Goal: Transaction & Acquisition: Purchase product/service

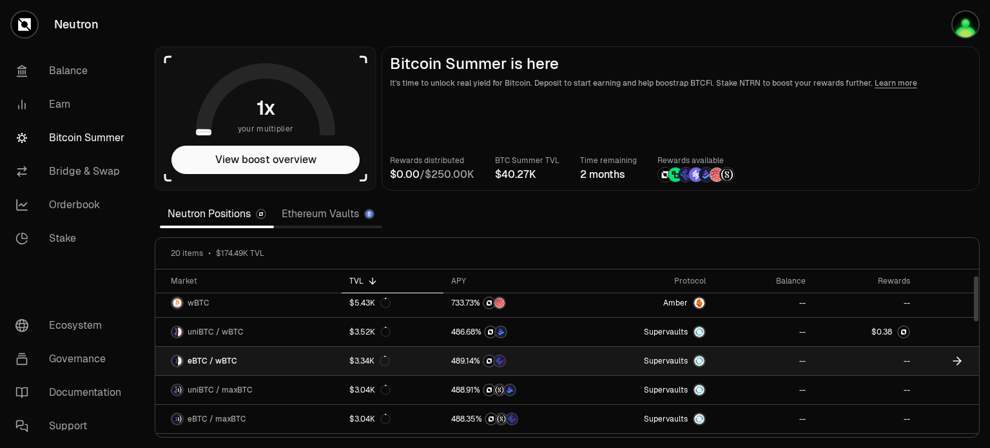
scroll to position [129, 0]
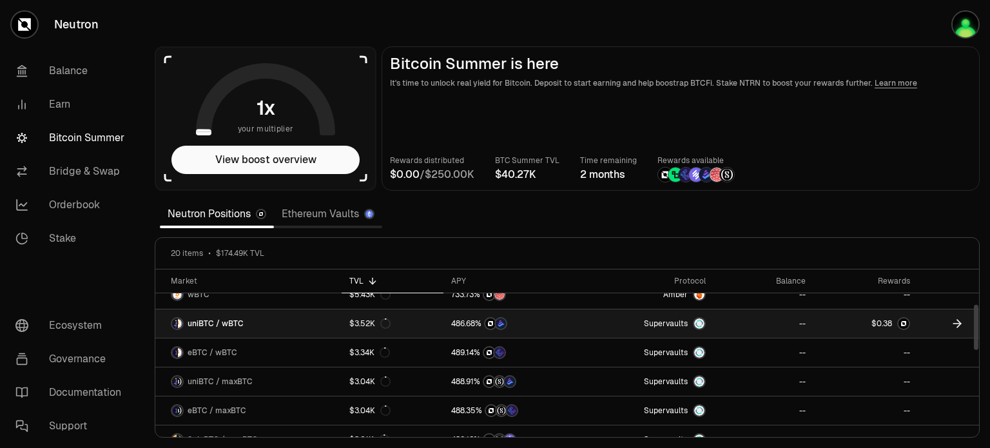
click at [773, 329] on link "--" at bounding box center [763, 323] width 100 height 28
click at [834, 316] on link at bounding box center [865, 323] width 104 height 28
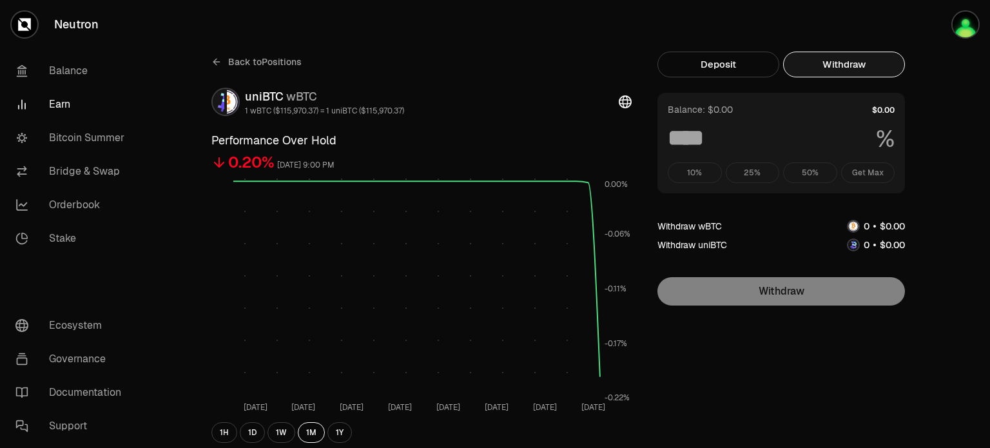
click at [858, 61] on button "Withdraw" at bounding box center [844, 65] width 122 height 26
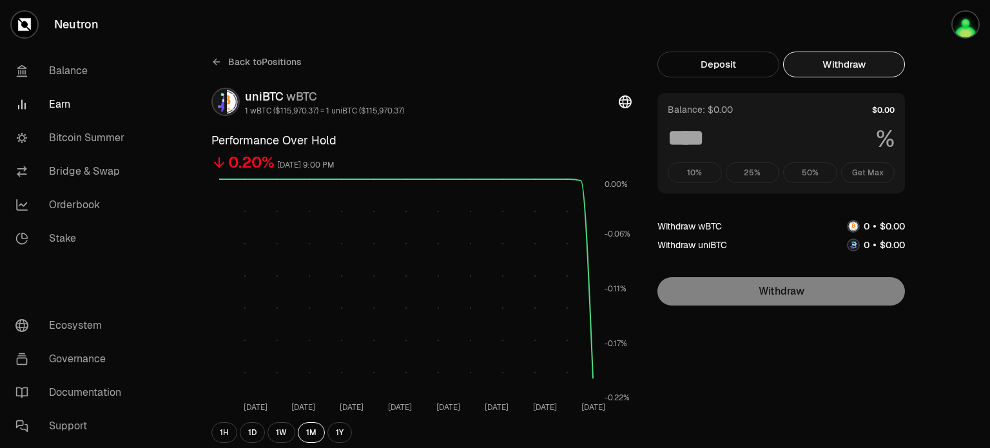
click at [869, 177] on div "10% 25% 50% Get Max" at bounding box center [781, 172] width 227 height 21
click at [867, 172] on div "10% 25% 50% Get Max" at bounding box center [781, 172] width 227 height 21
click at [867, 168] on div "10% 25% 50% Get Max" at bounding box center [781, 172] width 227 height 21
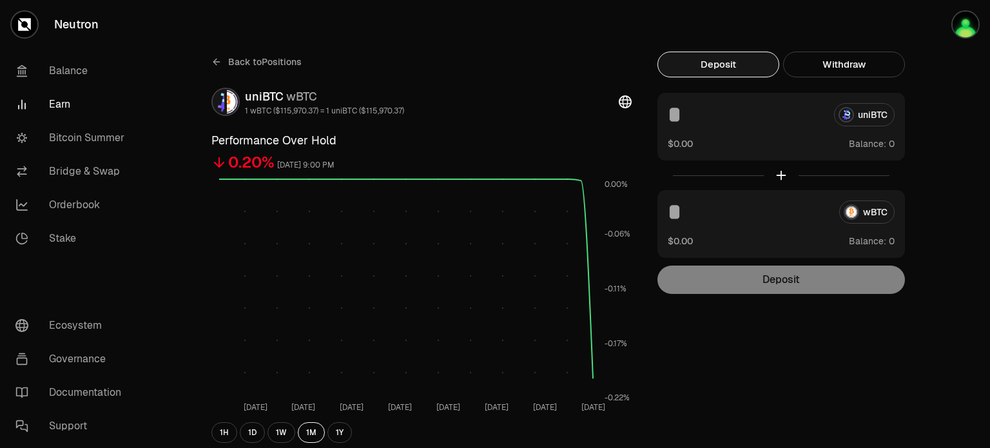
click at [715, 59] on button "Deposit" at bounding box center [718, 65] width 122 height 26
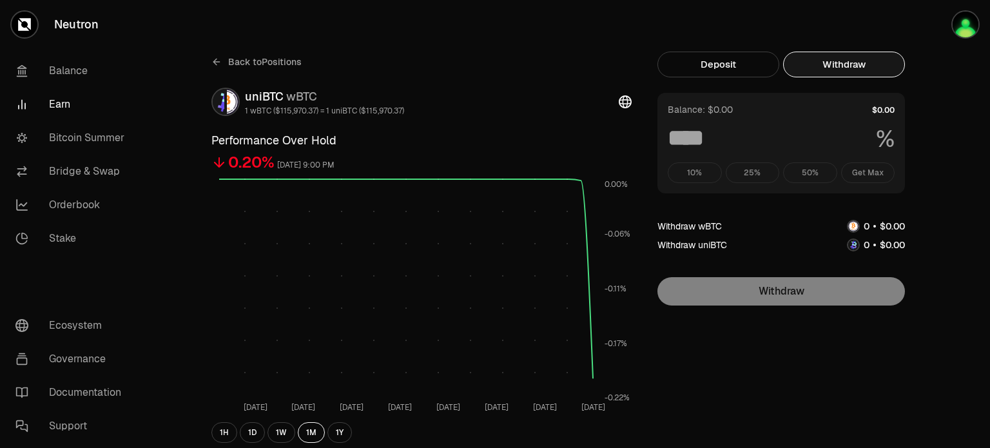
click at [851, 64] on button "Withdraw" at bounding box center [844, 65] width 122 height 26
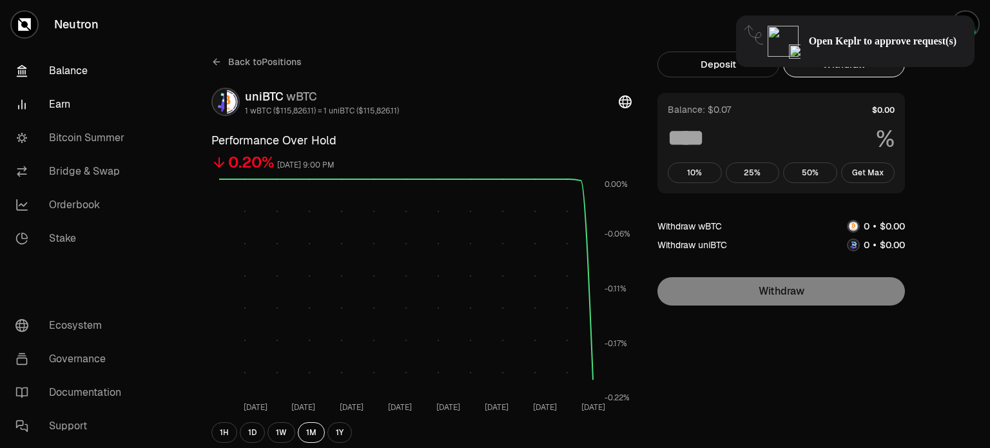
click at [72, 74] on link "Balance" at bounding box center [72, 71] width 134 height 34
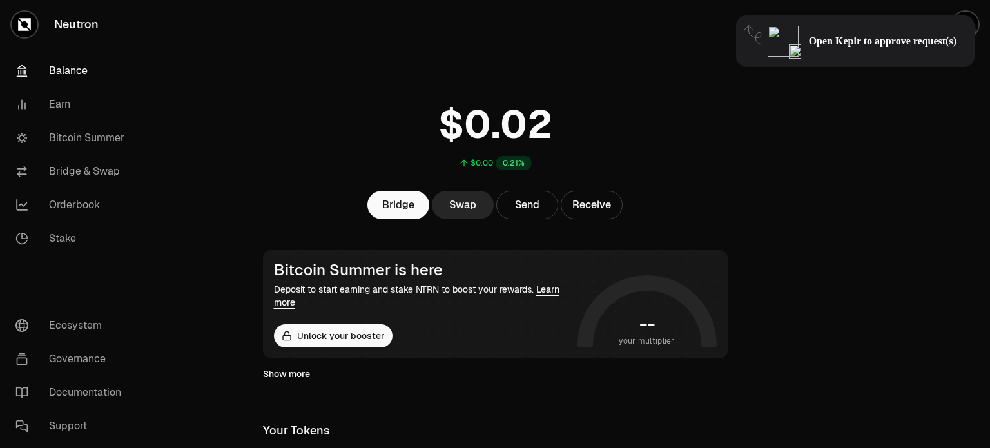
drag, startPoint x: 862, startPoint y: 50, endPoint x: 802, endPoint y: 45, distance: 60.1
click at [862, 49] on div "Open Keplr to approve request(s)" at bounding box center [855, 41] width 238 height 52
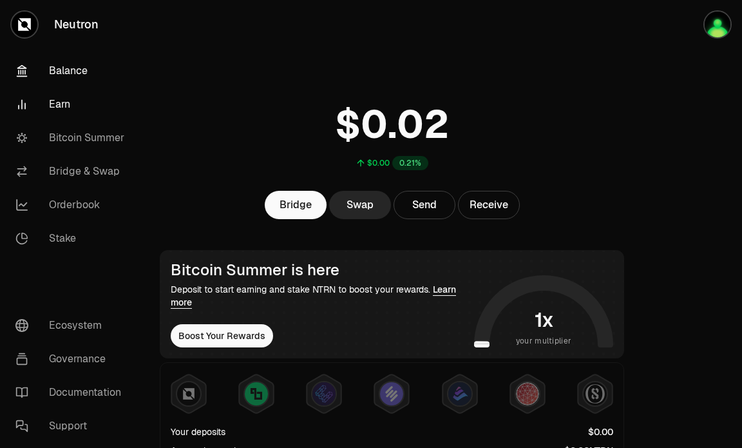
click at [75, 95] on link "Earn" at bounding box center [72, 105] width 134 height 34
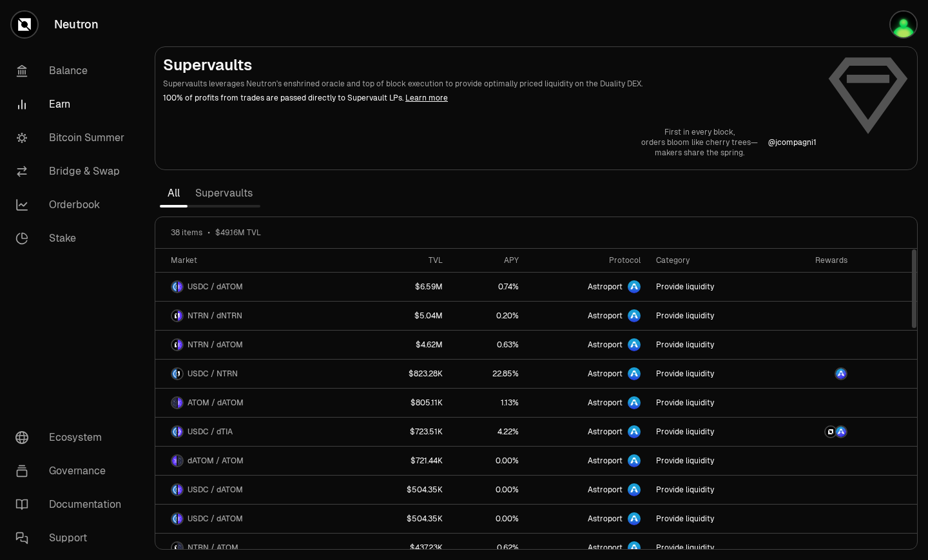
drag, startPoint x: 816, startPoint y: 255, endPoint x: 923, endPoint y: 255, distance: 107.6
click at [928, 261] on html "Neutron Balance Earn Bitcoin Summer Bridge & Swap Orderbook Stake Ecosystem Gov…" at bounding box center [464, 280] width 928 height 560
click at [59, 134] on link "Bitcoin Summer" at bounding box center [72, 138] width 134 height 34
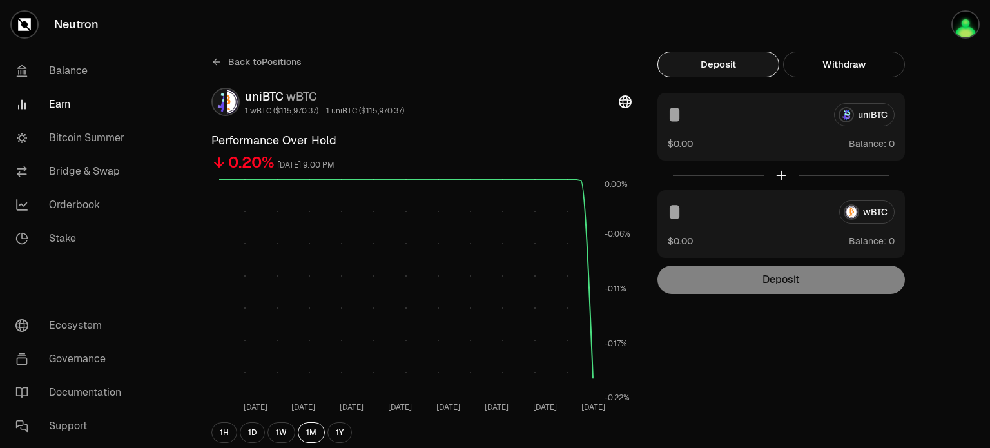
click at [705, 66] on button "Deposit" at bounding box center [718, 65] width 122 height 26
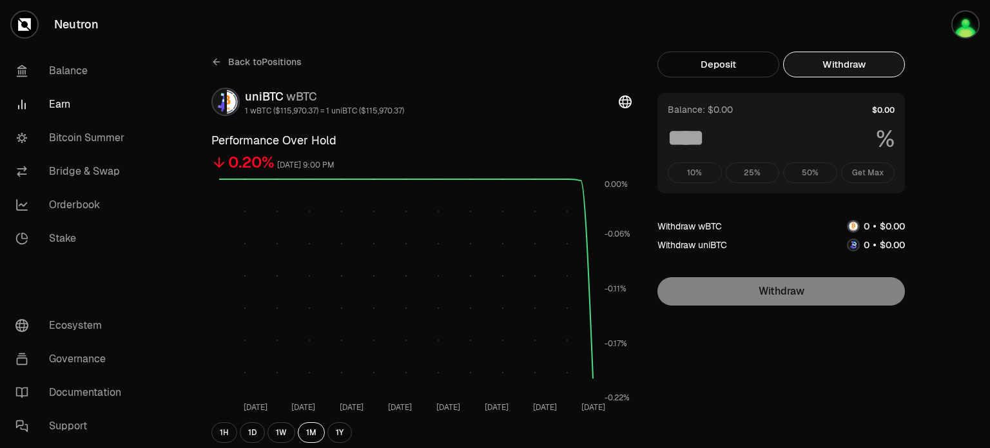
click at [850, 73] on button "Withdraw" at bounding box center [844, 65] width 122 height 26
click at [964, 32] on img "button" at bounding box center [965, 25] width 26 height 26
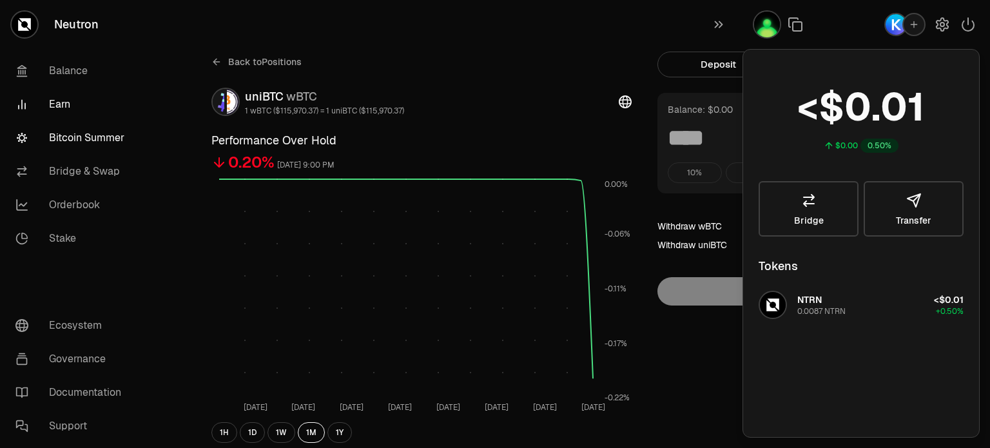
click at [74, 141] on link "Bitcoin Summer" at bounding box center [72, 138] width 134 height 34
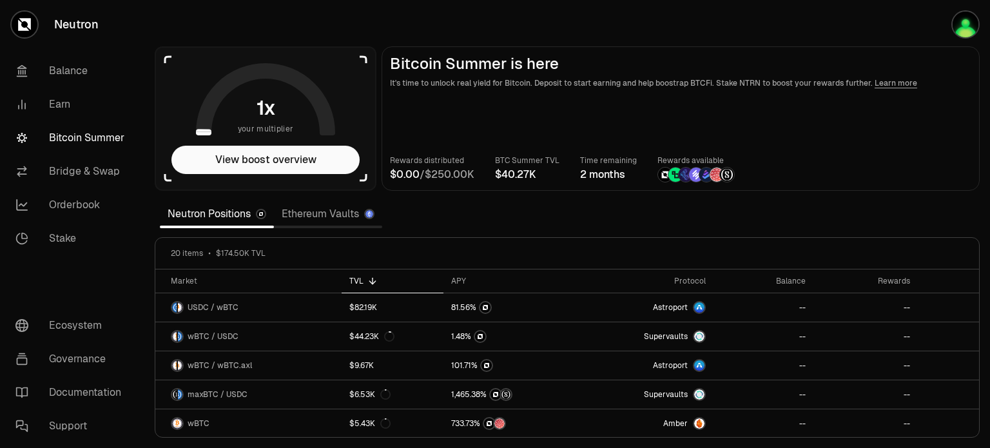
click at [349, 213] on link "Ethereum Vaults" at bounding box center [328, 214] width 108 height 26
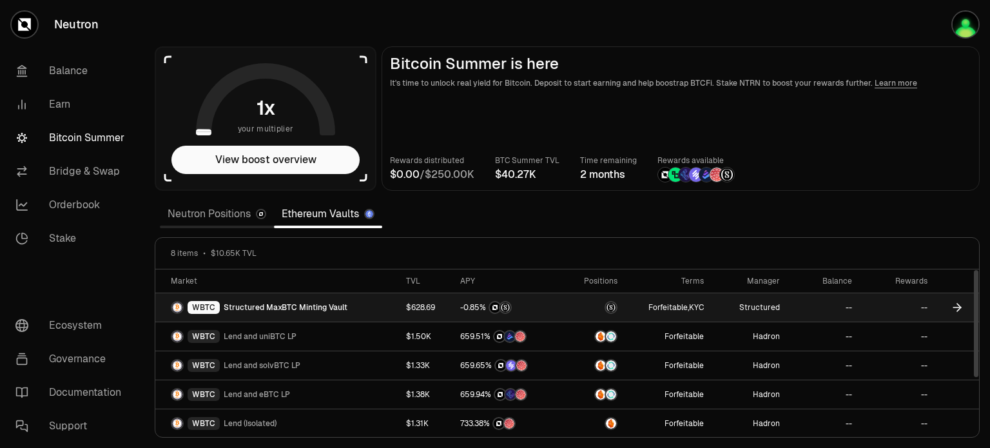
click at [780, 311] on link "Structured" at bounding box center [749, 307] width 76 height 28
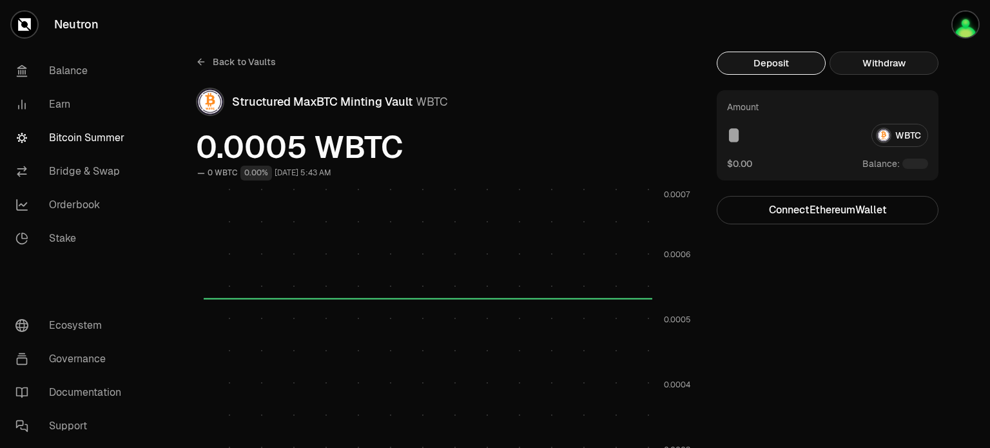
click at [900, 64] on button "Withdraw" at bounding box center [883, 63] width 109 height 23
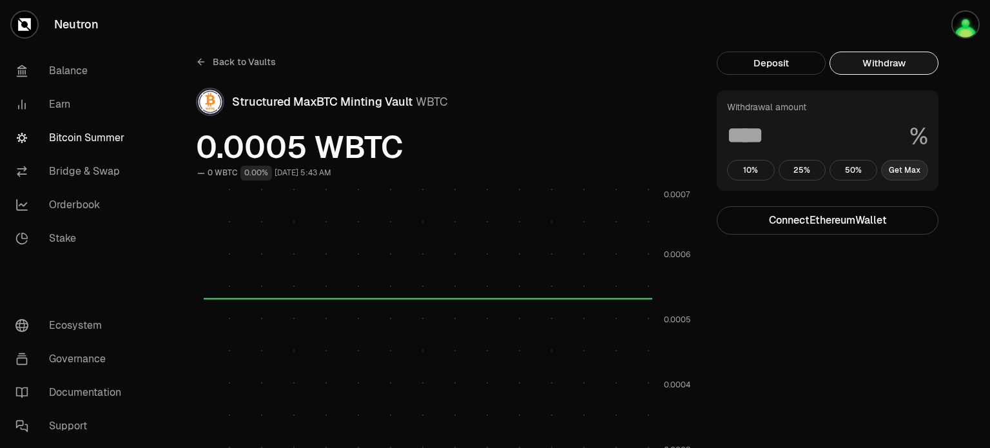
click at [912, 175] on button "Get Max" at bounding box center [905, 170] width 48 height 21
type input "***"
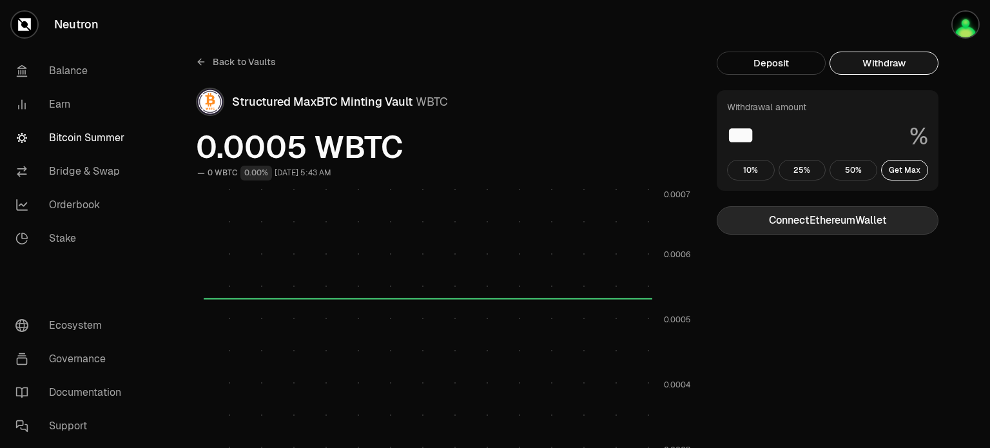
click at [845, 227] on button "Connect Ethereum Wallet" at bounding box center [828, 220] width 222 height 28
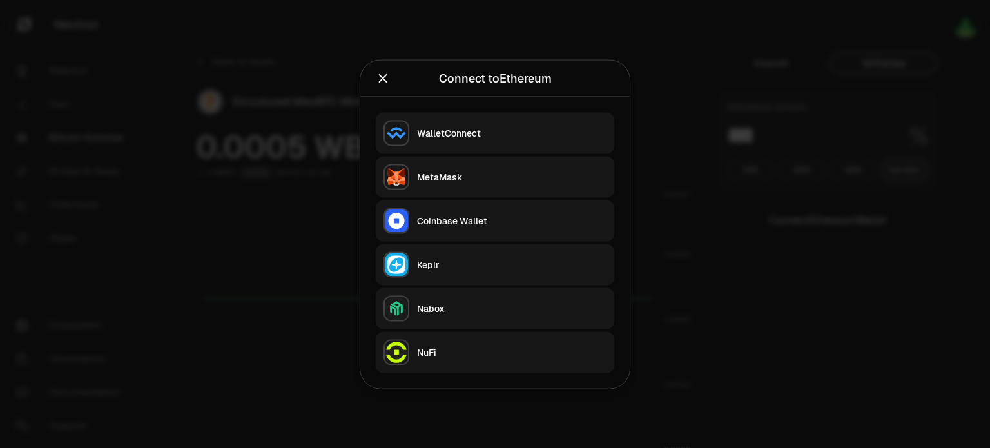
click at [468, 260] on div "Keplr" at bounding box center [511, 264] width 189 height 13
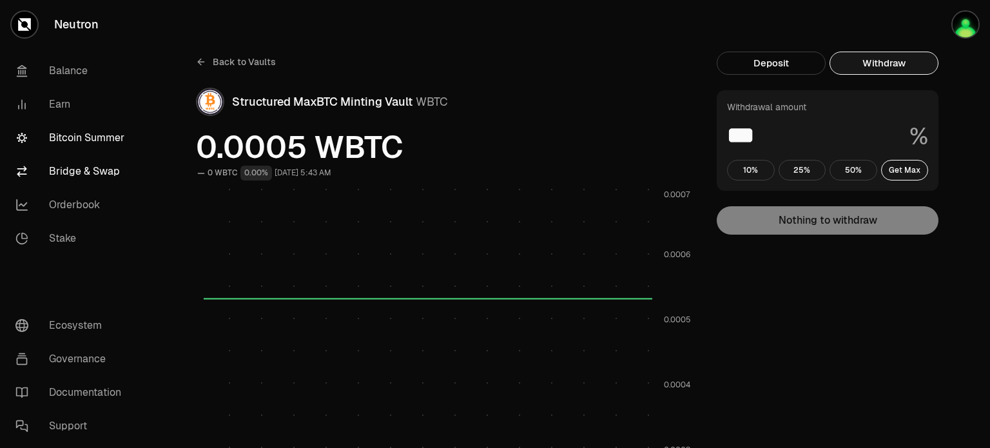
click at [97, 177] on link "Bridge & Swap" at bounding box center [72, 172] width 134 height 34
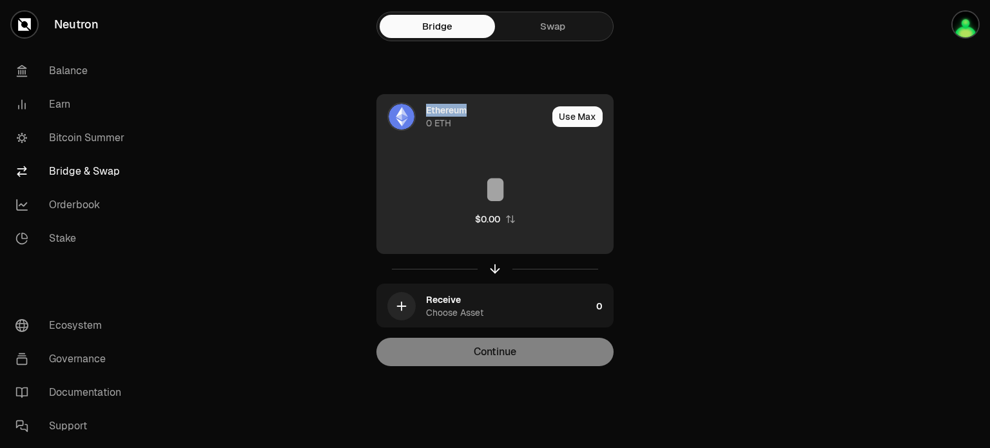
click at [424, 117] on div "Ethereum 0 ETH" at bounding box center [462, 117] width 170 height 44
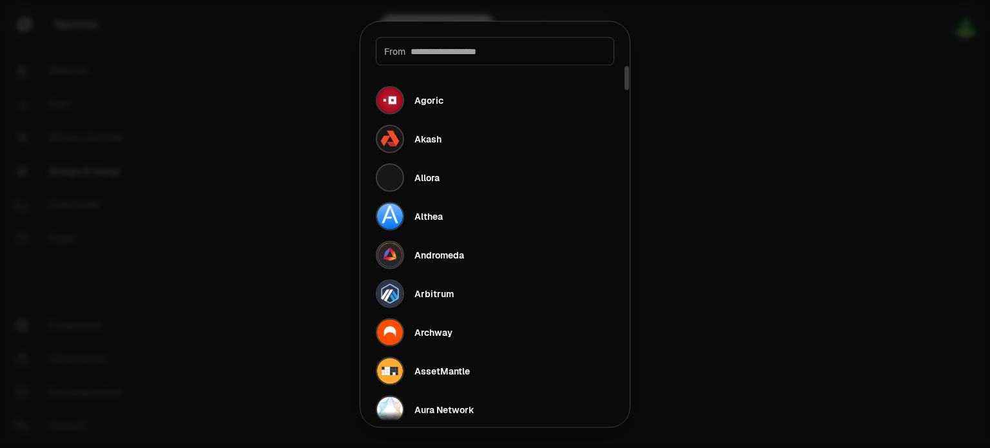
click at [552, 14] on div at bounding box center [495, 224] width 990 height 448
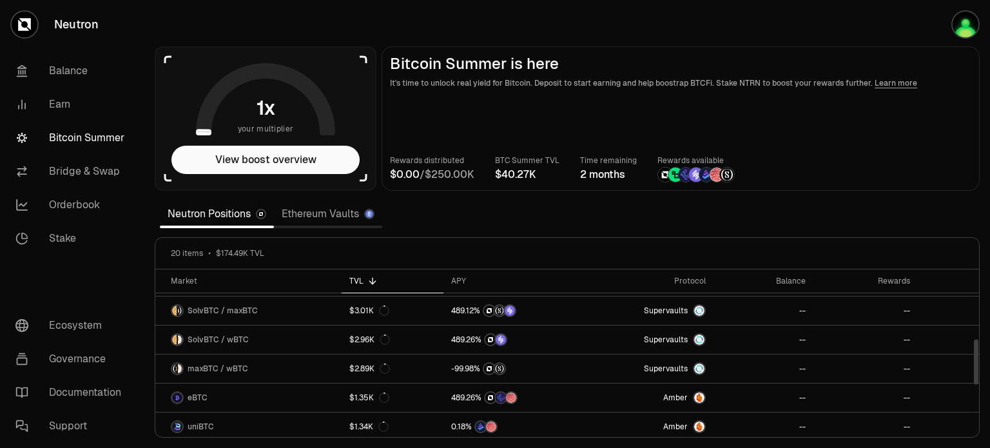
scroll to position [129, 0]
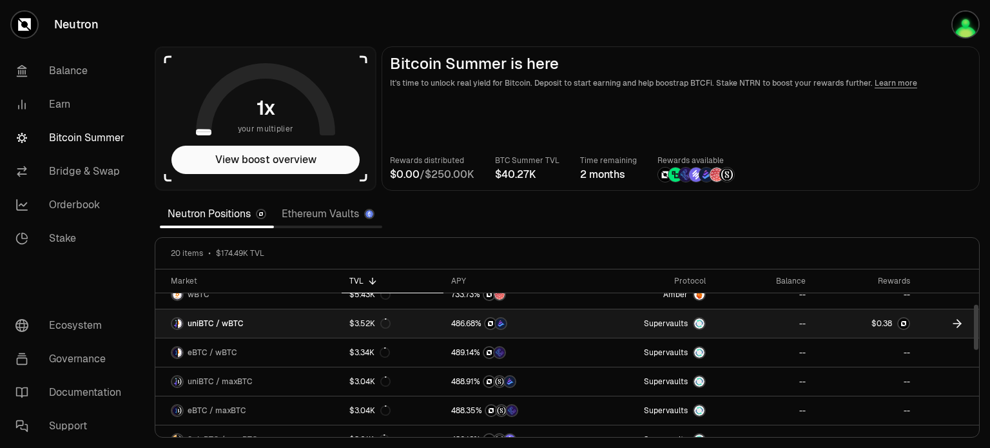
click at [898, 325] on img at bounding box center [903, 323] width 10 height 10
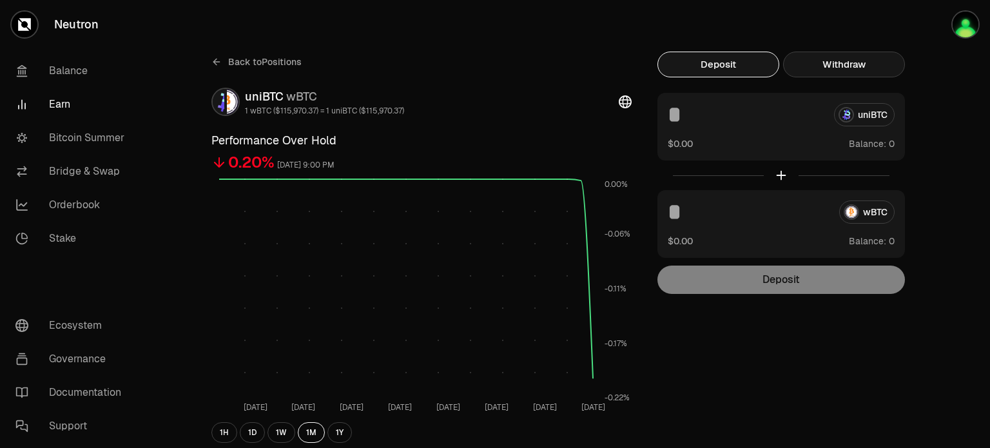
click at [825, 63] on button "Withdraw" at bounding box center [844, 65] width 122 height 26
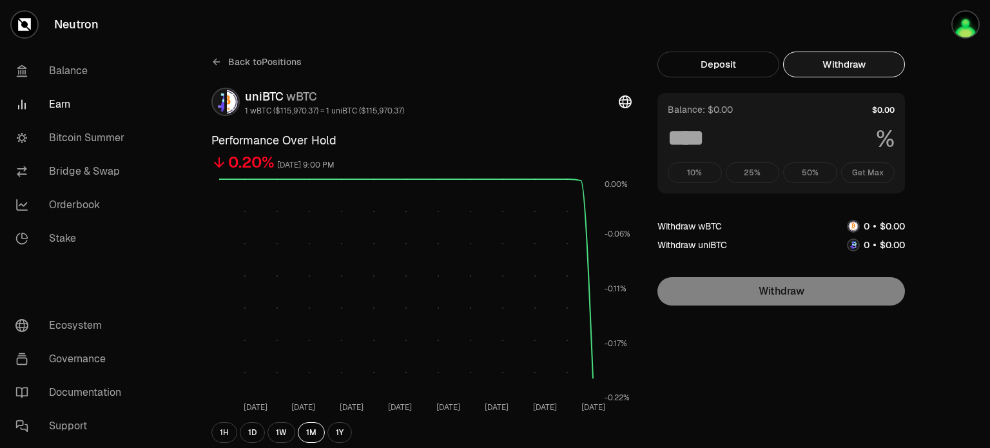
click at [740, 111] on div "Balance: $0.00" at bounding box center [781, 109] width 227 height 13
click at [872, 175] on div "10% 25% 50% Get Max" at bounding box center [781, 172] width 227 height 21
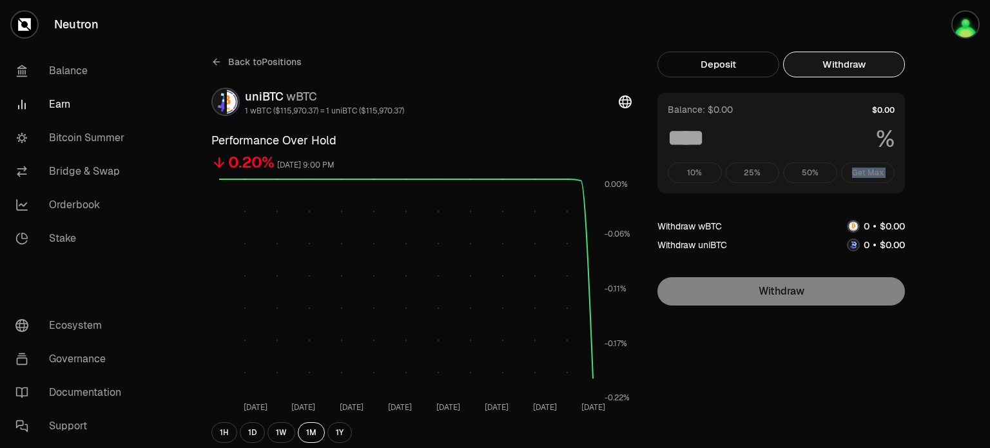
click at [872, 175] on div "10% 25% 50% Get Max" at bounding box center [781, 172] width 227 height 21
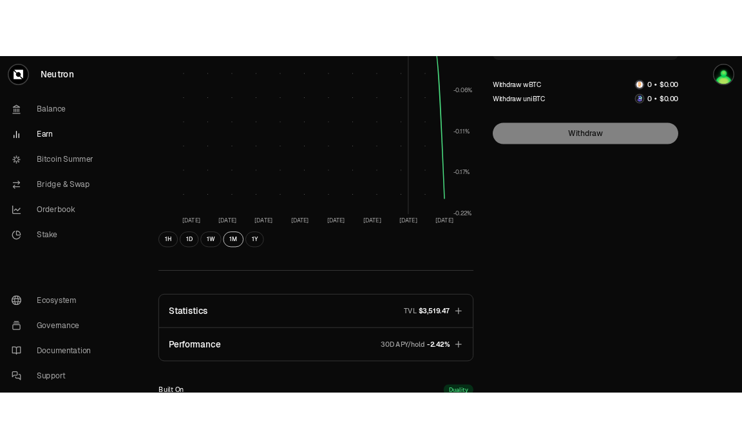
scroll to position [65, 0]
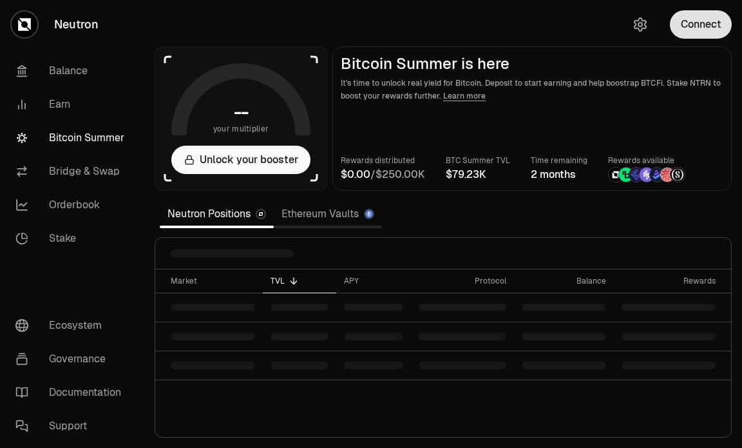
click at [695, 26] on button "Connect" at bounding box center [701, 24] width 62 height 28
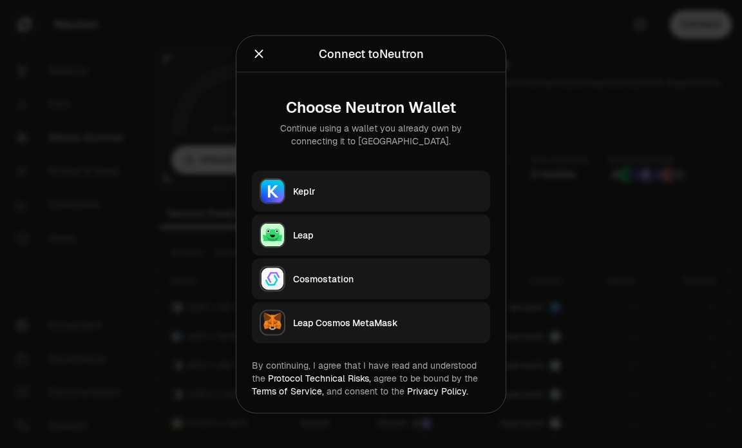
click at [353, 195] on div "Keplr" at bounding box center [387, 190] width 189 height 13
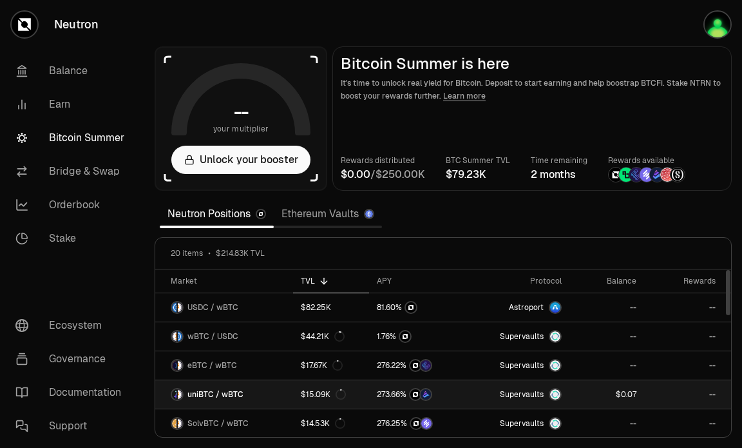
click at [579, 396] on link at bounding box center [607, 394] width 74 height 28
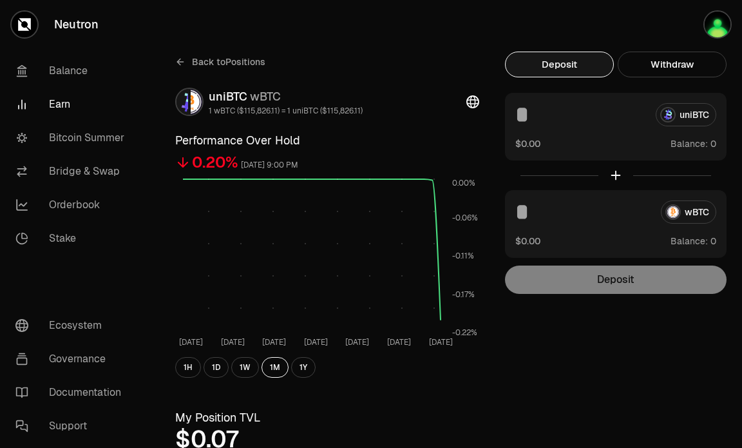
click at [573, 126] on input at bounding box center [580, 114] width 130 height 23
click at [573, 123] on input at bounding box center [580, 114] width 130 height 23
click at [573, 122] on input at bounding box center [580, 114] width 130 height 23
drag, startPoint x: 539, startPoint y: 140, endPoint x: 532, endPoint y: 139, distance: 6.7
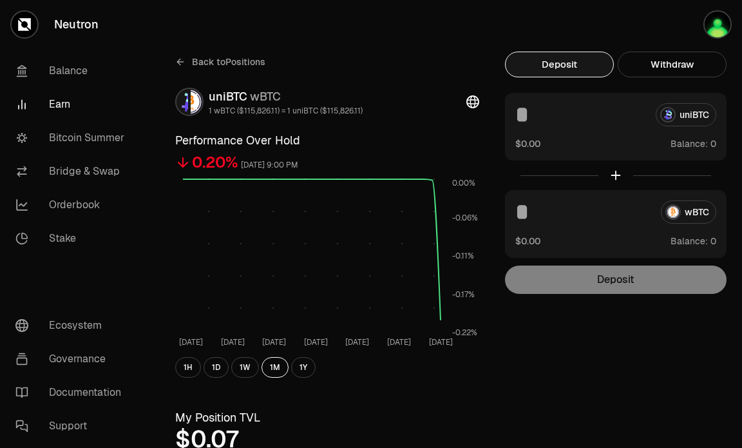
click at [536, 140] on button "$0.00" at bounding box center [527, 144] width 25 height 14
click at [528, 137] on div "$0.00 Balance:" at bounding box center [615, 144] width 201 height 14
click at [532, 136] on div "uniBTC 0 Balance:" at bounding box center [616, 127] width 222 height 68
click at [541, 144] on div "0 Balance:" at bounding box center [615, 144] width 201 height 14
click at [535, 148] on div "0 Balance:" at bounding box center [615, 144] width 201 height 14
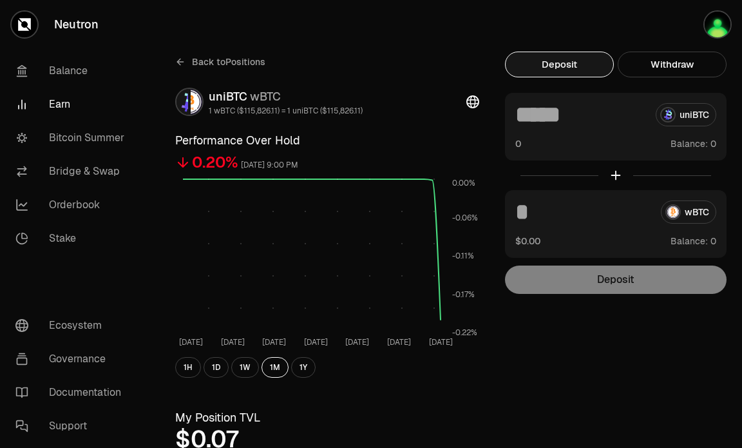
click at [515, 146] on button "0" at bounding box center [518, 144] width 6 height 14
click at [696, 148] on span "Balance:" at bounding box center [689, 143] width 37 height 13
click at [713, 147] on span "0" at bounding box center [714, 144] width 6 height 12
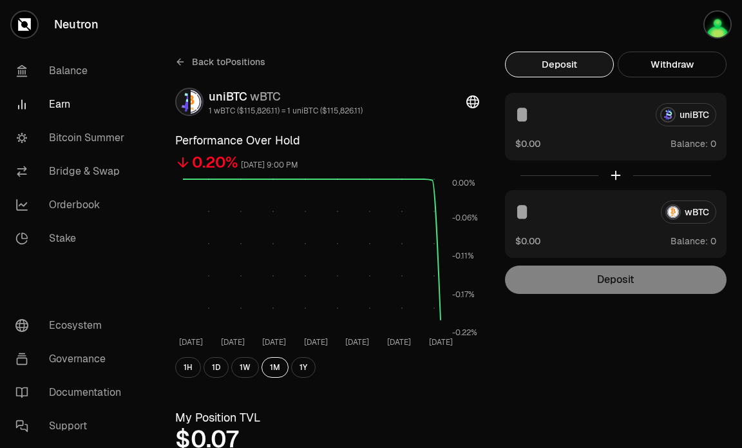
click at [711, 144] on span "0" at bounding box center [714, 144] width 6 height 12
drag, startPoint x: 692, startPoint y: 244, endPoint x: 701, endPoint y: 246, distance: 9.1
click at [694, 246] on span "Balance:" at bounding box center [689, 241] width 37 height 13
click at [702, 246] on span "Balance:" at bounding box center [689, 241] width 37 height 13
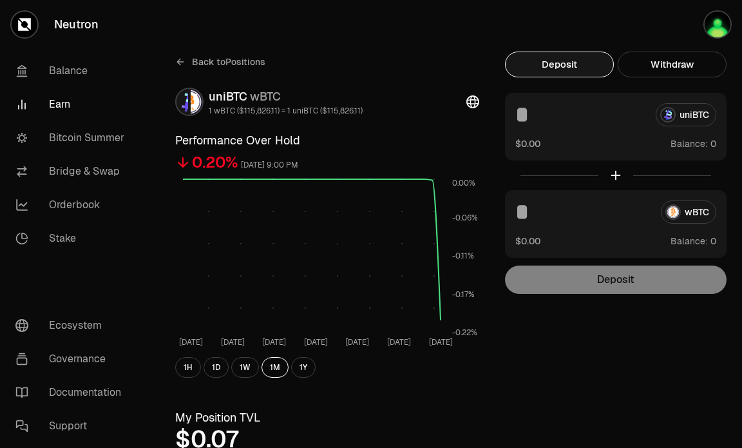
click at [704, 247] on span "Balance:" at bounding box center [689, 241] width 37 height 13
click at [707, 244] on span "0 1 2 3 4 5 6 7 8 9" at bounding box center [713, 241] width 15 height 14
click at [715, 243] on span "0" at bounding box center [714, 241] width 6 height 12
click at [715, 242] on span "0" at bounding box center [714, 241] width 6 height 12
click at [704, 212] on div "wBTC" at bounding box center [615, 211] width 201 height 23
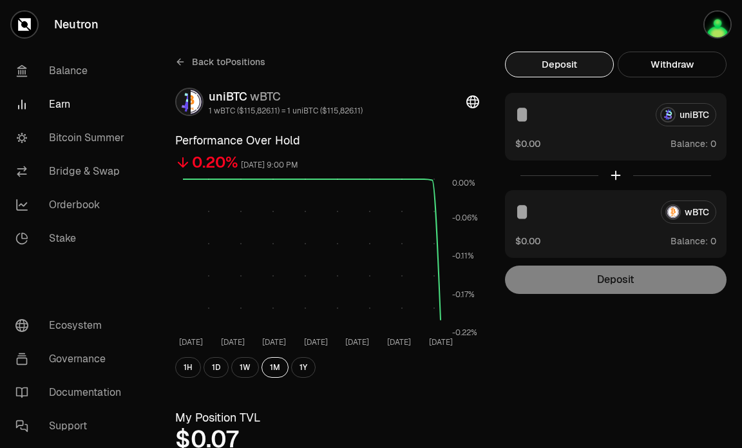
click at [690, 98] on div "uniBTC $0.00 Balance:" at bounding box center [616, 127] width 222 height 68
click at [683, 60] on button "Withdraw" at bounding box center [672, 65] width 109 height 26
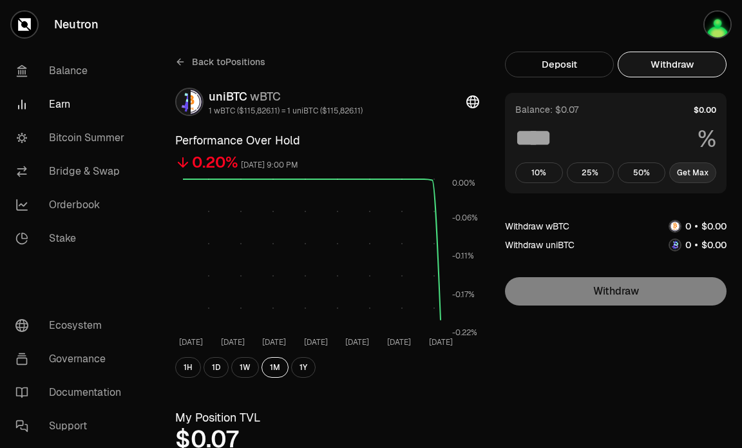
click at [699, 178] on button "Get Max" at bounding box center [693, 172] width 48 height 21
type input "***"
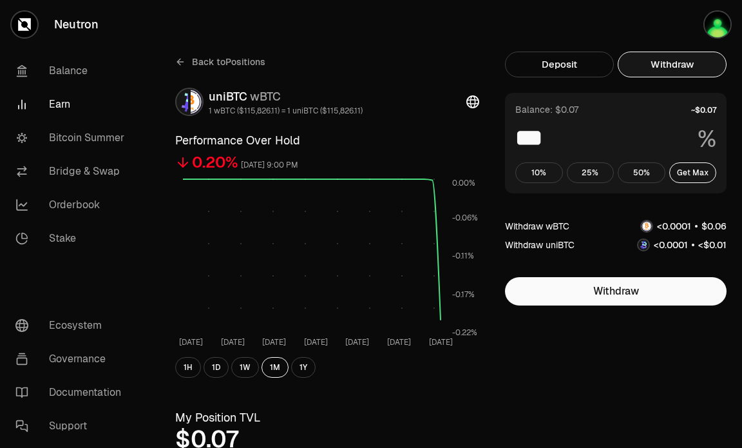
click at [543, 135] on input "***" at bounding box center [601, 137] width 172 height 23
click at [541, 133] on input "***" at bounding box center [601, 137] width 172 height 23
click at [694, 168] on button "Get Max" at bounding box center [693, 172] width 48 height 21
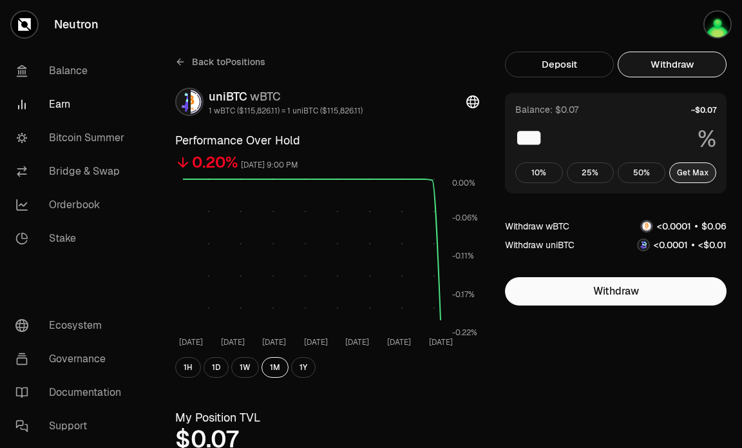
click at [694, 169] on button "Get Max" at bounding box center [693, 172] width 48 height 21
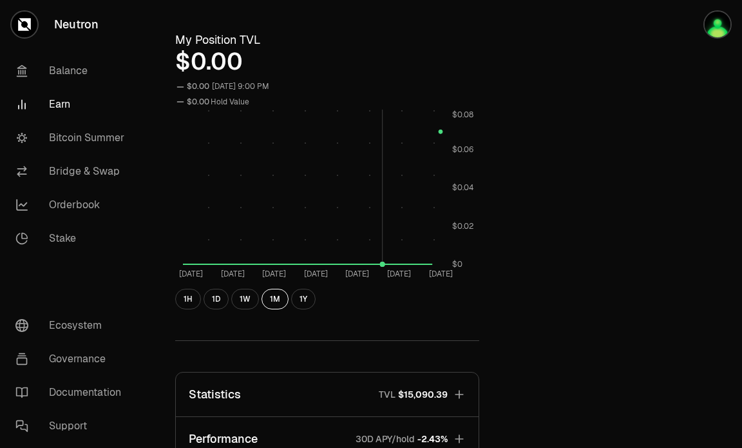
scroll to position [580, 0]
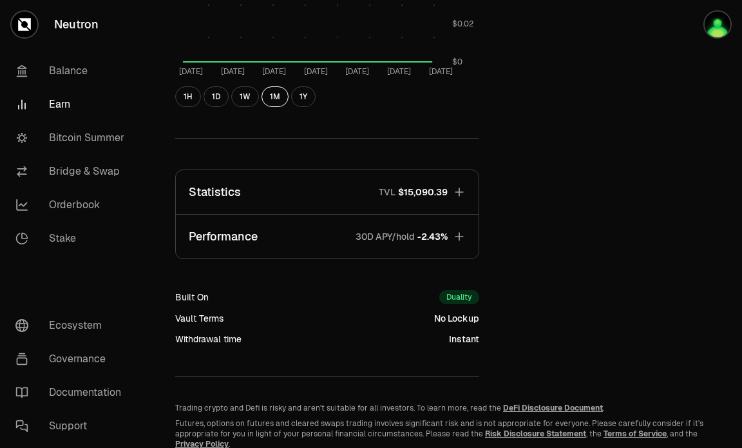
click at [457, 320] on div "No Lockup" at bounding box center [456, 318] width 45 height 13
click at [456, 320] on div "No Lockup" at bounding box center [456, 318] width 45 height 13
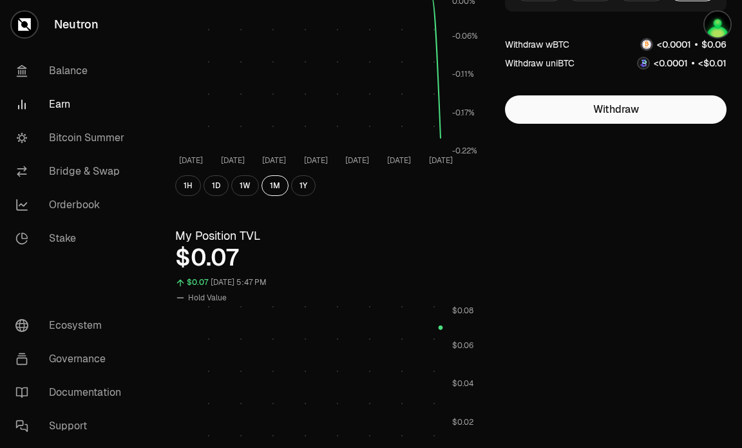
scroll to position [180, 0]
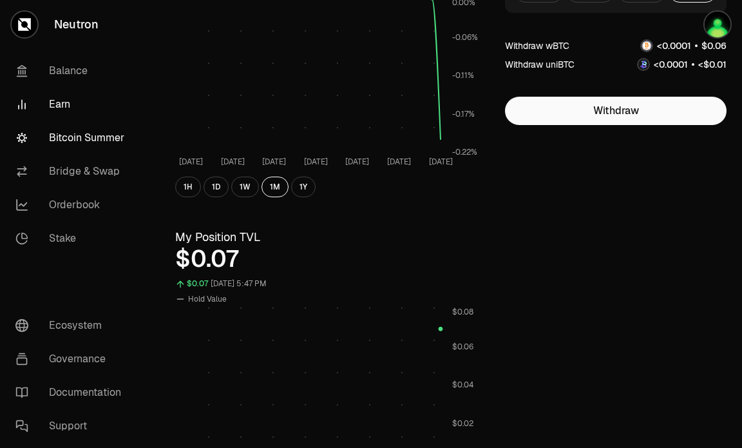
click at [85, 137] on link "Bitcoin Summer" at bounding box center [72, 138] width 134 height 34
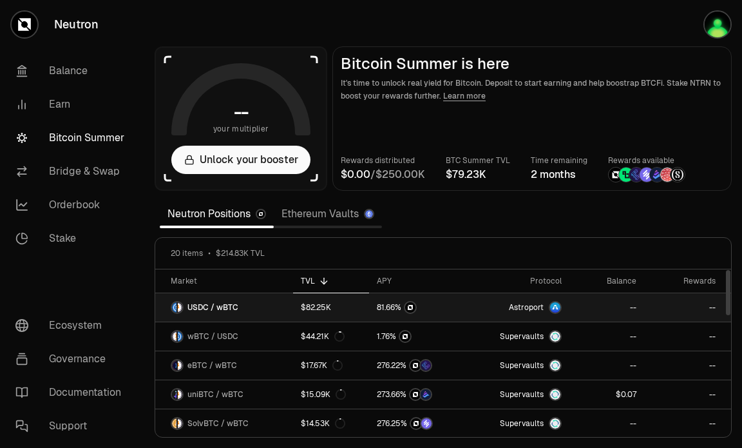
click at [546, 305] on div "Astroport" at bounding box center [535, 307] width 53 height 13
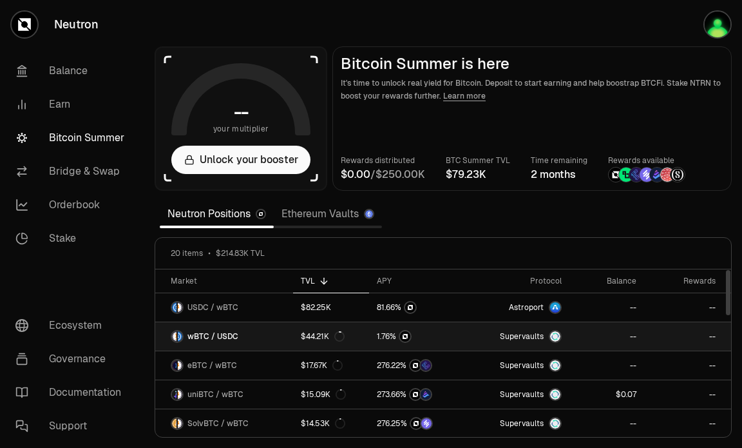
click at [539, 336] on span "Supervaults" at bounding box center [522, 336] width 44 height 10
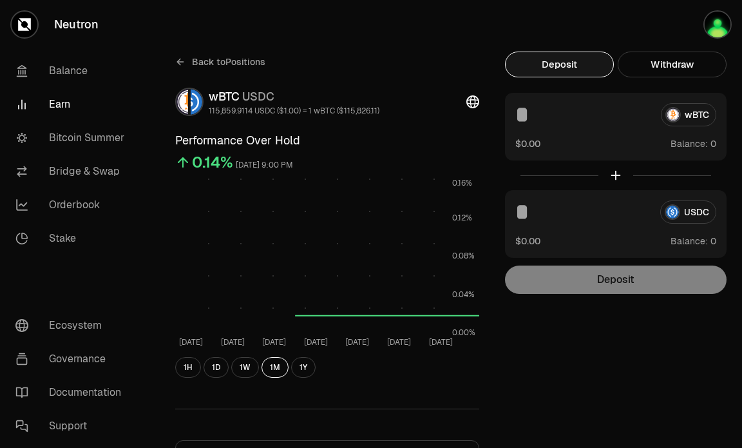
click at [564, 115] on input at bounding box center [582, 114] width 135 height 23
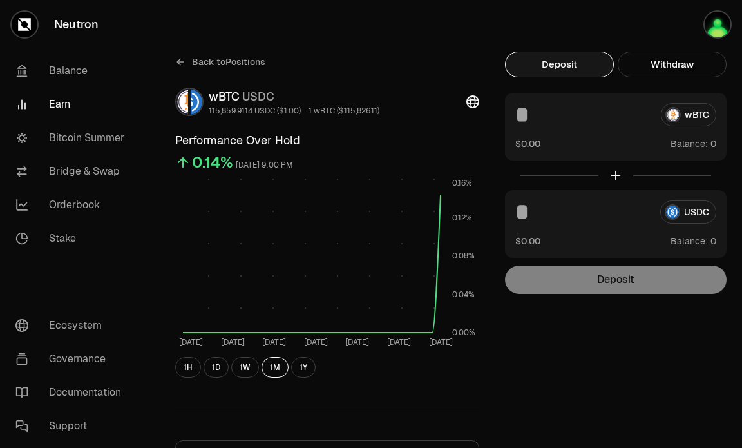
click at [525, 138] on button "$0.00" at bounding box center [527, 144] width 25 height 14
click at [524, 137] on div "0 Balance:" at bounding box center [615, 144] width 201 height 14
click at [524, 130] on div "wBTC 0 Balance:" at bounding box center [616, 127] width 222 height 68
click at [524, 115] on input at bounding box center [582, 114] width 135 height 23
click at [556, 111] on input at bounding box center [582, 114] width 135 height 23
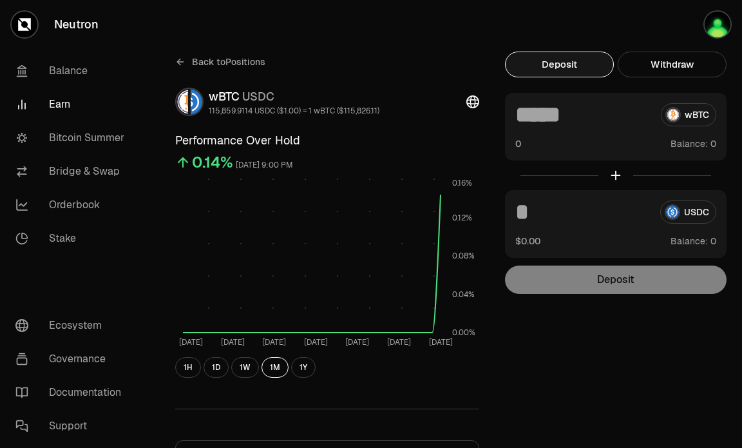
click at [556, 111] on input at bounding box center [582, 114] width 135 height 23
click at [558, 200] on input at bounding box center [582, 211] width 135 height 23
drag, startPoint x: 573, startPoint y: 217, endPoint x: 495, endPoint y: 209, distance: 79.1
click at [495, 209] on div "Back to Positions wBTC USDC 115,859.9114 USDC ($1.00) = 1 wBTC ($115,826.11) Pe…" at bounding box center [443, 350] width 567 height 596
type input "*"
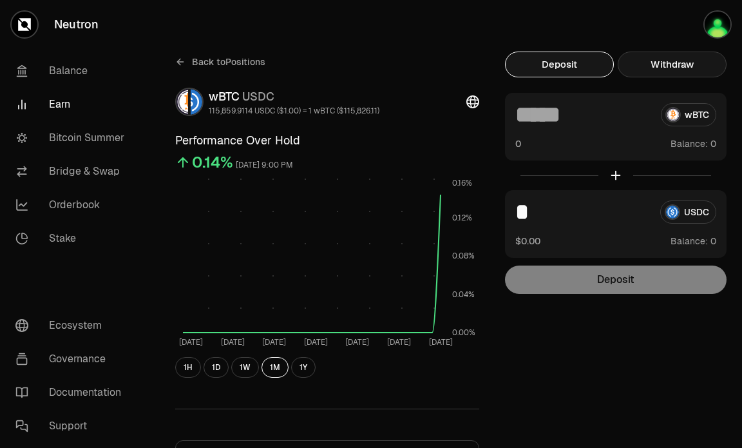
drag, startPoint x: 677, startPoint y: 69, endPoint x: 674, endPoint y: 79, distance: 10.6
click at [676, 69] on button "Withdraw" at bounding box center [672, 65] width 109 height 26
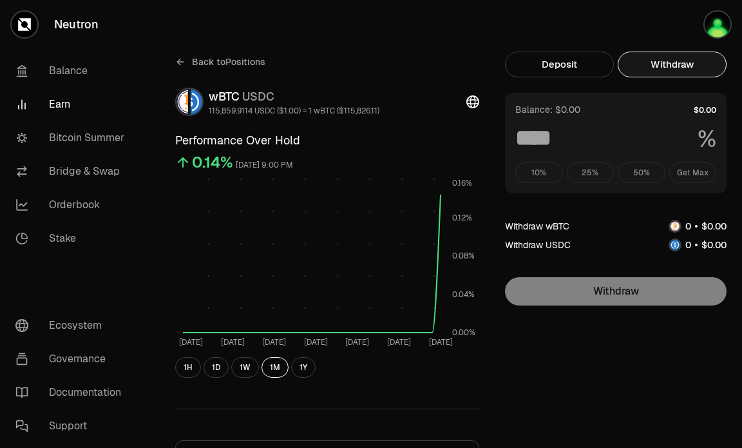
click at [684, 172] on div "10% 25% 50% Get Max" at bounding box center [615, 172] width 201 height 21
click at [686, 172] on div "10% 25% 50% Get Max" at bounding box center [615, 172] width 201 height 21
click at [684, 171] on div "10% 25% 50% Get Max" at bounding box center [615, 172] width 201 height 21
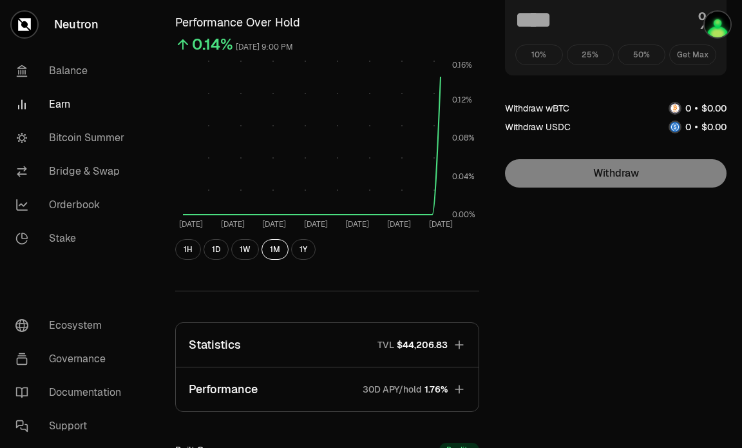
scroll to position [322, 0]
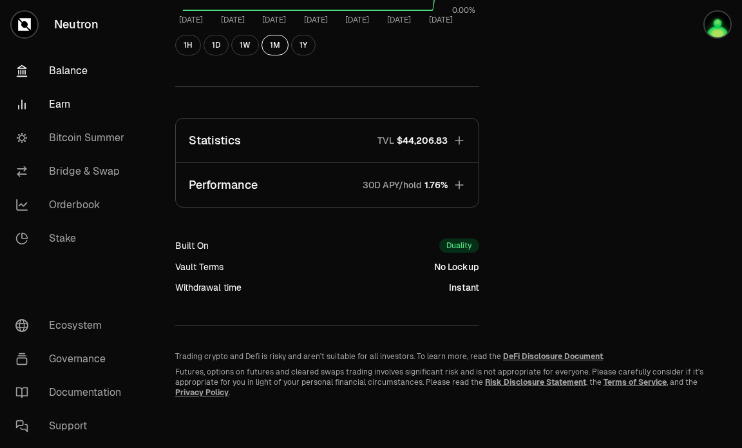
click at [64, 66] on link "Balance" at bounding box center [72, 71] width 134 height 34
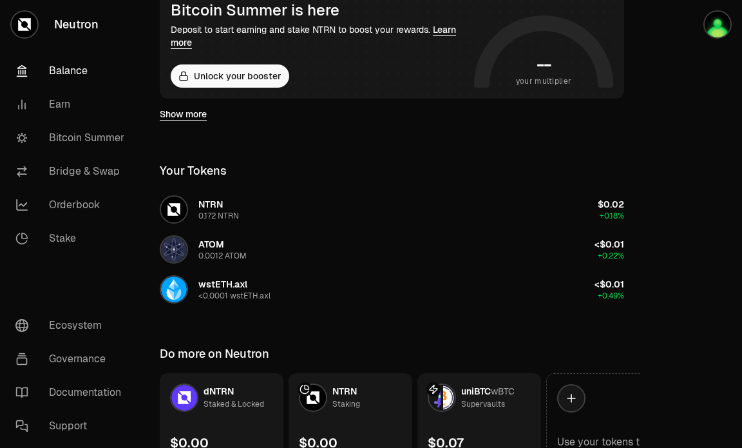
scroll to position [146, 0]
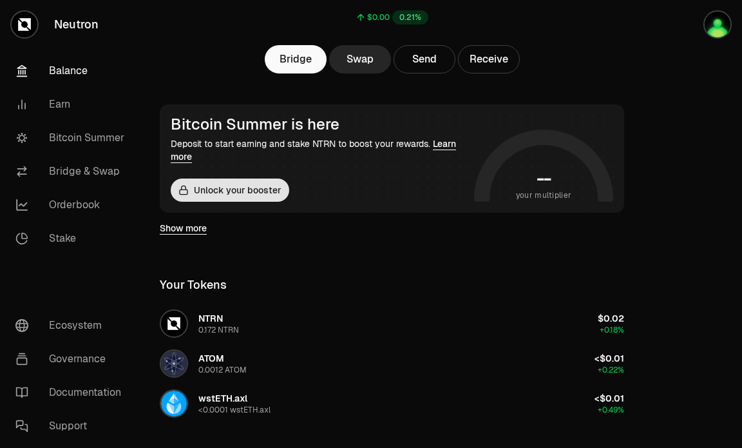
click at [242, 190] on button "Unlock your booster" at bounding box center [230, 189] width 119 height 23
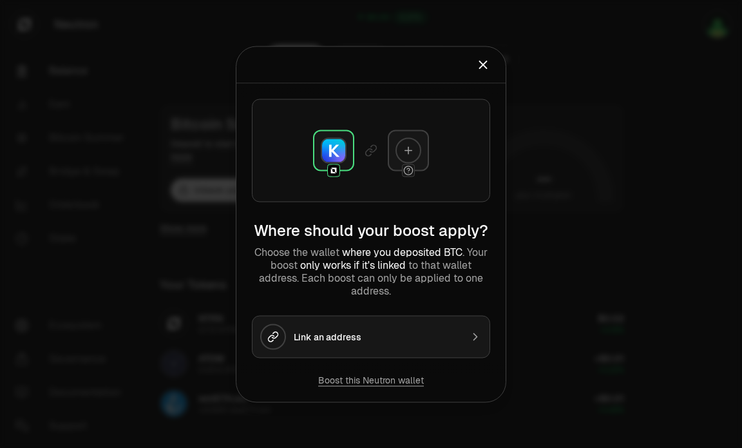
click at [412, 153] on icon at bounding box center [409, 150] width 12 height 12
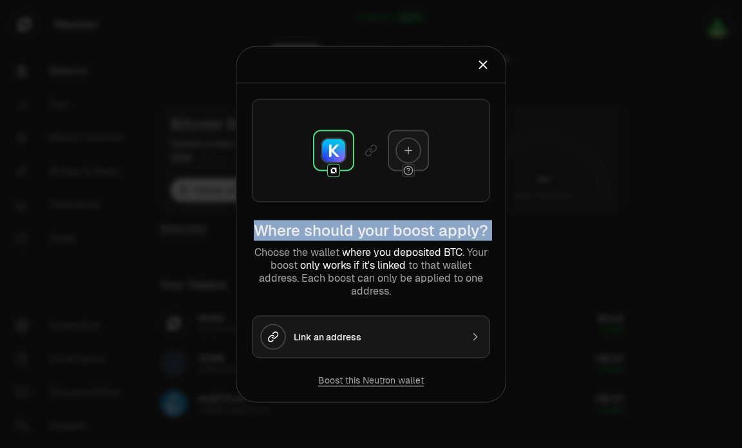
click at [412, 153] on icon at bounding box center [409, 150] width 12 height 12
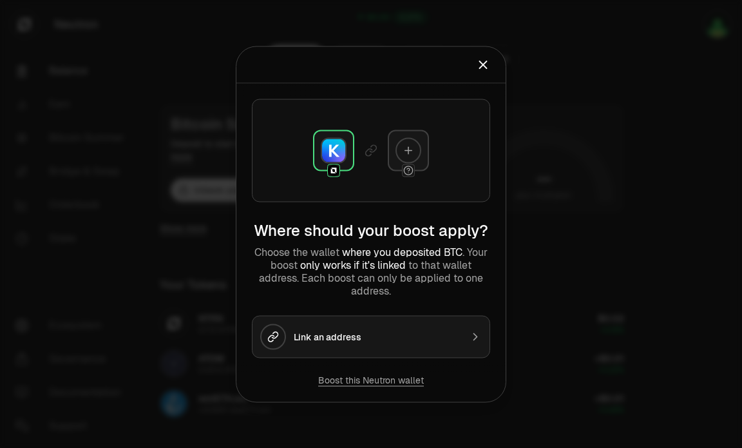
click at [407, 144] on div at bounding box center [409, 150] width 26 height 26
click at [407, 144] on icon at bounding box center [409, 150] width 12 height 12
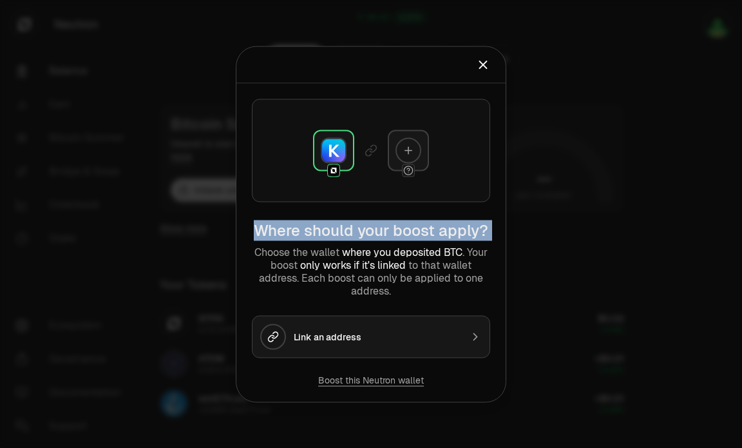
click at [407, 144] on icon at bounding box center [409, 150] width 12 height 12
click at [447, 337] on div "Link an address" at bounding box center [378, 336] width 168 height 13
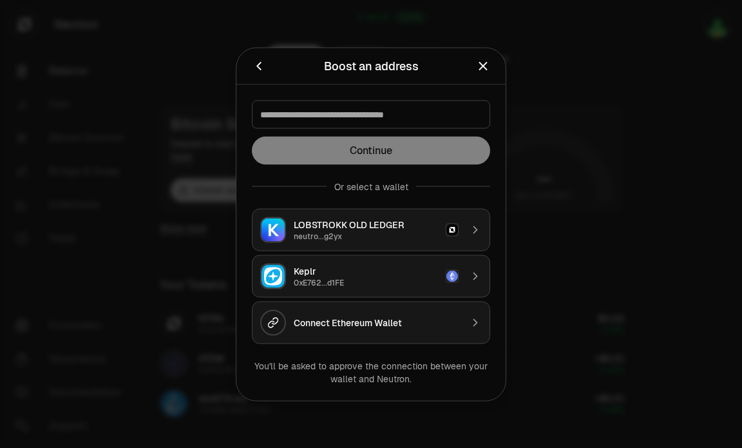
click at [426, 270] on div "Keplr" at bounding box center [366, 270] width 144 height 13
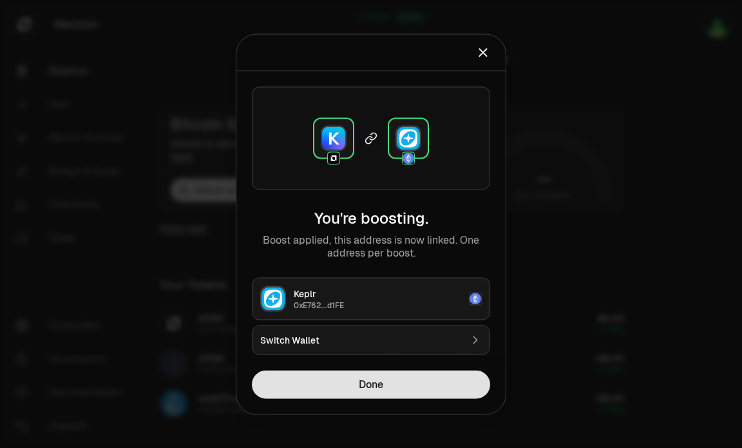
click at [405, 383] on button "Done" at bounding box center [371, 384] width 238 height 28
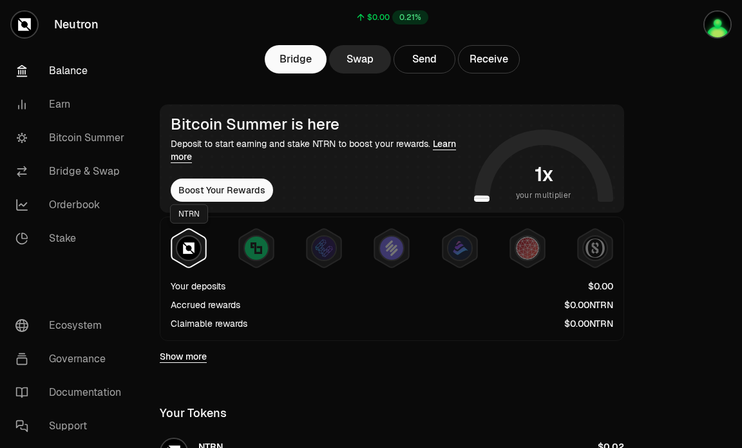
click at [188, 244] on img at bounding box center [188, 247] width 23 height 23
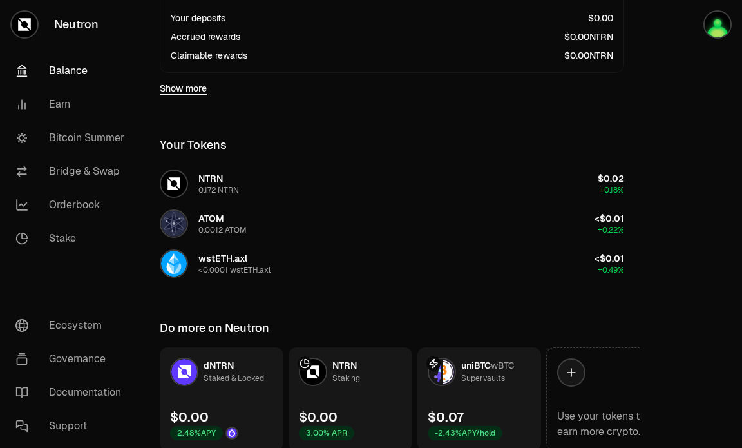
scroll to position [467, 0]
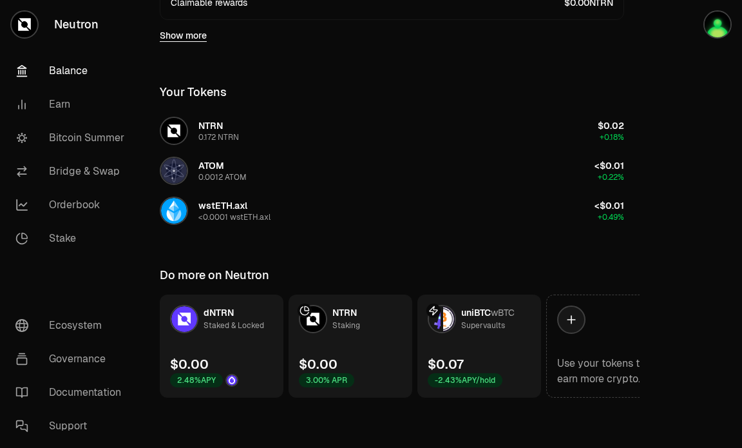
click at [505, 340] on link "uniBTC wBTC Supervaults $0.07 -2.43% APY/hold" at bounding box center [480, 345] width 124 height 103
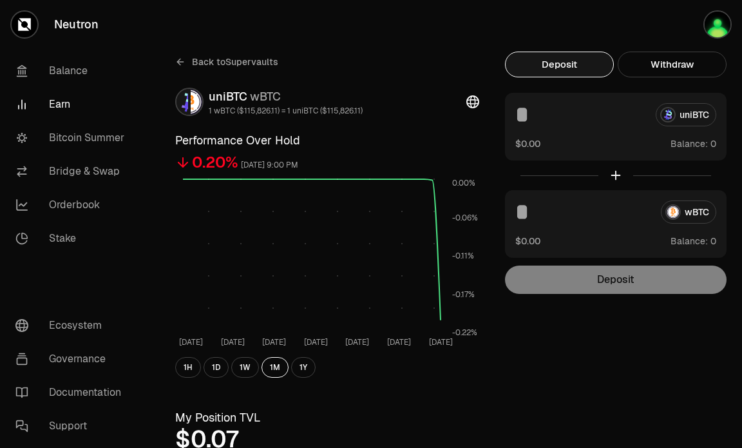
click at [692, 118] on div "uniBTC" at bounding box center [615, 114] width 201 height 23
click at [691, 118] on div "uniBTC" at bounding box center [615, 114] width 201 height 23
drag, startPoint x: 690, startPoint y: 117, endPoint x: 680, endPoint y: 117, distance: 9.7
click at [689, 117] on div "uniBTC" at bounding box center [615, 114] width 201 height 23
click at [539, 137] on button "$0.00" at bounding box center [527, 144] width 25 height 14
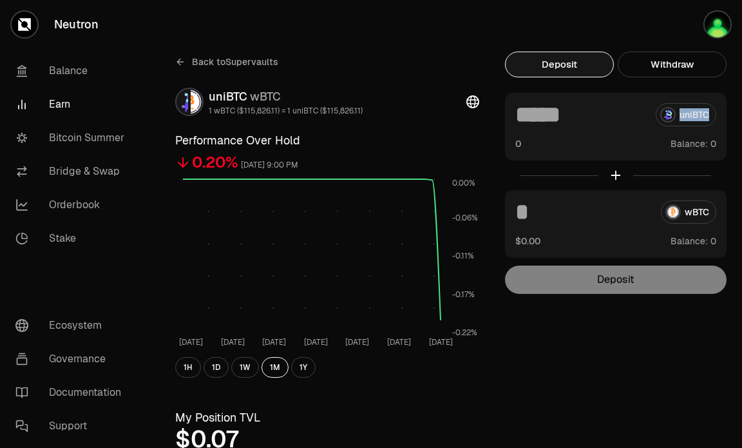
click at [549, 125] on input at bounding box center [580, 114] width 130 height 23
type input "****"
click at [585, 224] on div "wBTC $0.00 Balance:" at bounding box center [616, 224] width 222 height 68
click at [562, 214] on input at bounding box center [582, 211] width 135 height 23
click at [551, 213] on input at bounding box center [582, 211] width 135 height 23
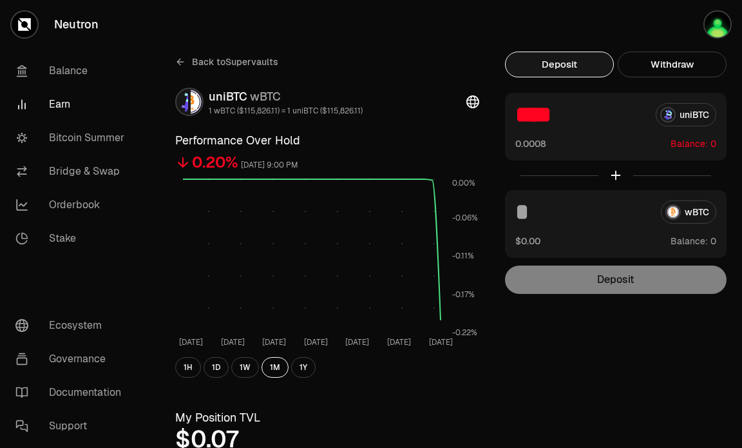
click at [551, 214] on input at bounding box center [582, 211] width 135 height 23
click at [552, 214] on input at bounding box center [582, 211] width 135 height 23
drag, startPoint x: 554, startPoint y: 119, endPoint x: 519, endPoint y: 110, distance: 35.9
click at [519, 110] on input "****" at bounding box center [580, 114] width 130 height 23
click at [677, 113] on div "**** uniBTC" at bounding box center [615, 114] width 201 height 23
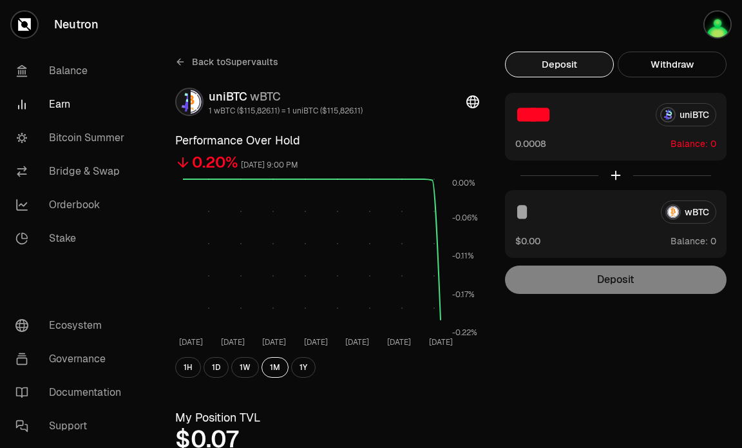
click at [677, 109] on div "**** uniBTC" at bounding box center [615, 114] width 201 height 23
click at [92, 177] on link "Bridge & Swap" at bounding box center [72, 172] width 134 height 34
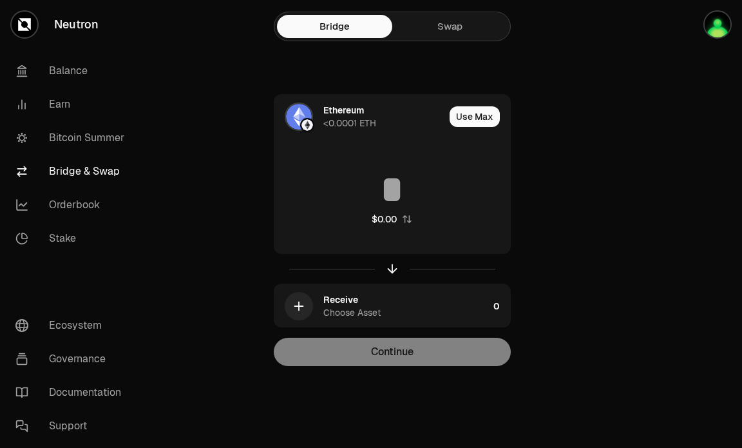
click at [447, 23] on link "Swap" at bounding box center [449, 26] width 115 height 23
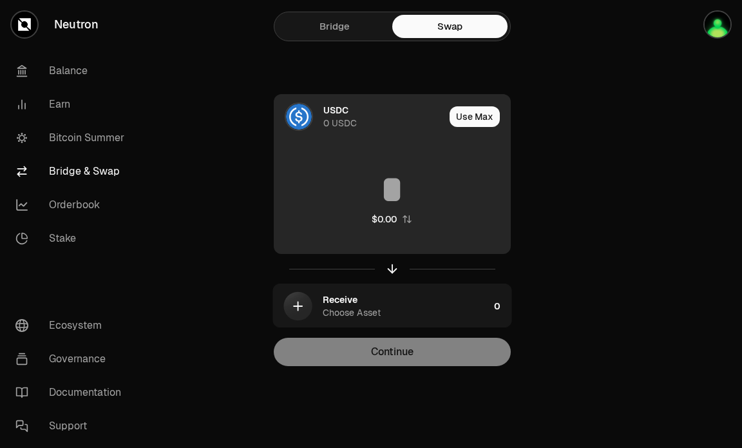
click at [337, 128] on div "0 USDC" at bounding box center [340, 123] width 34 height 13
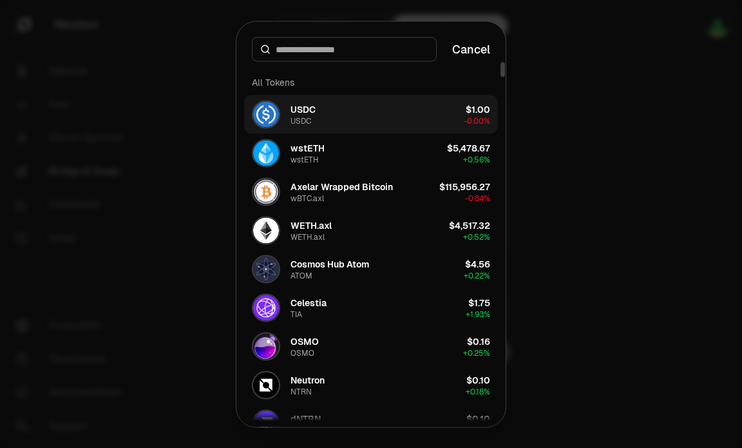
click at [349, 120] on button "USDC USDC $1.00 -0.00%" at bounding box center [371, 114] width 254 height 39
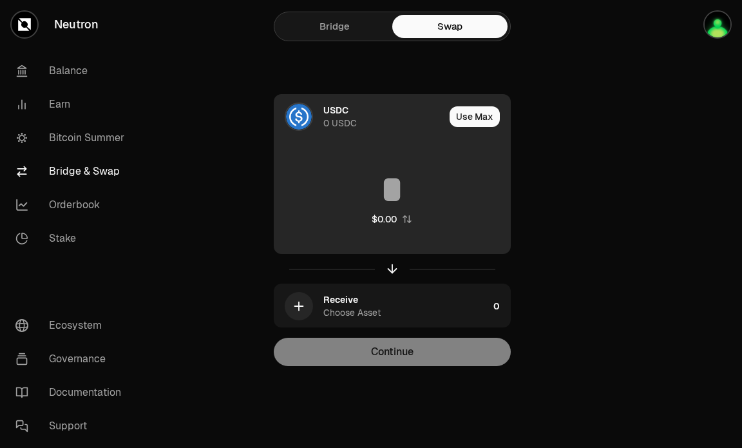
click at [346, 102] on div "USDC 0 USDC" at bounding box center [359, 117] width 170 height 44
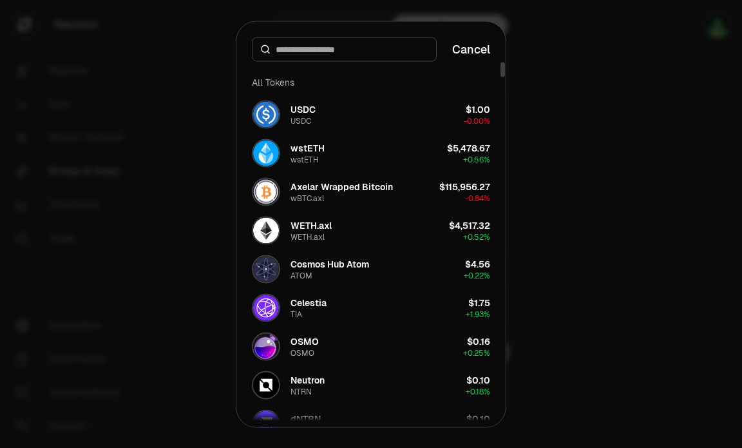
click at [325, 52] on input at bounding box center [352, 49] width 153 height 13
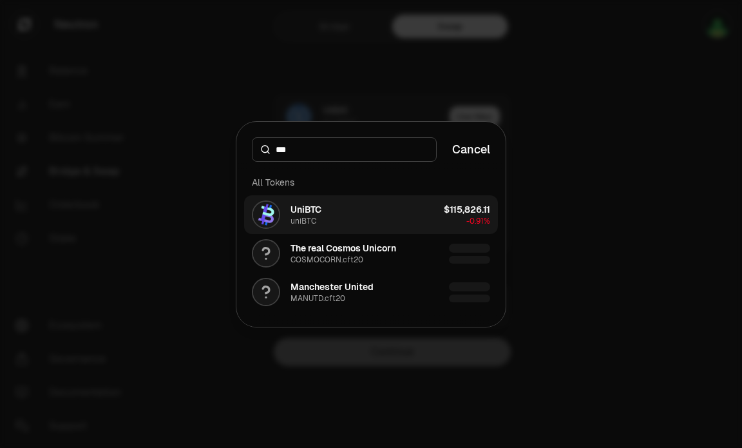
type input "***"
click at [416, 219] on button "UniBTC uniBTC $115,826.11 -0.91%" at bounding box center [371, 214] width 254 height 39
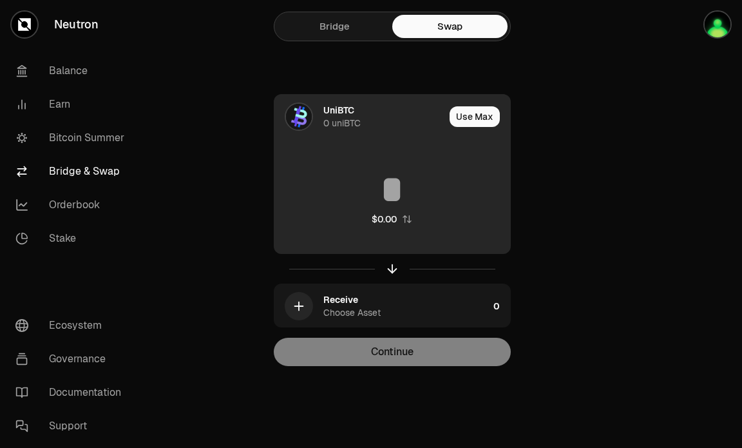
click at [372, 110] on div "UniBTC 0 uniBTC" at bounding box center [383, 117] width 121 height 26
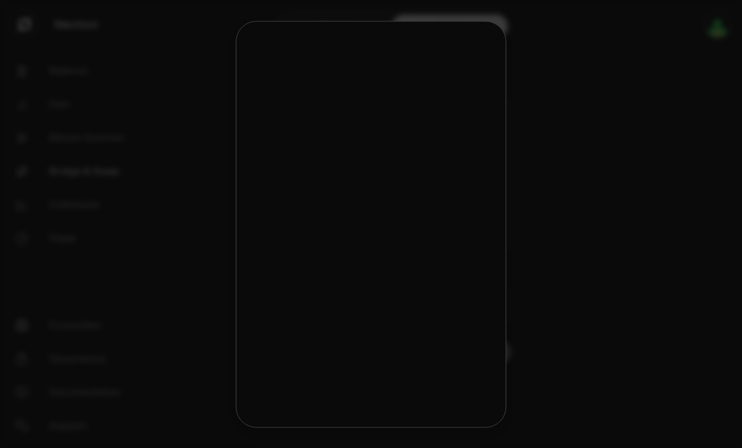
click at [365, 111] on button "USDC USDC $1.00 -0.00%" at bounding box center [371, 116] width 250 height 38
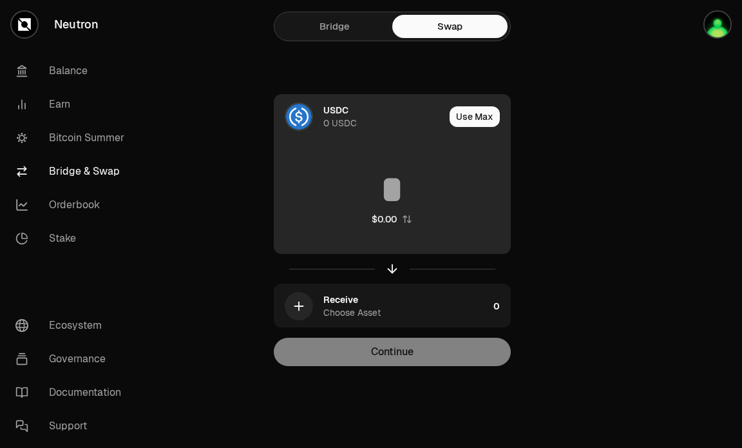
click at [345, 113] on div "USDC" at bounding box center [335, 110] width 25 height 13
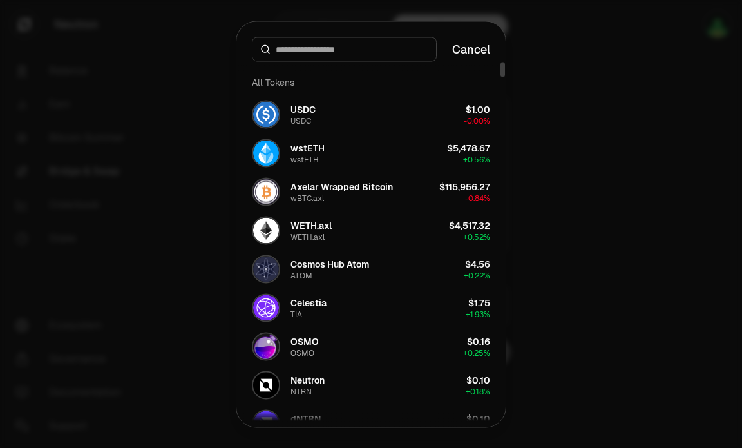
click at [330, 53] on input at bounding box center [352, 49] width 153 height 13
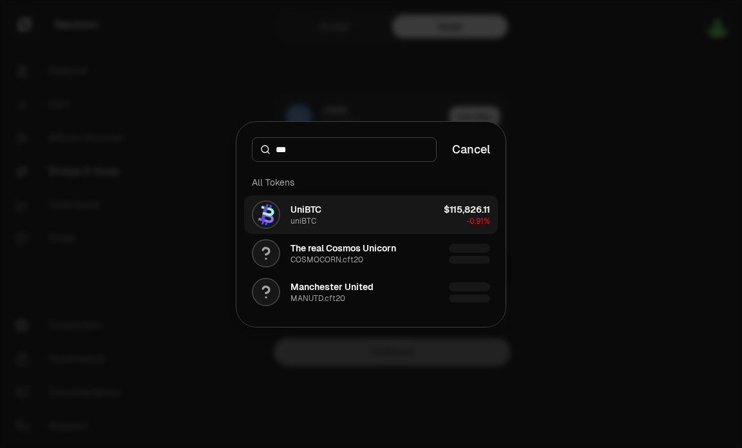
type input "***"
click at [389, 211] on button "UniBTC uniBTC $115,826.11 -0.91%" at bounding box center [371, 214] width 254 height 39
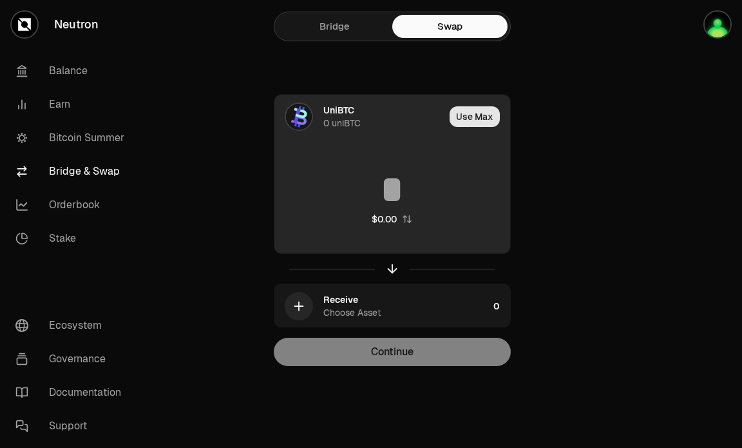
click at [472, 115] on button "Use Max" at bounding box center [475, 116] width 50 height 21
click at [465, 122] on div "Using Max" at bounding box center [475, 117] width 69 height 44
click at [409, 222] on icon "button" at bounding box center [407, 219] width 8 height 8
type input "*****"
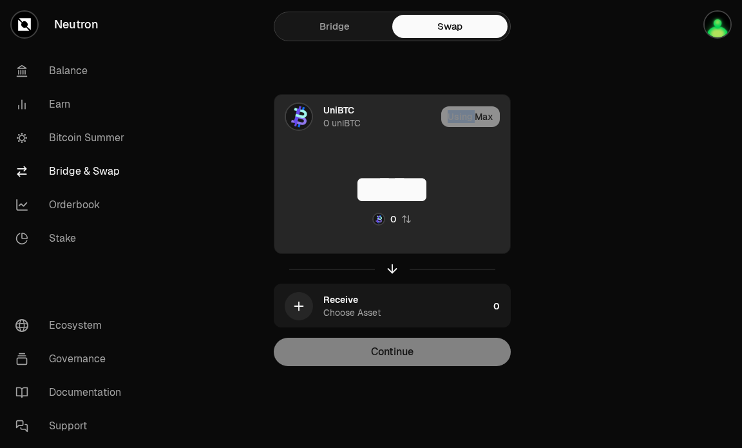
click at [476, 113] on div "Using Max" at bounding box center [475, 117] width 69 height 44
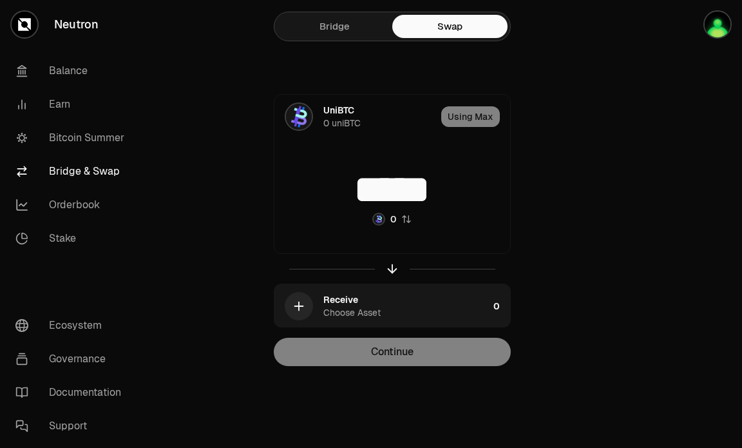
click at [479, 190] on input "*****" at bounding box center [392, 189] width 236 height 39
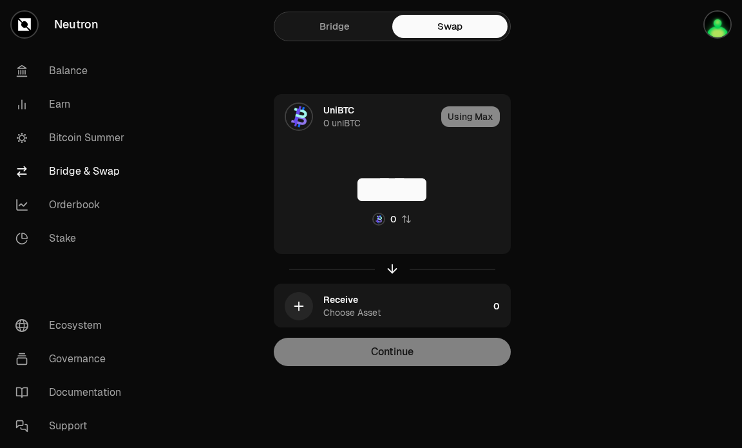
click at [416, 218] on div "***** 0" at bounding box center [392, 197] width 236 height 113
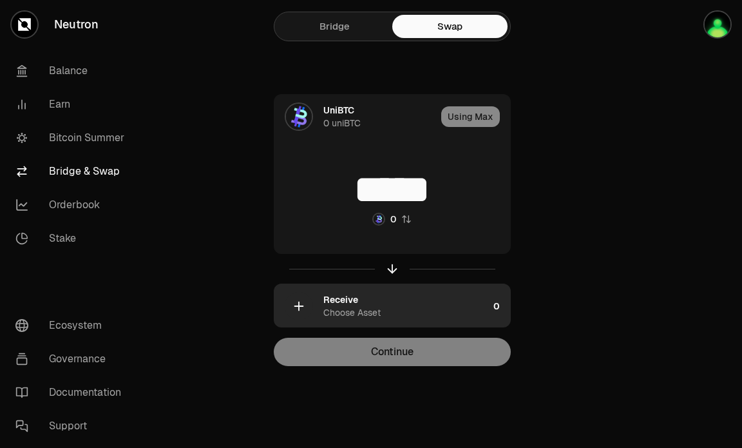
click at [366, 314] on div "Choose Asset" at bounding box center [351, 312] width 57 height 13
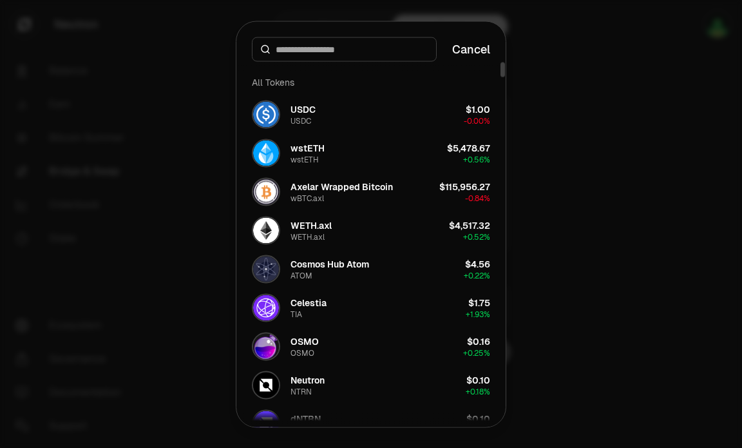
click at [360, 53] on input at bounding box center [352, 49] width 153 height 13
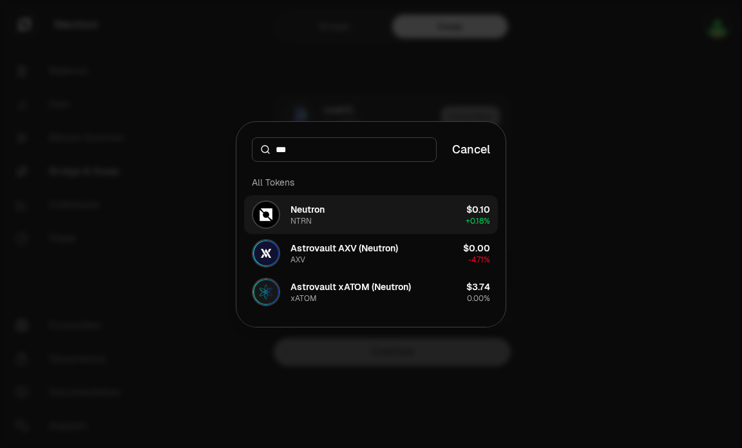
type input "***"
click at [383, 215] on button "Neutron NTRN $0.10 + 0.18%" at bounding box center [371, 214] width 254 height 39
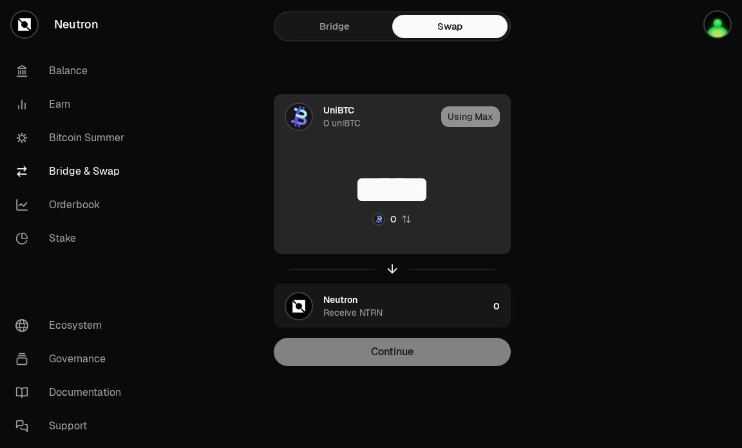
click at [467, 118] on div "Using Max" at bounding box center [475, 117] width 69 height 44
click at [466, 116] on div "Using Max" at bounding box center [475, 117] width 69 height 44
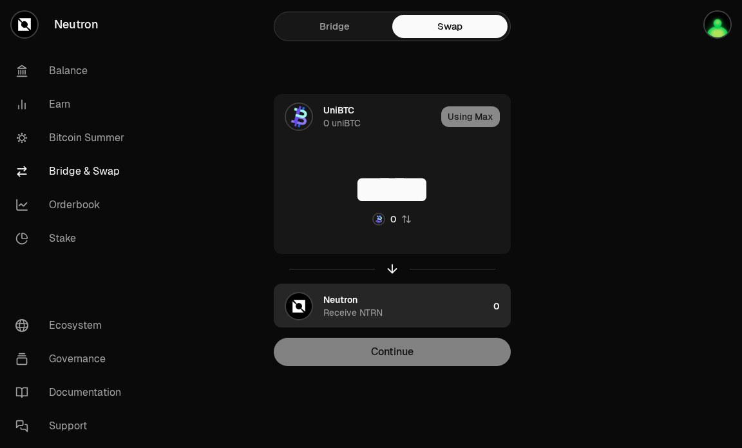
click at [430, 299] on div "Neutron Receive NTRN" at bounding box center [405, 306] width 165 height 26
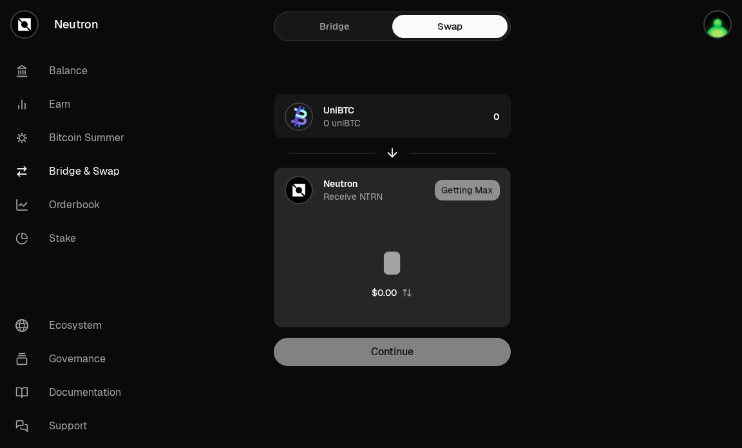
click at [459, 190] on div "Getting Max" at bounding box center [472, 190] width 75 height 44
click at [407, 293] on icon "button" at bounding box center [407, 292] width 10 height 10
click at [398, 259] on input at bounding box center [392, 263] width 236 height 39
click at [374, 253] on input at bounding box center [392, 263] width 236 height 39
drag, startPoint x: 374, startPoint y: 252, endPoint x: 393, endPoint y: 187, distance: 67.7
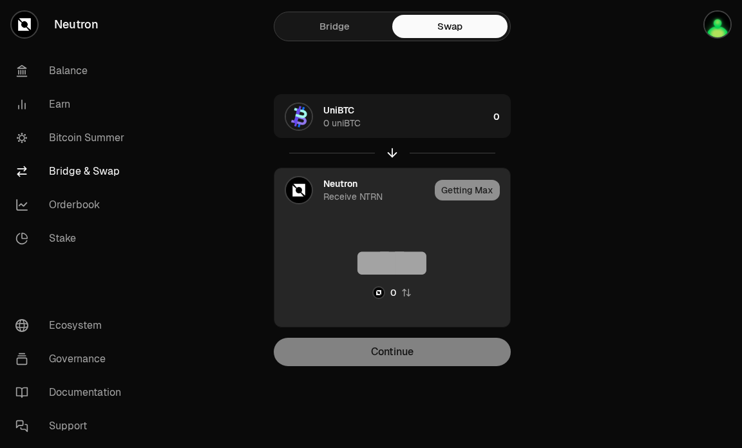
click at [374, 252] on input at bounding box center [392, 263] width 236 height 39
click at [383, 251] on input at bounding box center [392, 263] width 236 height 39
drag, startPoint x: 383, startPoint y: 244, endPoint x: 381, endPoint y: 203, distance: 41.3
click at [383, 244] on input at bounding box center [392, 263] width 236 height 39
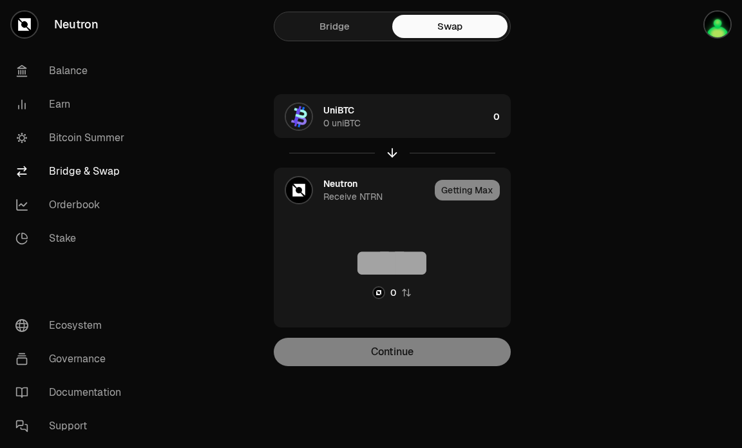
click at [347, 16] on link "Bridge" at bounding box center [334, 26] width 115 height 23
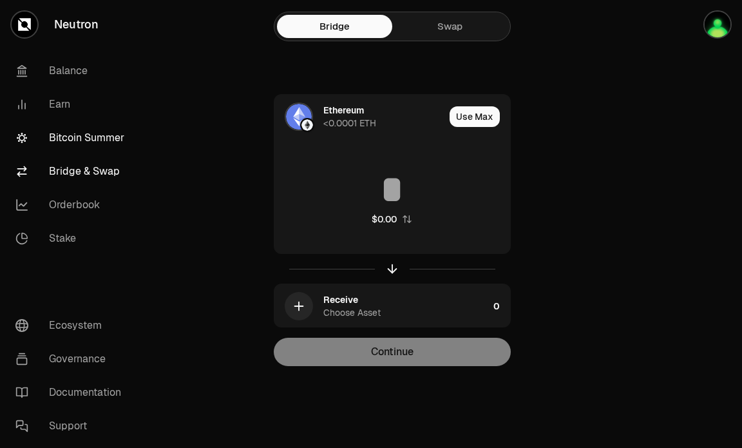
click at [79, 135] on link "Bitcoin Summer" at bounding box center [72, 138] width 134 height 34
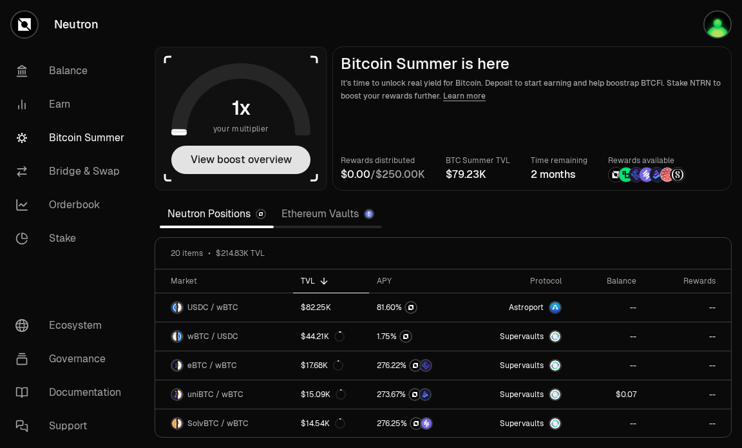
click at [242, 157] on button "View boost overview" at bounding box center [240, 160] width 139 height 28
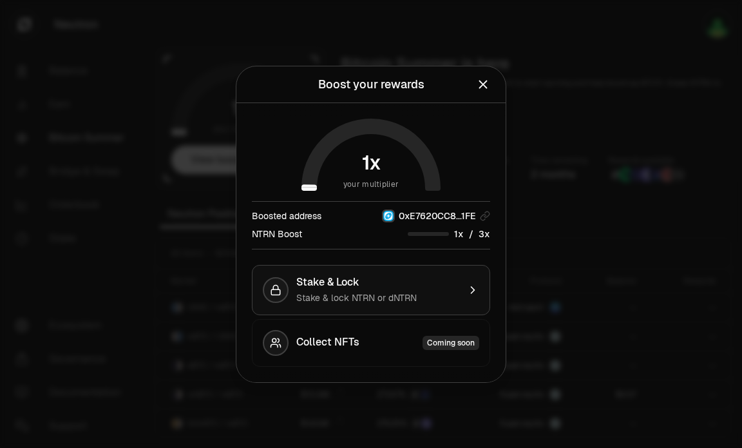
click at [444, 282] on div "Stake & Lock" at bounding box center [377, 282] width 162 height 13
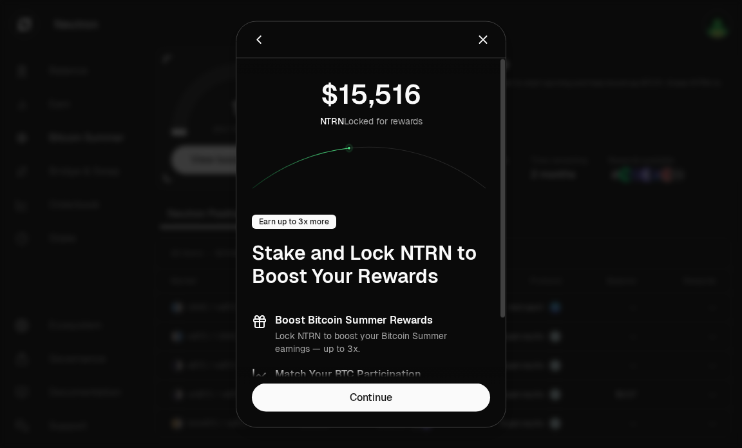
click at [352, 148] on icon at bounding box center [371, 165] width 238 height 46
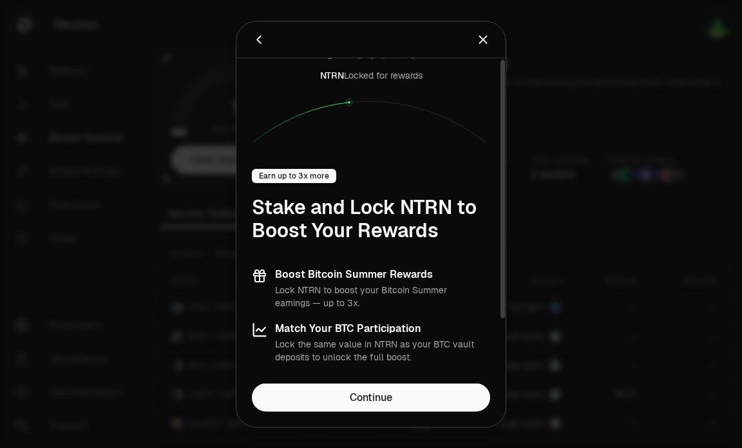
scroll to position [82, 0]
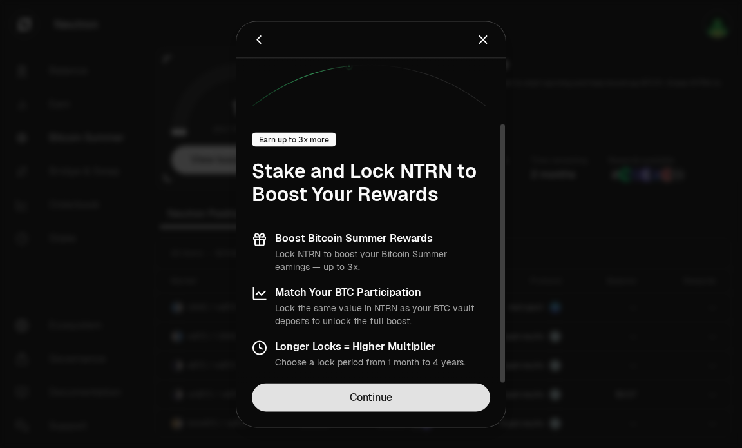
click at [381, 396] on link "Continue" at bounding box center [371, 397] width 238 height 28
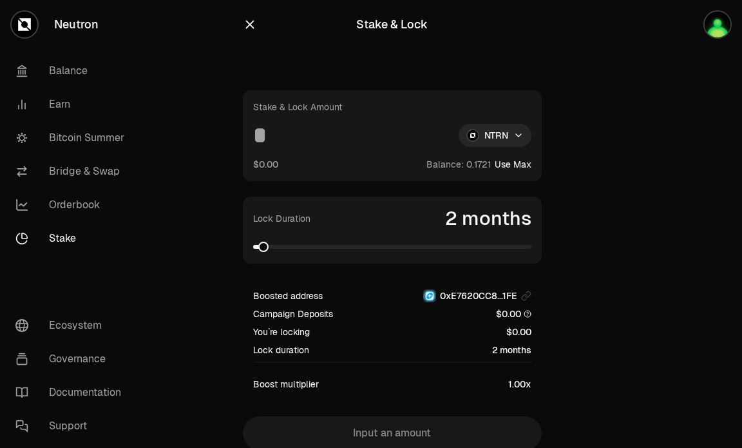
click at [515, 162] on button "Use Max" at bounding box center [513, 164] width 37 height 13
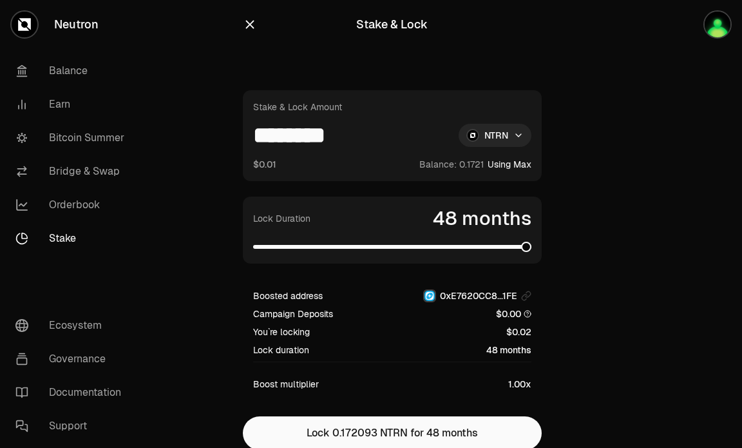
click at [532, 242] on span at bounding box center [526, 247] width 10 height 10
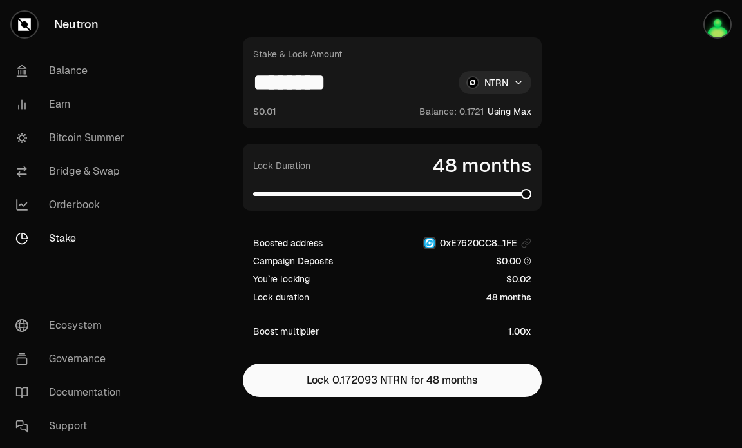
click at [284, 84] on input "********" at bounding box center [350, 82] width 195 height 23
drag, startPoint x: 284, startPoint y: 77, endPoint x: 425, endPoint y: 79, distance: 141.8
click at [425, 79] on input "********" at bounding box center [350, 82] width 195 height 23
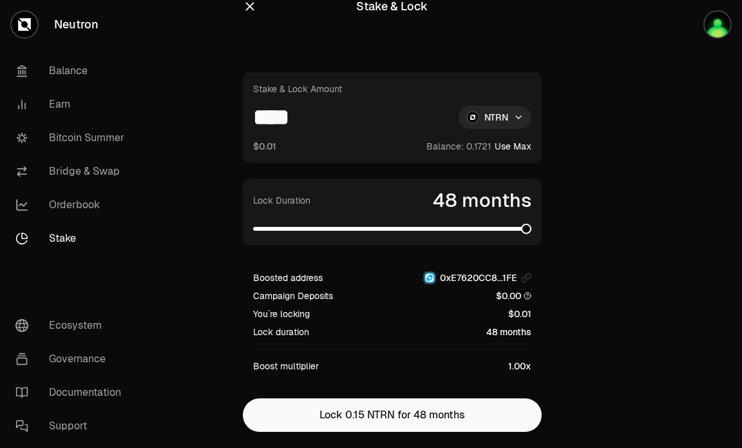
scroll to position [0, 0]
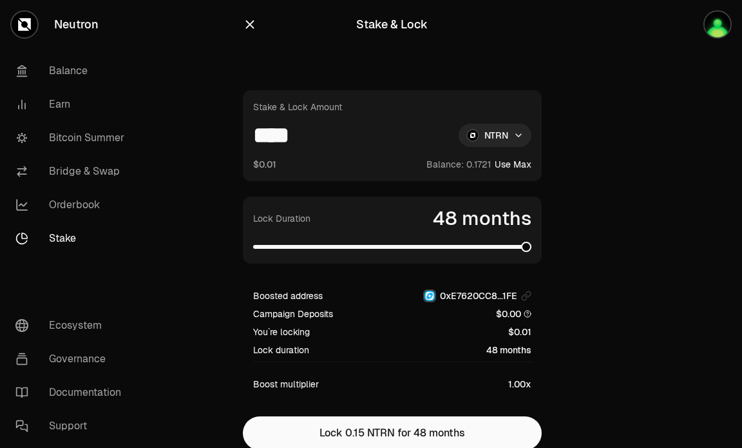
drag, startPoint x: 358, startPoint y: 146, endPoint x: 267, endPoint y: 136, distance: 92.1
click at [265, 138] on div "Stake & Lock Amount **** NTRN $0.01 Balance: Use Max" at bounding box center [392, 135] width 299 height 91
click at [268, 133] on input "****" at bounding box center [350, 135] width 195 height 23
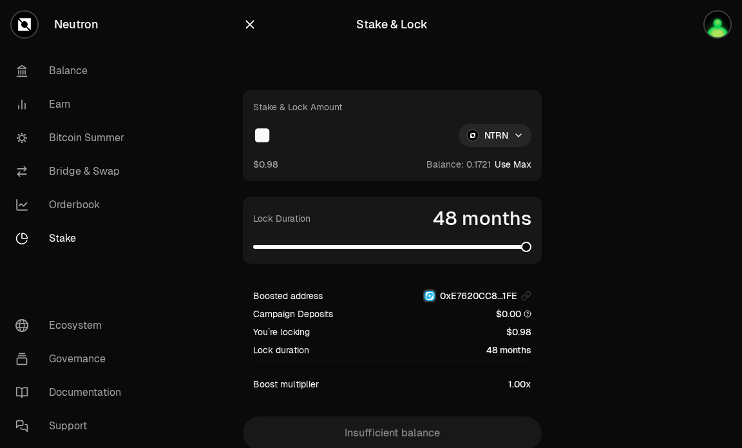
type input "**"
click at [413, 351] on div "Lock duration 48 months" at bounding box center [392, 349] width 278 height 13
click at [532, 244] on span at bounding box center [526, 247] width 10 height 10
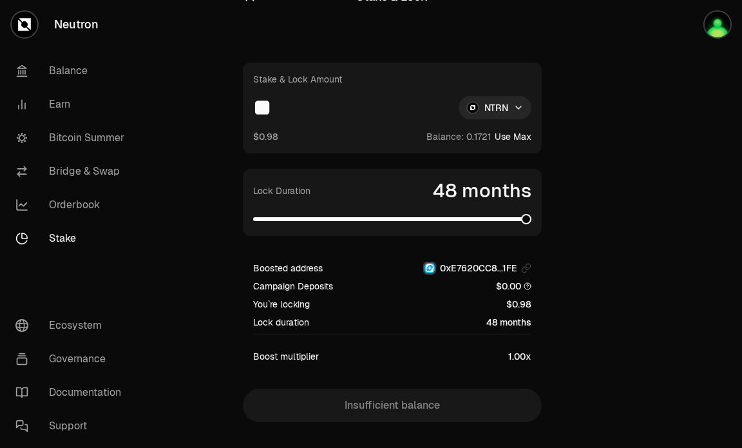
scroll to position [53, 0]
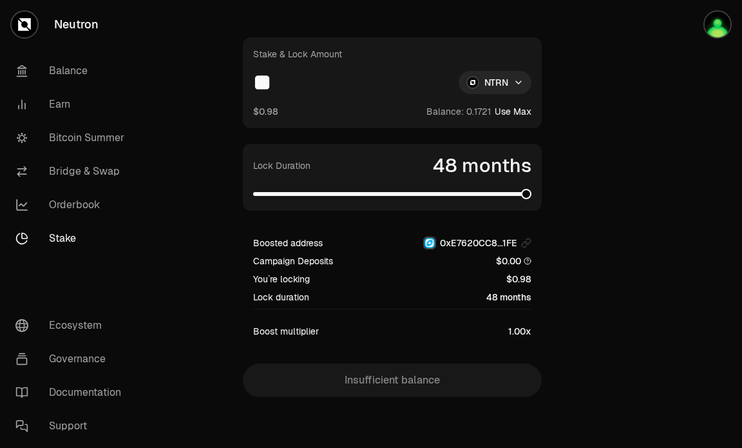
click at [532, 332] on div "Boosted address 0xE7620CC8...1FE Campaign Deposits $0.00 You`re locking $0.98 L…" at bounding box center [392, 287] width 299 height 122
click at [527, 329] on span "1.00x" at bounding box center [519, 331] width 23 height 13
click at [525, 326] on span "1.00x" at bounding box center [519, 331] width 23 height 13
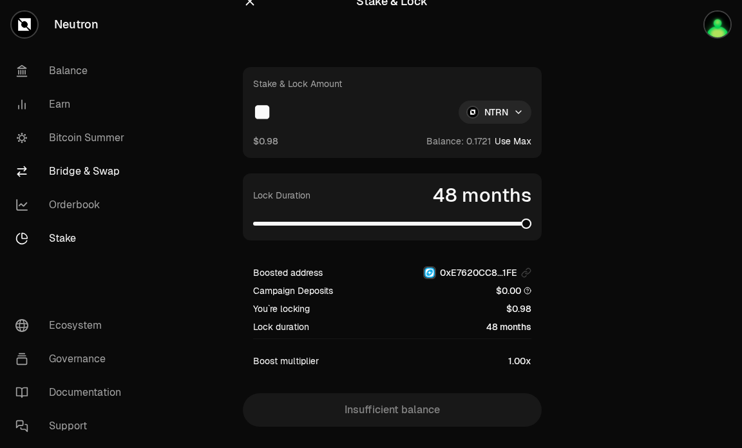
scroll to position [0, 0]
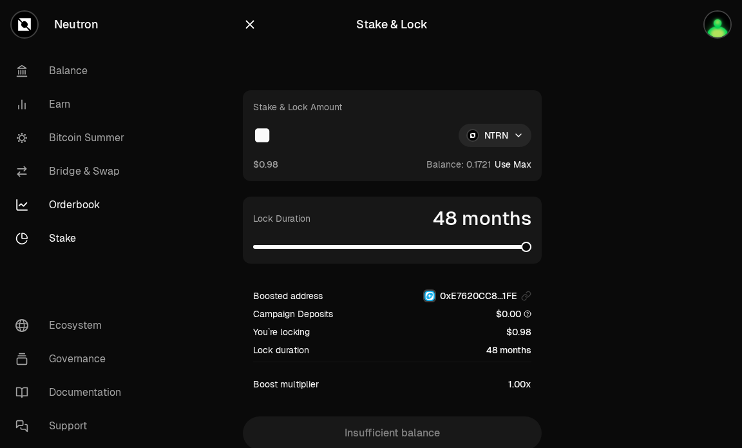
click at [78, 201] on link "Orderbook" at bounding box center [72, 205] width 134 height 34
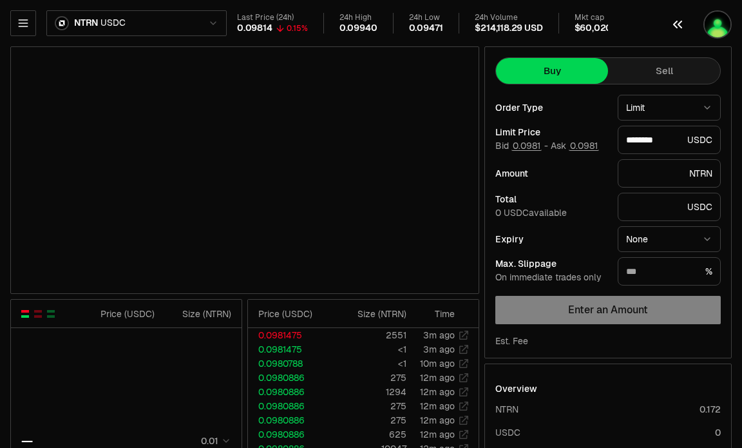
click at [715, 18] on img "button" at bounding box center [718, 25] width 26 height 26
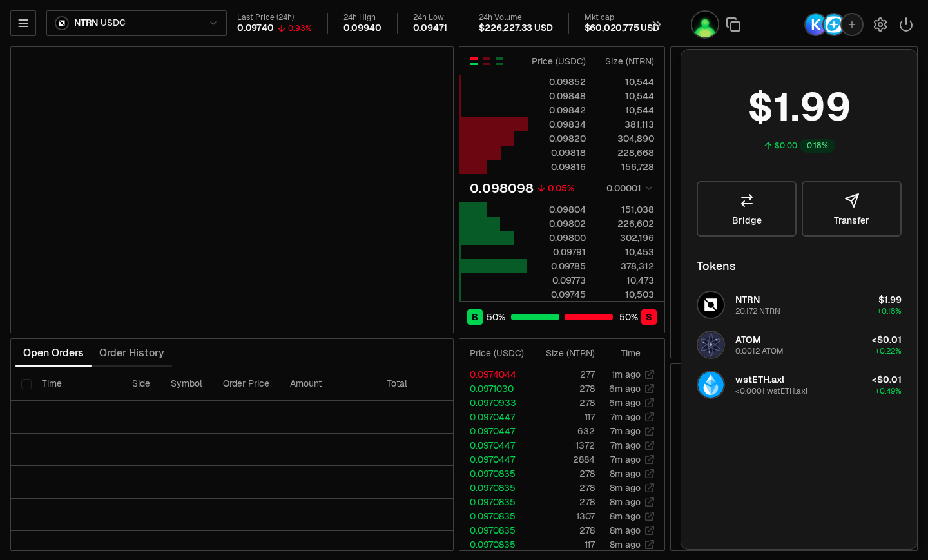
click at [683, 23] on div at bounding box center [803, 24] width 247 height 49
click at [695, 30] on img "button" at bounding box center [705, 25] width 26 height 26
click at [698, 28] on img "button" at bounding box center [705, 25] width 26 height 26
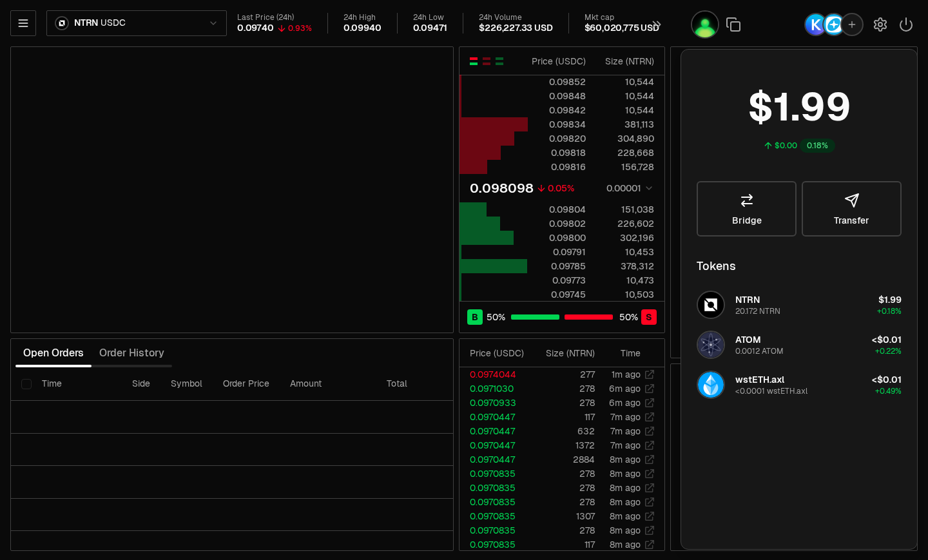
type input "********"
click at [742, 26] on img "button" at bounding box center [815, 24] width 21 height 21
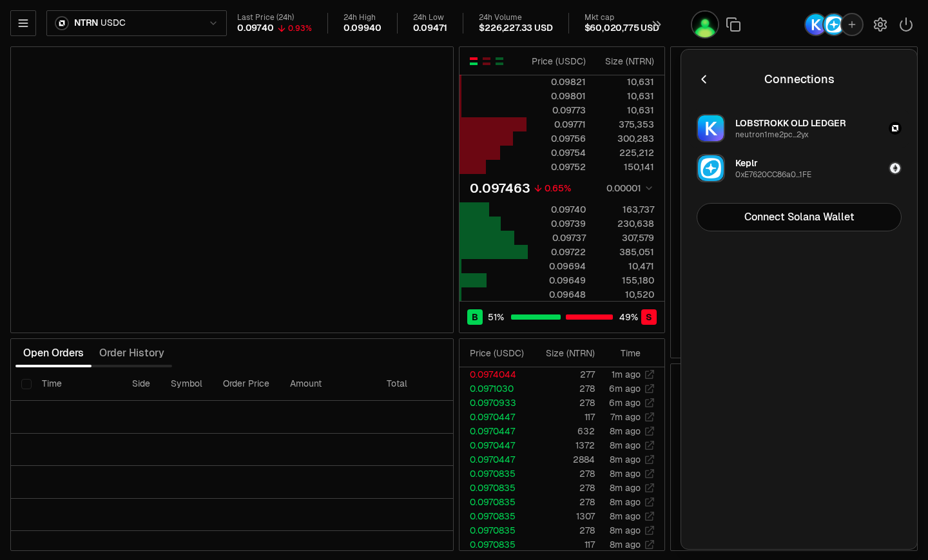
click at [742, 124] on div "LOBSTROKK OLD LEDGER" at bounding box center [790, 123] width 111 height 13
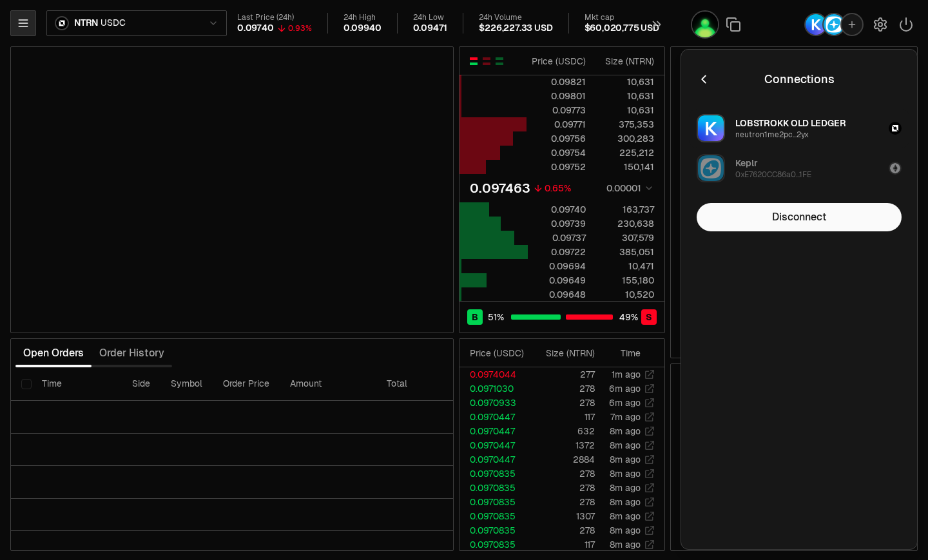
click at [28, 24] on icon "button" at bounding box center [23, 23] width 13 height 13
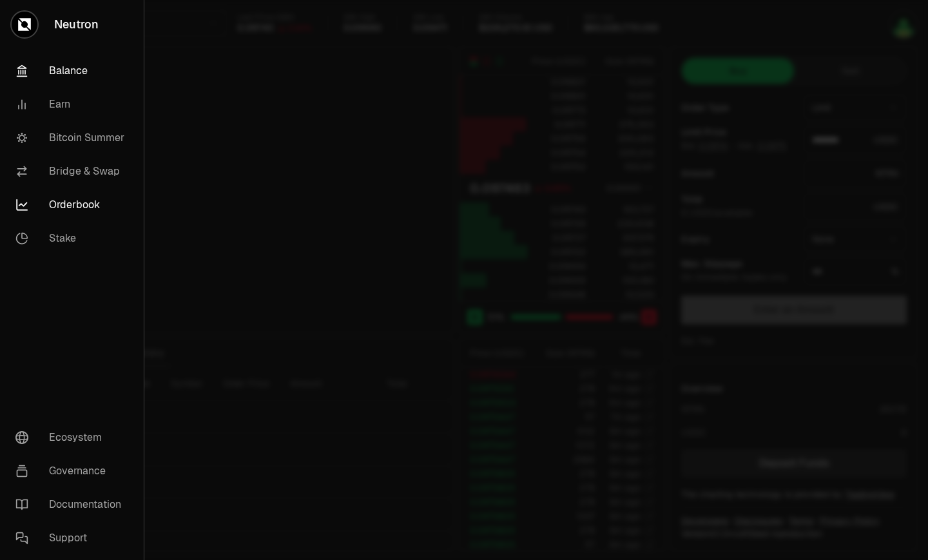
click at [84, 69] on link "Balance" at bounding box center [71, 71] width 133 height 34
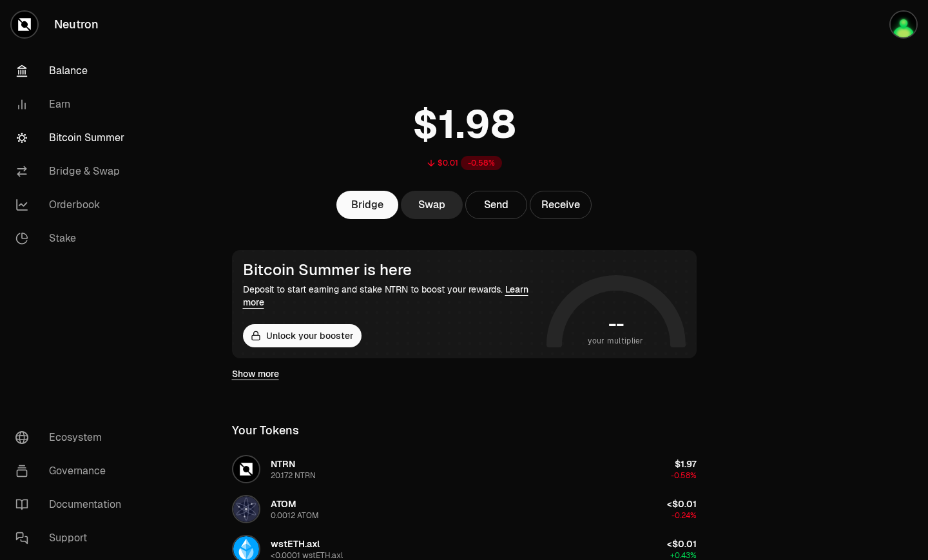
click at [96, 136] on link "Bitcoin Summer" at bounding box center [72, 138] width 134 height 34
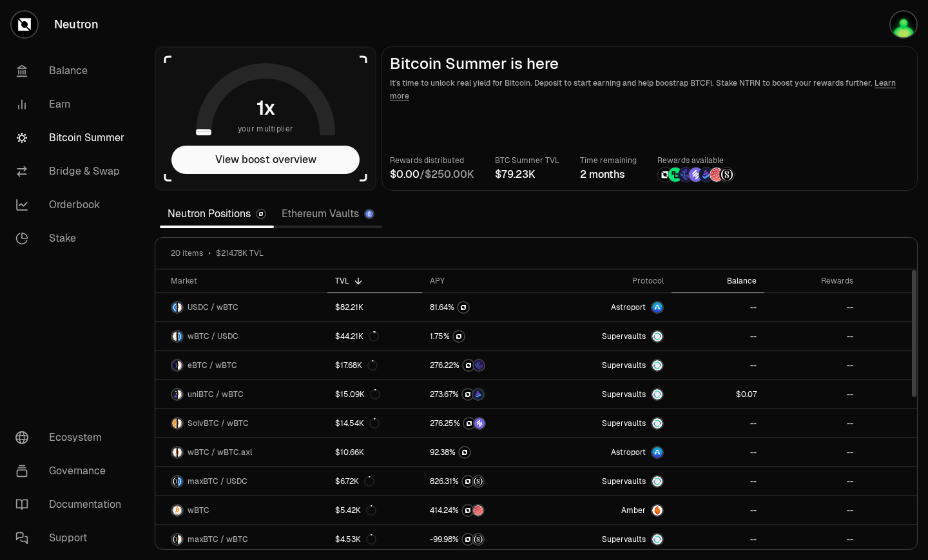
click at [741, 286] on th "Balance" at bounding box center [717, 281] width 93 height 24
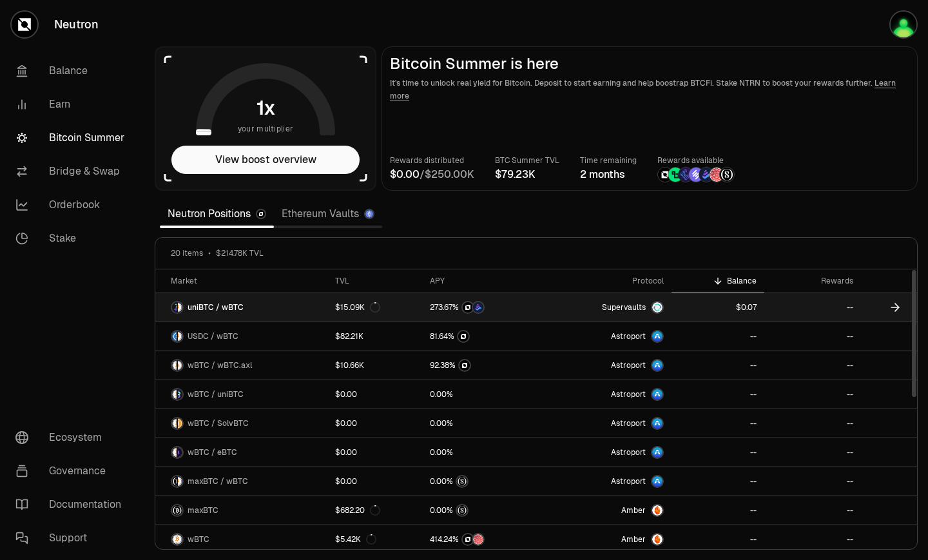
click at [839, 304] on link "--" at bounding box center [812, 307] width 97 height 28
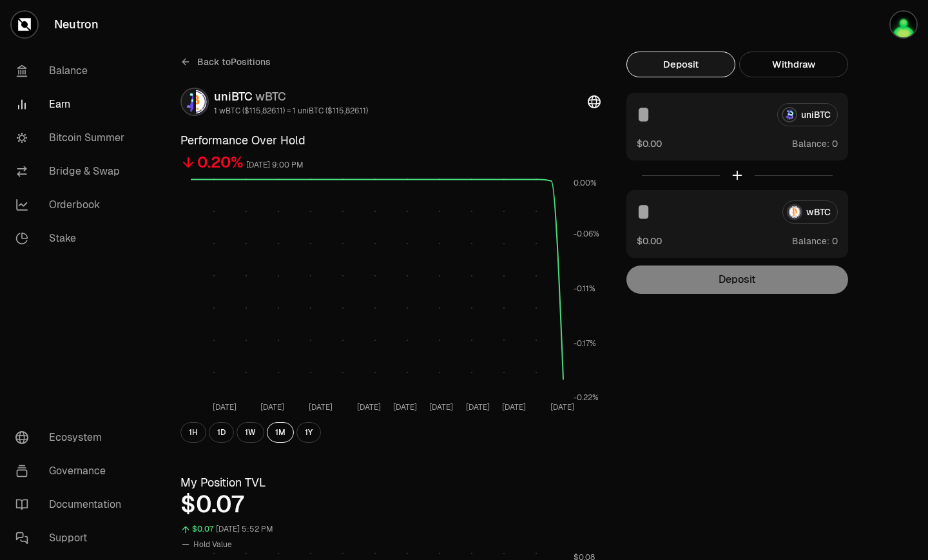
click at [815, 146] on span "Balance:" at bounding box center [810, 143] width 37 height 13
click at [815, 145] on span "Balance:" at bounding box center [810, 143] width 37 height 13
click at [815, 146] on span "Balance:" at bounding box center [810, 143] width 37 height 13
drag, startPoint x: 810, startPoint y: 148, endPoint x: 771, endPoint y: 151, distance: 39.4
click at [801, 149] on span "Balance:" at bounding box center [810, 143] width 37 height 13
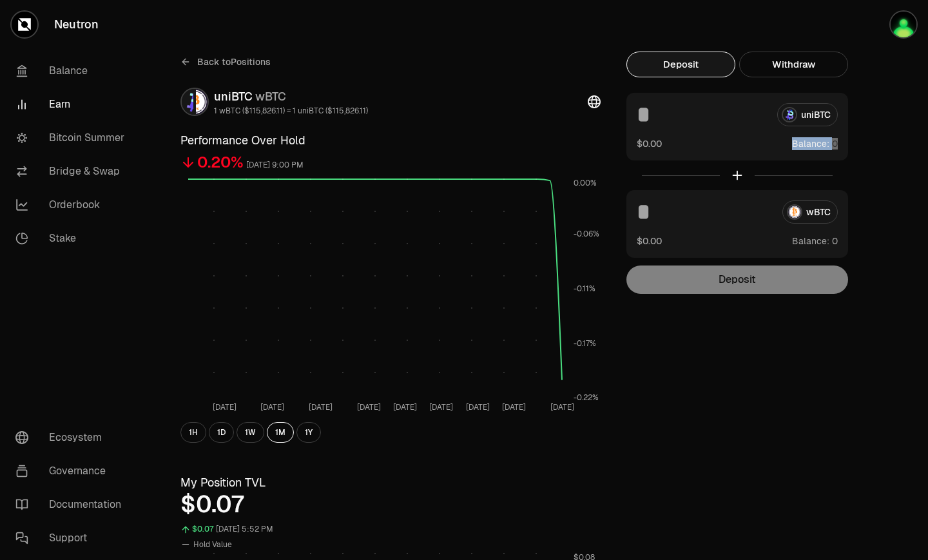
click at [595, 99] on icon at bounding box center [594, 101] width 13 height 13
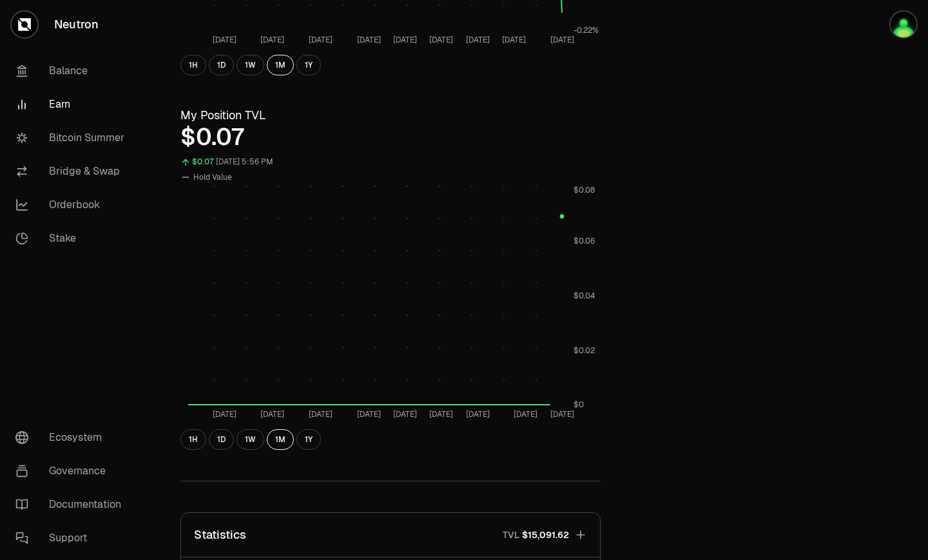
scroll to position [6, 0]
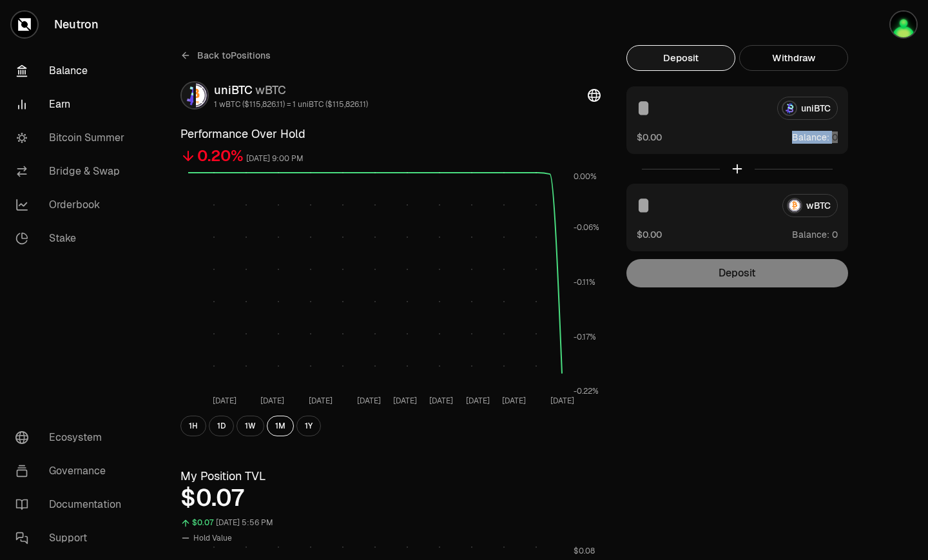
click at [68, 81] on link "Balance" at bounding box center [72, 71] width 134 height 34
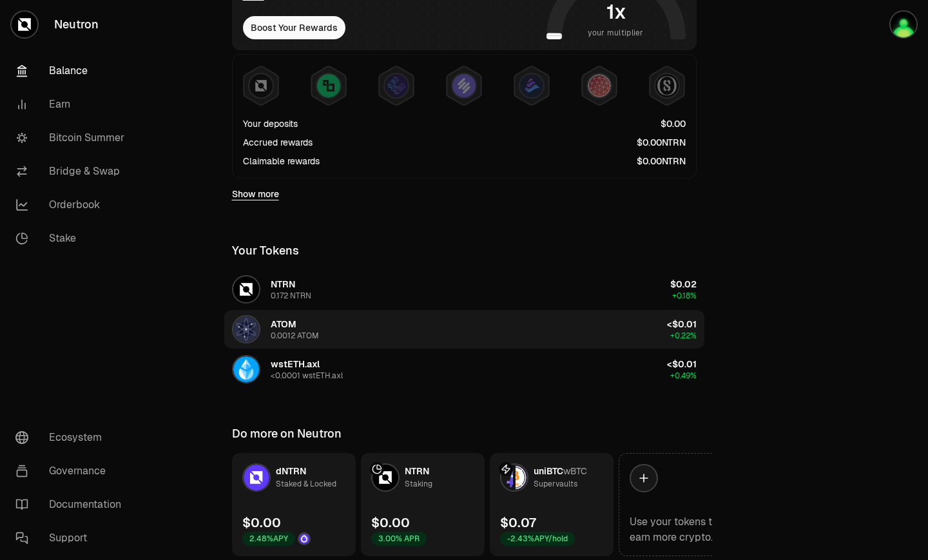
scroll to position [356, 0]
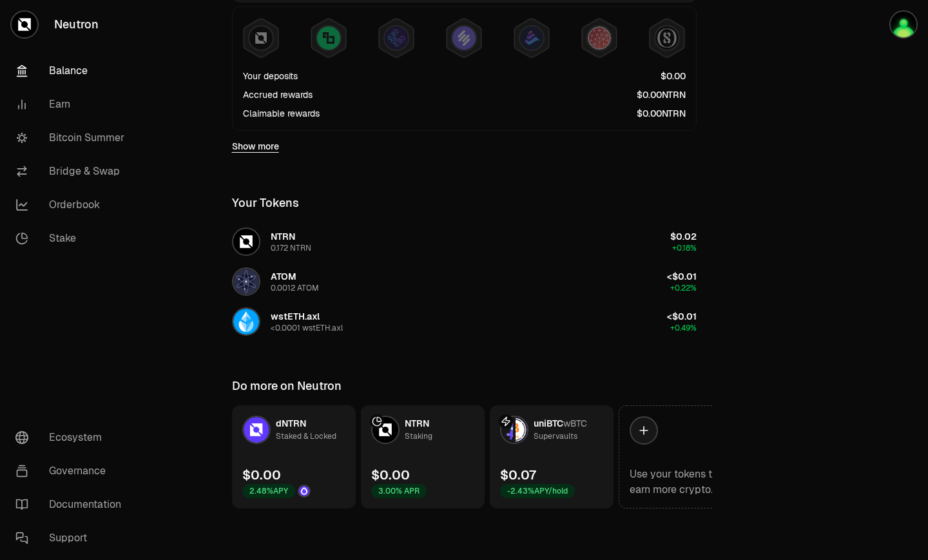
click at [572, 445] on link "uniBTC wBTC Supervaults $0.07 -2.43% APY/hold" at bounding box center [552, 456] width 124 height 103
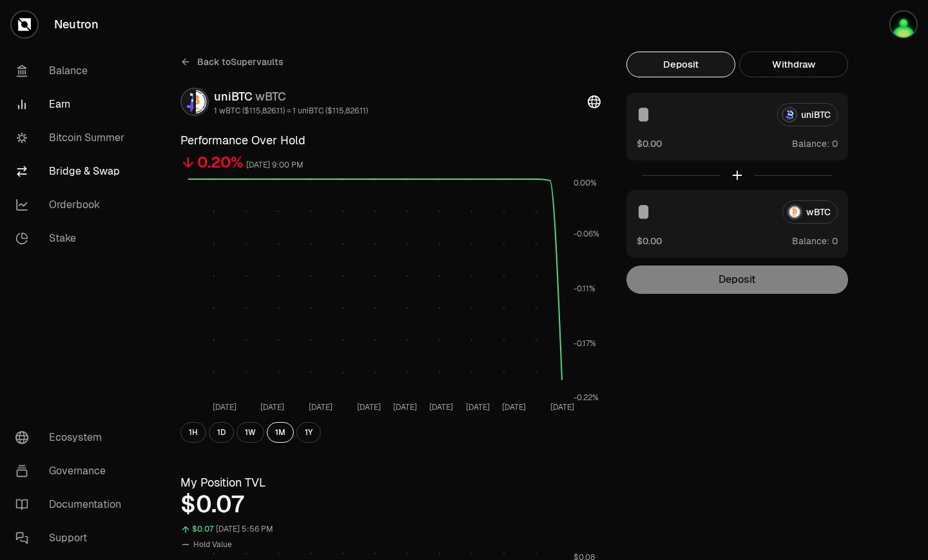
click at [89, 166] on link "Bridge & Swap" at bounding box center [72, 172] width 134 height 34
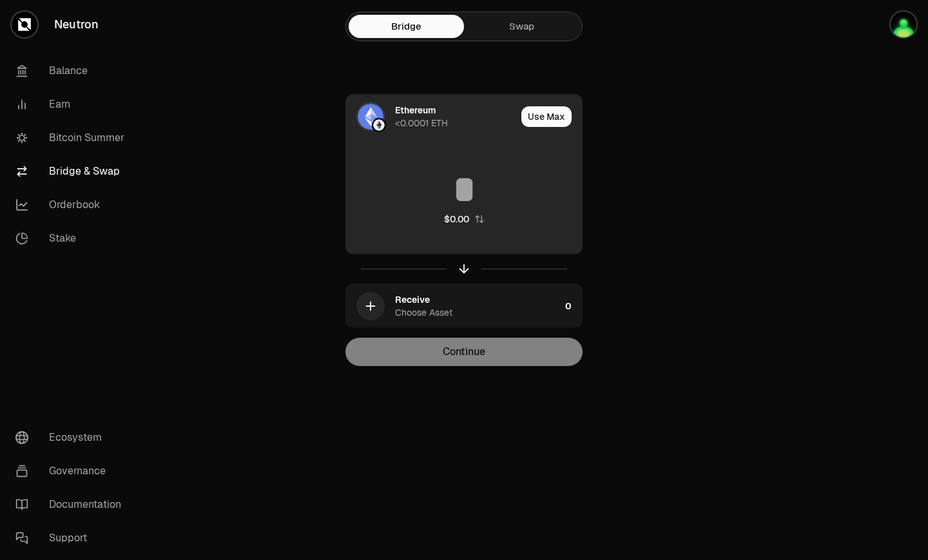
click at [406, 133] on div "Ethereum <0.0001 ETH" at bounding box center [431, 117] width 170 height 44
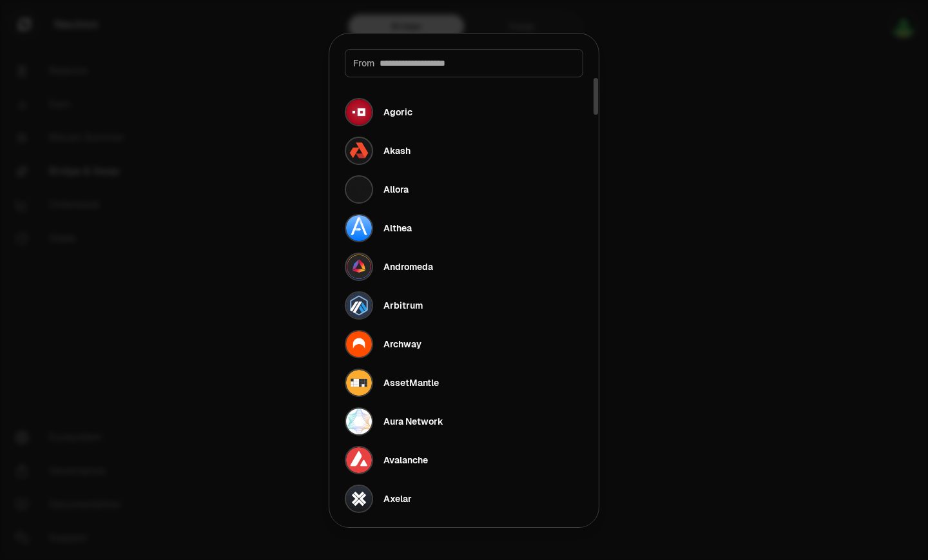
click at [434, 63] on input at bounding box center [477, 63] width 195 height 13
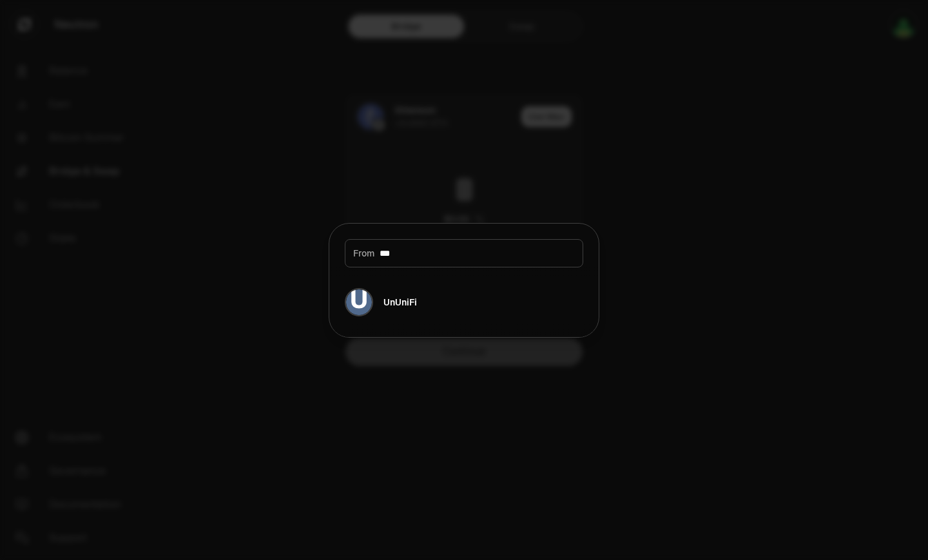
type input "***"
click at [488, 124] on div at bounding box center [464, 280] width 928 height 560
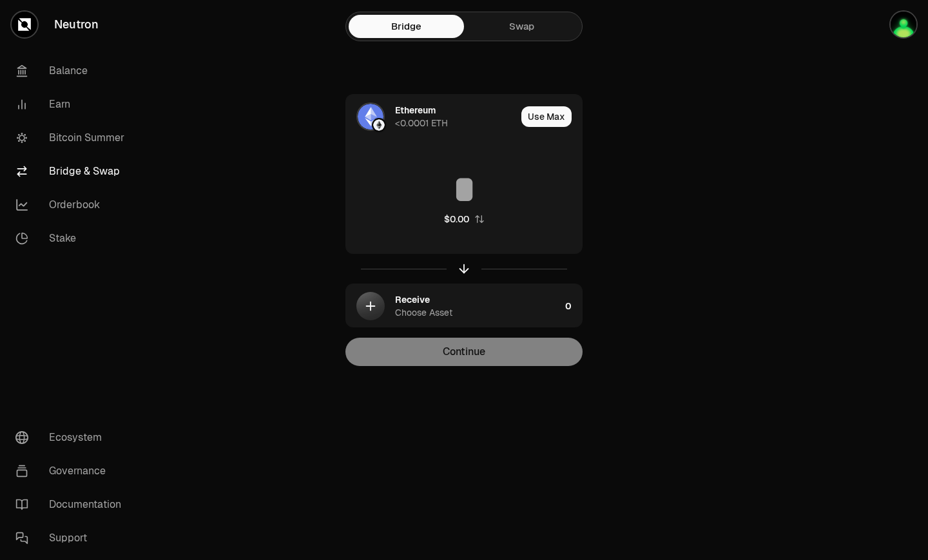
click at [515, 28] on link "Swap" at bounding box center [521, 26] width 115 height 23
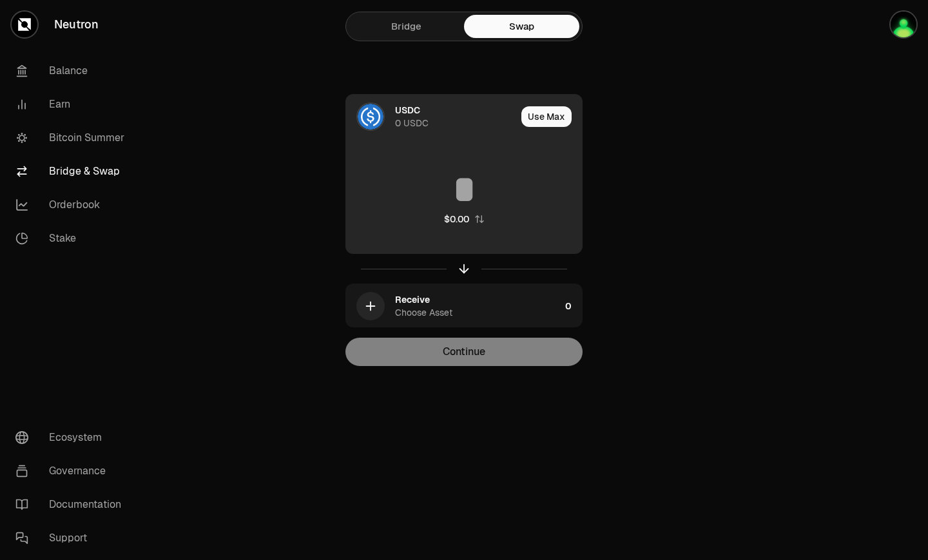
click at [401, 104] on div "USDC" at bounding box center [407, 110] width 25 height 13
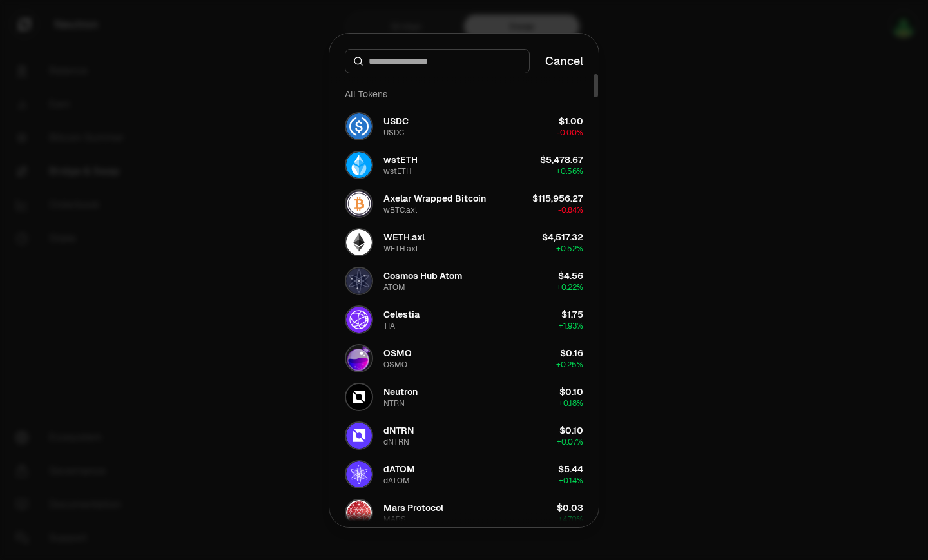
click at [405, 61] on input at bounding box center [445, 61] width 153 height 13
paste input "**********"
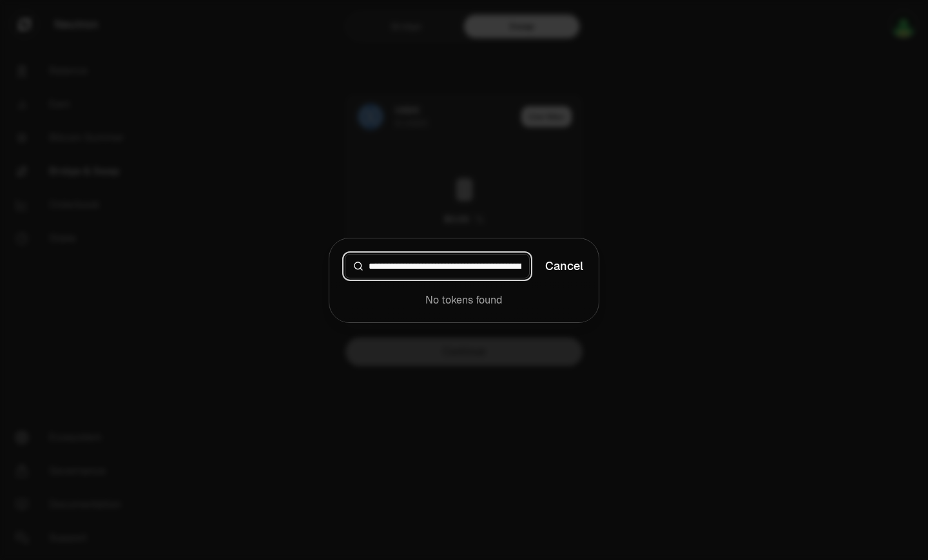
scroll to position [0, 182]
click at [506, 269] on input "**********" at bounding box center [445, 266] width 153 height 13
type input "**********"
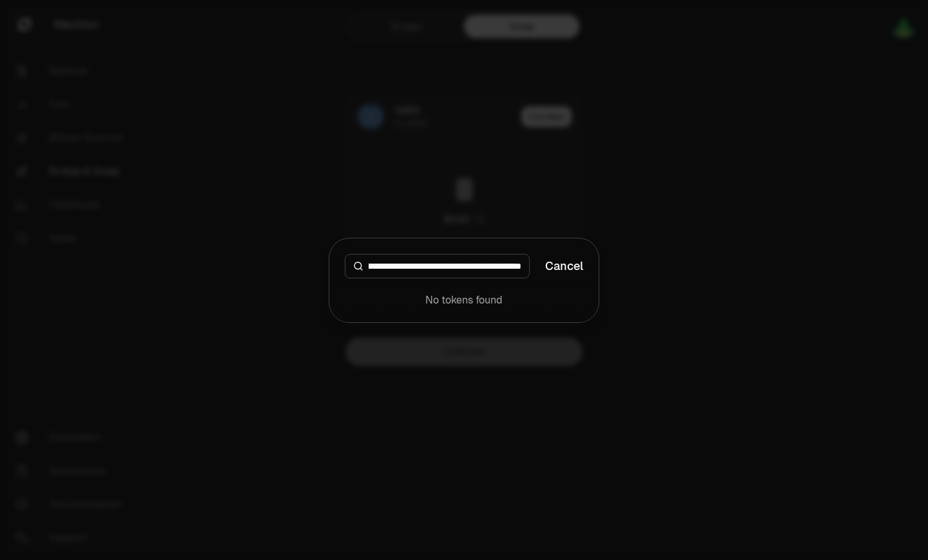
click at [563, 261] on button "Cancel" at bounding box center [564, 266] width 38 height 18
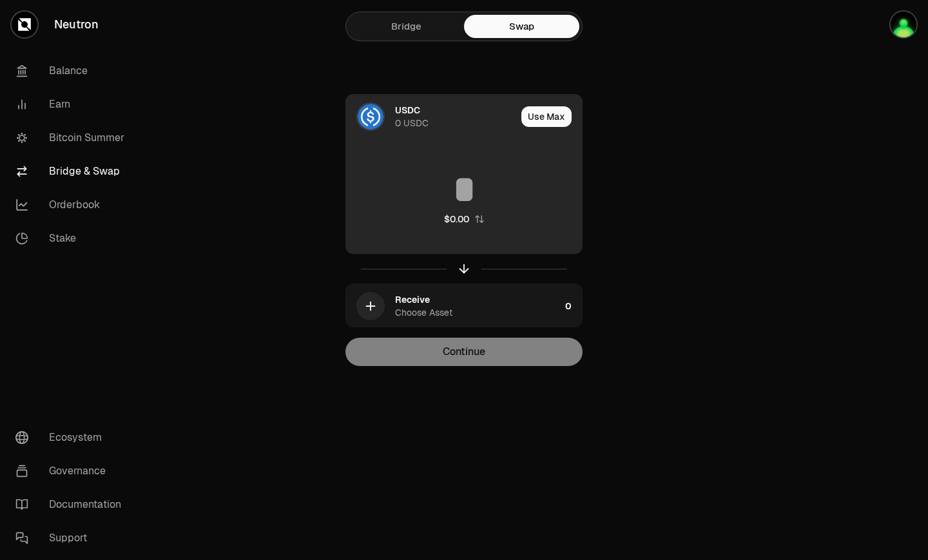
click at [404, 122] on div "0 USDC" at bounding box center [412, 123] width 34 height 13
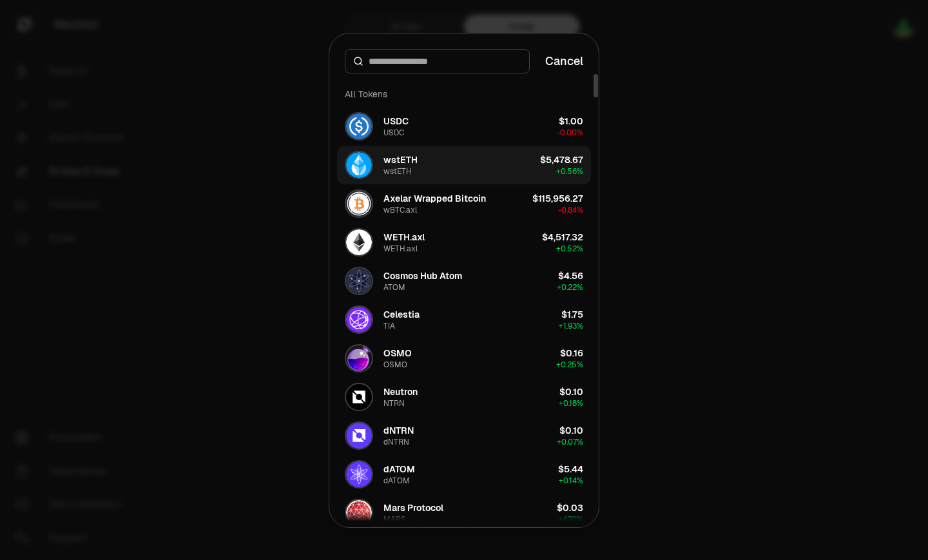
click at [462, 170] on button "wstETH wstETH $5,478.67 + 0.56%" at bounding box center [464, 165] width 254 height 39
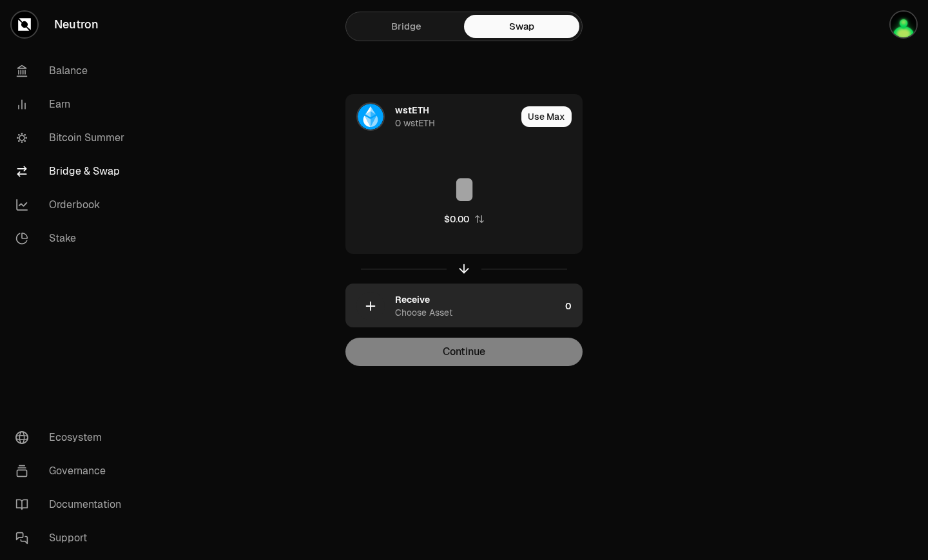
click at [432, 297] on div "Receive Choose Asset" at bounding box center [477, 306] width 165 height 26
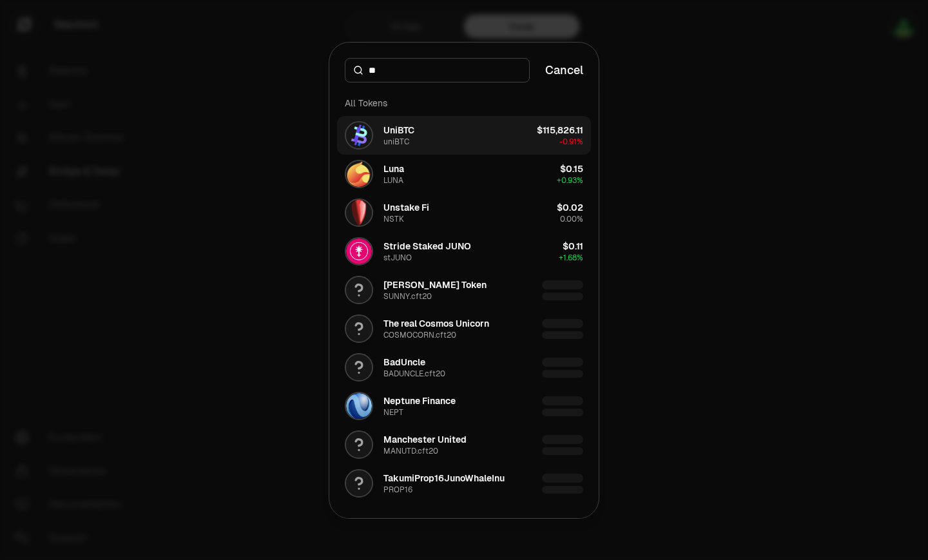
type input "**"
click at [482, 142] on button "UniBTC uniBTC $115,826.11 -0.91%" at bounding box center [464, 135] width 254 height 39
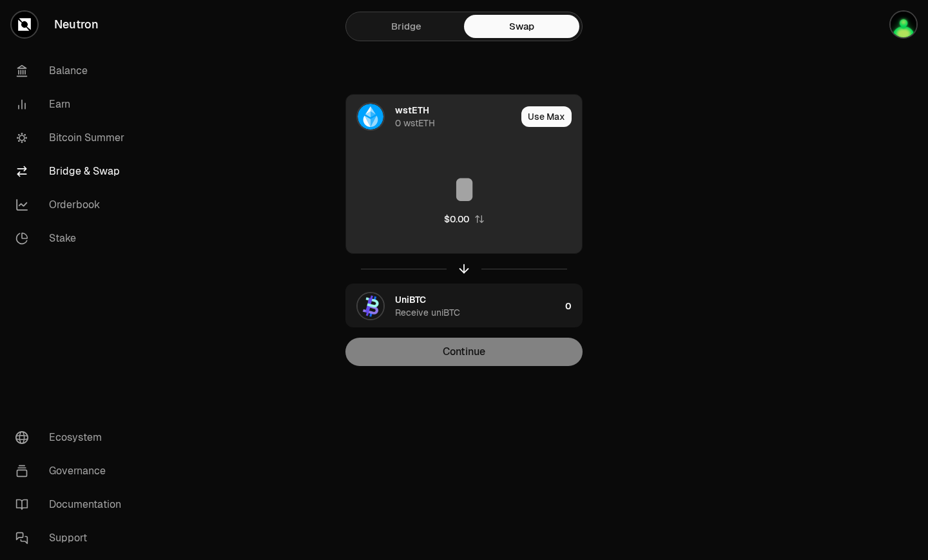
click at [556, 110] on button "Use Max" at bounding box center [546, 116] width 50 height 21
type input "*"
click at [413, 113] on div "wstETH" at bounding box center [412, 110] width 34 height 13
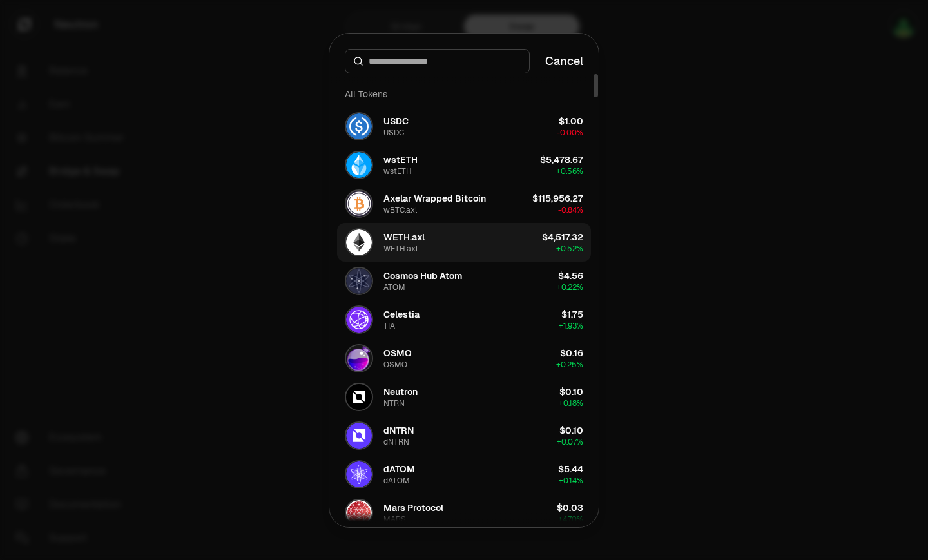
click at [451, 238] on button "WETH.axl WETH.axl $4,517.32 + 0.52%" at bounding box center [464, 242] width 254 height 39
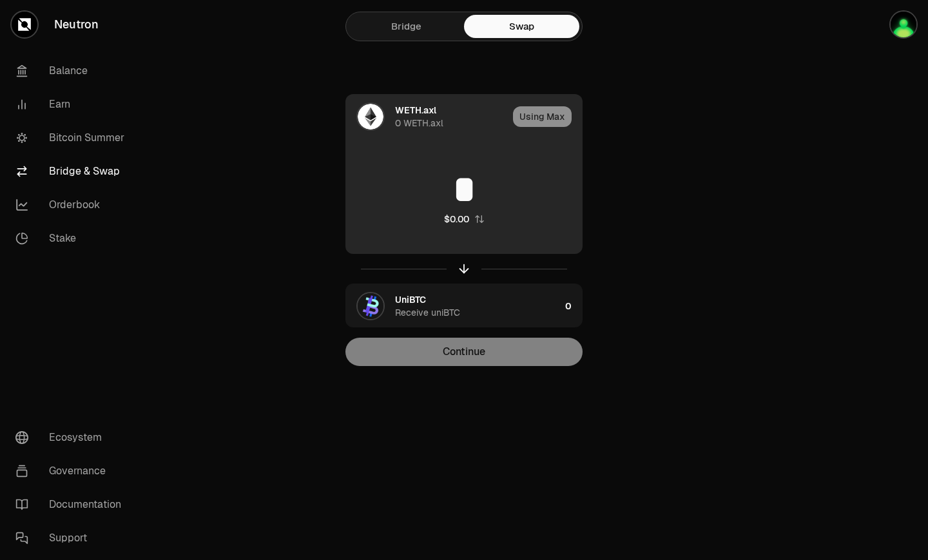
click at [550, 118] on div "Using Max" at bounding box center [547, 117] width 69 height 44
click at [549, 119] on div "Using Max" at bounding box center [547, 117] width 69 height 44
click at [547, 116] on div "Using Max" at bounding box center [547, 117] width 69 height 44
drag, startPoint x: 541, startPoint y: 115, endPoint x: 472, endPoint y: 115, distance: 68.9
click at [519, 119] on div "Using Max" at bounding box center [547, 117] width 69 height 44
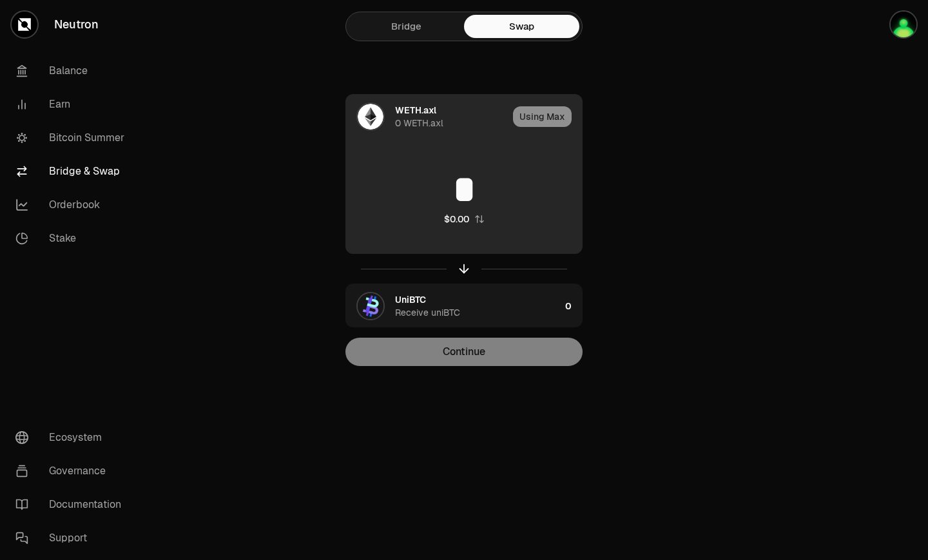
click at [389, 108] on div "WETH.axl 0 WETH.axl" at bounding box center [427, 117] width 162 height 44
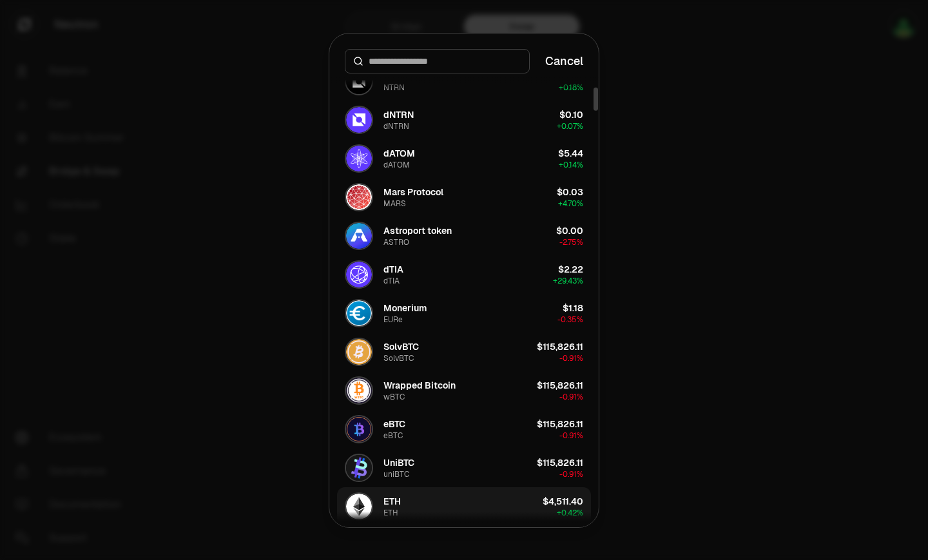
scroll to position [322, 0]
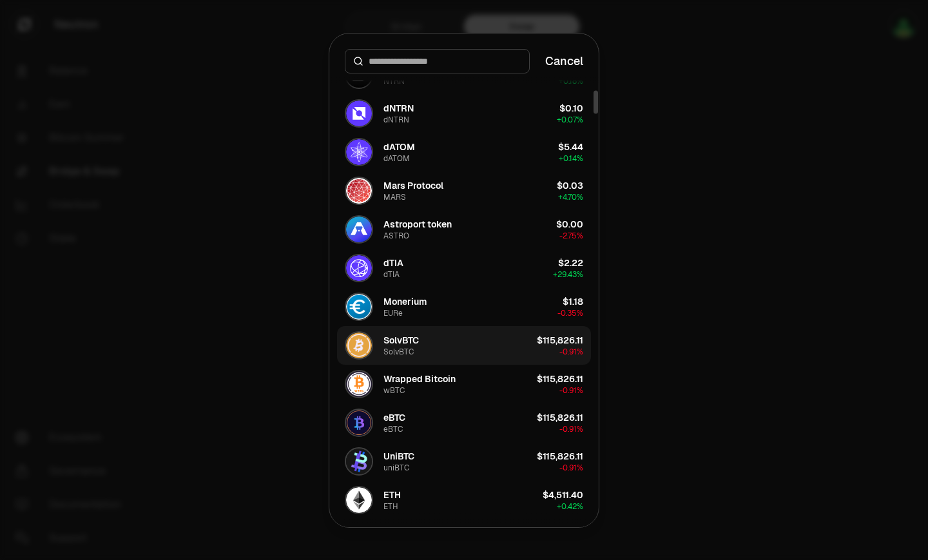
click at [488, 345] on button "SolvBTC SolvBTC $115,826.11 -0.91%" at bounding box center [464, 345] width 254 height 39
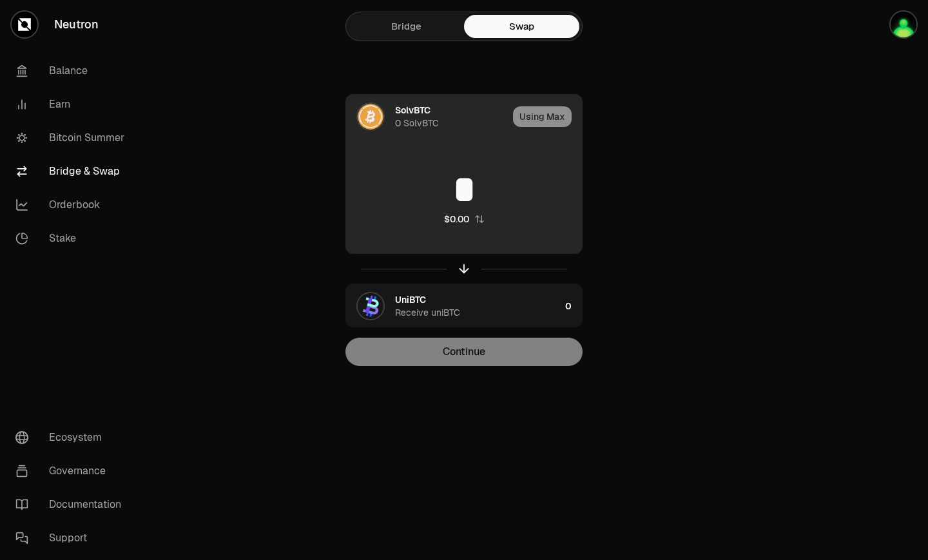
click at [530, 125] on div "Using Max" at bounding box center [547, 117] width 69 height 44
click at [529, 126] on div "Using Max" at bounding box center [547, 117] width 69 height 44
click at [427, 135] on div "SolvBTC 0 SolvBTC" at bounding box center [427, 117] width 162 height 44
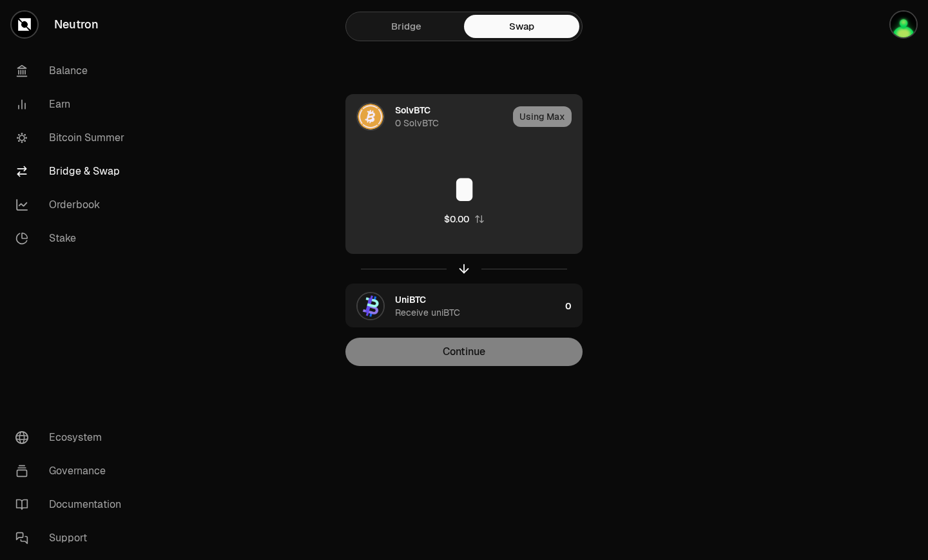
click at [421, 124] on body "Neutron Balance Earn Bitcoin Summer Bridge & Swap Orderbook Stake Ecosystem Gov…" at bounding box center [464, 280] width 928 height 560
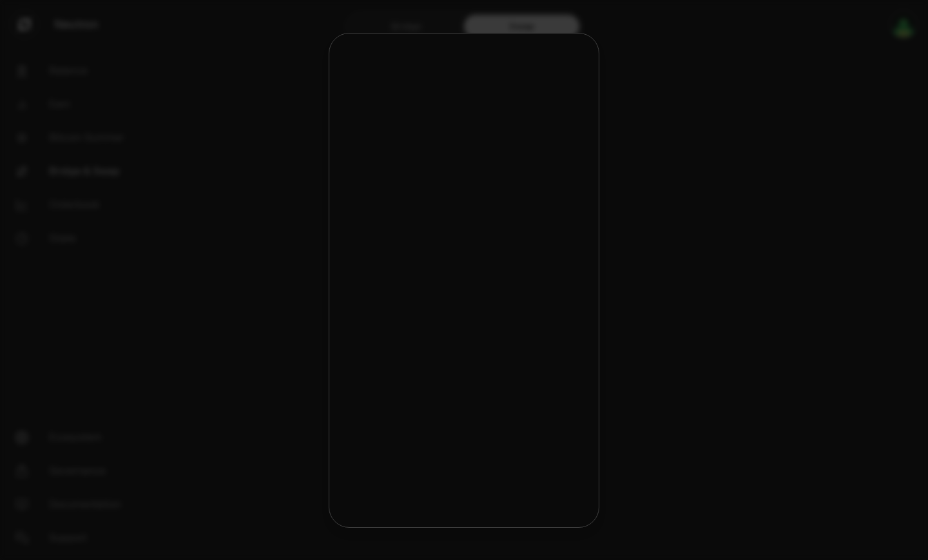
drag, startPoint x: 427, startPoint y: 135, endPoint x: 425, endPoint y: 126, distance: 9.2
click at [421, 126] on button "USDC USDC $1.00 -0.00%" at bounding box center [464, 127] width 252 height 39
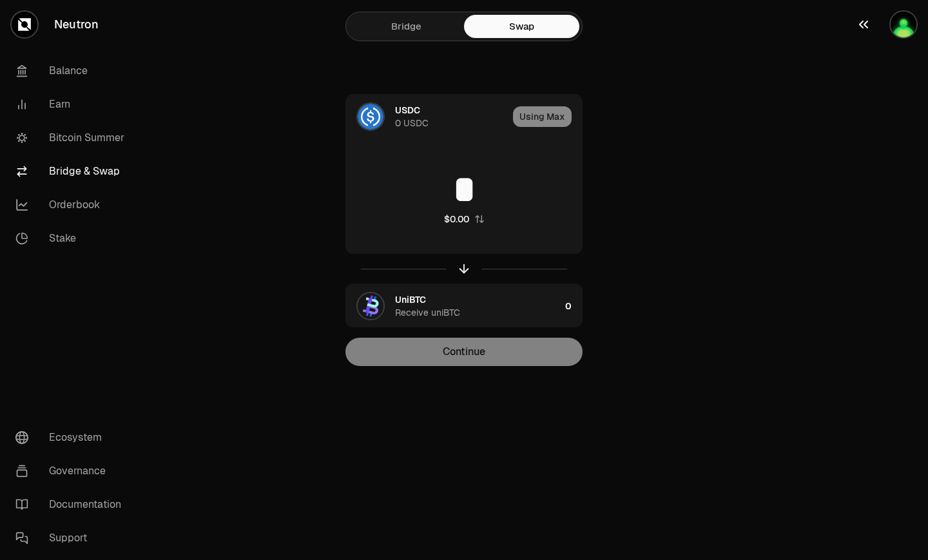
click at [912, 34] on img "button" at bounding box center [904, 25] width 26 height 26
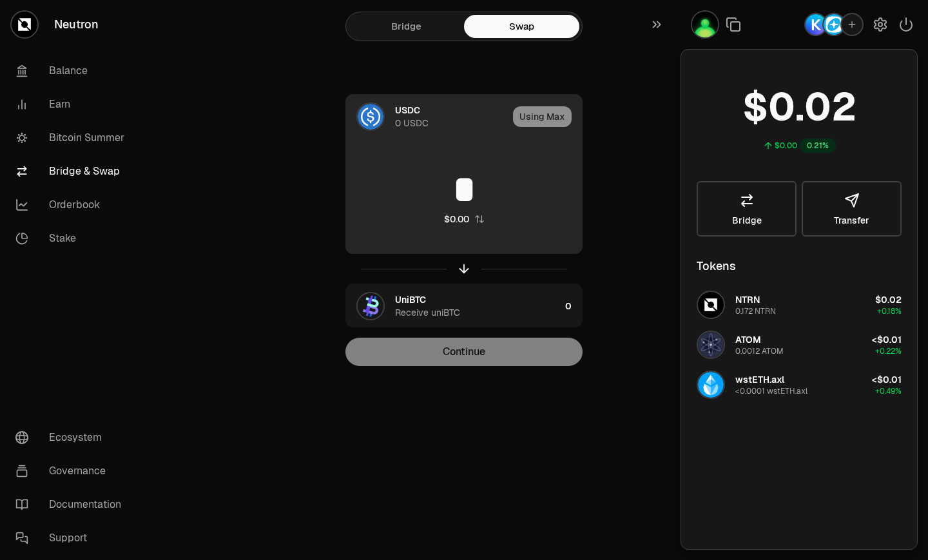
click at [386, 117] on div "USDC 0 USDC" at bounding box center [427, 117] width 162 height 44
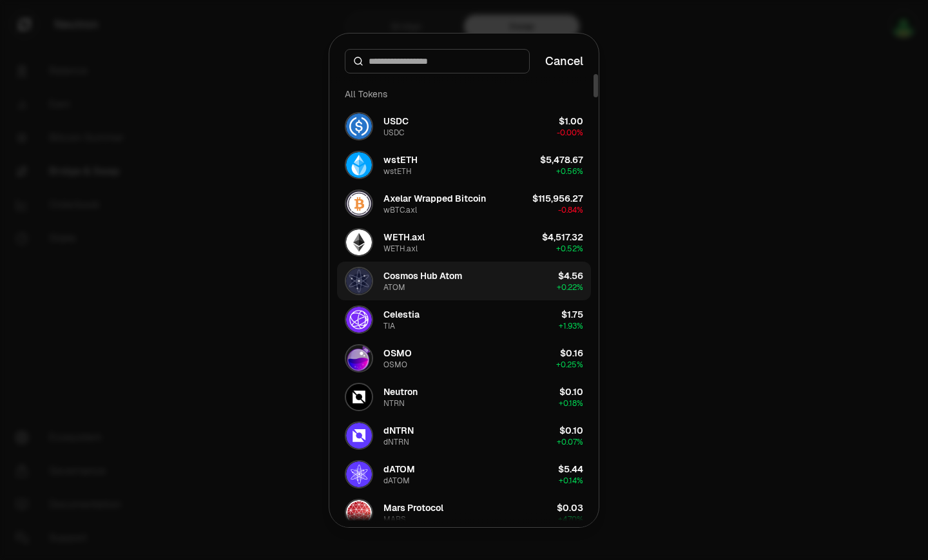
click at [462, 273] on div "Cosmos Hub Atom" at bounding box center [422, 275] width 79 height 13
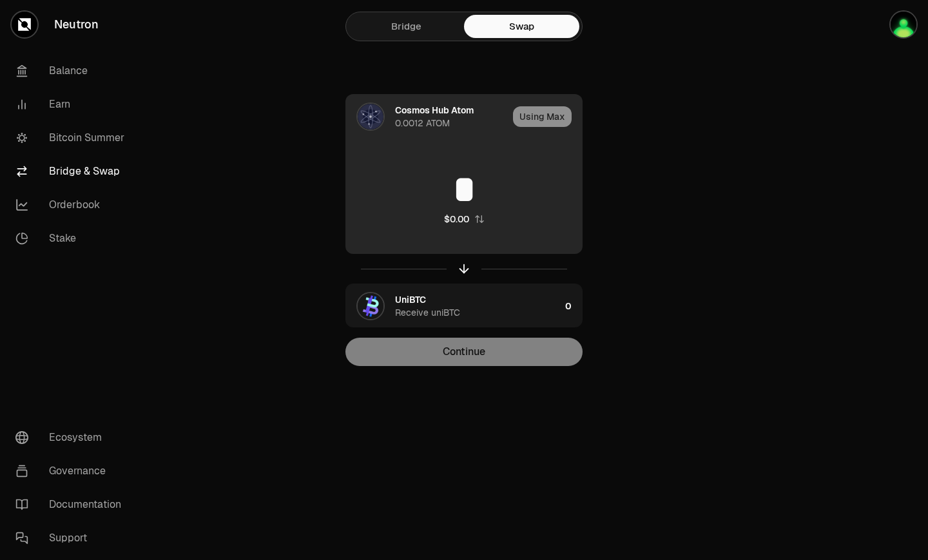
click at [546, 117] on div "Using Max" at bounding box center [547, 117] width 69 height 44
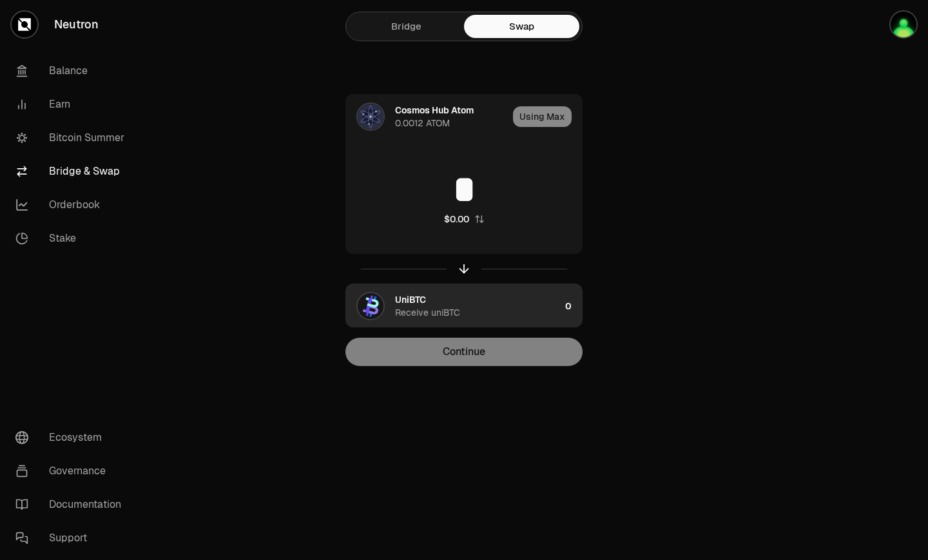
click at [427, 304] on div "UniBTC Receive uniBTC" at bounding box center [477, 306] width 165 height 26
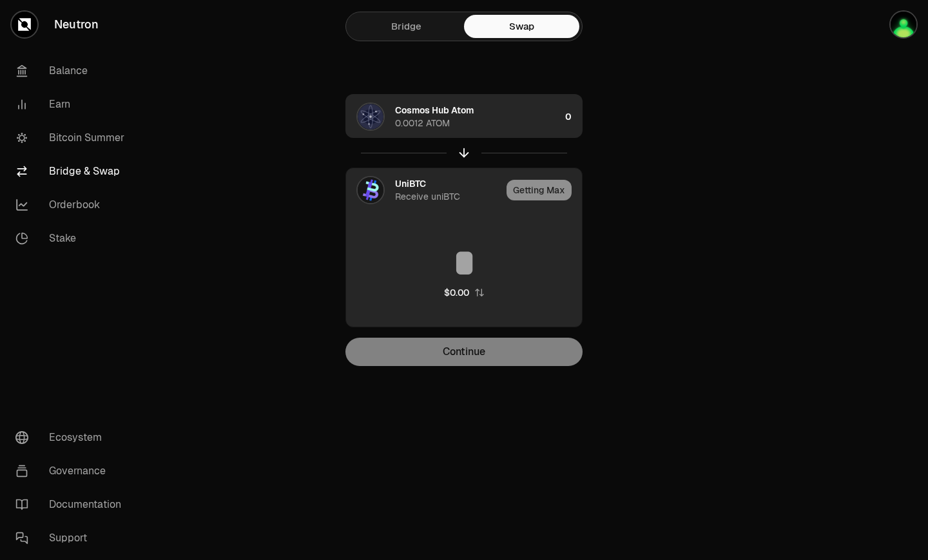
click at [481, 114] on div "Cosmos Hub Atom 0.0012 ATOM" at bounding box center [477, 117] width 165 height 26
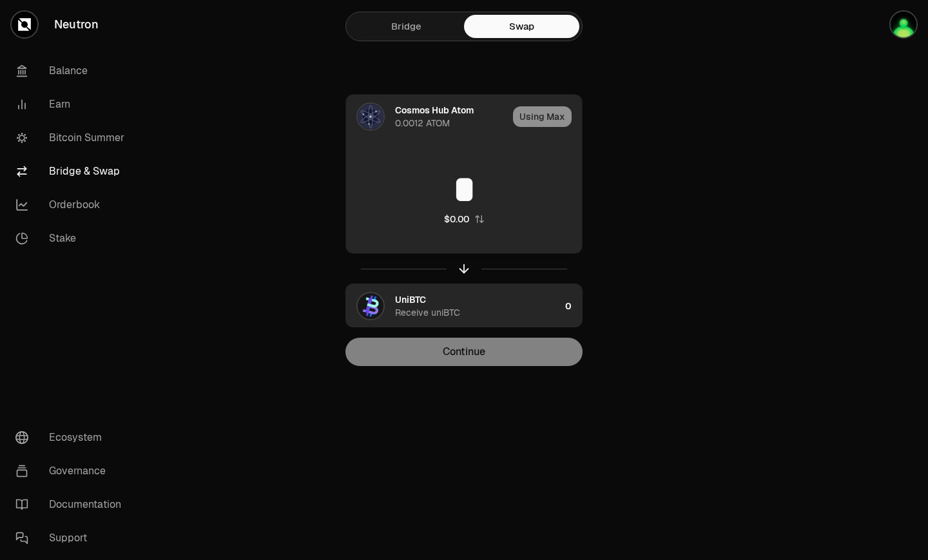
click at [467, 189] on input "*" at bounding box center [464, 189] width 236 height 39
click at [439, 126] on div "0.0012 ATOM" at bounding box center [422, 123] width 55 height 13
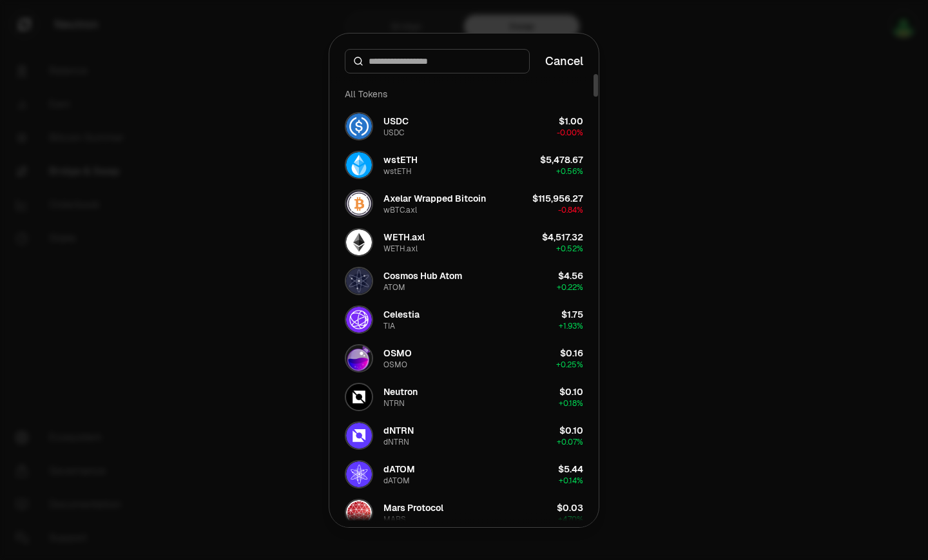
click at [281, 174] on div at bounding box center [464, 280] width 928 height 560
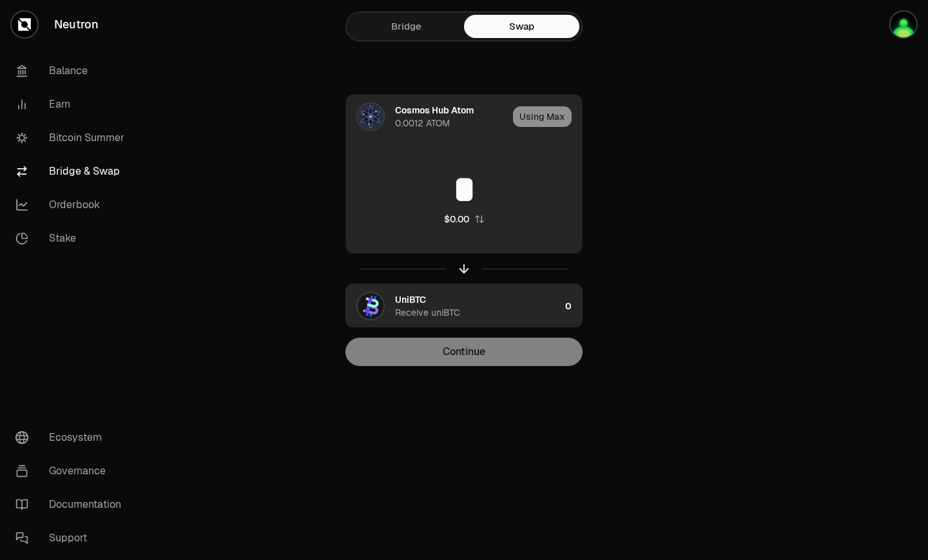
click at [472, 195] on input "*" at bounding box center [464, 189] width 236 height 39
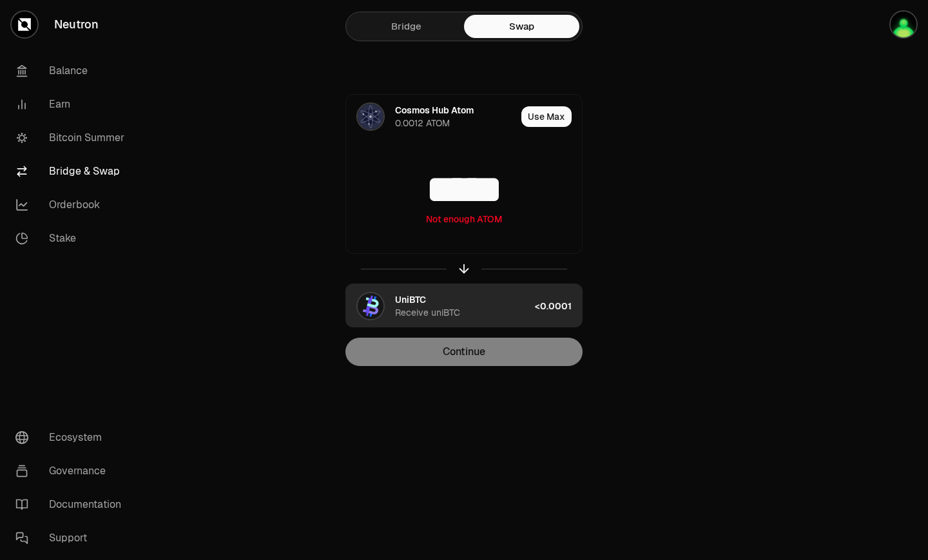
type input "*****"
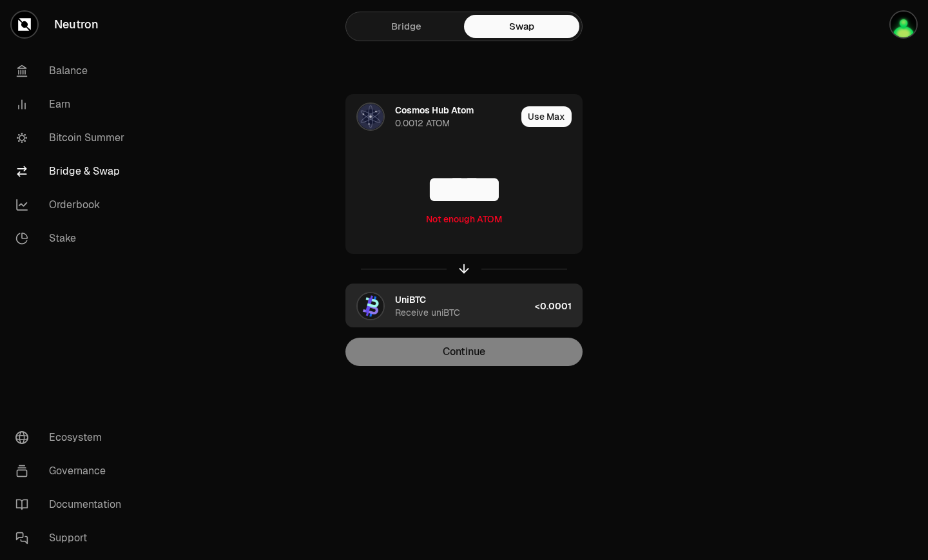
click at [540, 310] on div "<0.0001" at bounding box center [558, 306] width 47 height 44
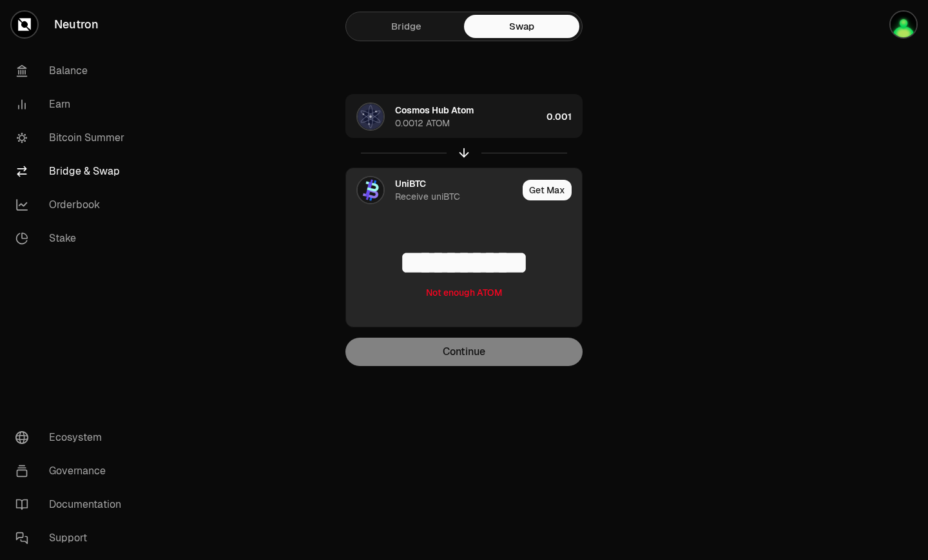
click at [439, 260] on input "**********" at bounding box center [464, 263] width 236 height 39
click at [439, 258] on input "**********" at bounding box center [464, 263] width 236 height 39
click at [542, 184] on button "Get Max" at bounding box center [547, 190] width 49 height 21
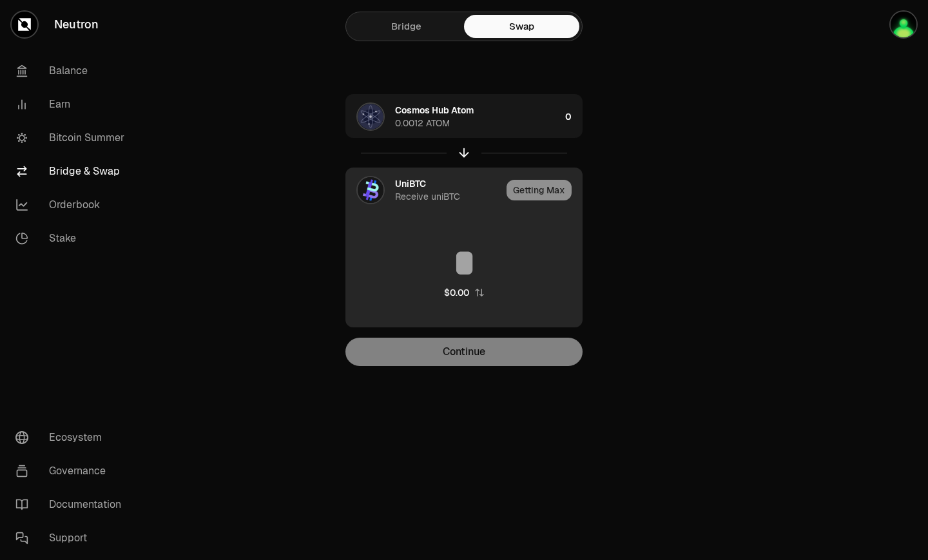
click at [532, 184] on div "Getting Max" at bounding box center [543, 190] width 75 height 44
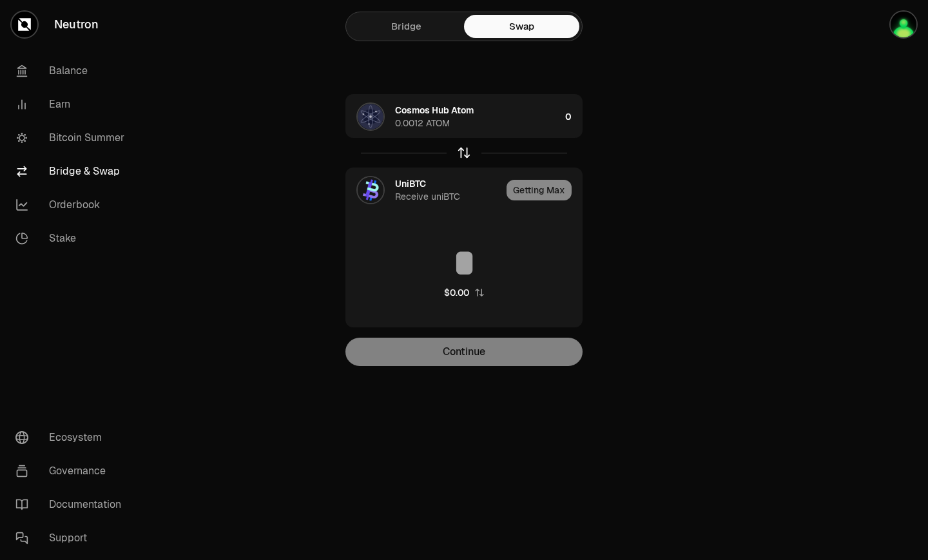
drag, startPoint x: 459, startPoint y: 168, endPoint x: 463, endPoint y: 153, distance: 15.9
click at [459, 165] on div "Cosmos Hub Atom 0.0012 ATOM 0 UniBTC Receive uniBTC Getting Max $0.00" at bounding box center [463, 210] width 237 height 233
click at [465, 151] on icon "button" at bounding box center [464, 153] width 14 height 14
type input "*"
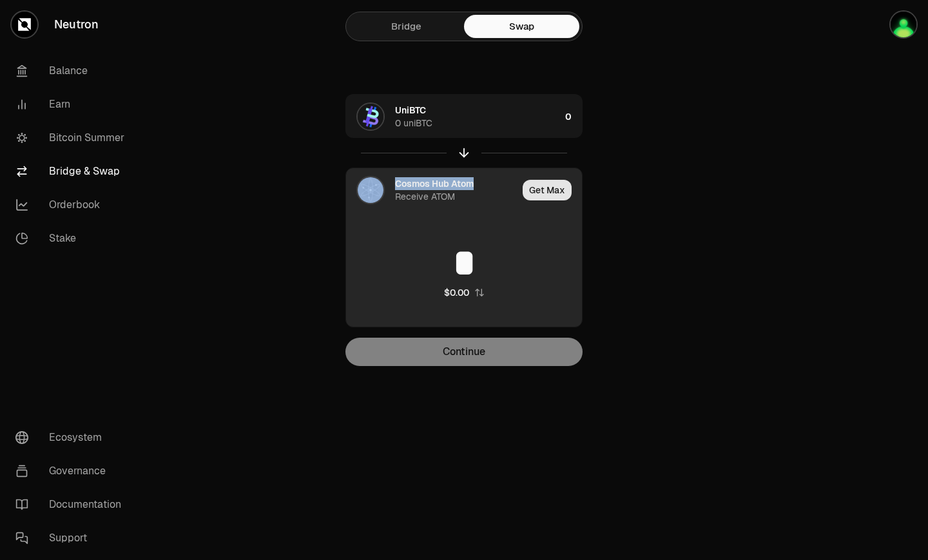
click at [544, 193] on button "Get Max" at bounding box center [547, 190] width 49 height 21
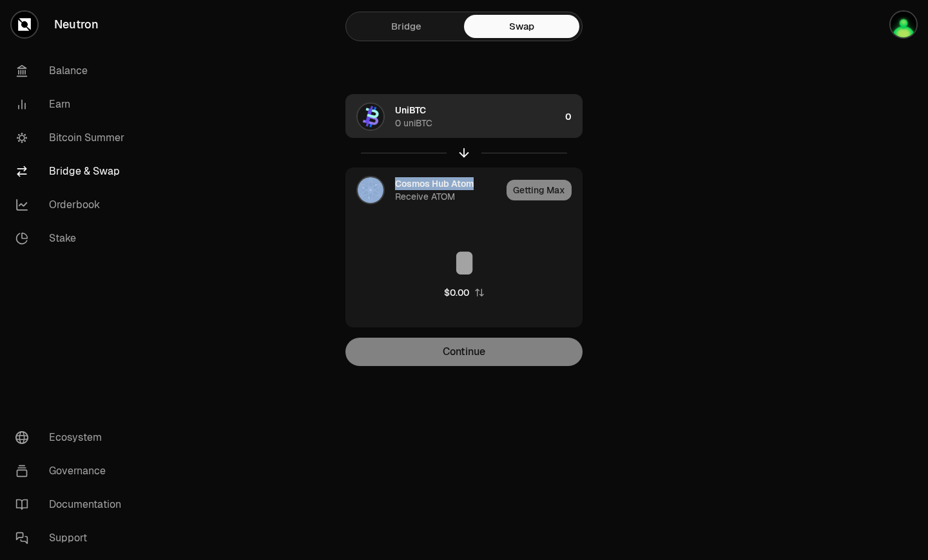
click at [568, 116] on div "0" at bounding box center [573, 117] width 17 height 44
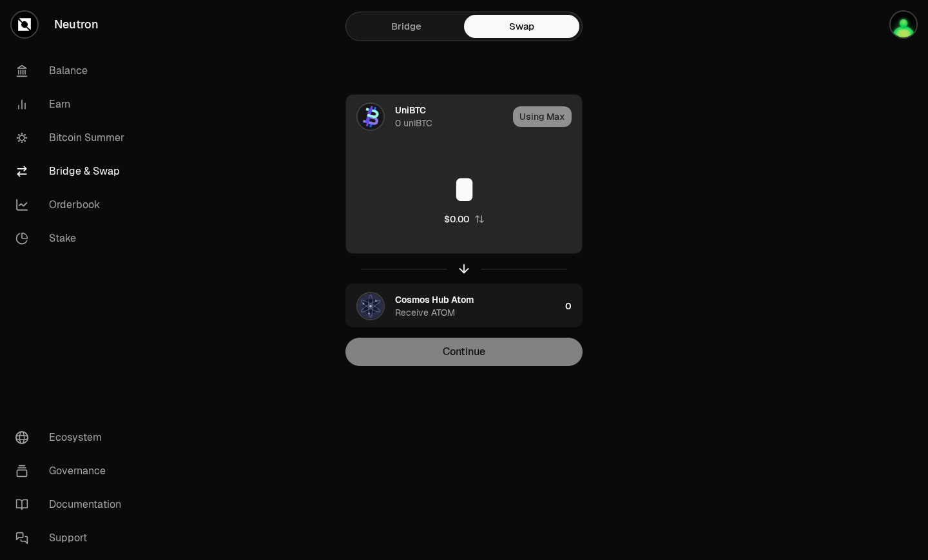
click at [461, 182] on input "*" at bounding box center [464, 189] width 236 height 39
click at [462, 182] on input "*" at bounding box center [464, 189] width 236 height 39
click at [483, 224] on button "$0.00" at bounding box center [464, 219] width 41 height 13
click at [482, 223] on icon "button" at bounding box center [479, 219] width 10 height 10
click at [482, 222] on icon "button" at bounding box center [479, 219] width 8 height 8
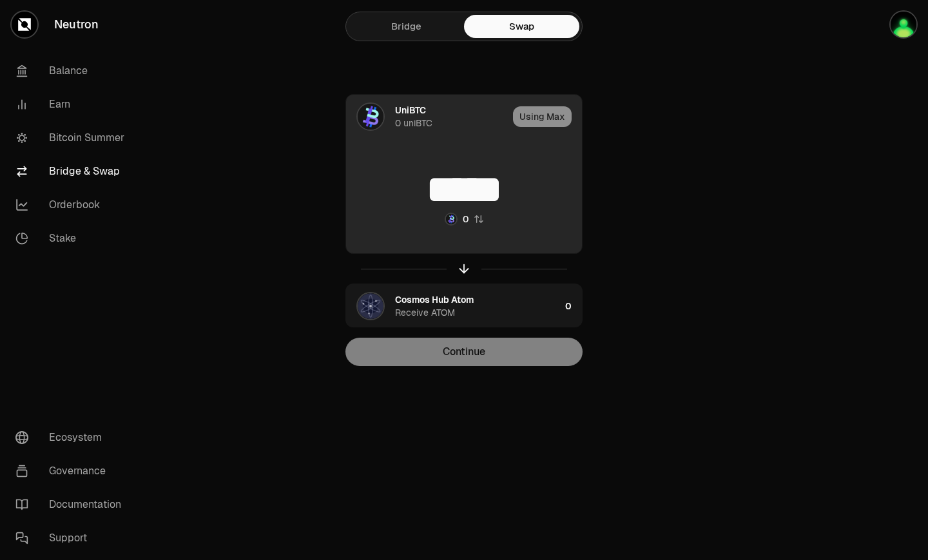
click at [482, 222] on icon "button" at bounding box center [479, 219] width 10 height 10
type input "*"
click at [550, 119] on div "Using Max" at bounding box center [547, 117] width 69 height 44
drag, startPoint x: 546, startPoint y: 115, endPoint x: 539, endPoint y: 111, distance: 9.0
click at [546, 117] on div "Using Max" at bounding box center [547, 117] width 69 height 44
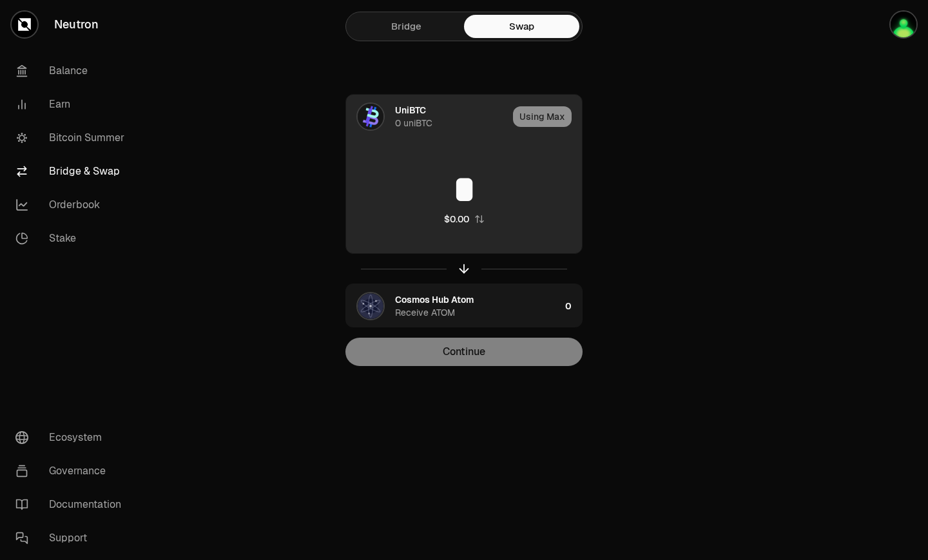
drag, startPoint x: 539, startPoint y: 111, endPoint x: 434, endPoint y: 108, distance: 105.1
click at [537, 111] on div "Using Max" at bounding box center [547, 117] width 69 height 44
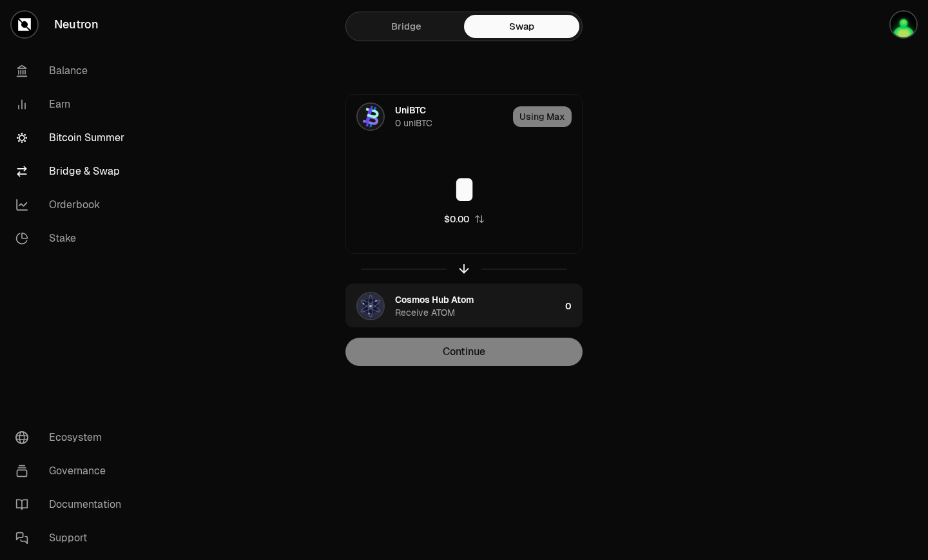
click at [95, 141] on link "Bitcoin Summer" at bounding box center [72, 138] width 134 height 34
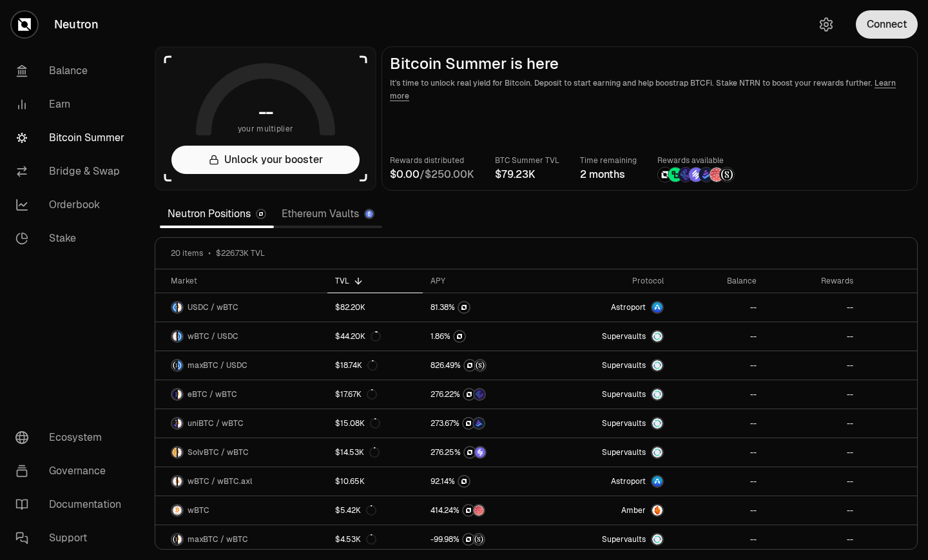
click at [880, 34] on button "Connect" at bounding box center [887, 24] width 62 height 28
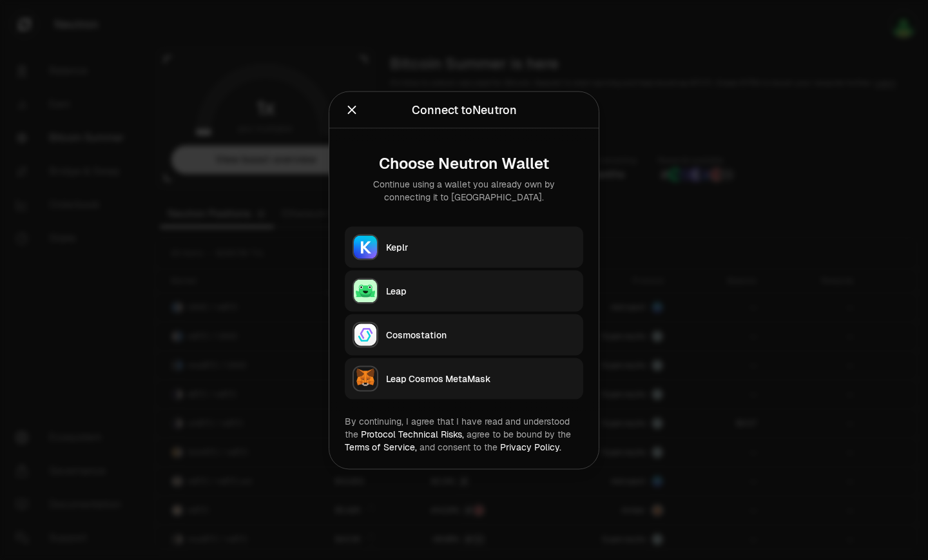
click at [450, 248] on div "Keplr" at bounding box center [480, 246] width 189 height 13
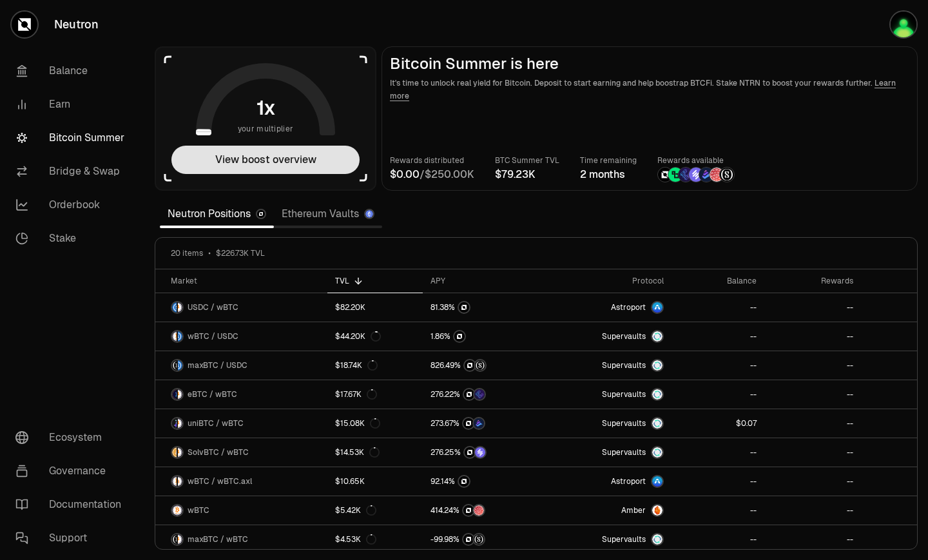
click at [274, 158] on button "View boost overview" at bounding box center [265, 160] width 188 height 28
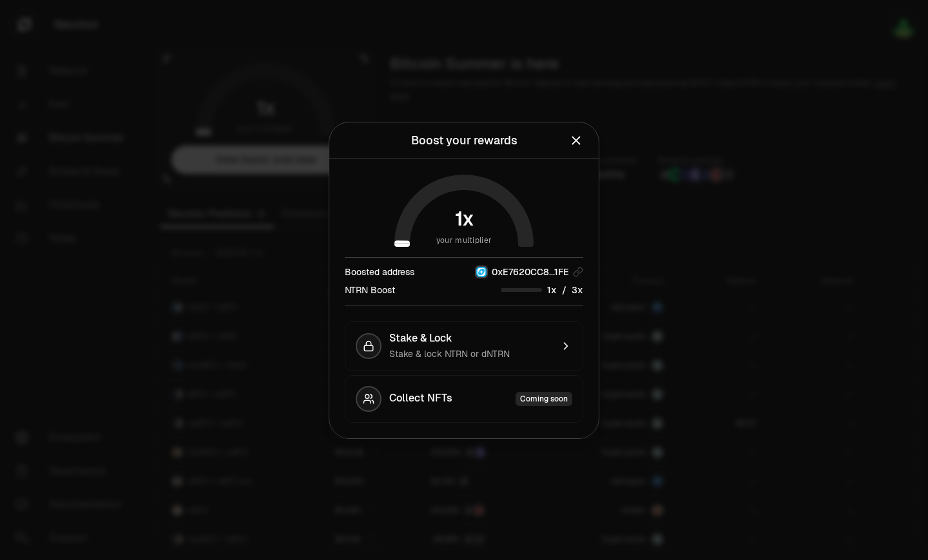
click at [568, 293] on span "0 1 2 3 4 5 6 7 8 9" at bounding box center [574, 291] width 15 height 14
click at [494, 294] on div "NTRN Boost /" at bounding box center [464, 291] width 238 height 14
click at [493, 293] on div "NTRN Boost /" at bounding box center [464, 291] width 238 height 14
drag, startPoint x: 493, startPoint y: 293, endPoint x: 523, endPoint y: 288, distance: 30.0
click at [493, 293] on div "NTRN Boost /" at bounding box center [464, 291] width 238 height 14
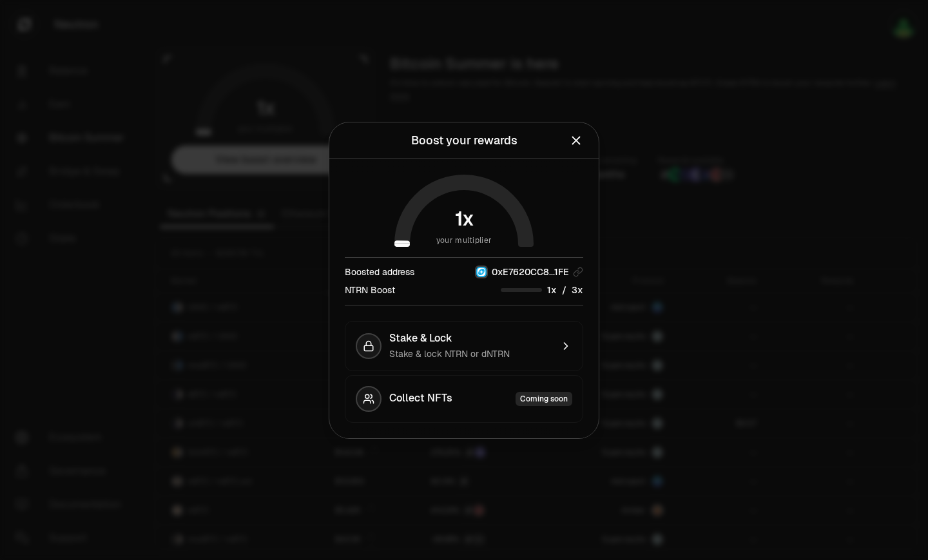
drag, startPoint x: 595, startPoint y: 293, endPoint x: 575, endPoint y: 296, distance: 20.2
click at [594, 293] on div "your multiplier Boosted address 0xE7620CC8...1FE NTRN Boost / Stake & Lock Stak…" at bounding box center [463, 298] width 269 height 279
click at [575, 296] on div "Boosted address 0xE7620CC8...1FE NTRN Boost /" at bounding box center [464, 281] width 238 height 48
click at [576, 299] on div "Boosted address 0xE7620CC8...1FE NTRN Boost /" at bounding box center [464, 281] width 238 height 48
click at [550, 354] on div "Stake & lock NTRN or dNTRN" at bounding box center [470, 353] width 162 height 13
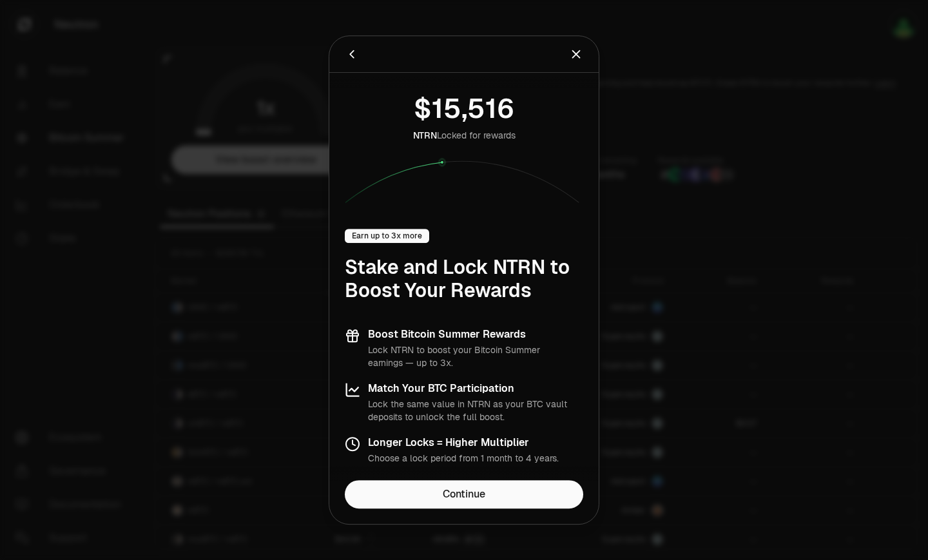
click at [572, 54] on icon "Close" at bounding box center [576, 54] width 14 height 14
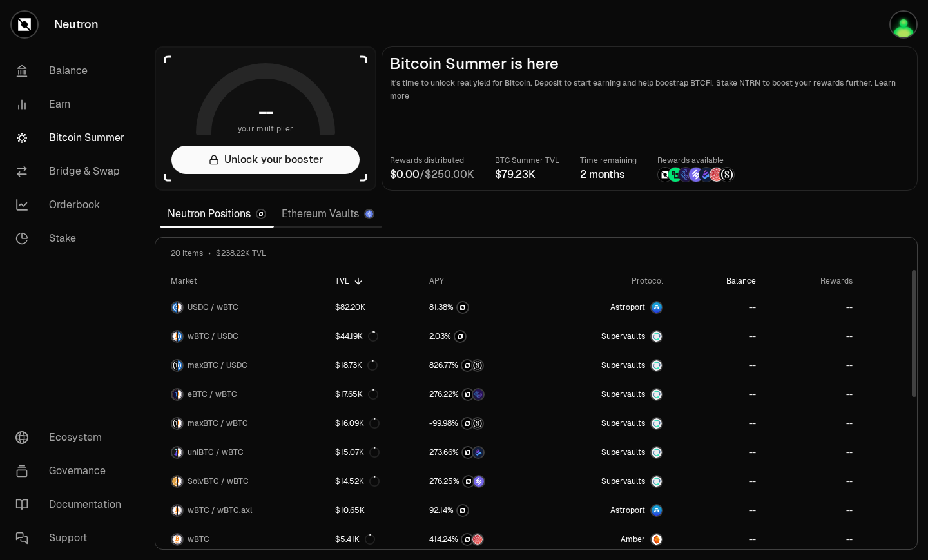
click at [747, 284] on div "Balance" at bounding box center [717, 281] width 77 height 10
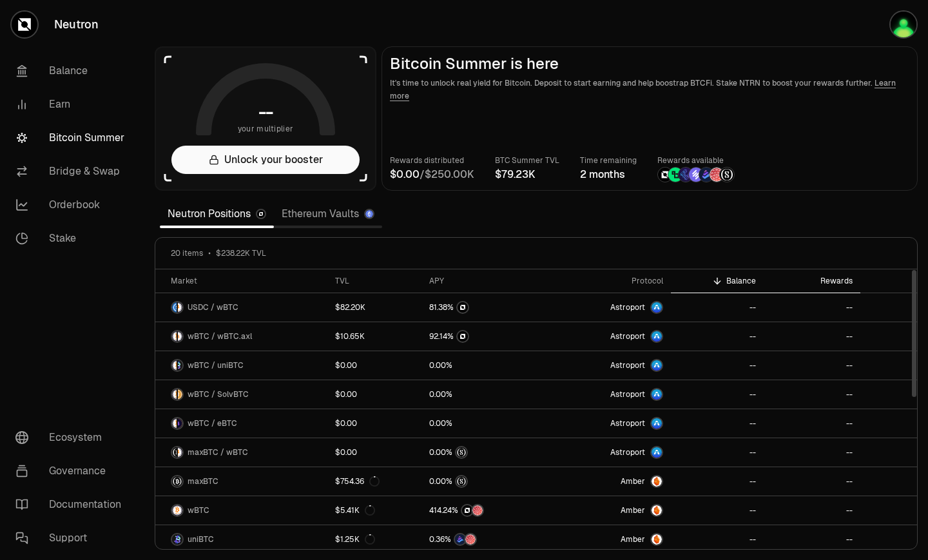
click at [821, 280] on div "Rewards" at bounding box center [811, 281] width 81 height 10
click at [901, 35] on img "button" at bounding box center [904, 25] width 26 height 26
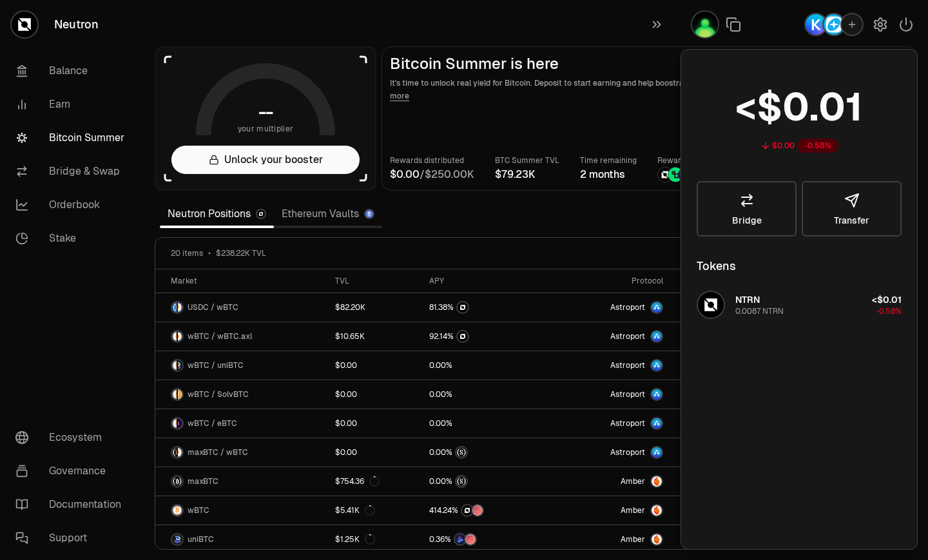
click at [577, 207] on section "-- your multiplier Unlock your booster Bitcoin Summer is here It's time to unlo…" at bounding box center [536, 280] width 784 height 560
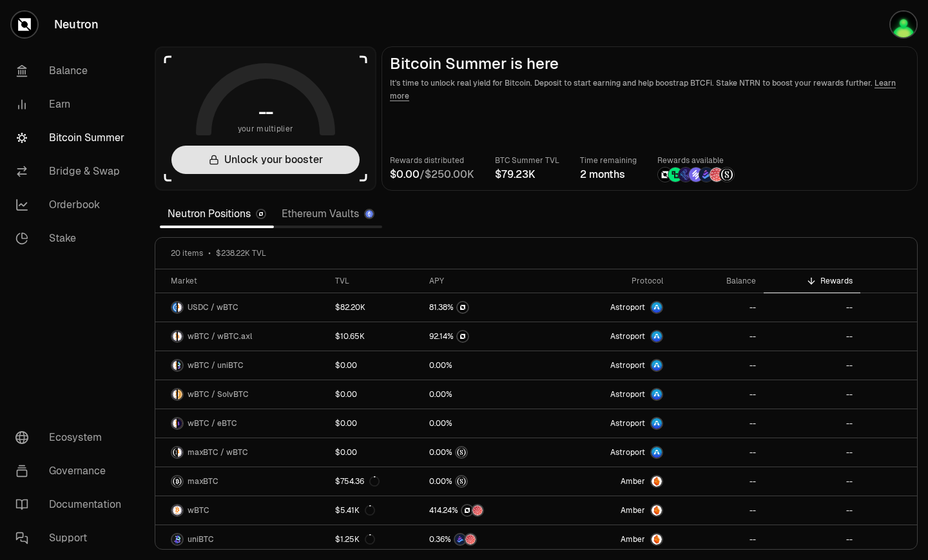
click at [307, 173] on button "Unlock your booster" at bounding box center [265, 160] width 188 height 28
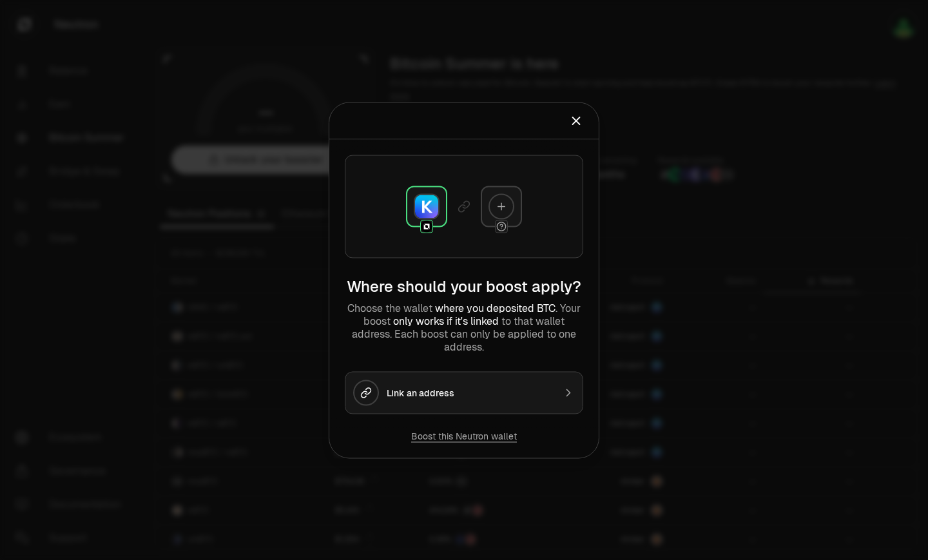
click at [497, 209] on icon at bounding box center [502, 206] width 12 height 12
click at [486, 389] on div "Link an address" at bounding box center [471, 392] width 168 height 13
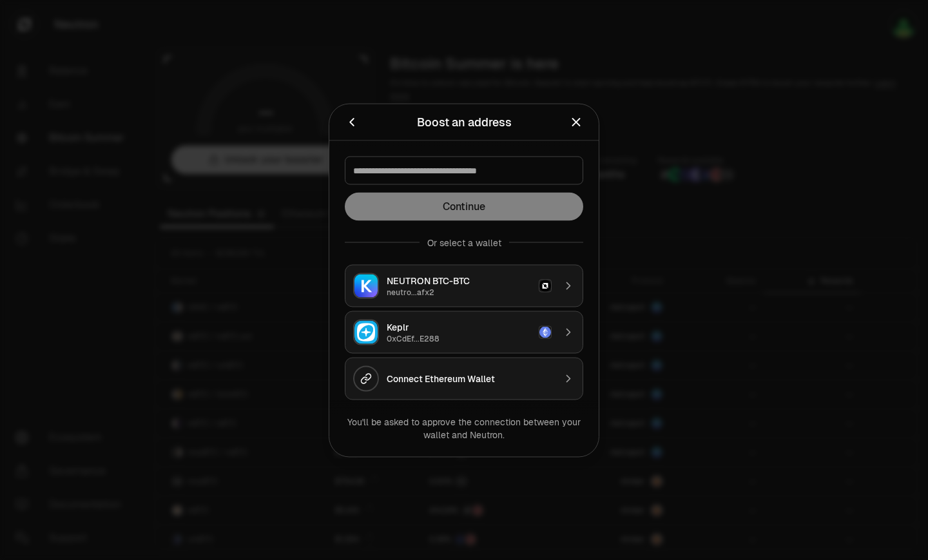
click at [464, 323] on div "Keplr" at bounding box center [459, 326] width 144 height 13
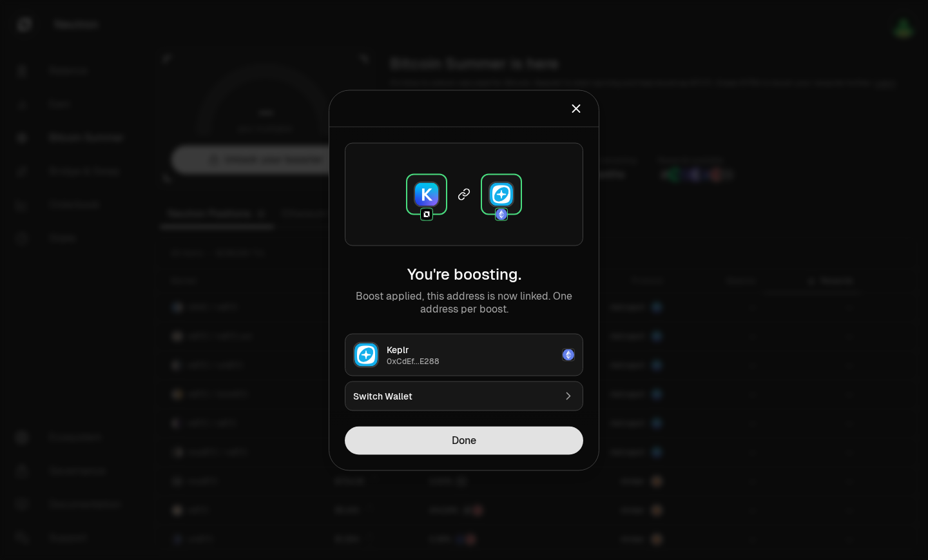
click at [446, 441] on button "Done" at bounding box center [464, 440] width 238 height 28
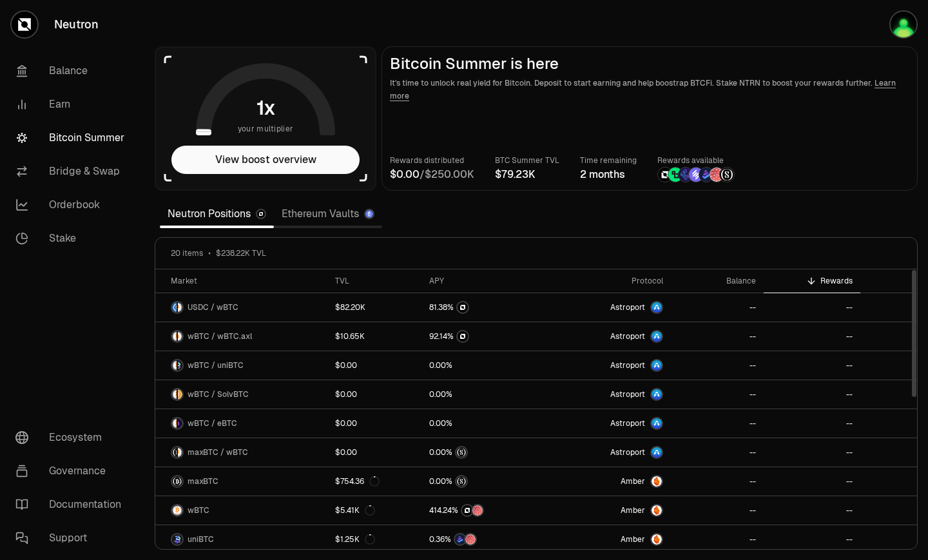
click at [820, 285] on div "Rewards" at bounding box center [811, 281] width 81 height 10
click at [71, 77] on link "Balance" at bounding box center [72, 71] width 134 height 34
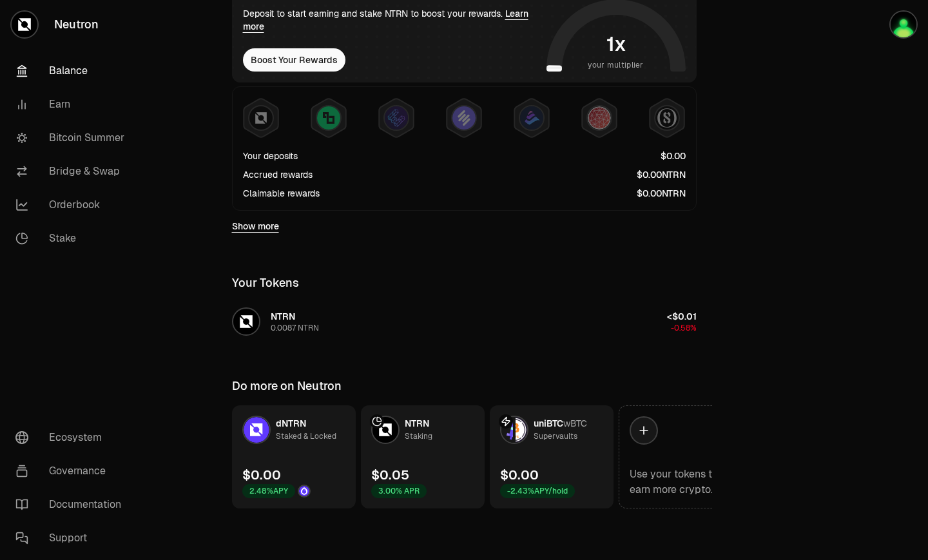
scroll to position [275, 0]
click at [317, 443] on div "dNTRN Staked & Locked" at bounding box center [289, 430] width 94 height 28
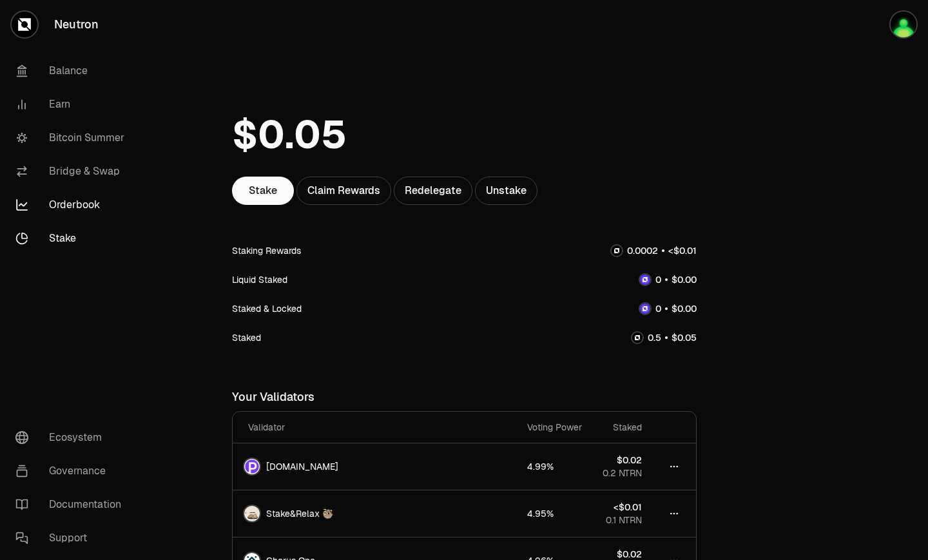
click at [87, 203] on link "Orderbook" at bounding box center [72, 205] width 134 height 34
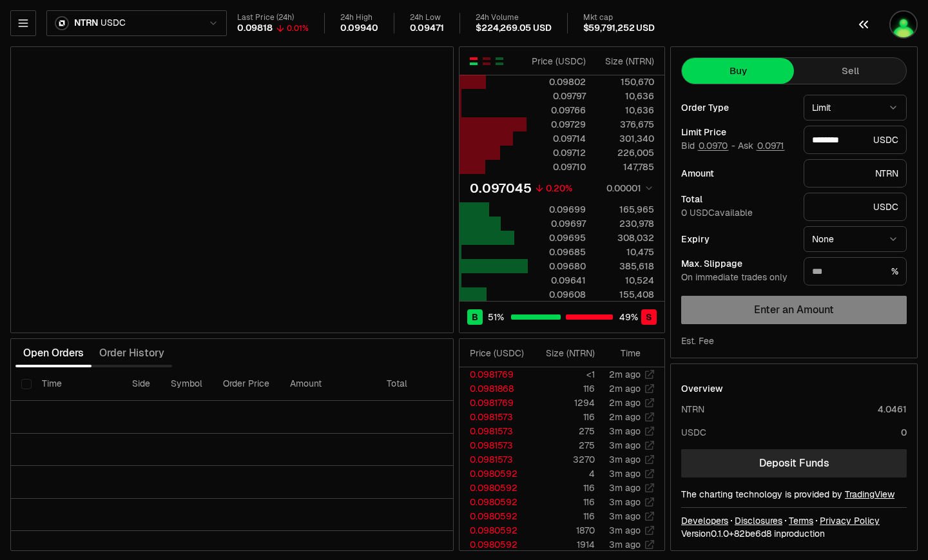
click at [901, 21] on img "button" at bounding box center [904, 25] width 26 height 26
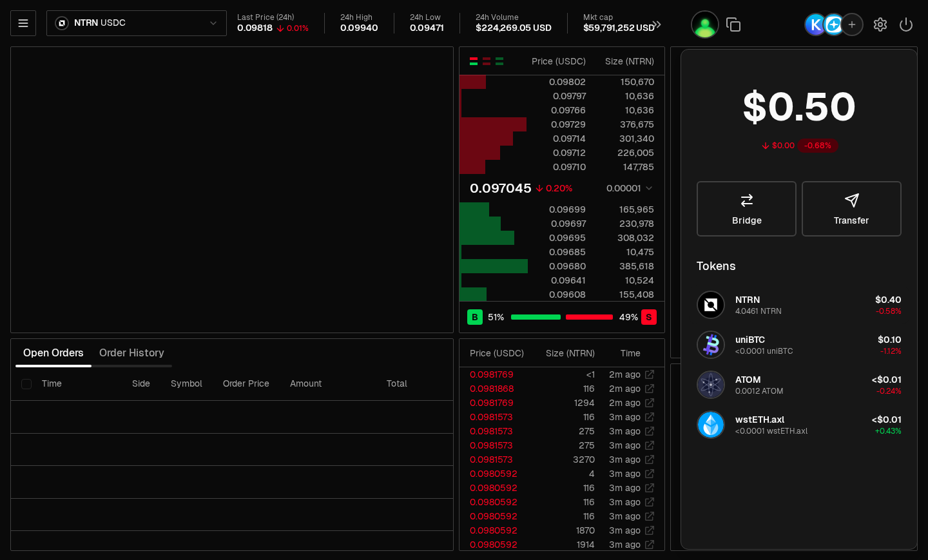
type input "********"
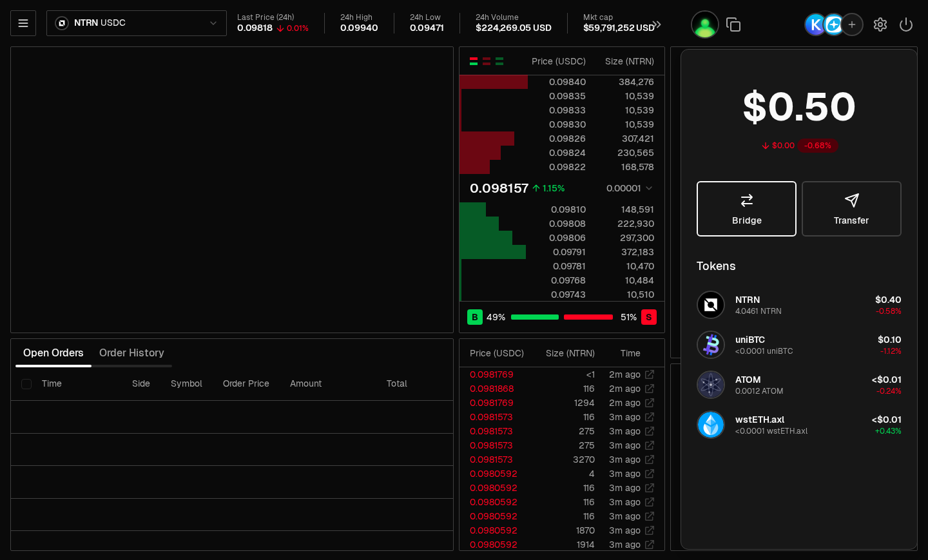
click at [746, 193] on icon at bounding box center [746, 200] width 15 height 15
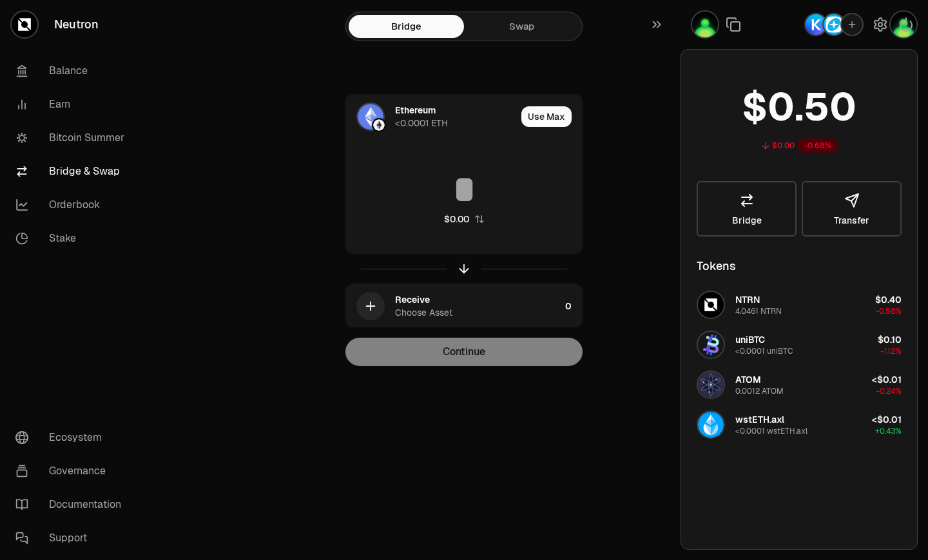
click at [515, 21] on link "Swap" at bounding box center [521, 26] width 115 height 23
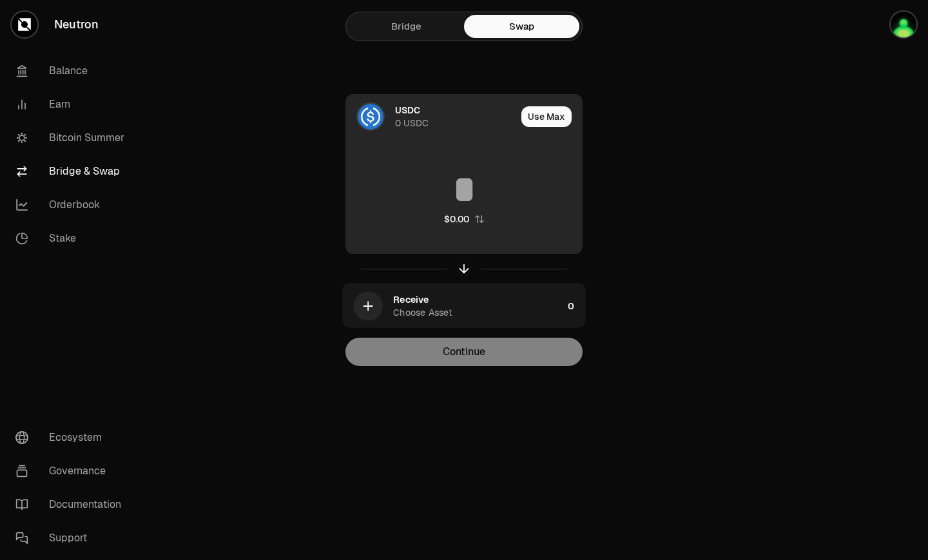
click at [410, 117] on div "0 USDC" at bounding box center [412, 123] width 34 height 13
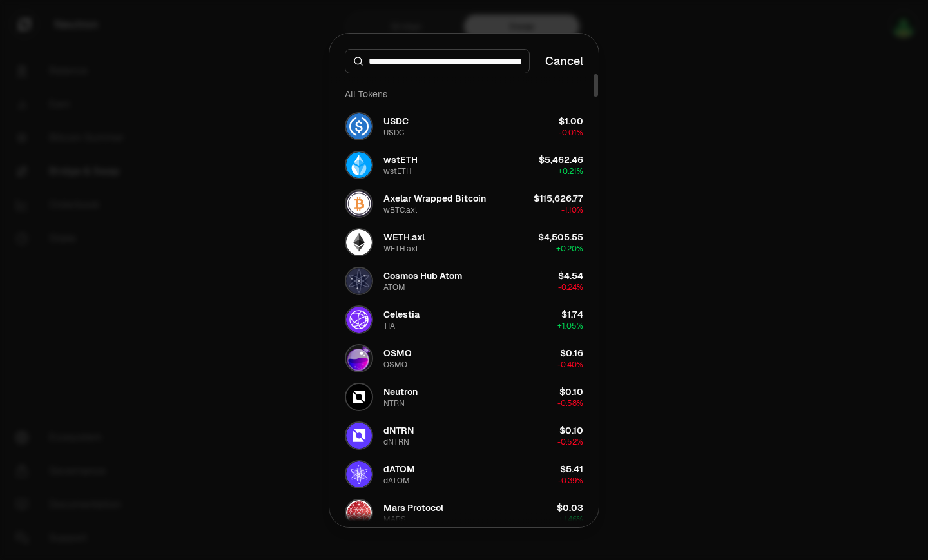
scroll to position [0, 182]
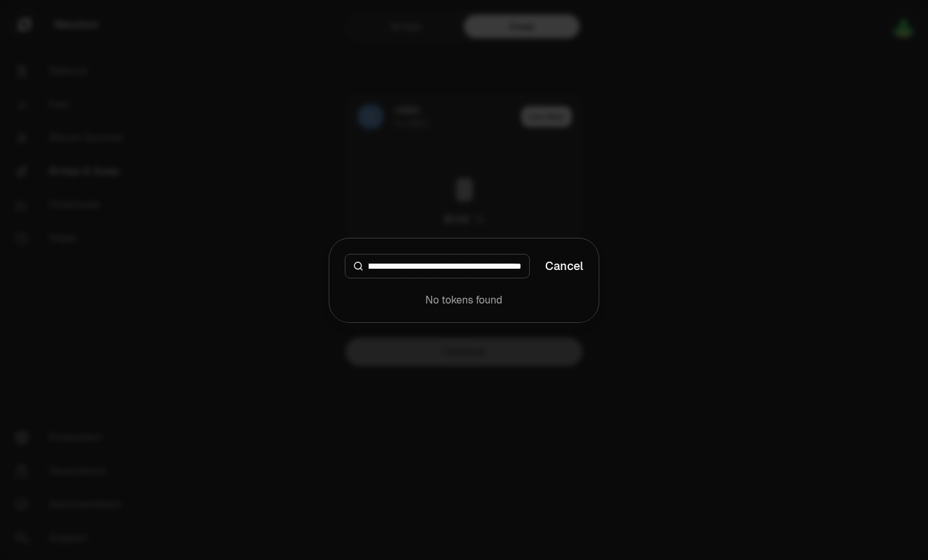
type input "**********"
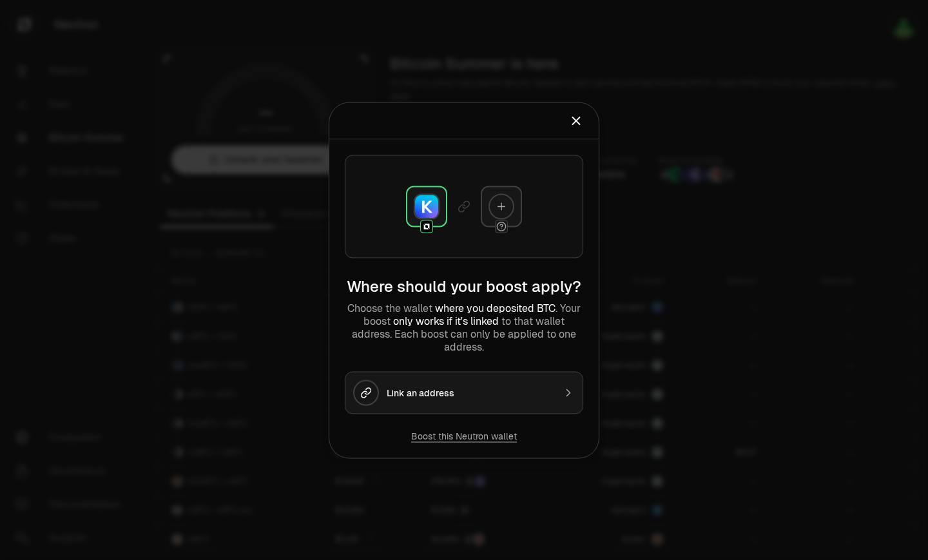
click at [466, 384] on button "Link an address" at bounding box center [464, 392] width 238 height 43
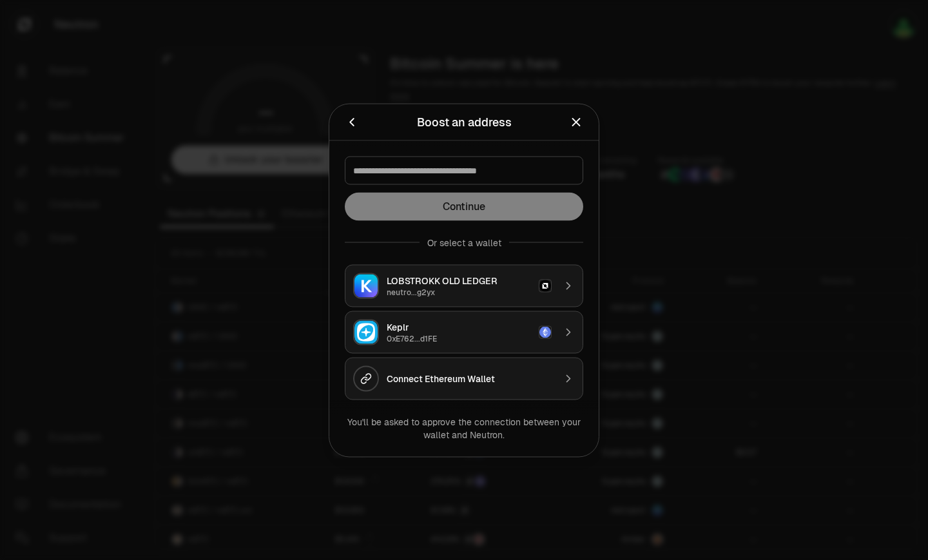
click at [454, 334] on div "0xE762...d1FE" at bounding box center [459, 338] width 144 height 10
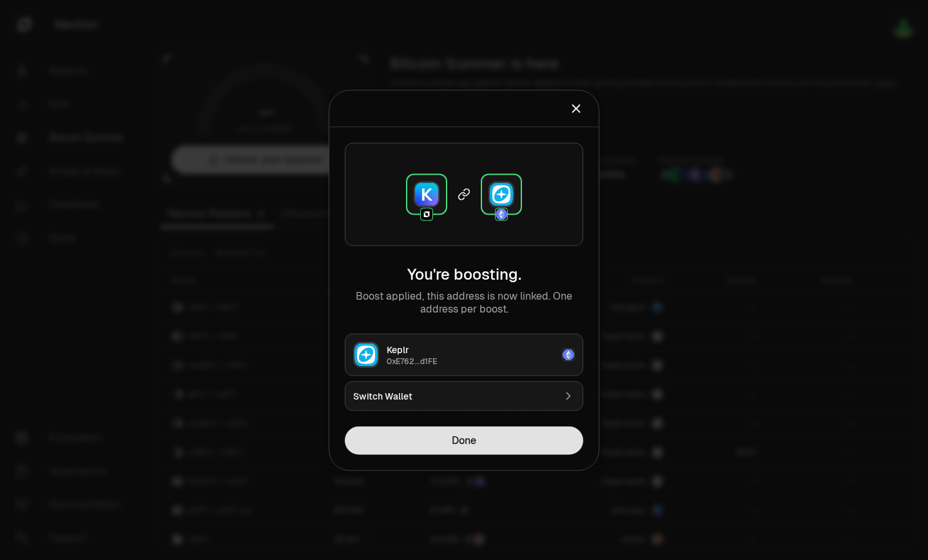
click at [476, 438] on button "Done" at bounding box center [464, 440] width 238 height 28
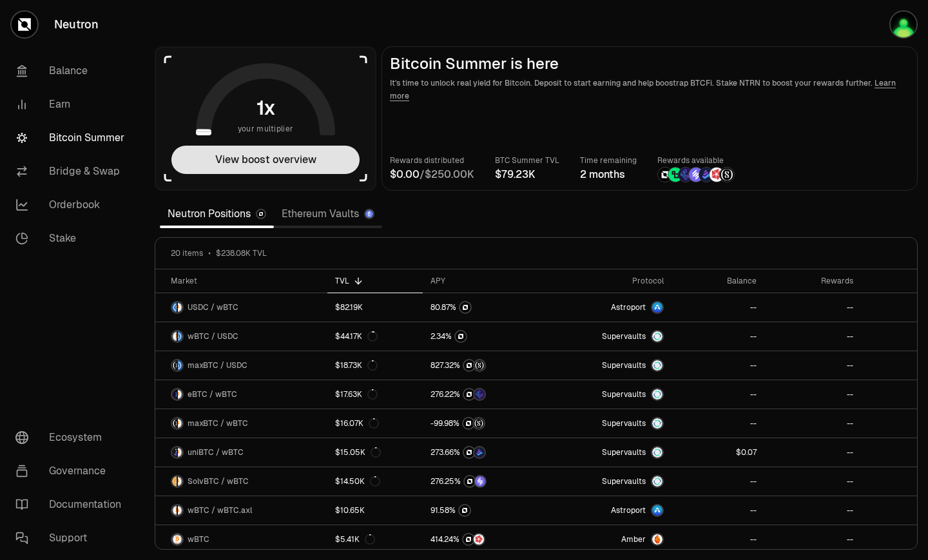
click at [244, 158] on button "View boost overview" at bounding box center [265, 160] width 188 height 28
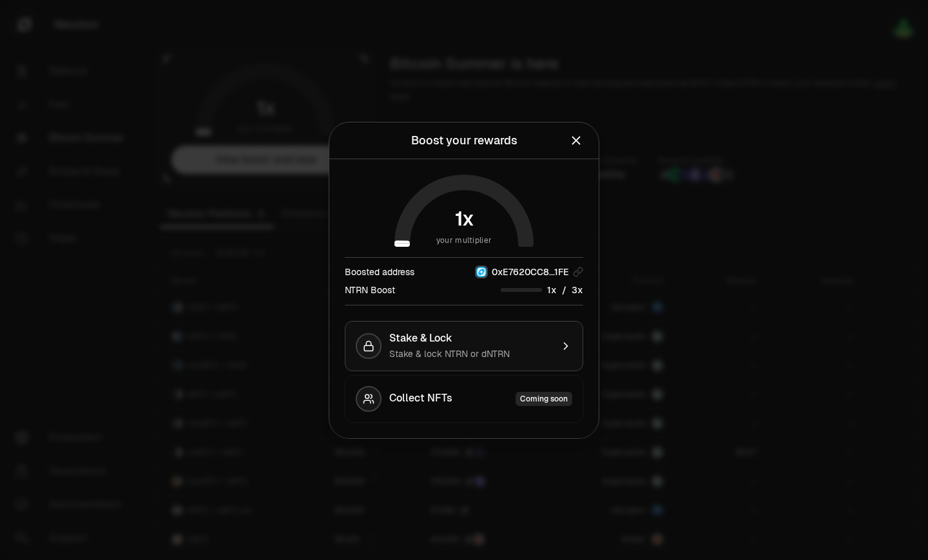
click at [483, 345] on div "Stake & Lock Stake & lock NTRN or dNTRN" at bounding box center [470, 346] width 162 height 28
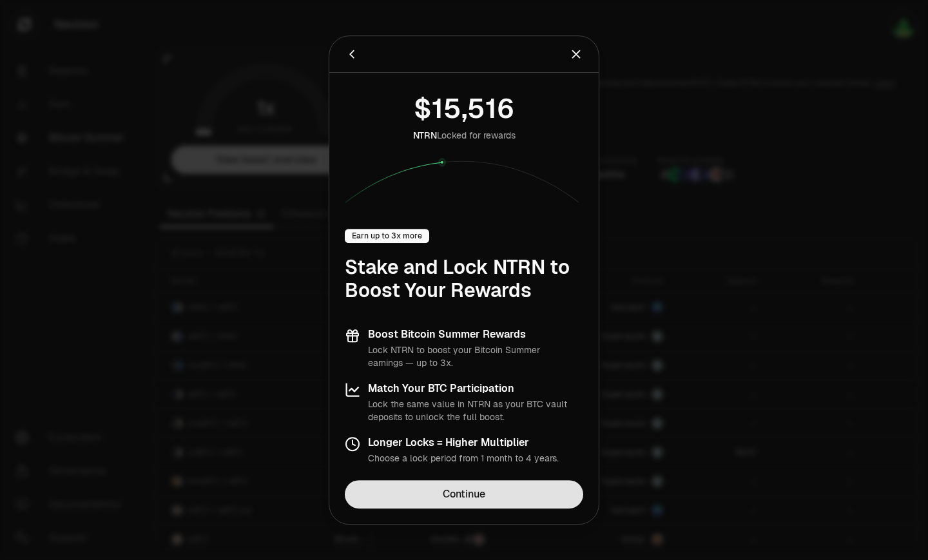
click at [479, 490] on link "Continue" at bounding box center [464, 494] width 238 height 28
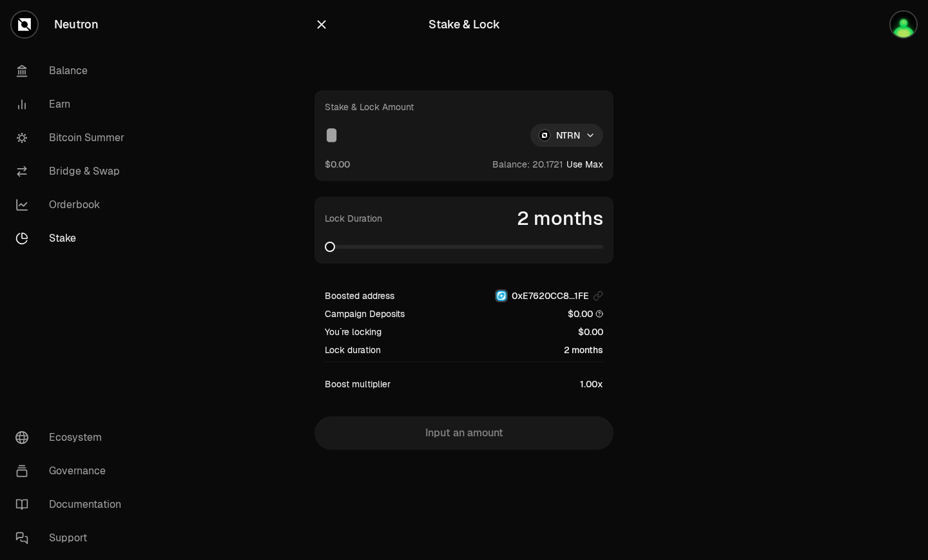
click at [377, 137] on input at bounding box center [422, 135] width 195 height 23
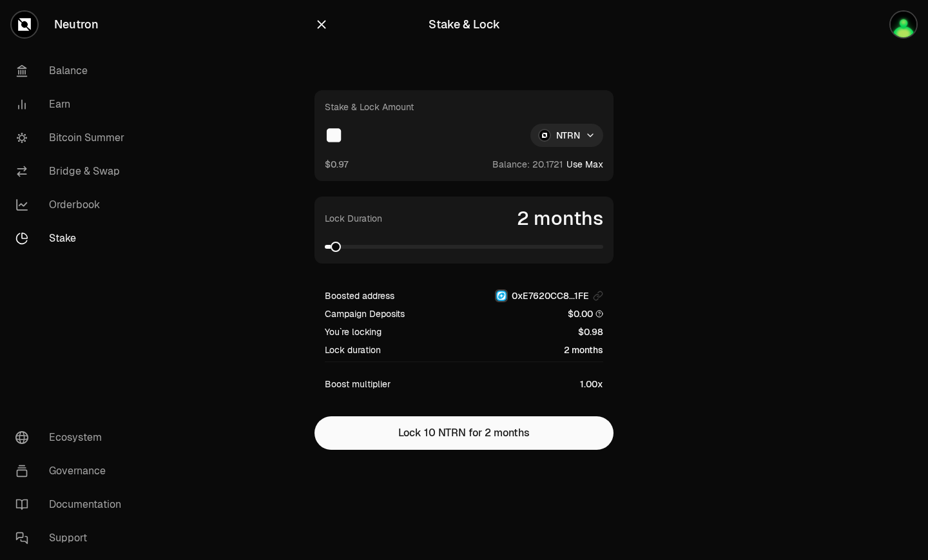
click at [589, 243] on span at bounding box center [464, 246] width 278 height 13
click at [603, 247] on span at bounding box center [598, 247] width 10 height 10
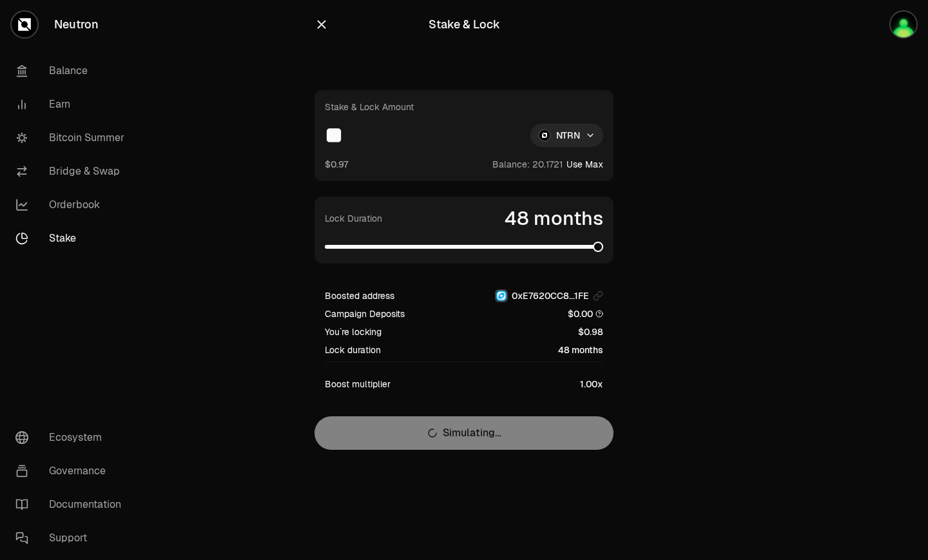
drag, startPoint x: 396, startPoint y: 139, endPoint x: 286, endPoint y: 143, distance: 110.3
click at [286, 144] on section "Stake & Lock Stake & Lock Amount ** NTRN $0.97 Balance: Use Max Lock Duration 4…" at bounding box center [465, 250] width 496 height 501
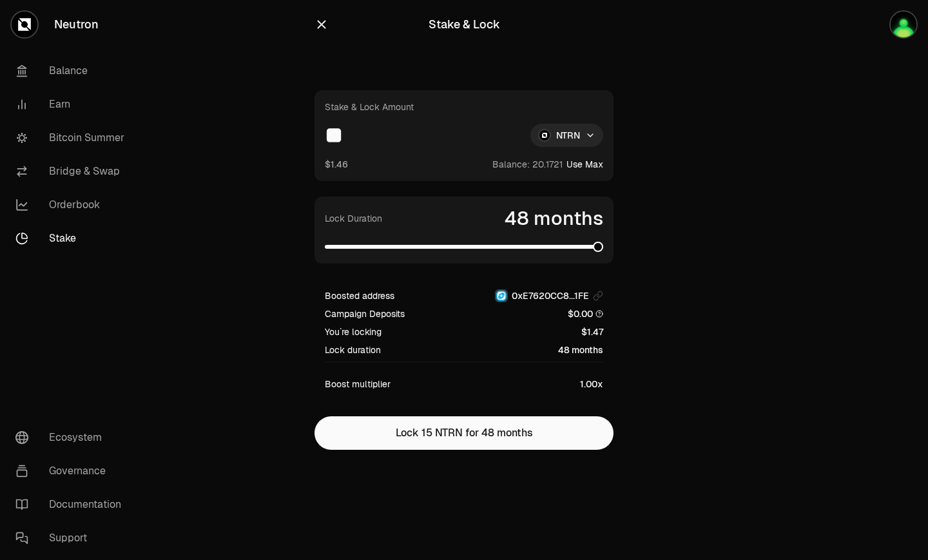
click at [602, 391] on div "Boosted address 0xE7620CC8...1FE Campaign Deposits $0.00 You`re locking $1.47 L…" at bounding box center [463, 340] width 299 height 122
click at [597, 387] on span "1.00x" at bounding box center [591, 384] width 23 height 13
click at [597, 389] on span "1.00x" at bounding box center [591, 384] width 23 height 13
click at [597, 388] on span "1.00x" at bounding box center [591, 384] width 23 height 13
drag, startPoint x: 595, startPoint y: 386, endPoint x: 581, endPoint y: 388, distance: 14.3
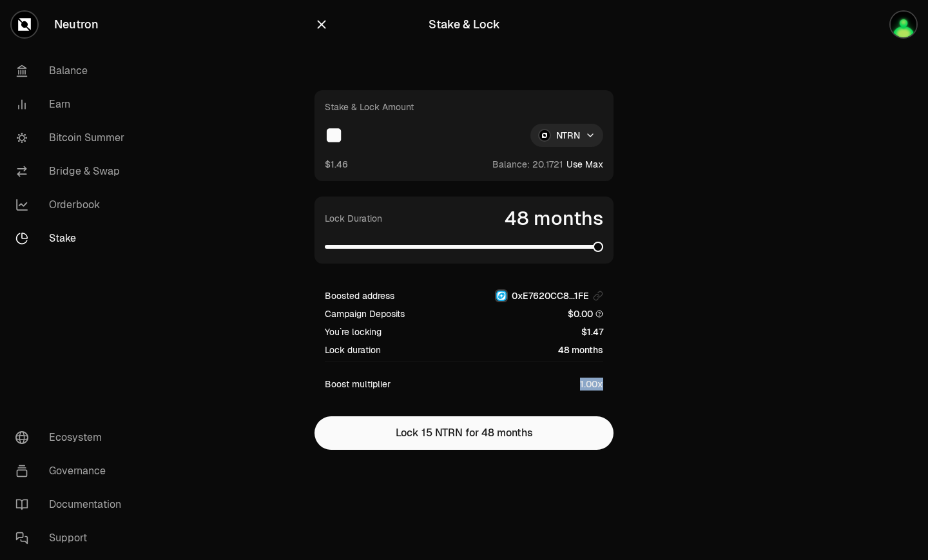
click at [593, 387] on span "1.00x" at bounding box center [591, 384] width 23 height 13
click at [581, 388] on span "1.00x" at bounding box center [591, 384] width 23 height 13
click at [572, 317] on span "$0.00" at bounding box center [585, 313] width 35 height 13
click at [589, 356] on span "48 months" at bounding box center [580, 349] width 45 height 13
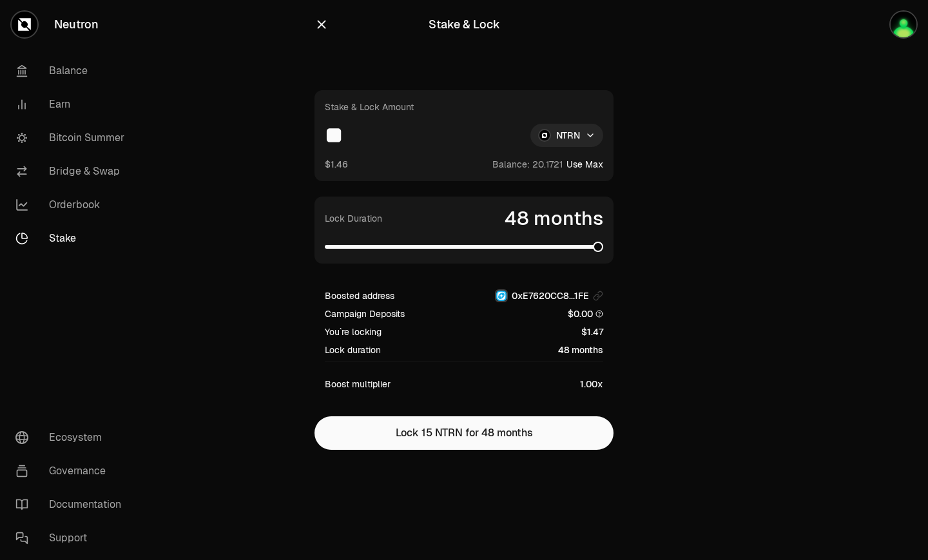
click at [589, 353] on span "48 months" at bounding box center [580, 349] width 45 height 13
click at [387, 242] on span at bounding box center [392, 247] width 10 height 10
click at [383, 146] on input "**" at bounding box center [422, 135] width 195 height 23
click at [592, 383] on span "1.00x" at bounding box center [591, 384] width 23 height 13
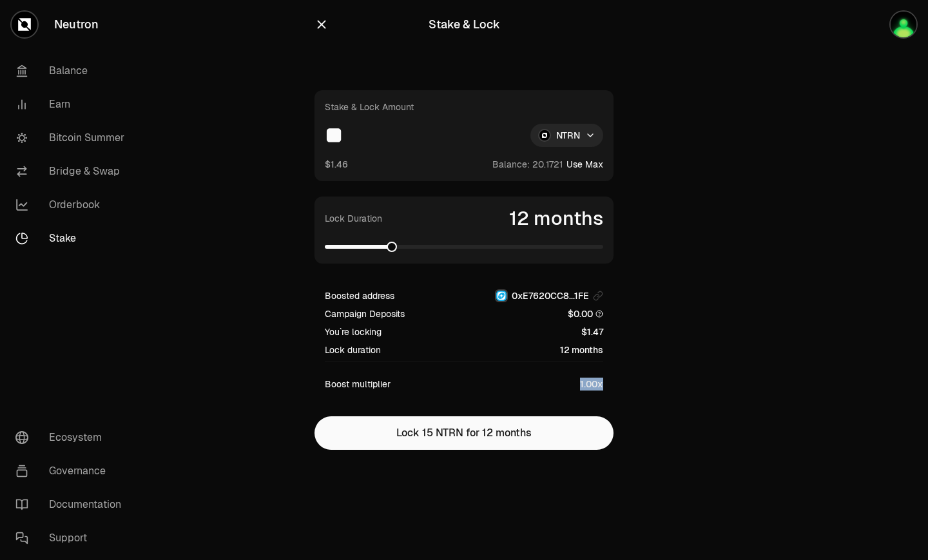
click at [592, 384] on span "1.00x" at bounding box center [591, 384] width 23 height 13
click at [593, 384] on span "1.00x" at bounding box center [591, 384] width 23 height 13
click at [405, 132] on input "**" at bounding box center [422, 135] width 195 height 23
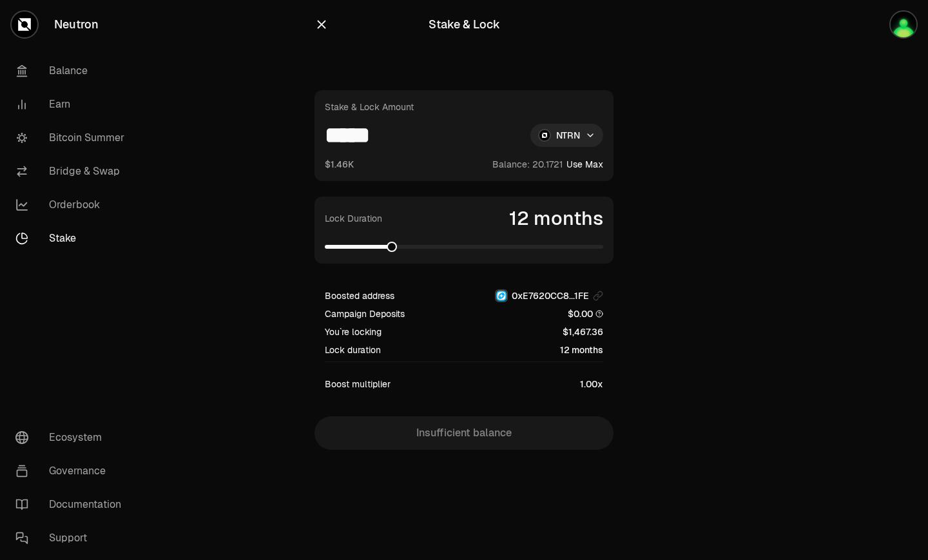
drag, startPoint x: 407, startPoint y: 137, endPoint x: 287, endPoint y: 140, distance: 120.6
click at [287, 144] on section "Stake & Lock Stake & Lock Amount ***** NTRN $1.46K Balance: Use Max Lock Durati…" at bounding box center [465, 250] width 496 height 501
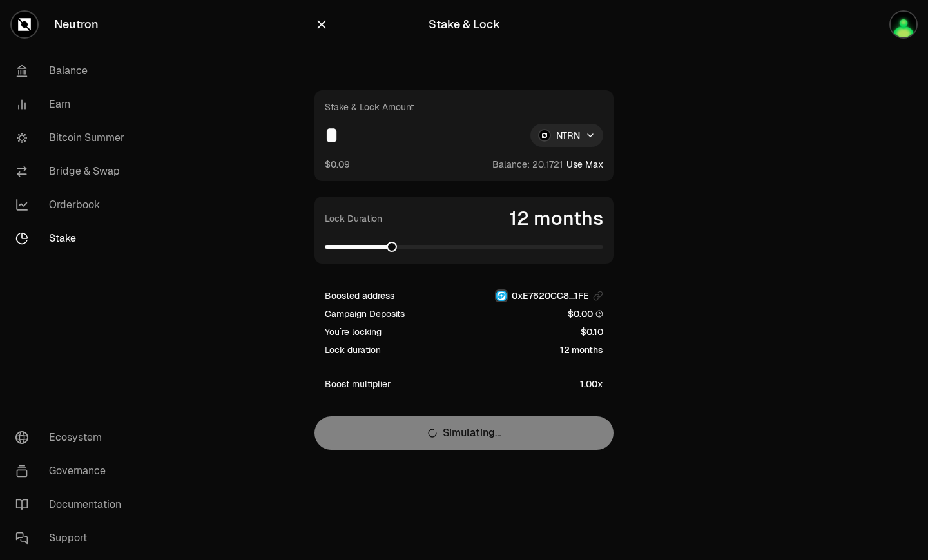
type input "**"
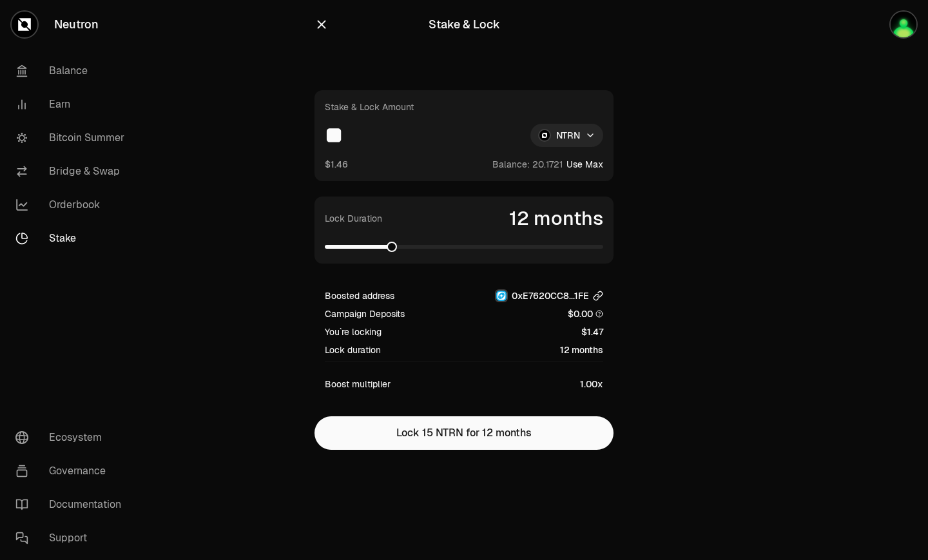
click at [598, 293] on icon "button" at bounding box center [598, 296] width 10 height 10
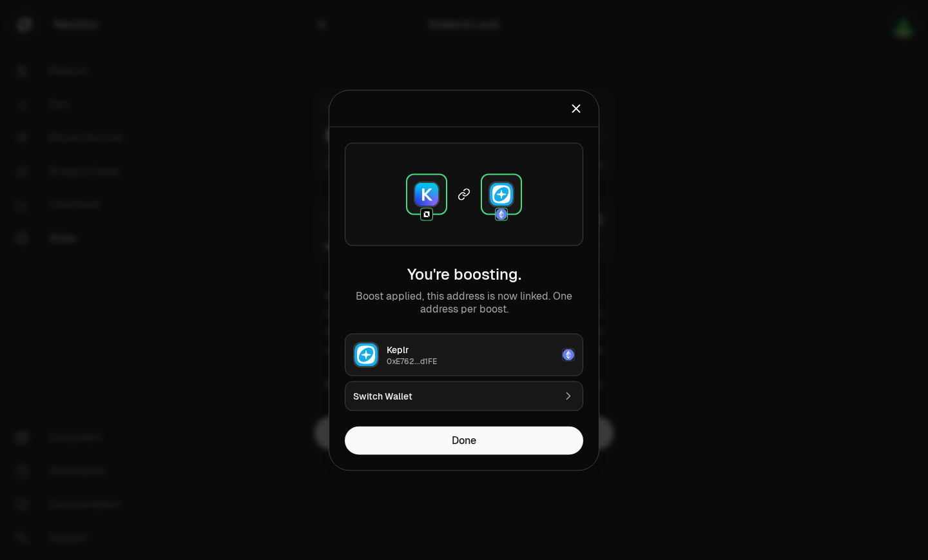
click at [429, 191] on img at bounding box center [426, 193] width 23 height 23
click at [430, 190] on img at bounding box center [426, 193] width 23 height 23
click at [430, 191] on img at bounding box center [426, 193] width 23 height 23
click at [430, 190] on img at bounding box center [426, 193] width 23 height 23
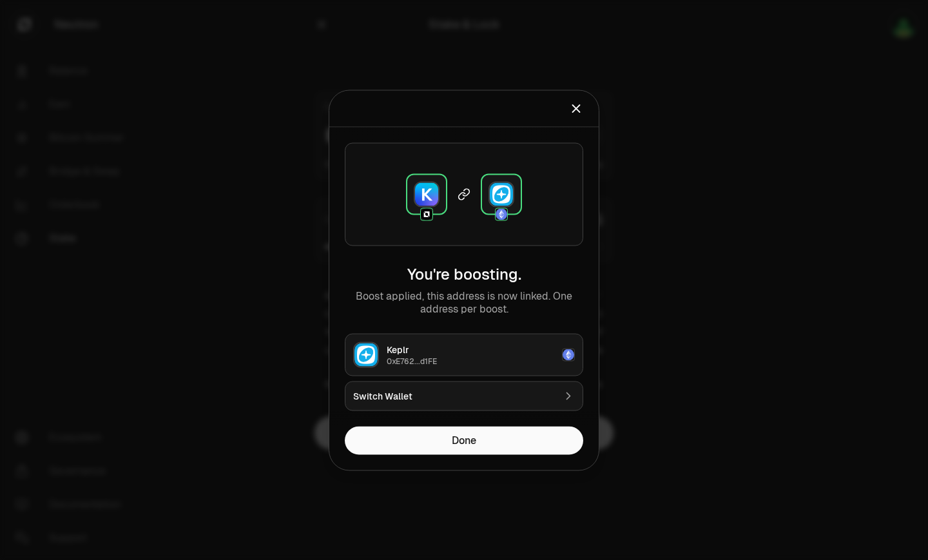
click at [539, 393] on div "Switch Wallet" at bounding box center [453, 395] width 201 height 13
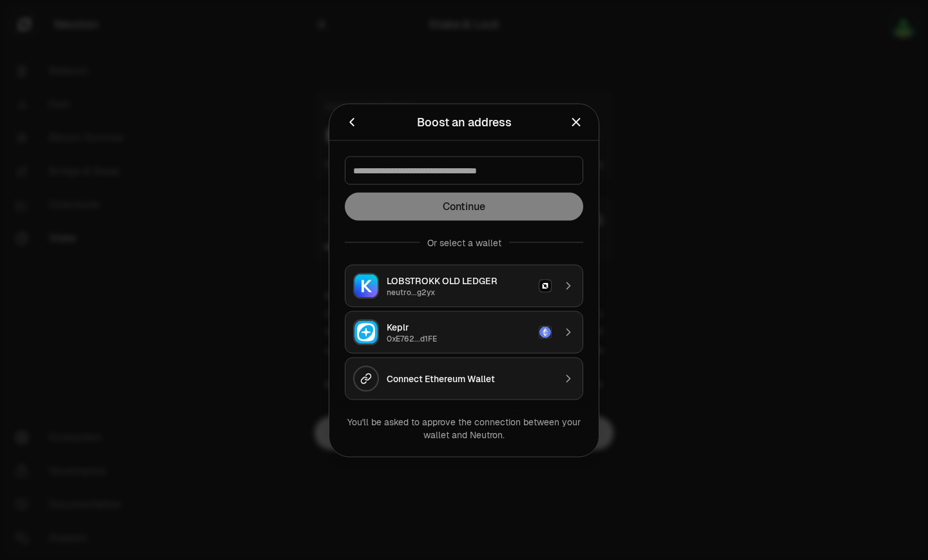
click at [482, 291] on div "neutro...g2yx" at bounding box center [459, 292] width 144 height 10
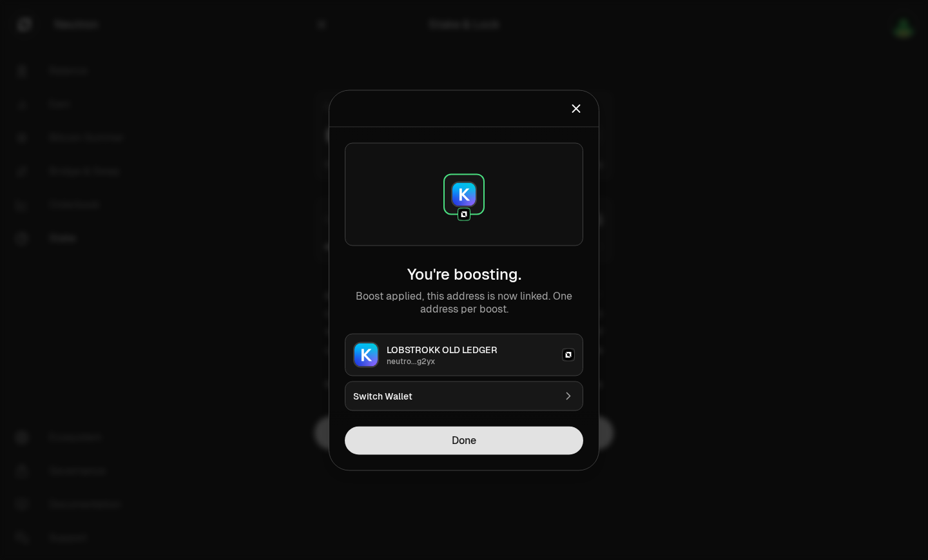
click at [475, 441] on button "Done" at bounding box center [464, 440] width 238 height 28
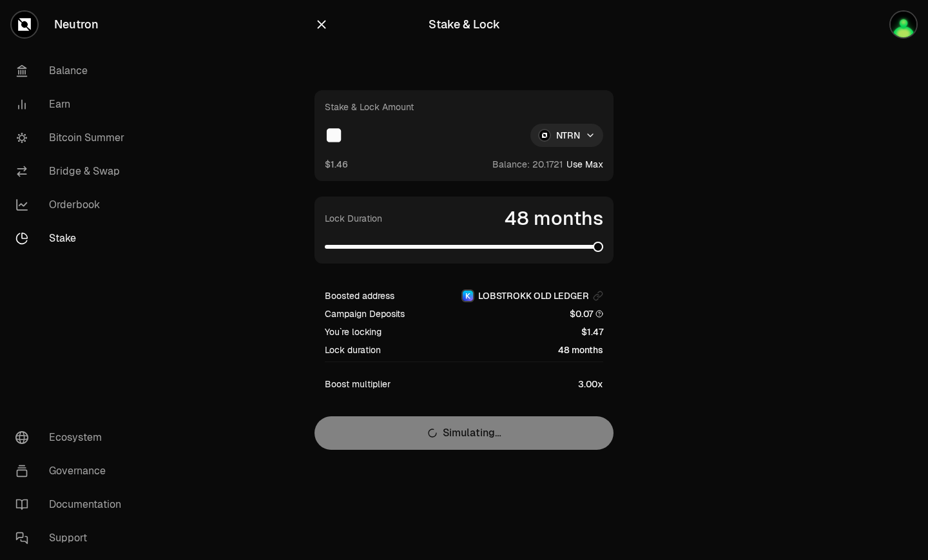
click at [603, 245] on span at bounding box center [464, 247] width 278 height 4
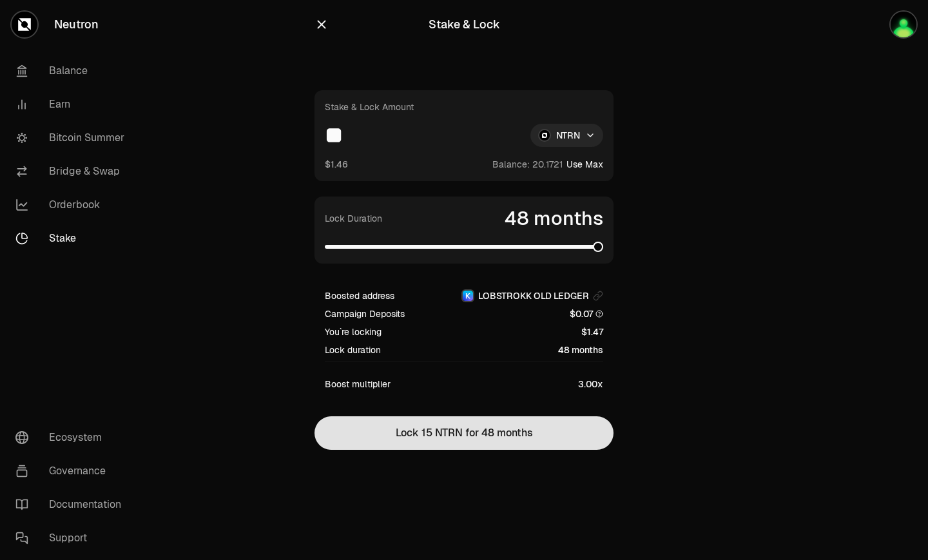
click at [464, 431] on button "Lock 15 NTRN for 48 months" at bounding box center [463, 433] width 299 height 34
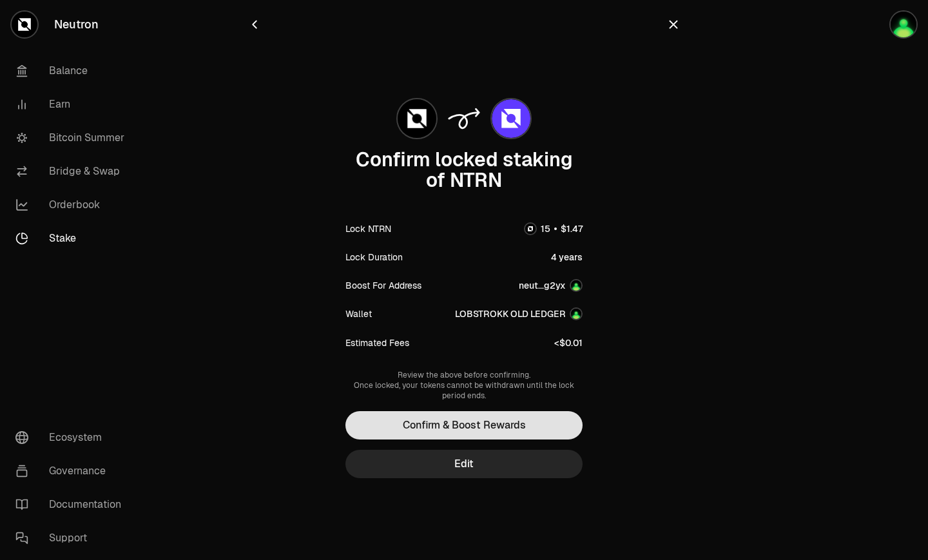
click at [501, 420] on button "Confirm & Boost Rewards" at bounding box center [463, 425] width 237 height 28
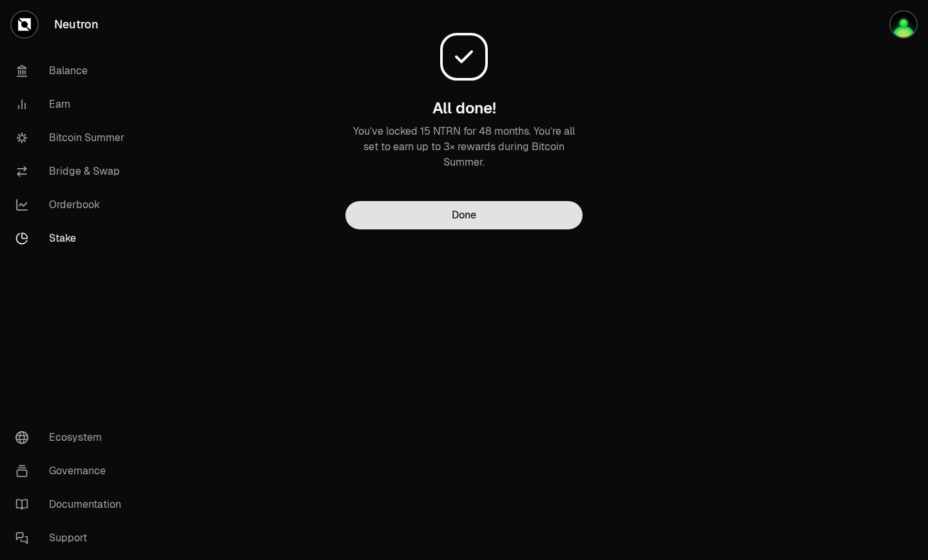
click at [504, 206] on button "Done" at bounding box center [463, 215] width 237 height 28
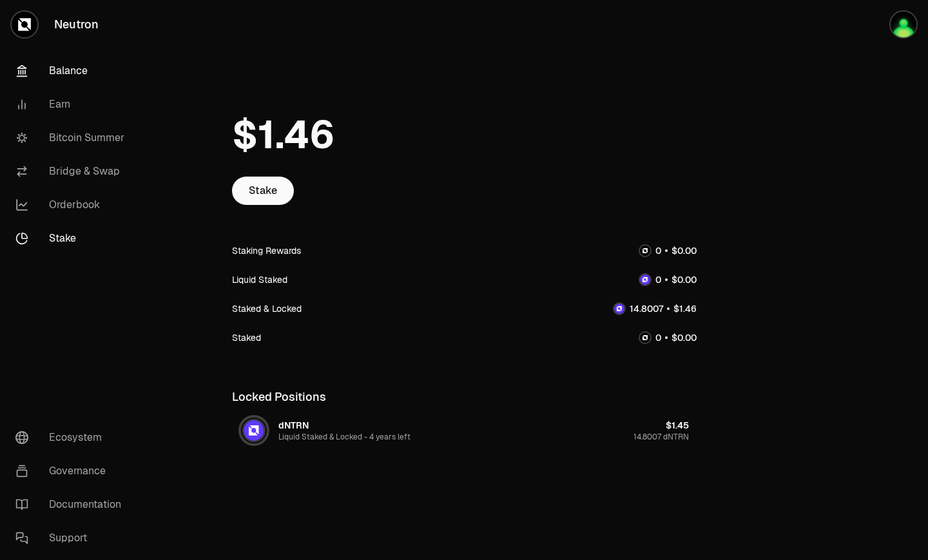
click at [75, 80] on link "Balance" at bounding box center [72, 71] width 134 height 34
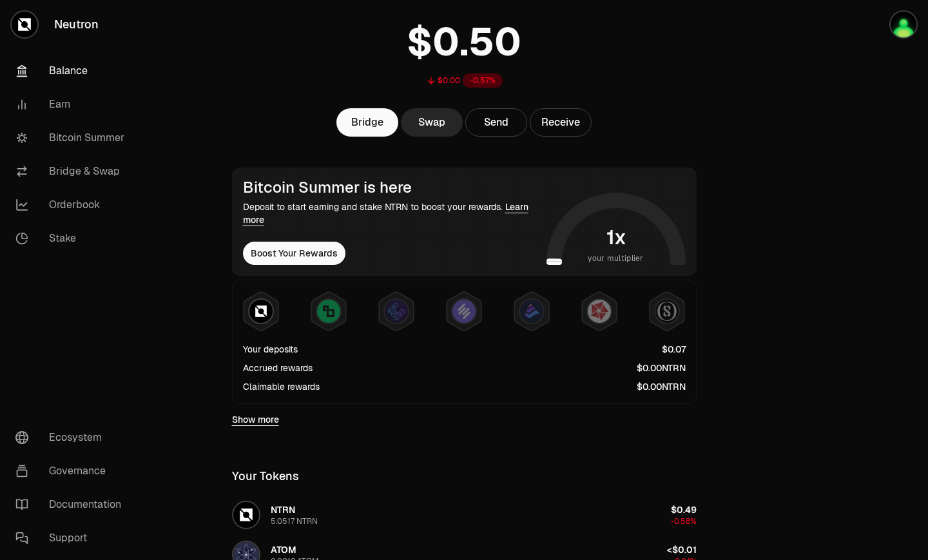
scroll to position [81, 0]
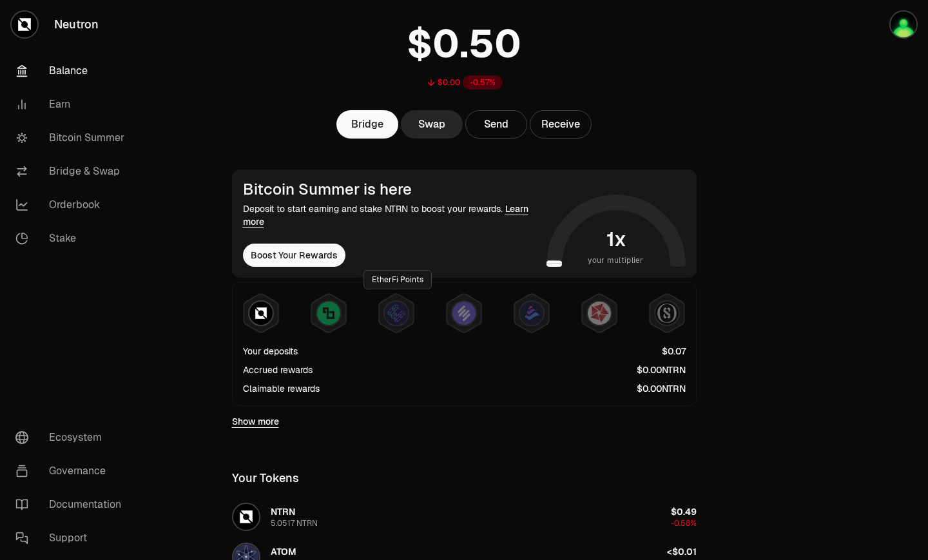
click at [615, 246] on span "x" at bounding box center [620, 239] width 12 height 19
click at [314, 255] on button "Boost Your Rewards" at bounding box center [294, 255] width 102 height 23
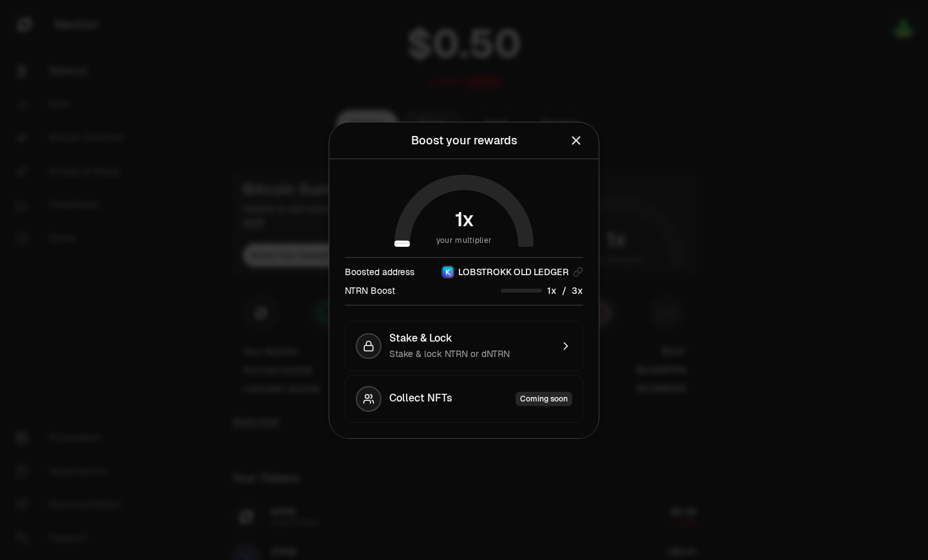
click at [572, 293] on span "3" at bounding box center [575, 290] width 6 height 12
click at [550, 296] on div "Boosted address LOBSTROKK OLD LEDGER NTRN Boost /" at bounding box center [464, 281] width 238 height 48
click at [550, 291] on span "1" at bounding box center [549, 290] width 4 height 12
click at [545, 291] on span "0 1 2 3 4 5 6 7 8 9" at bounding box center [549, 291] width 13 height 14
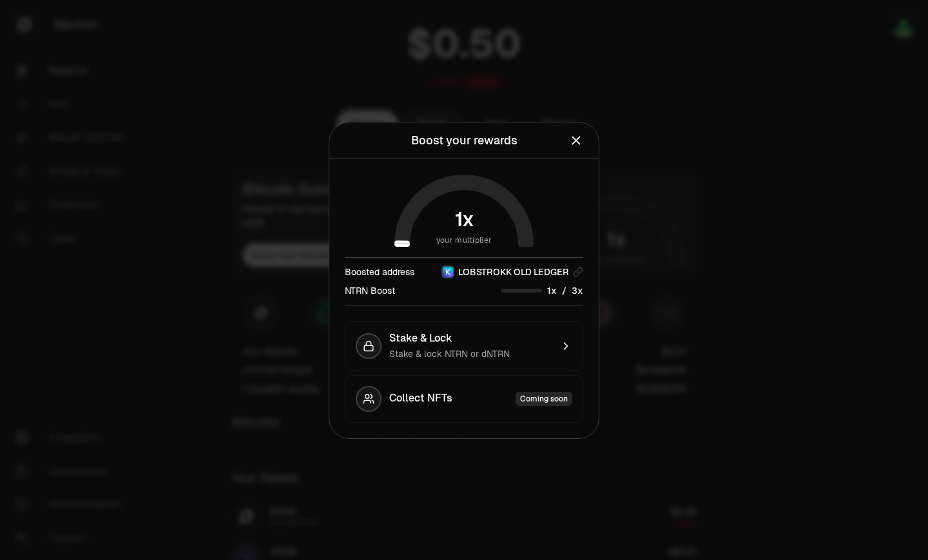
drag, startPoint x: 543, startPoint y: 292, endPoint x: 516, endPoint y: 292, distance: 26.4
click at [543, 293] on div "/" at bounding box center [542, 291] width 82 height 14
drag, startPoint x: 516, startPoint y: 292, endPoint x: 502, endPoint y: 289, distance: 14.5
click at [510, 293] on div "/" at bounding box center [542, 291] width 82 height 14
drag, startPoint x: 502, startPoint y: 289, endPoint x: 462, endPoint y: 283, distance: 40.4
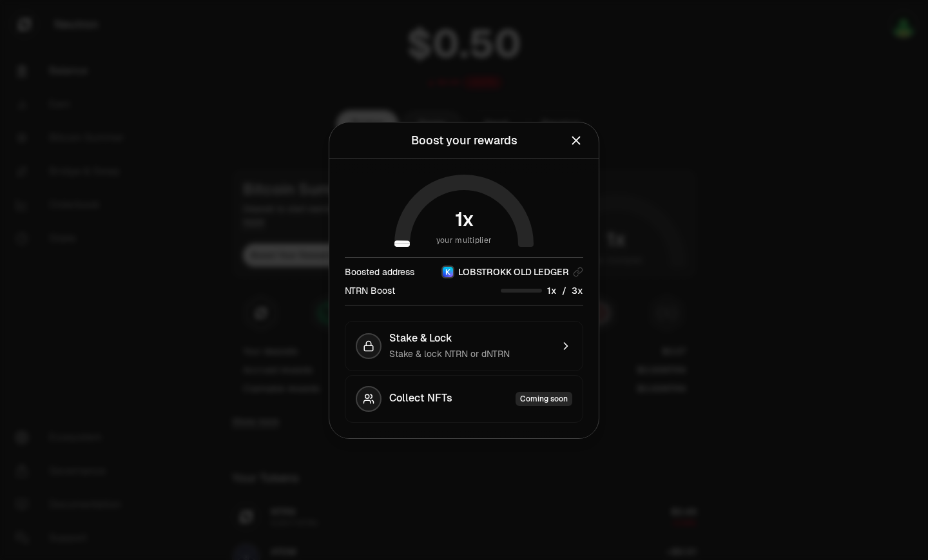
click at [501, 289] on div "NTRN Boost /" at bounding box center [464, 291] width 238 height 14
click at [405, 239] on icon at bounding box center [464, 213] width 124 height 62
click at [397, 267] on div "Boosted address" at bounding box center [380, 271] width 70 height 13
drag, startPoint x: 518, startPoint y: 270, endPoint x: 516, endPoint y: 356, distance: 86.4
click at [516, 351] on div "your multiplier Boosted address LOBSTROKK OLD LEDGER NTRN Boost / Stake & Lock …" at bounding box center [463, 298] width 269 height 279
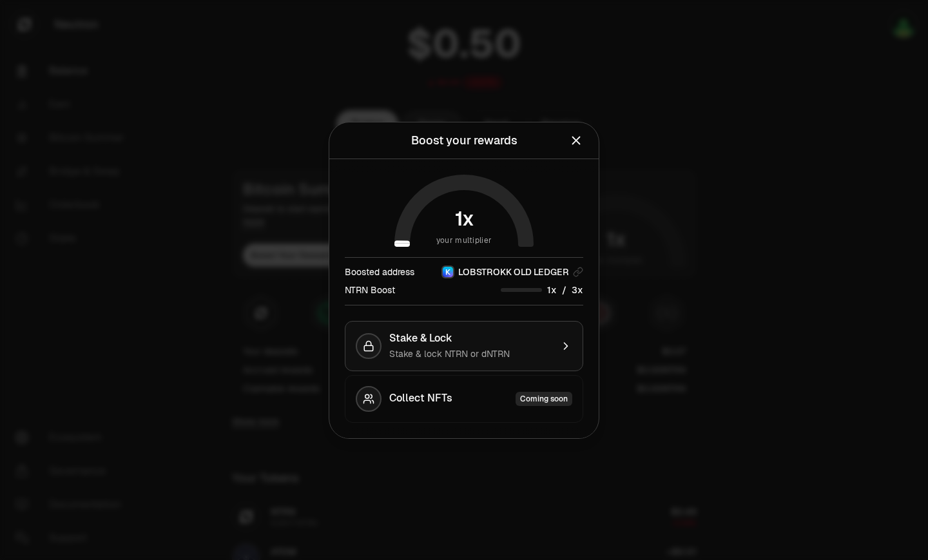
click at [532, 347] on div "Stake & lock NTRN or dNTRN" at bounding box center [470, 353] width 162 height 13
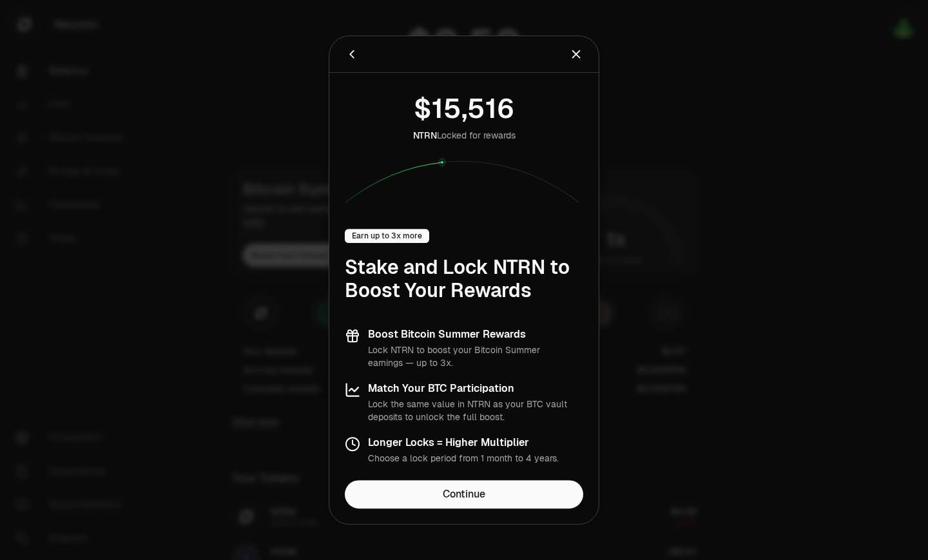
click at [490, 476] on div "NTRN Locked for rewards Earn up to 3x more Stake and Lock NTRN to Boost Your Re…" at bounding box center [463, 277] width 269 height 408
click at [486, 489] on link "Continue" at bounding box center [464, 494] width 238 height 28
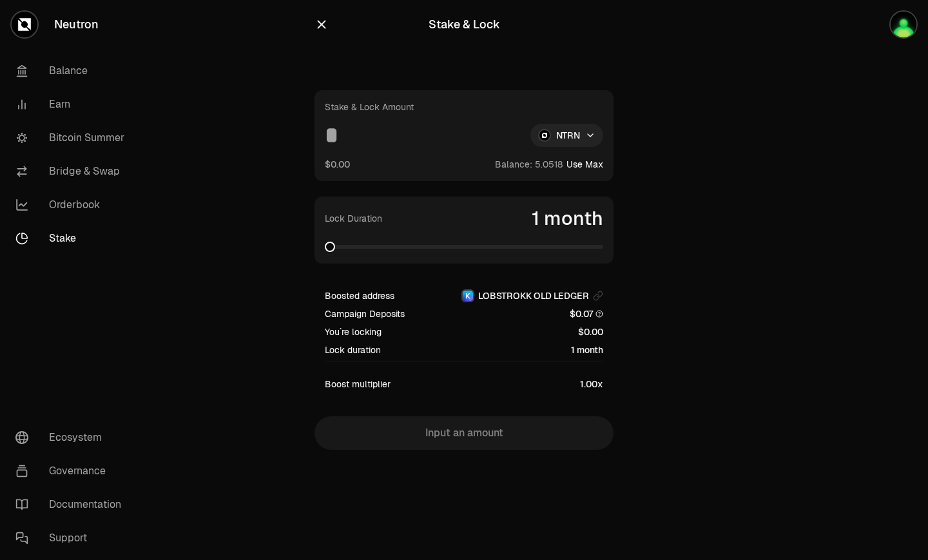
click at [579, 135] on html "Neutron Balance Earn Bitcoin Summer Bridge & Swap Orderbook Stake Ecosystem Gov…" at bounding box center [464, 280] width 928 height 560
click at [552, 168] on span "NTRN" at bounding box center [539, 165] width 23 height 13
click at [569, 138] on html "Neutron Balance Earn Bitcoin Summer Bridge & Swap Orderbook Stake Ecosystem Gov…" at bounding box center [464, 280] width 928 height 560
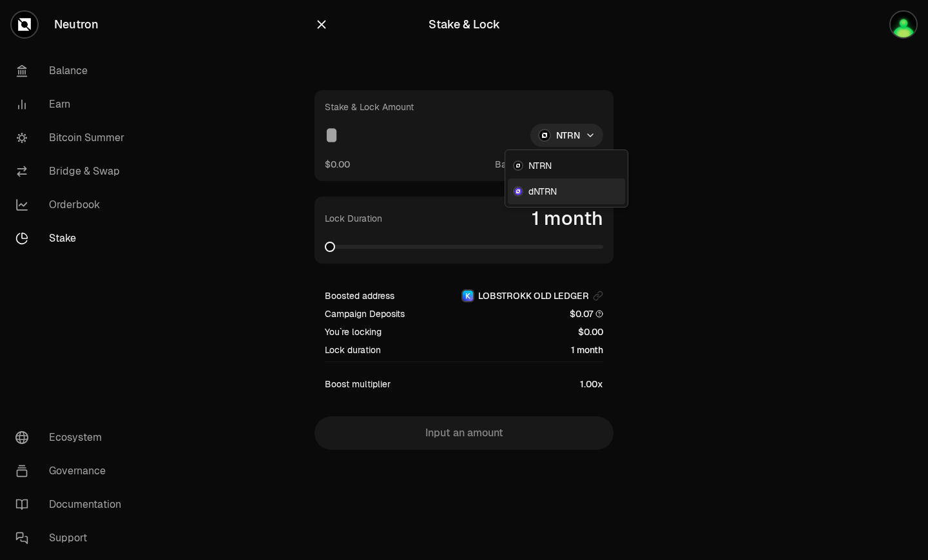
click at [548, 197] on span "dNTRN" at bounding box center [542, 191] width 28 height 13
click at [456, 145] on input at bounding box center [419, 135] width 189 height 23
type input "*"
click at [70, 95] on link "Earn" at bounding box center [72, 105] width 134 height 34
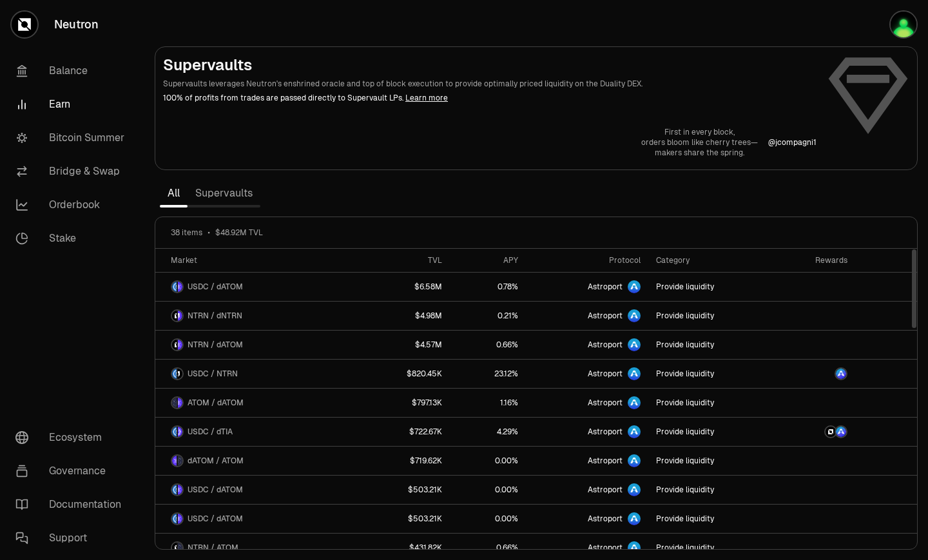
click at [827, 261] on div "Rewards" at bounding box center [815, 260] width 66 height 10
click at [836, 267] on th "Rewards" at bounding box center [815, 261] width 82 height 24
click at [836, 264] on div "Rewards" at bounding box center [815, 260] width 66 height 10
click at [835, 264] on div "Rewards" at bounding box center [815, 260] width 66 height 10
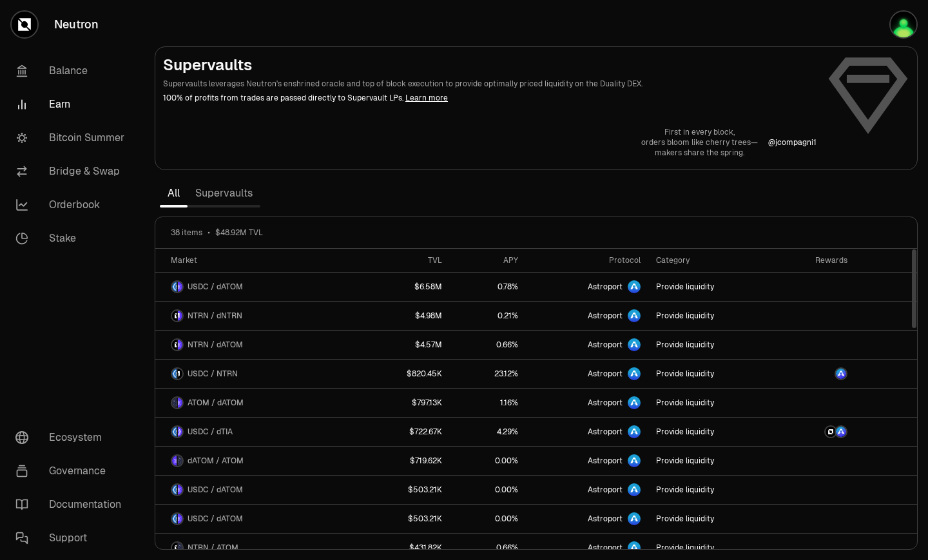
click at [835, 264] on div "Rewards" at bounding box center [815, 260] width 66 height 10
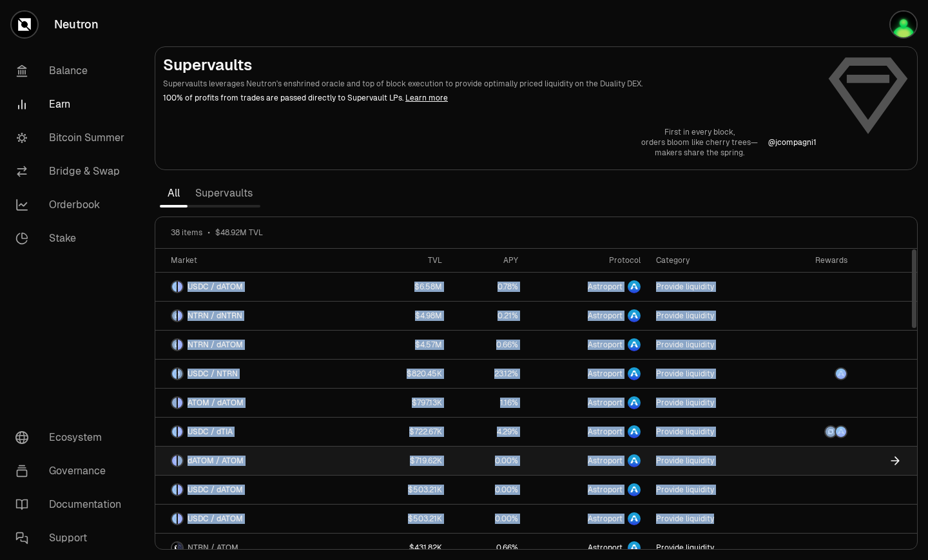
drag, startPoint x: 696, startPoint y: 242, endPoint x: 831, endPoint y: 468, distance: 263.2
click at [833, 505] on div "38 items $48.92M TVL Market TVL APY Protocol Category Rewards USDC / dATOM $6.5…" at bounding box center [536, 383] width 763 height 333
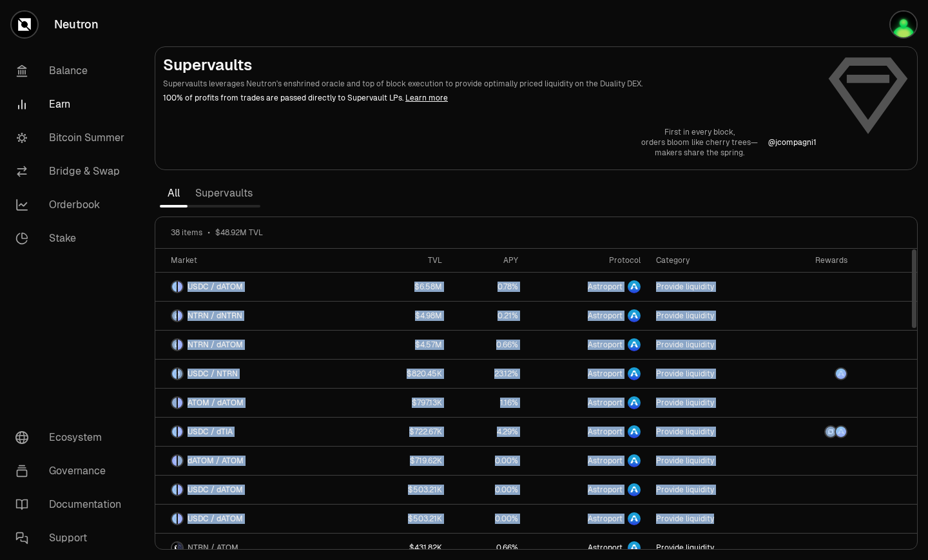
click at [234, 190] on link "Supervaults" at bounding box center [224, 193] width 73 height 26
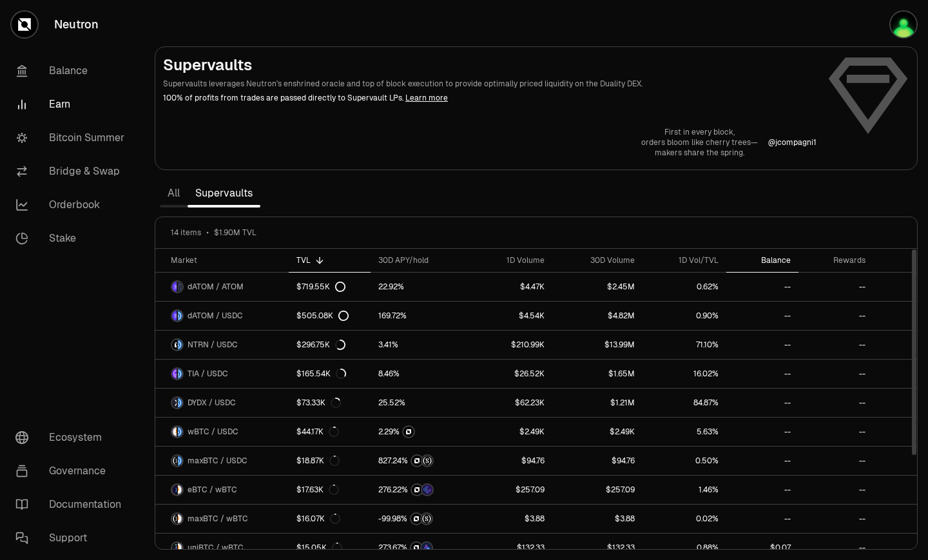
click at [785, 260] on div "Balance" at bounding box center [762, 260] width 56 height 10
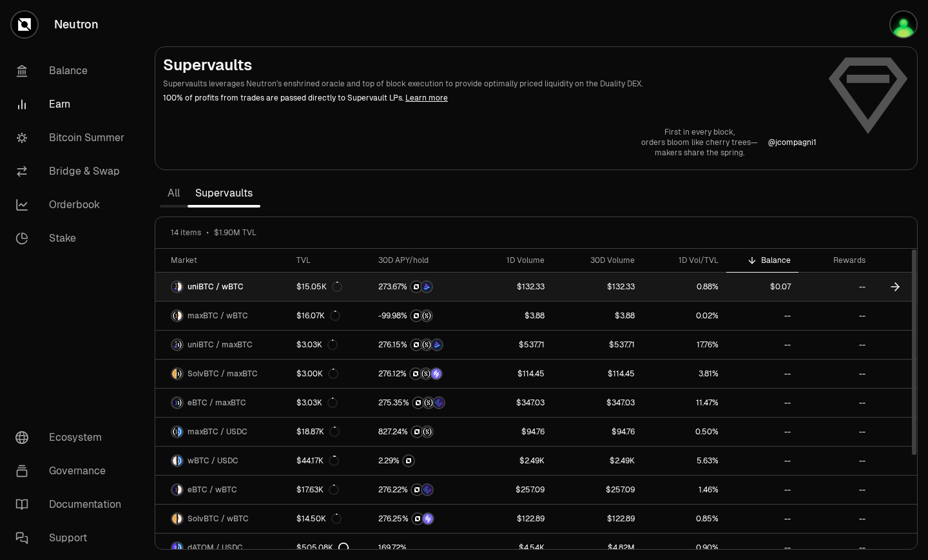
click at [720, 289] on link "0.88%" at bounding box center [684, 287] width 84 height 28
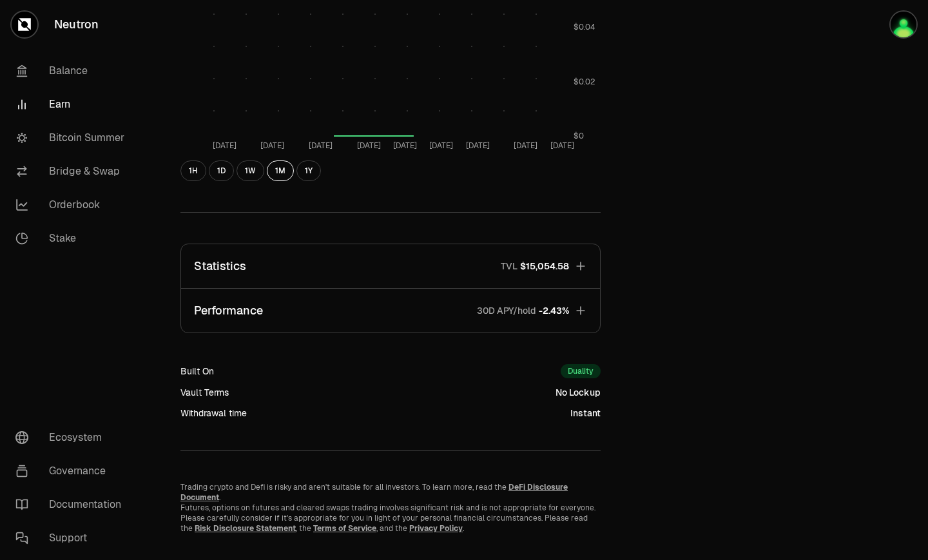
scroll to position [651, 0]
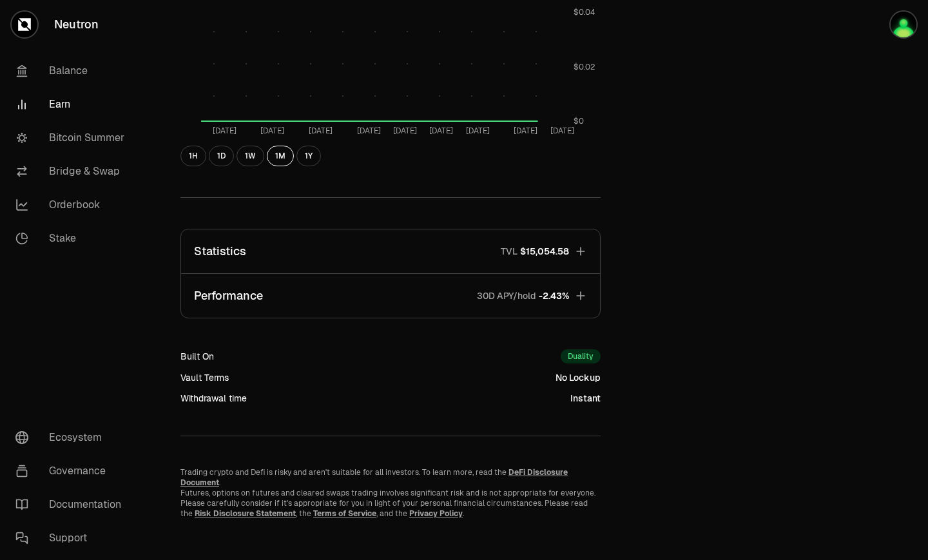
click at [581, 356] on div "Duality" at bounding box center [581, 356] width 40 height 14
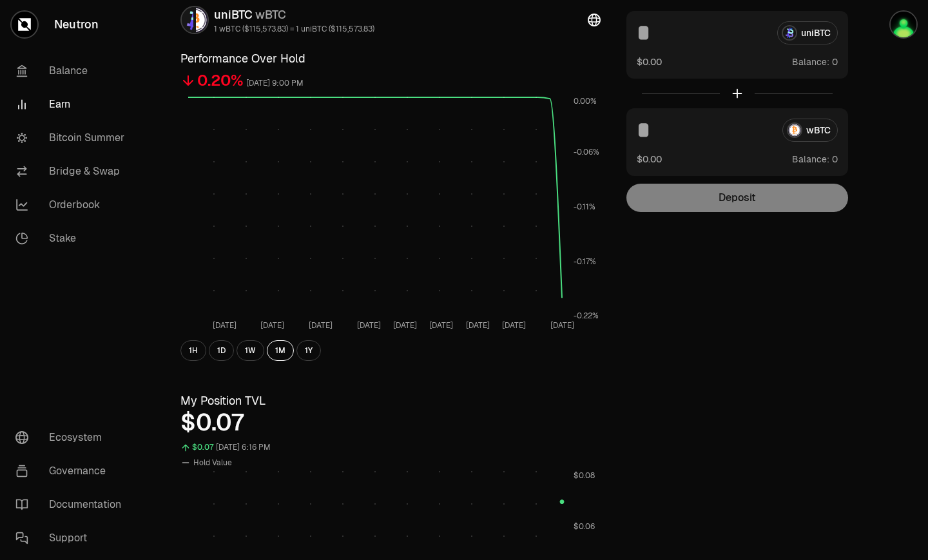
scroll to position [0, 0]
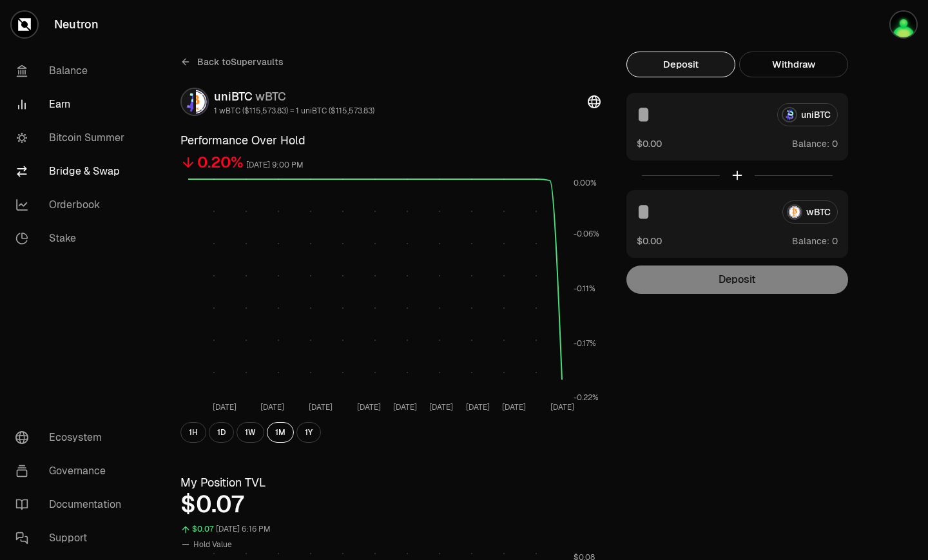
click at [102, 167] on link "Bridge & Swap" at bounding box center [72, 172] width 134 height 34
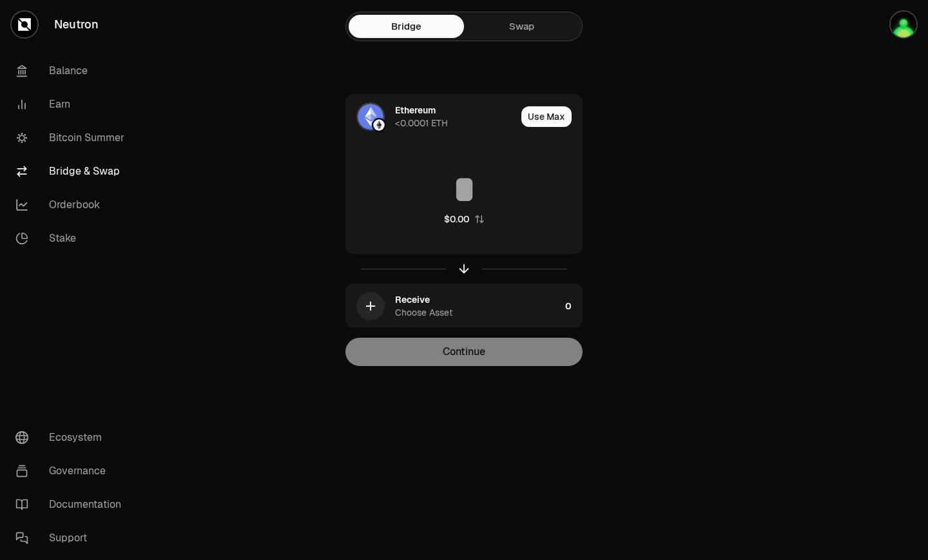
click at [524, 31] on link "Swap" at bounding box center [521, 26] width 115 height 23
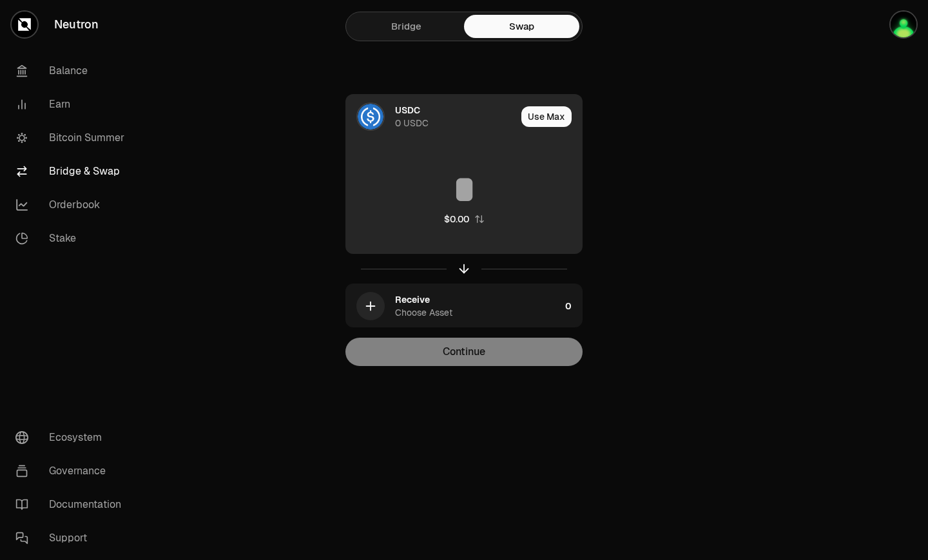
click at [397, 115] on div "USDC" at bounding box center [407, 110] width 25 height 13
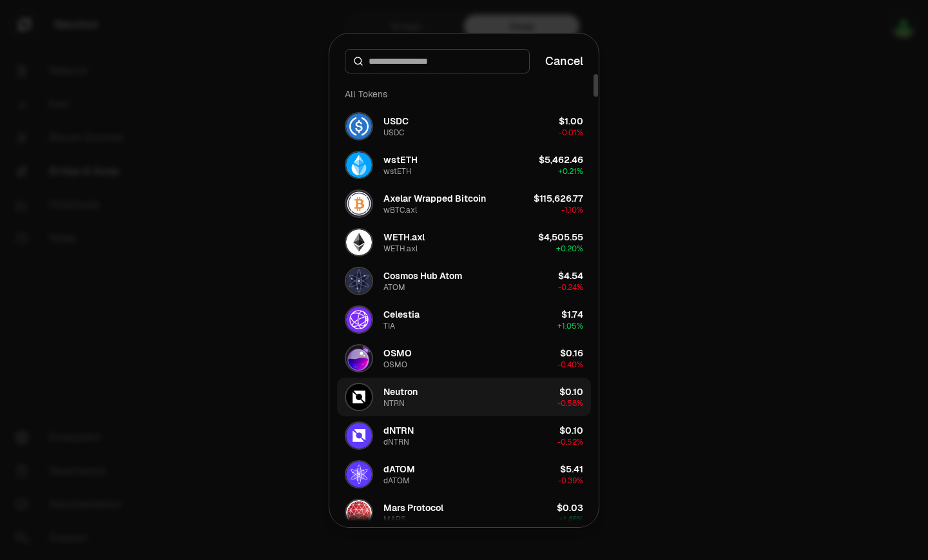
click at [436, 390] on button "Neutron NTRN $0.10 -0.58%" at bounding box center [464, 397] width 254 height 39
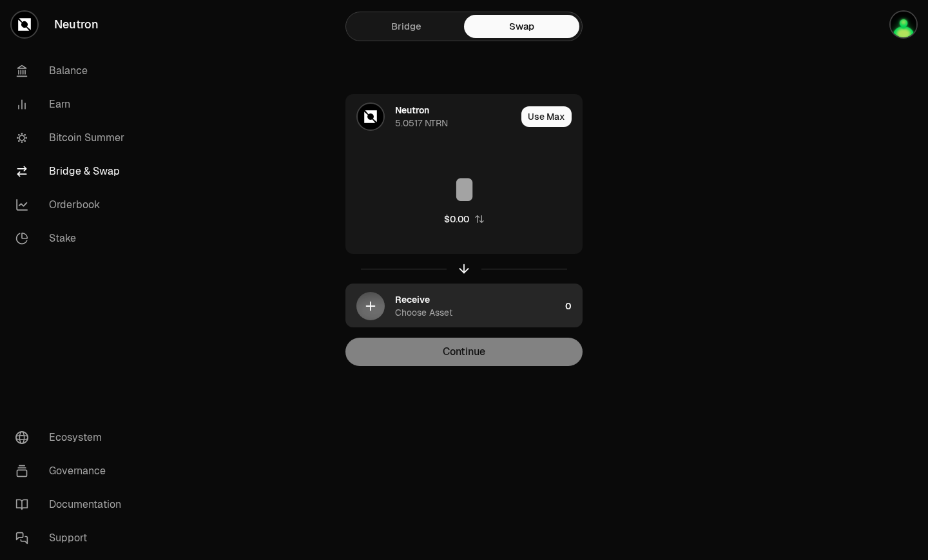
click at [409, 303] on div "Receive" at bounding box center [412, 299] width 35 height 13
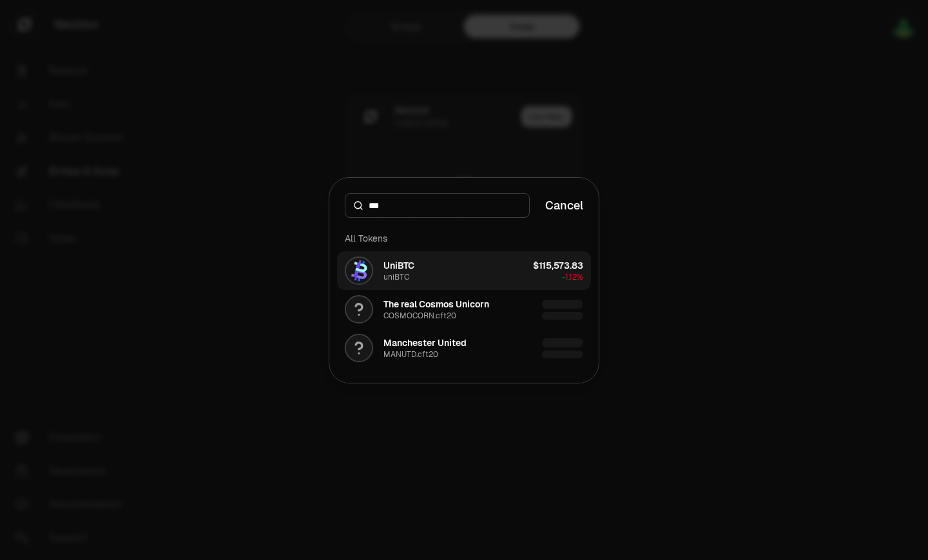
type input "***"
click at [504, 265] on button "UniBTC uniBTC $115,573.83 -1.12%" at bounding box center [464, 270] width 254 height 39
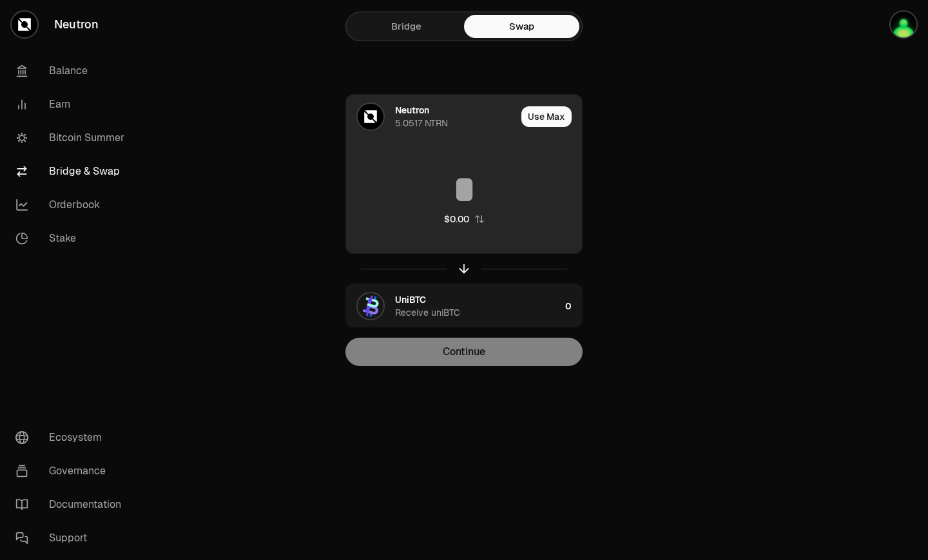
click at [467, 185] on input at bounding box center [464, 189] width 236 height 39
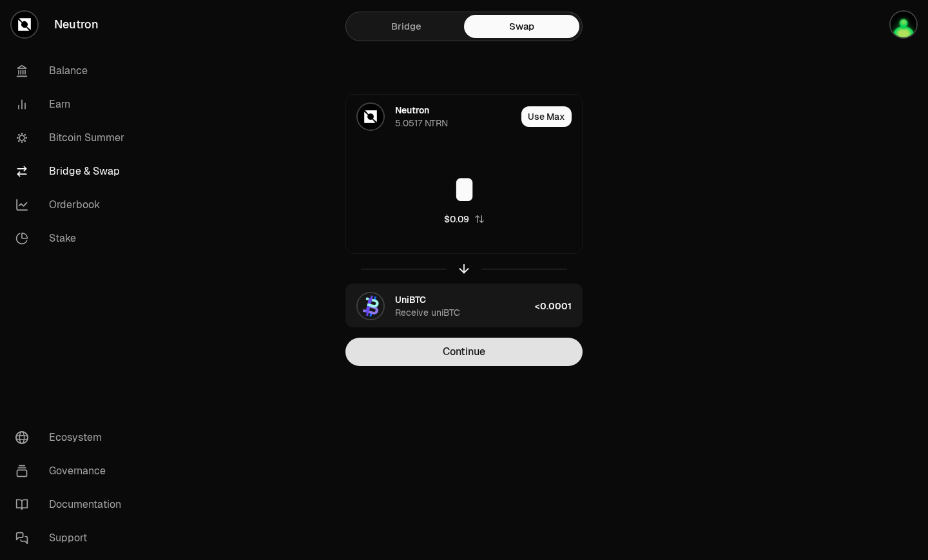
type input "*"
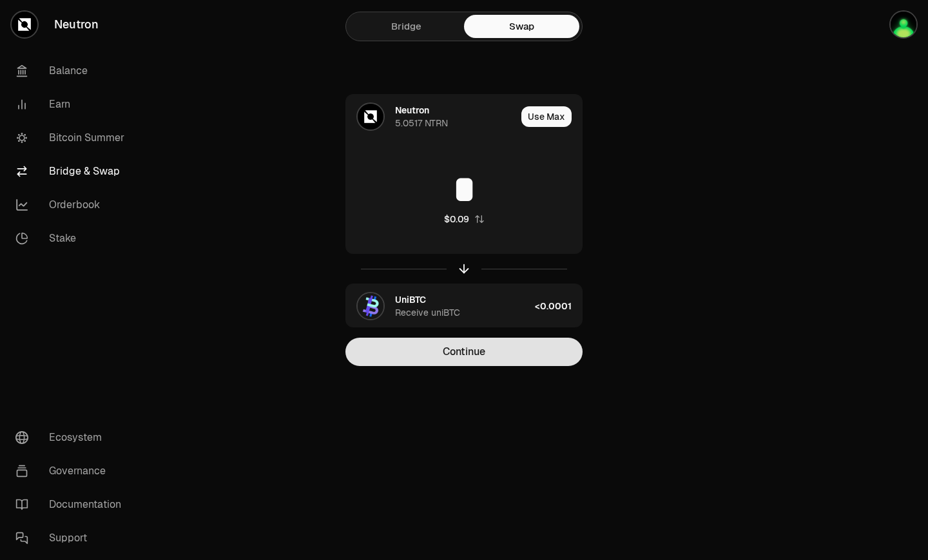
click at [461, 346] on button "Continue" at bounding box center [463, 352] width 237 height 28
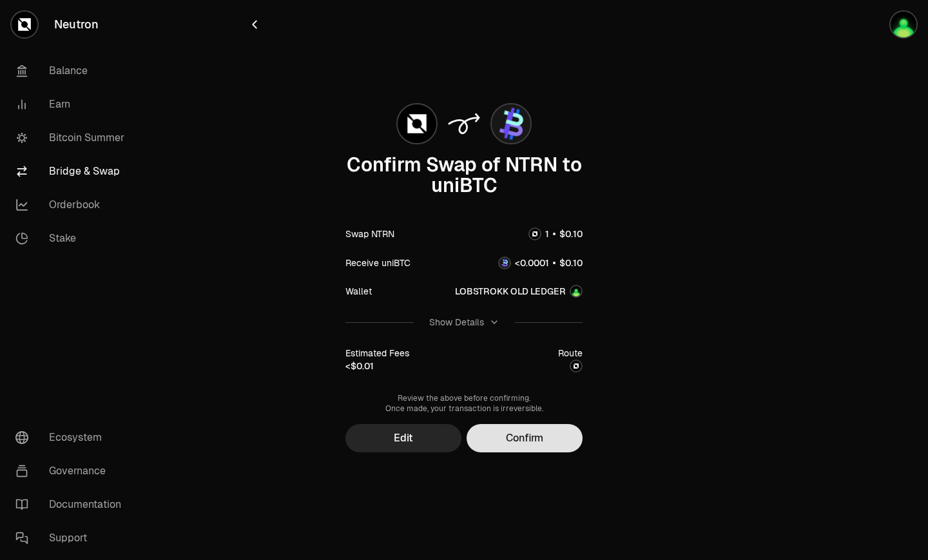
click at [534, 432] on button "Confirm" at bounding box center [525, 438] width 116 height 28
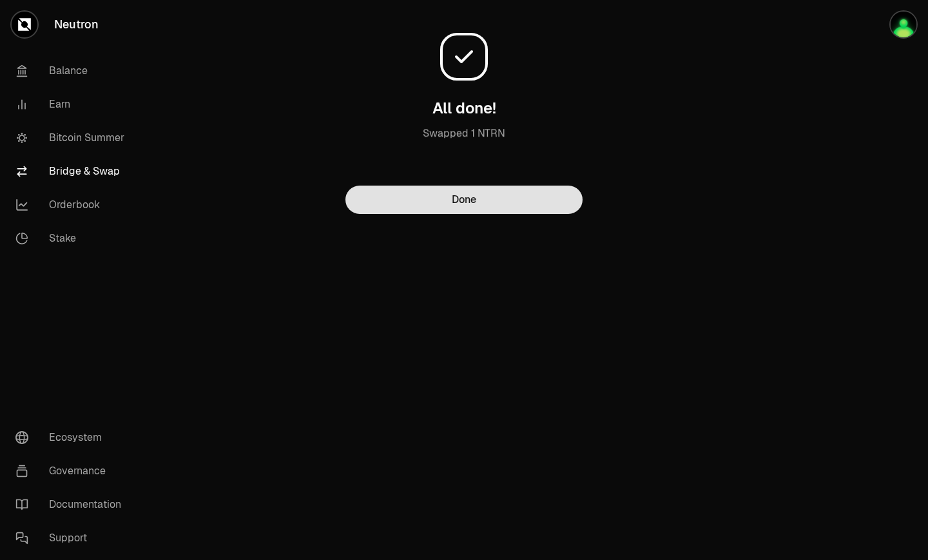
click at [495, 202] on button "Done" at bounding box center [463, 200] width 237 height 28
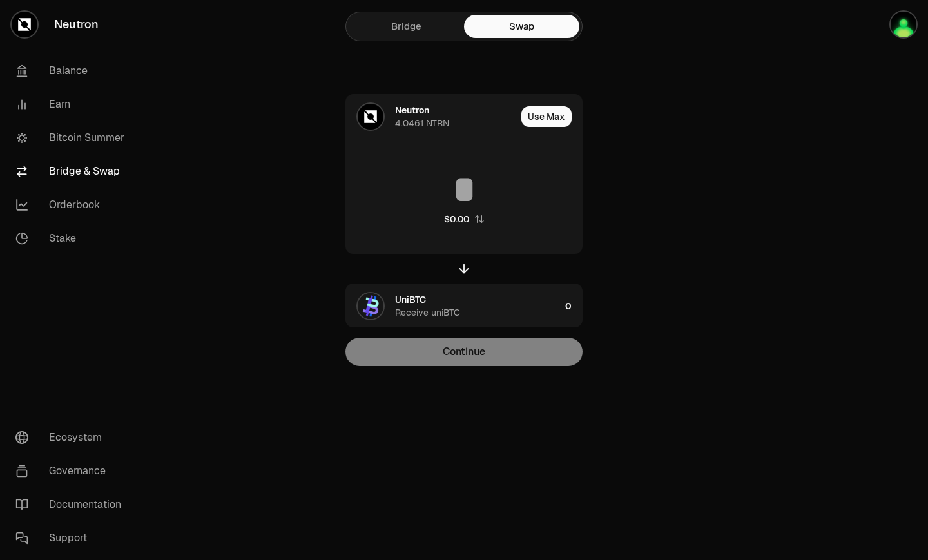
click at [460, 279] on div at bounding box center [463, 269] width 237 height 30
click at [463, 269] on icon "button" at bounding box center [464, 269] width 14 height 14
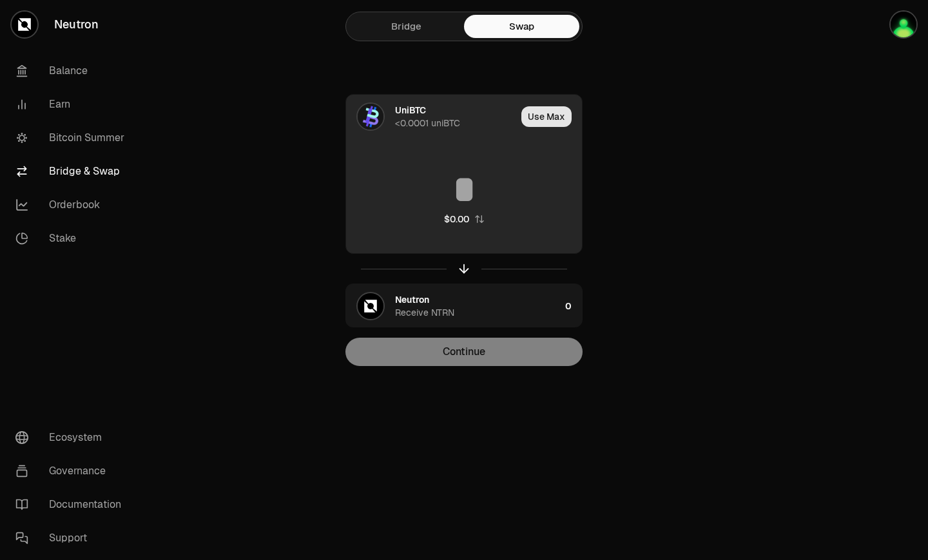
click at [543, 120] on button "Use Max" at bounding box center [546, 116] width 50 height 21
type input "**********"
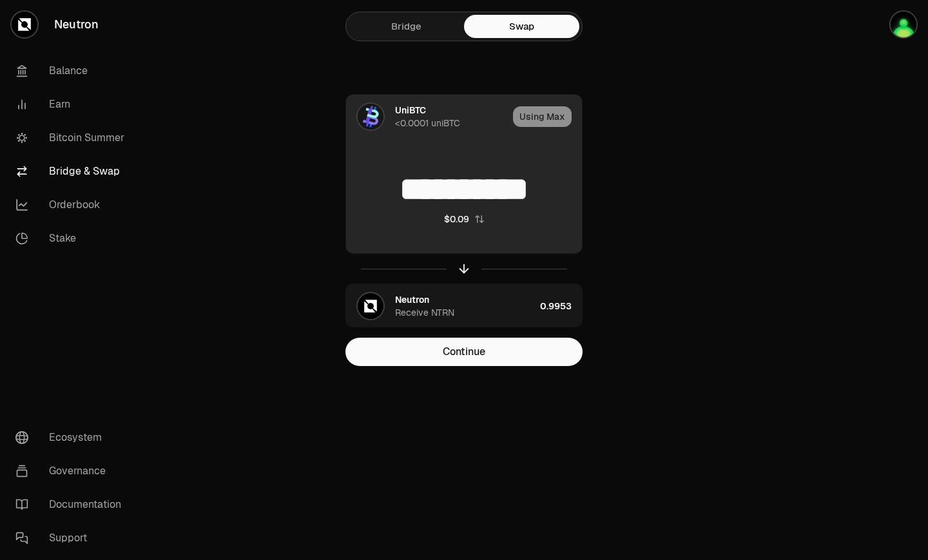
click at [524, 188] on input "**********" at bounding box center [464, 189] width 236 height 39
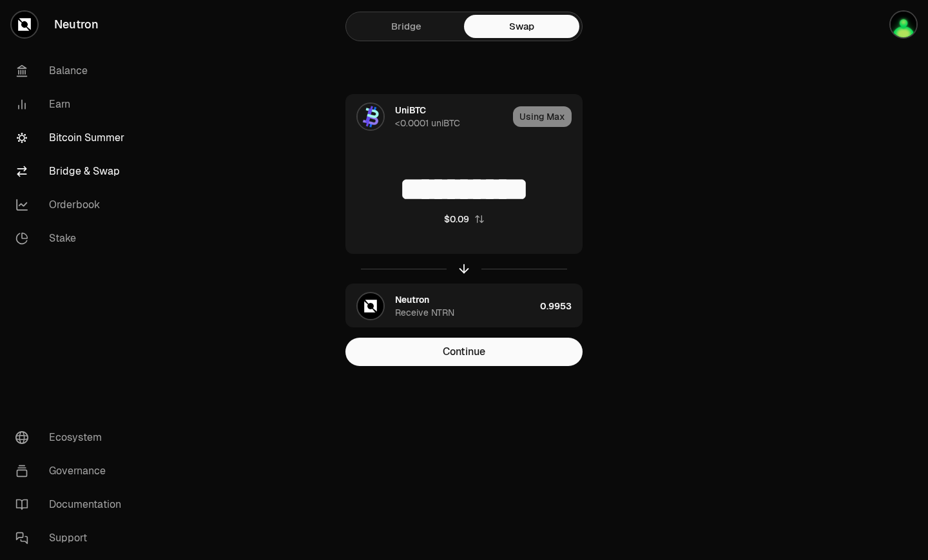
click at [114, 135] on link "Bitcoin Summer" at bounding box center [72, 138] width 134 height 34
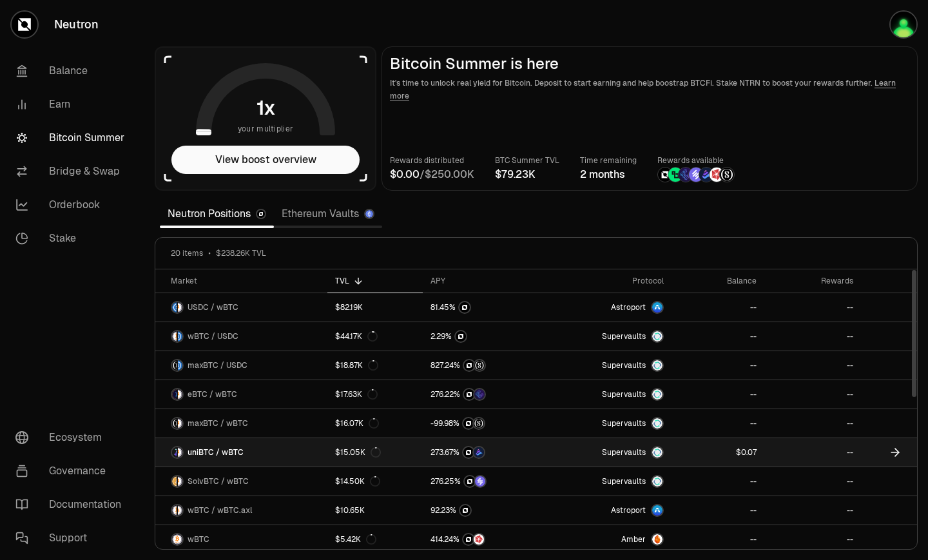
click at [546, 457] on link at bounding box center [487, 452] width 129 height 28
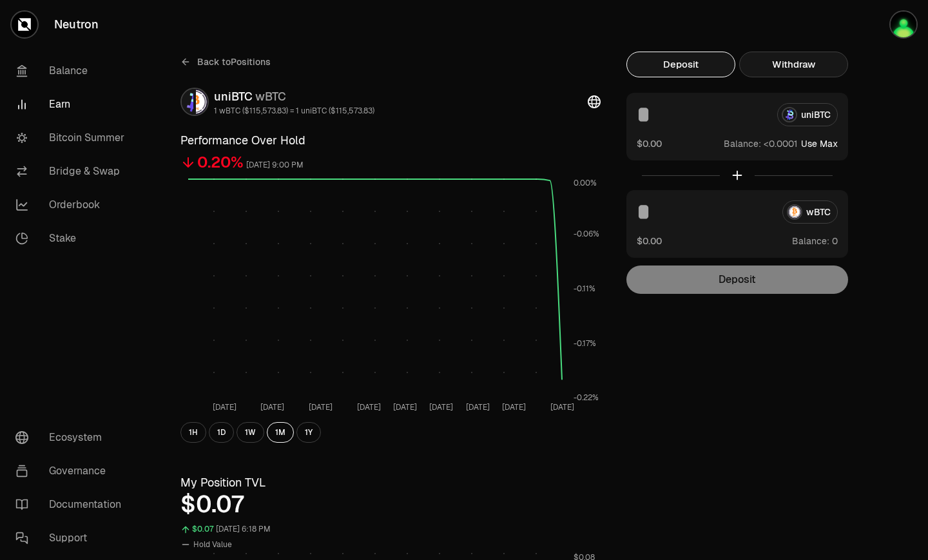
click at [792, 63] on button "Withdraw" at bounding box center [793, 65] width 109 height 26
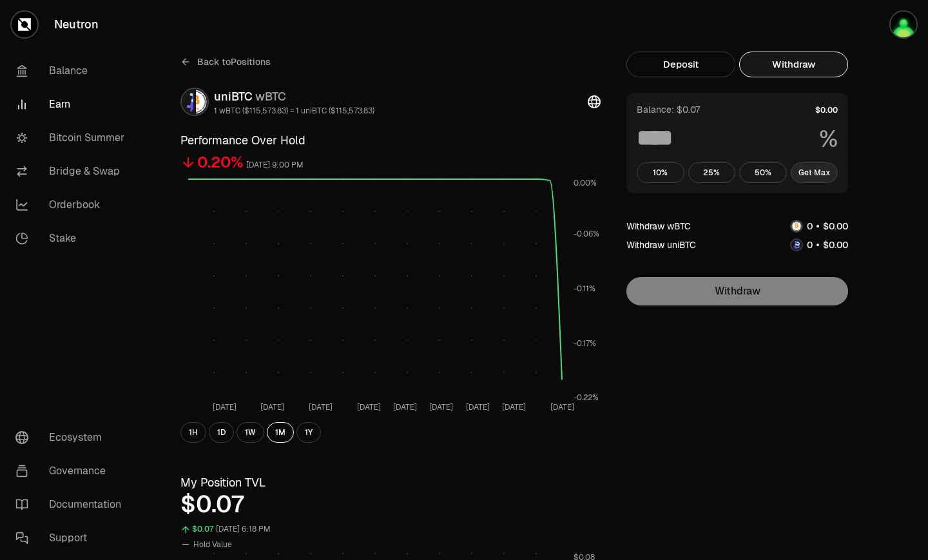
click at [813, 173] on button "Get Max" at bounding box center [815, 172] width 48 height 21
type input "***"
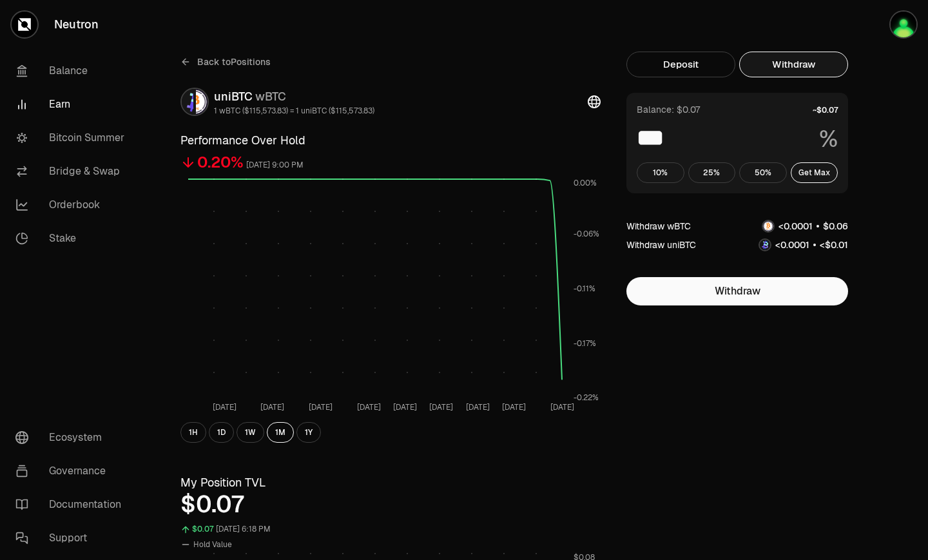
click at [686, 112] on div "Balance: $0.07" at bounding box center [668, 109] width 63 height 13
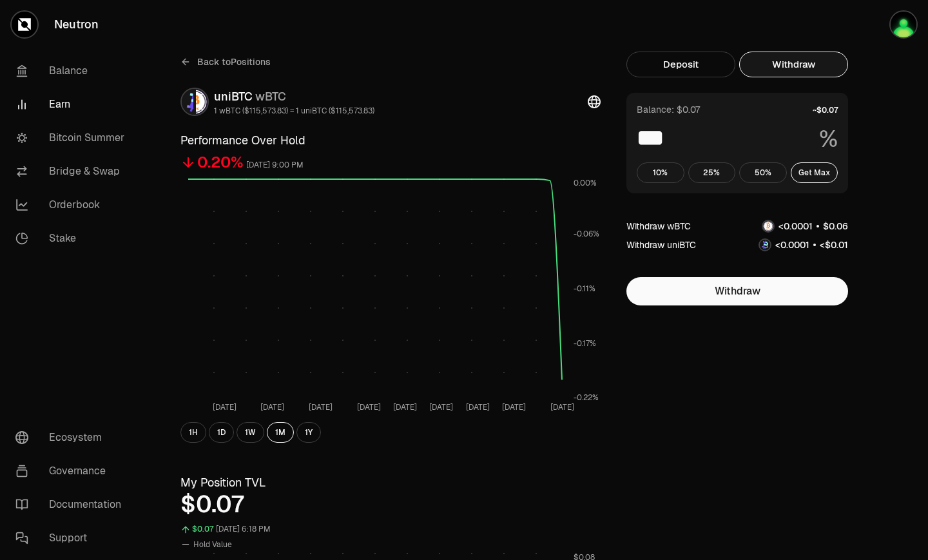
click at [837, 227] on span "0" at bounding box center [839, 226] width 6 height 12
click at [789, 227] on span "." at bounding box center [790, 226] width 2 height 9
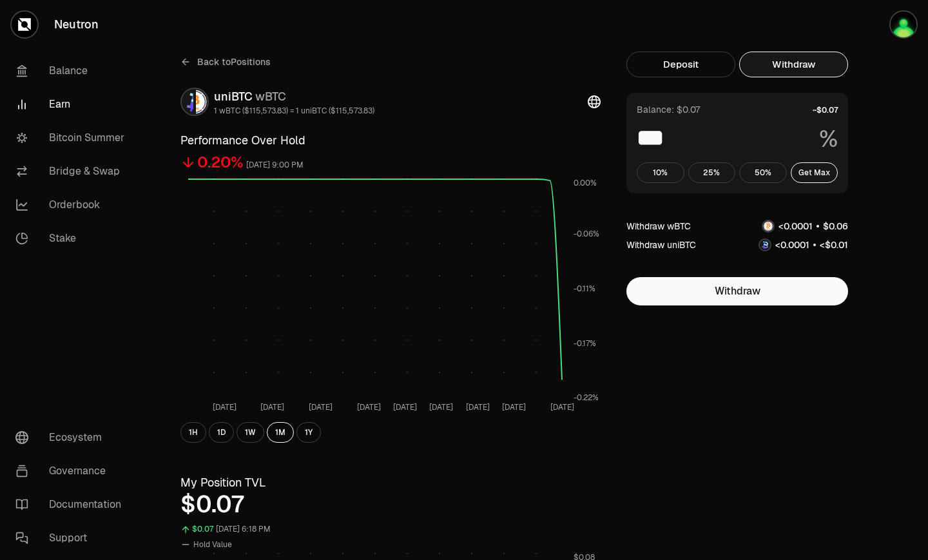
click at [789, 227] on span "." at bounding box center [790, 226] width 2 height 9
click at [789, 228] on span "." at bounding box center [790, 226] width 2 height 9
click at [589, 104] on icon at bounding box center [594, 101] width 13 height 13
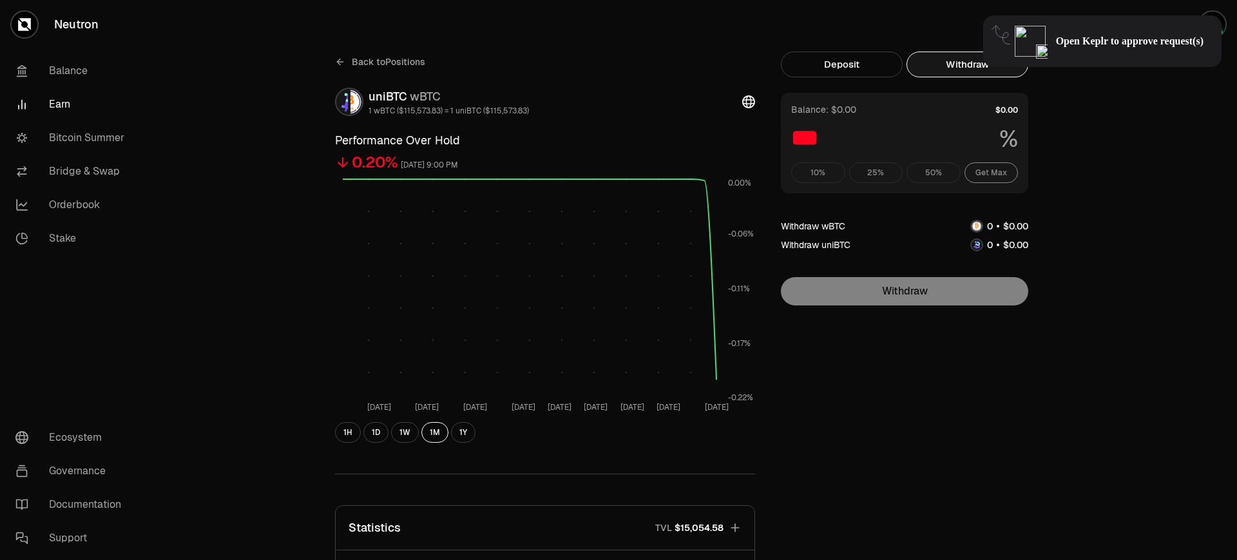
click at [927, 171] on div "10% 25% 50% Get Max" at bounding box center [904, 172] width 227 height 21
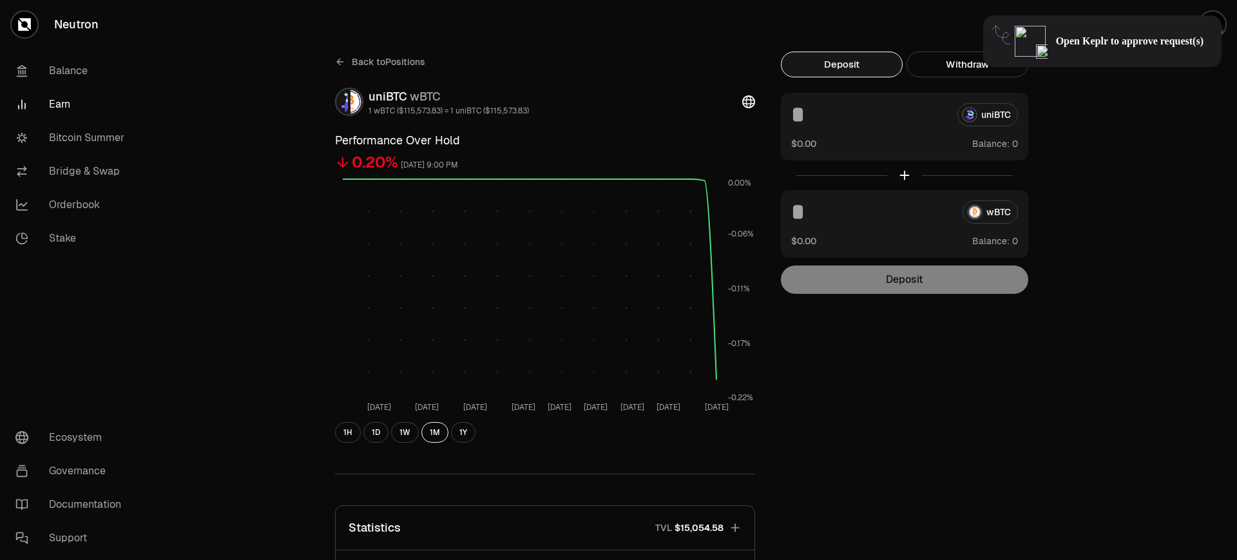
click at [855, 70] on button "Deposit" at bounding box center [842, 65] width 122 height 26
click at [927, 113] on div "uniBTC" at bounding box center [904, 114] width 227 height 23
drag, startPoint x: 851, startPoint y: 139, endPoint x: 849, endPoint y: 128, distance: 10.6
click at [851, 138] on div "$0.00 Balance:" at bounding box center [904, 144] width 227 height 14
drag, startPoint x: 849, startPoint y: 128, endPoint x: 842, endPoint y: 119, distance: 11.6
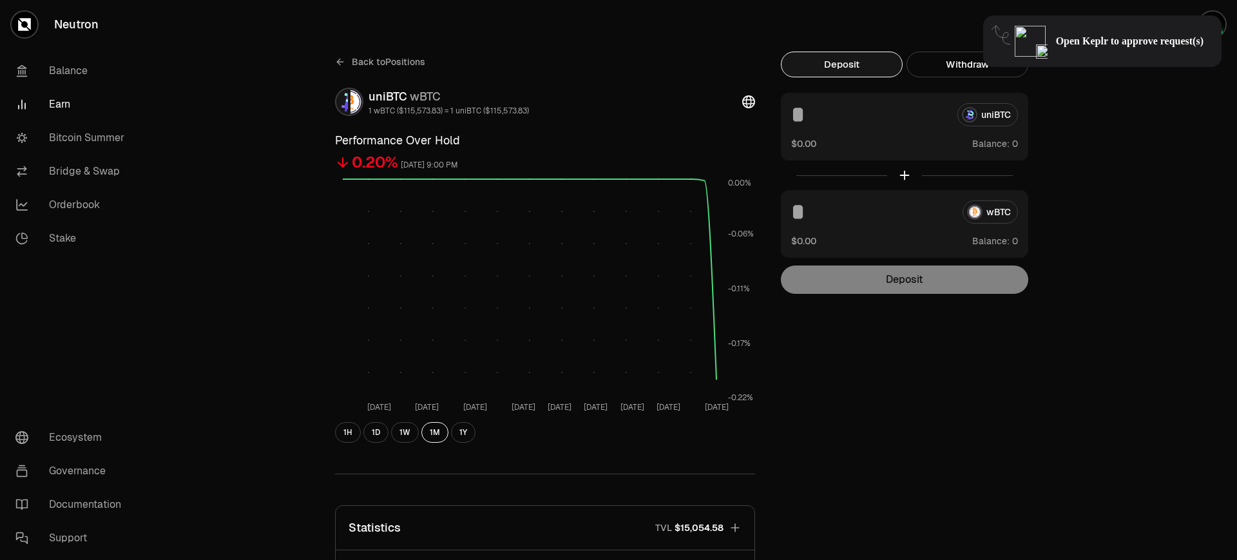
click at [842, 119] on div "uniBTC $0.00 Balance:" at bounding box center [904, 127] width 247 height 68
drag, startPoint x: 897, startPoint y: 135, endPoint x: 877, endPoint y: 122, distance: 23.8
click at [896, 135] on div "uniBTC $0.00 Balance:" at bounding box center [904, 127] width 247 height 68
click at [827, 122] on input at bounding box center [869, 114] width 156 height 23
click at [818, 120] on input at bounding box center [869, 114] width 156 height 23
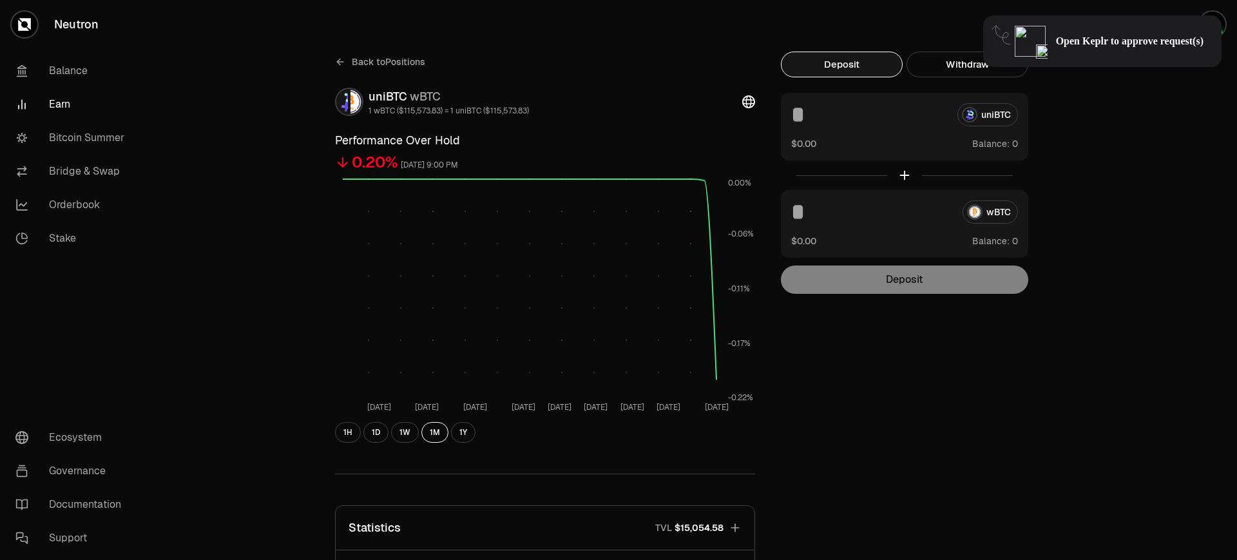
click at [818, 120] on input at bounding box center [869, 114] width 156 height 23
type input "*"
type input "**********"
click at [73, 226] on link "Stake" at bounding box center [72, 239] width 134 height 34
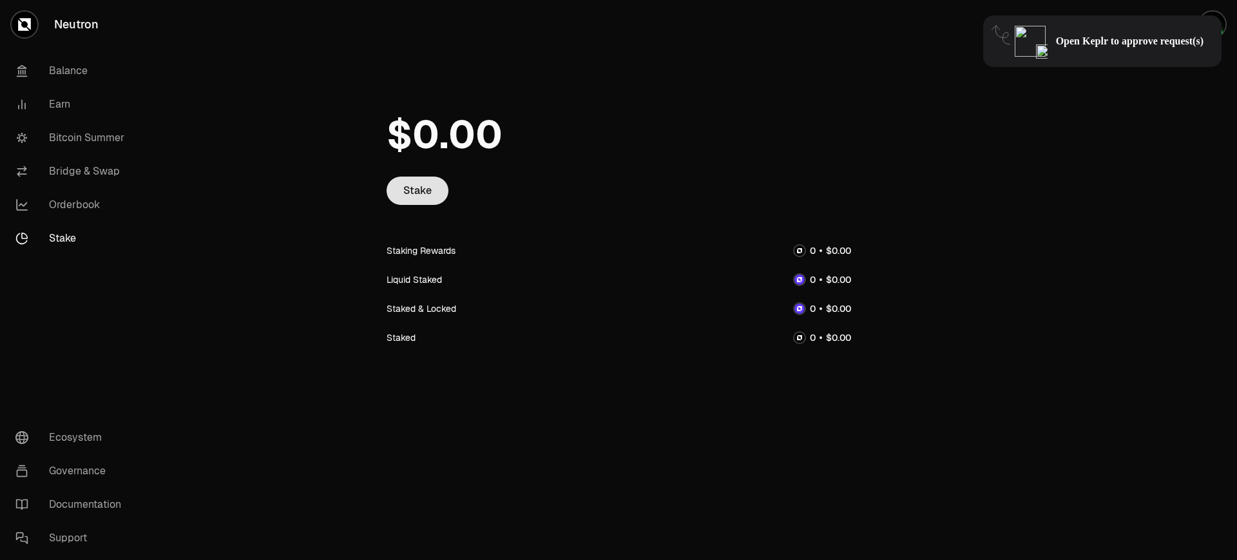
click at [419, 189] on link "Stake" at bounding box center [418, 191] width 62 height 28
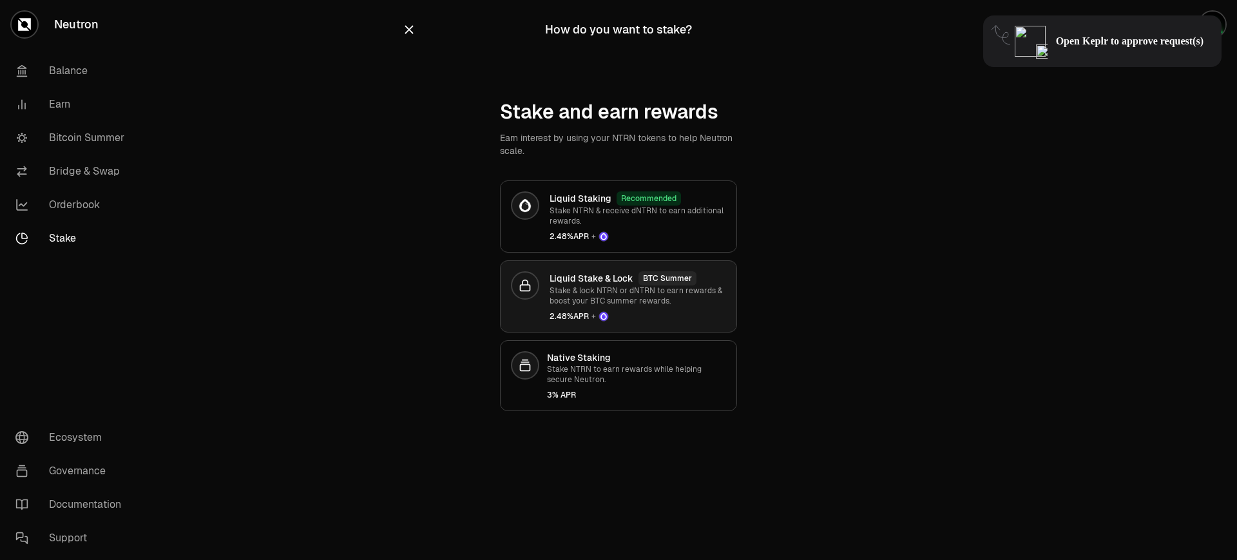
click at [624, 290] on p "Stake & lock NTRN or dNTRN to earn rewards & boost your BTC summer rewards." at bounding box center [638, 295] width 177 height 21
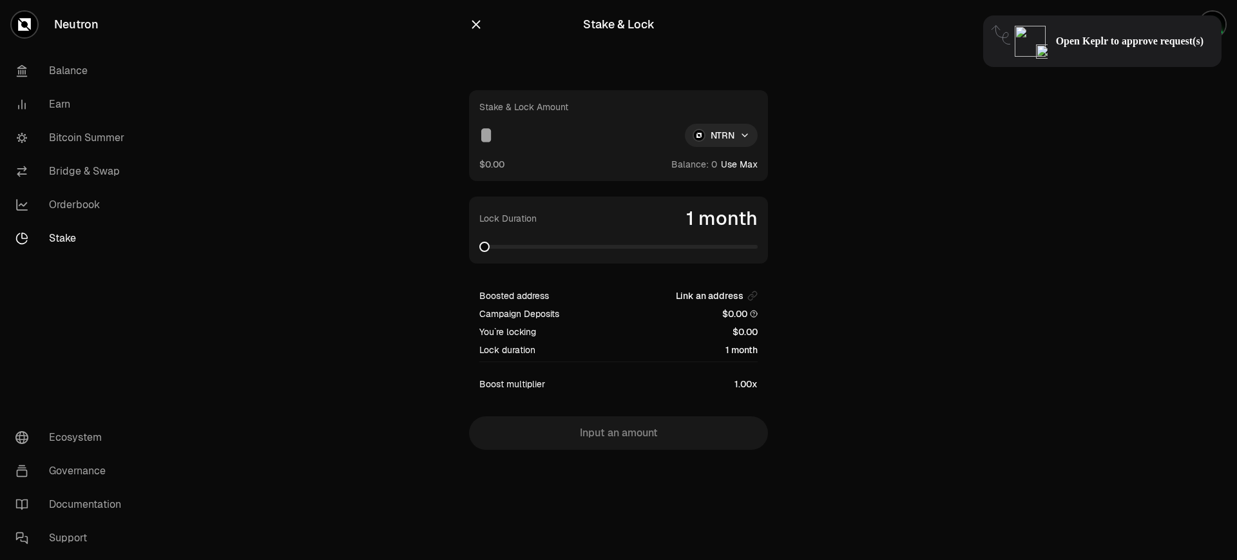
click at [749, 165] on button "Use Max" at bounding box center [739, 164] width 37 height 13
type input "*"
click at [749, 165] on button "Using Max" at bounding box center [736, 164] width 44 height 13
click at [747, 164] on button "Using Max" at bounding box center [736, 164] width 44 height 13
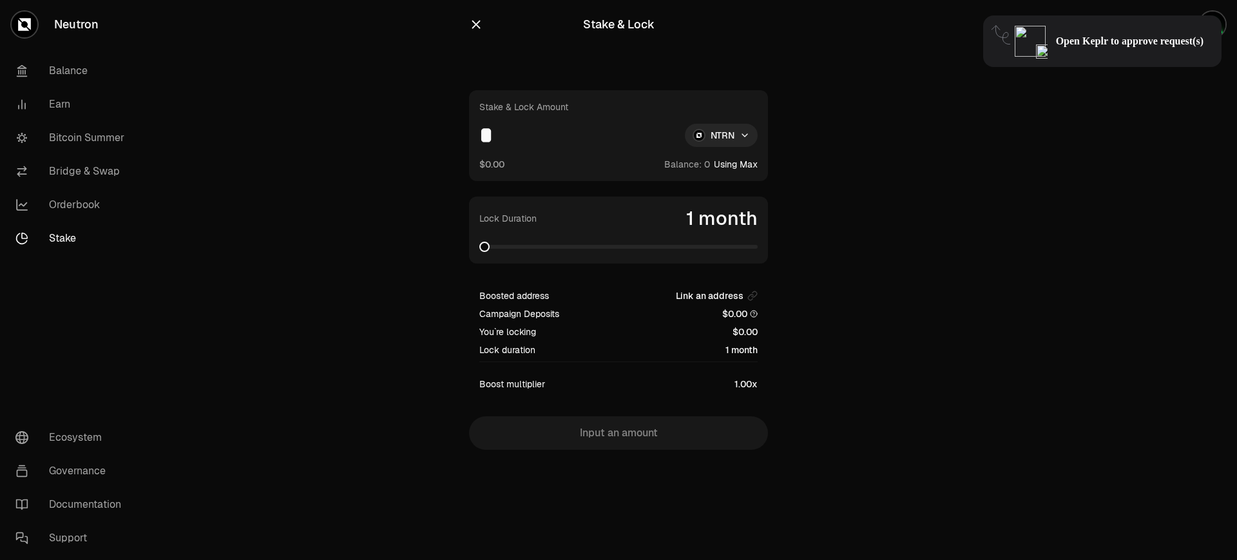
click at [747, 164] on button "Using Max" at bounding box center [736, 164] width 44 height 13
drag, startPoint x: 747, startPoint y: 164, endPoint x: 463, endPoint y: 197, distance: 286.1
click at [746, 164] on button "Using Max" at bounding box center [736, 164] width 44 height 13
click at [71, 64] on link "Balance" at bounding box center [72, 71] width 134 height 34
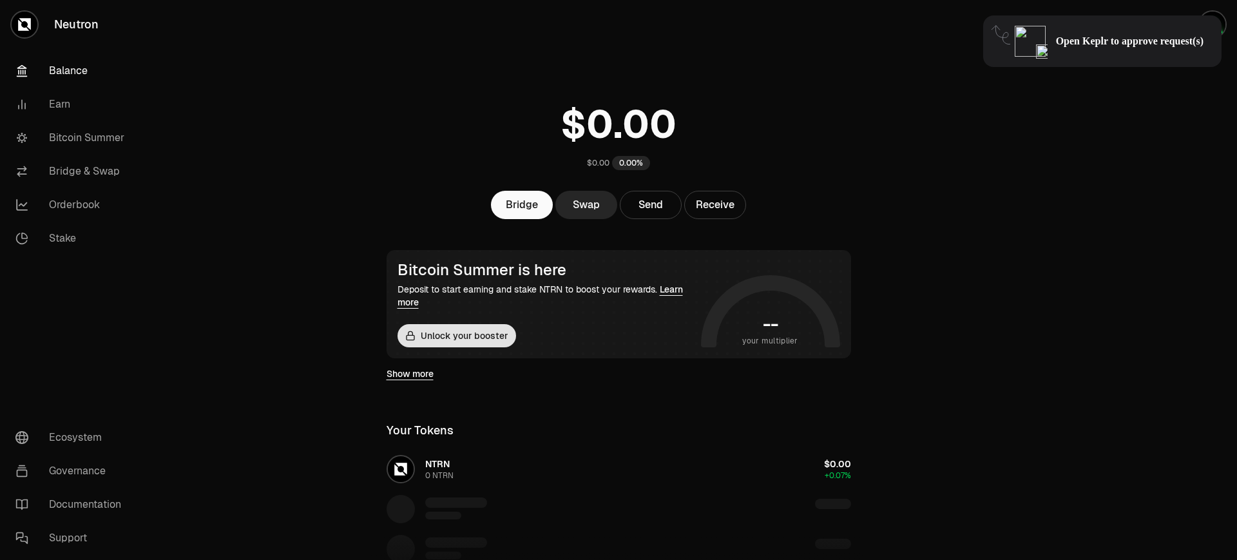
click at [477, 340] on button "Unlock your booster" at bounding box center [457, 335] width 119 height 23
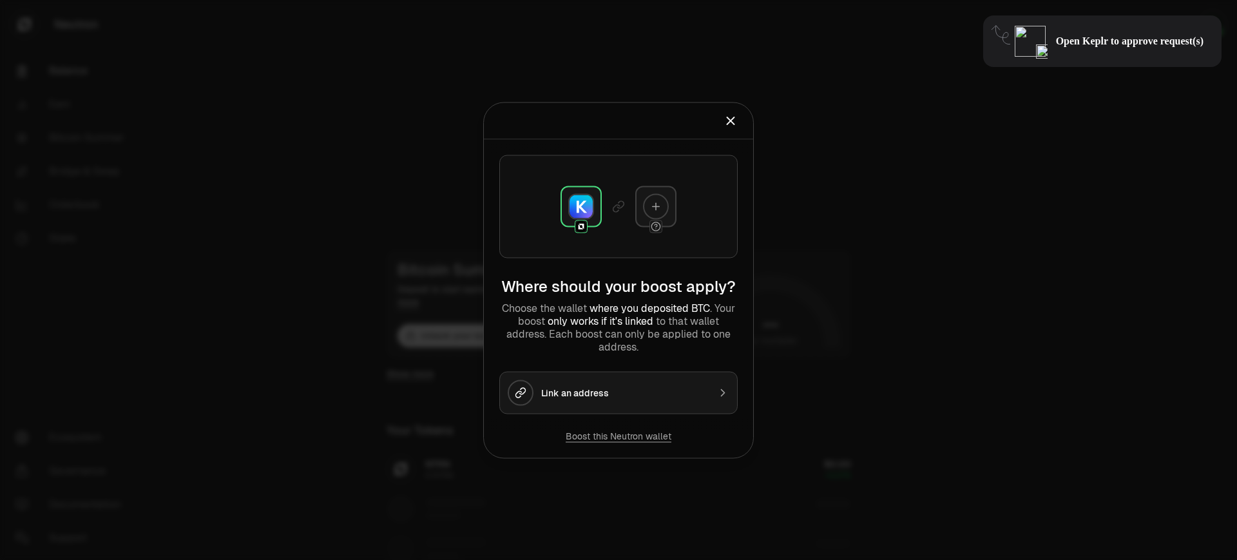
click at [660, 206] on icon at bounding box center [656, 206] width 12 height 12
click at [604, 397] on div "Link an address" at bounding box center [625, 392] width 168 height 13
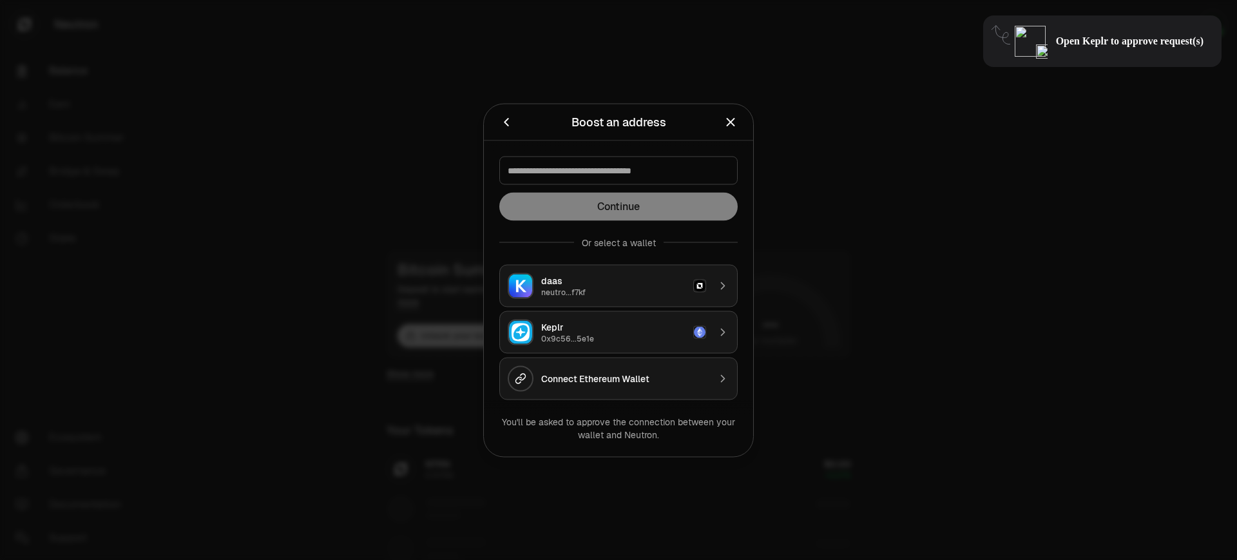
click at [506, 122] on icon "Back" at bounding box center [506, 122] width 14 height 14
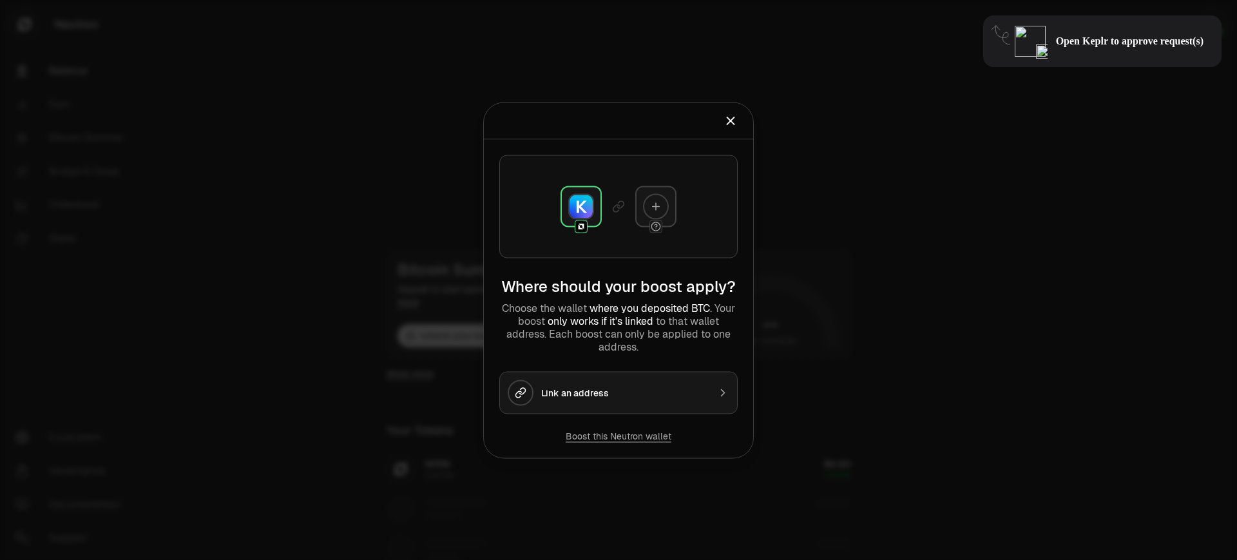
click at [632, 437] on button "Boost this Neutron wallet" at bounding box center [619, 435] width 106 height 13
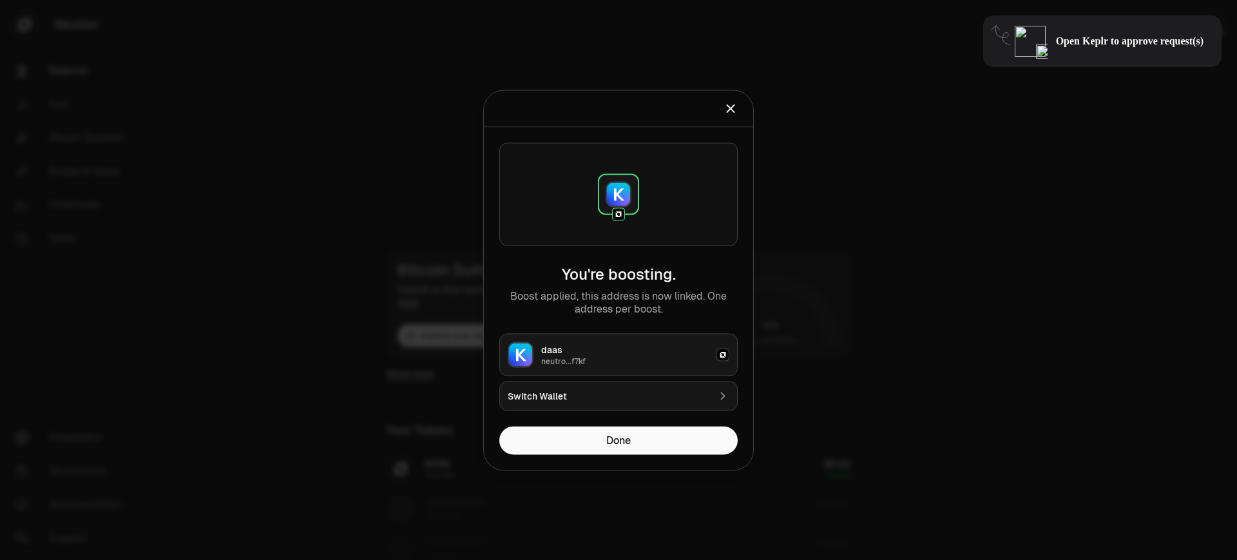
click at [624, 360] on div "neutro...f7kf" at bounding box center [625, 361] width 168 height 10
click at [628, 445] on button "Done" at bounding box center [618, 440] width 238 height 28
click at [628, 441] on button "Done" at bounding box center [618, 440] width 238 height 28
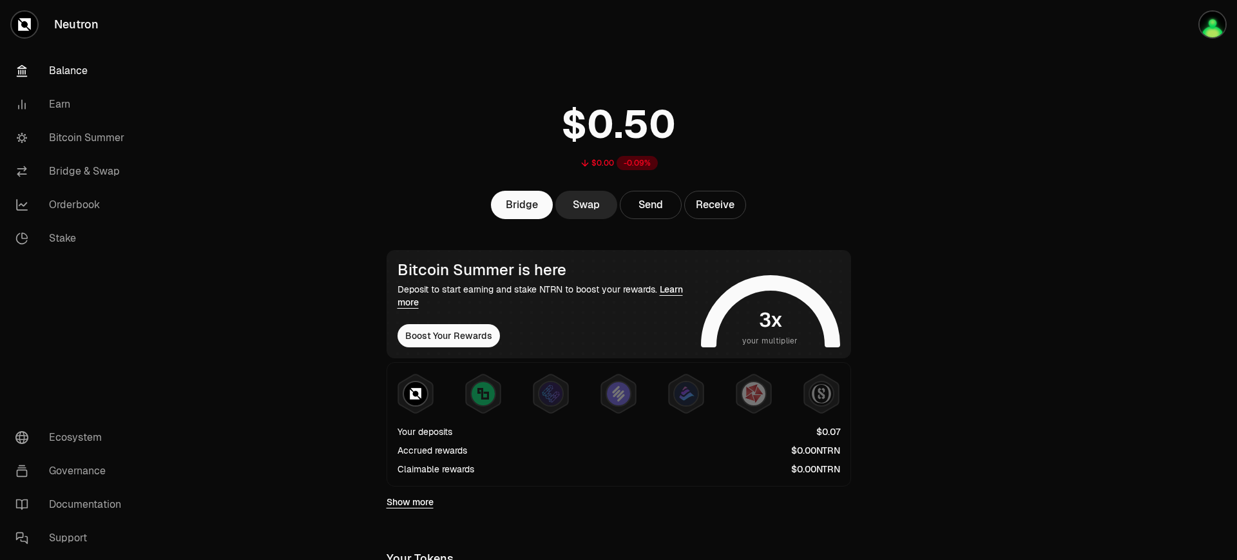
click at [77, 66] on link "Balance" at bounding box center [72, 71] width 134 height 34
click at [463, 337] on button "Boost Your Rewards" at bounding box center [449, 335] width 102 height 23
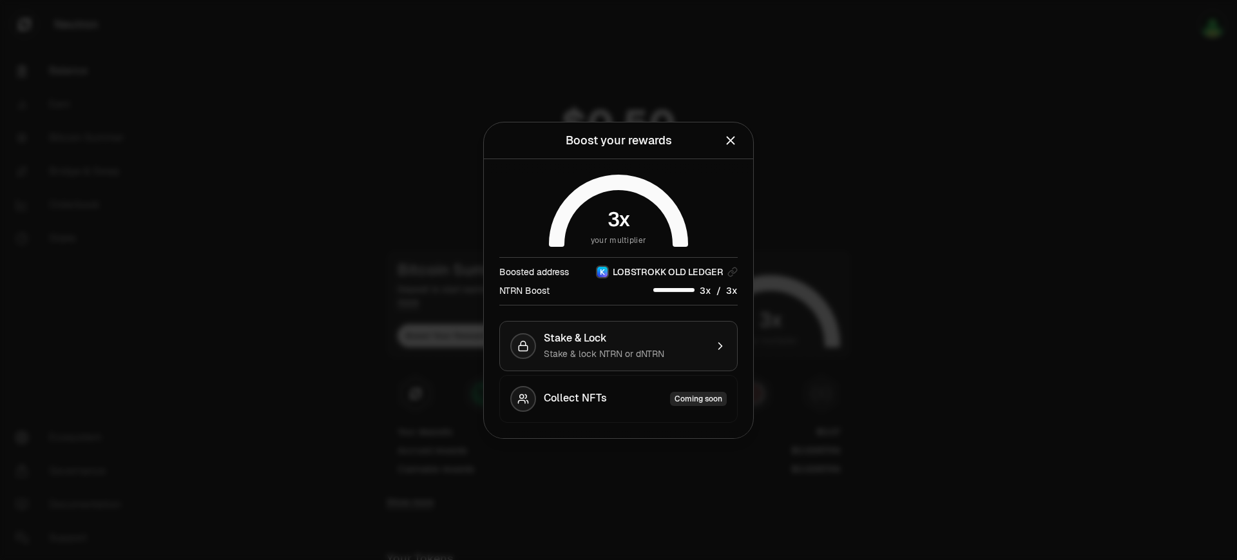
click at [727, 345] on button "Stake & Lock Stake & lock NTRN or dNTRN" at bounding box center [618, 346] width 238 height 50
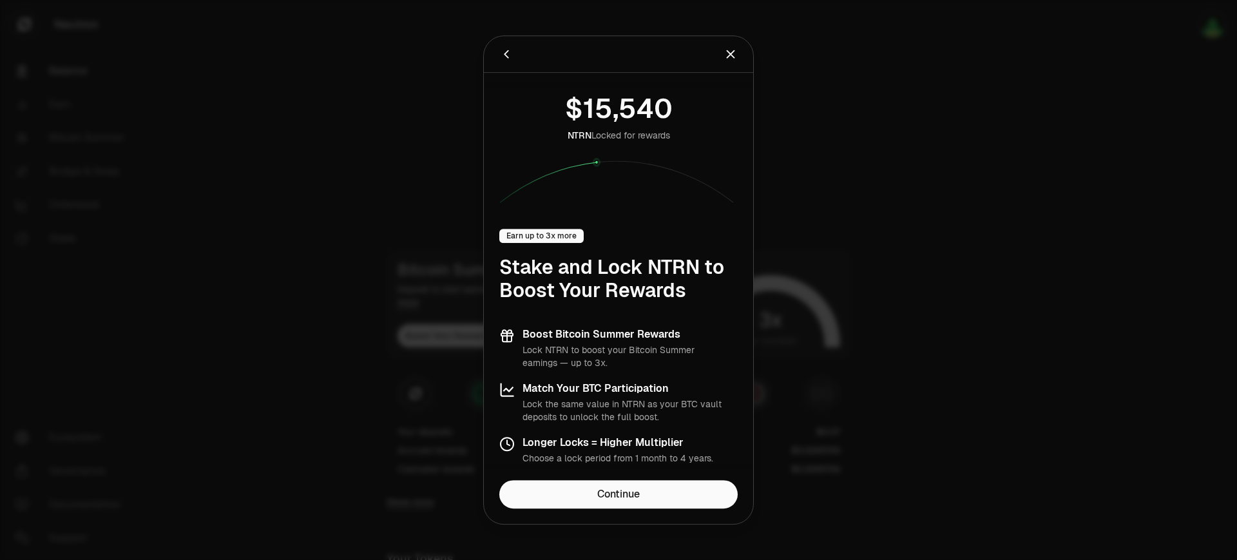
click at [671, 177] on icon at bounding box center [618, 180] width 238 height 46
click at [672, 177] on icon at bounding box center [618, 180] width 238 height 46
click at [709, 288] on h1 "Stake and Lock NTRN to Boost Your Rewards" at bounding box center [618, 279] width 238 height 46
click at [735, 51] on icon "Close" at bounding box center [731, 54] width 14 height 14
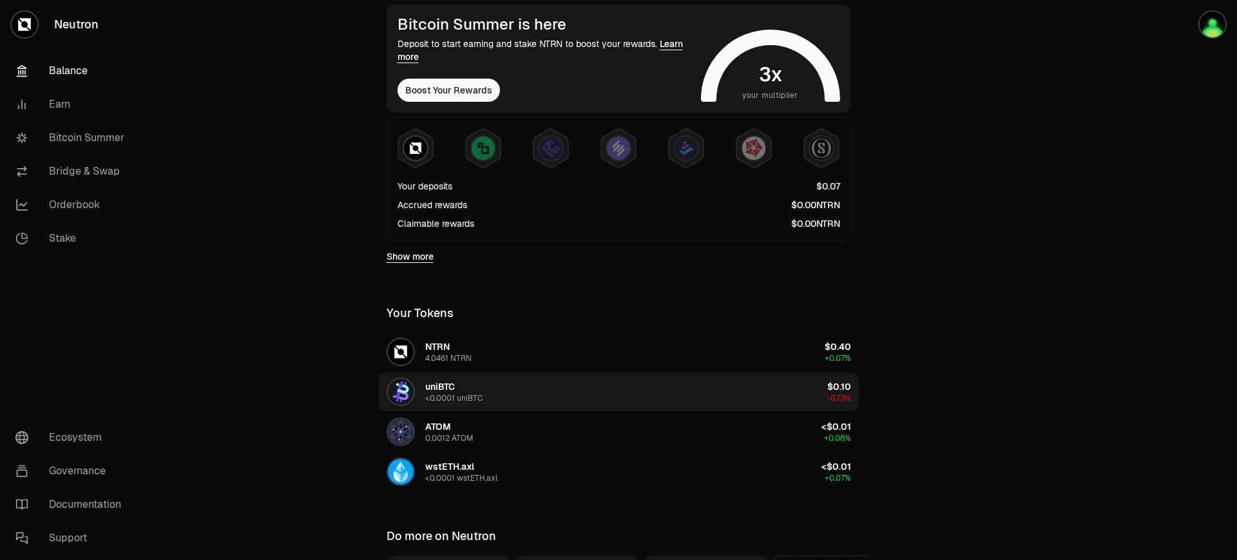
scroll to position [396, 0]
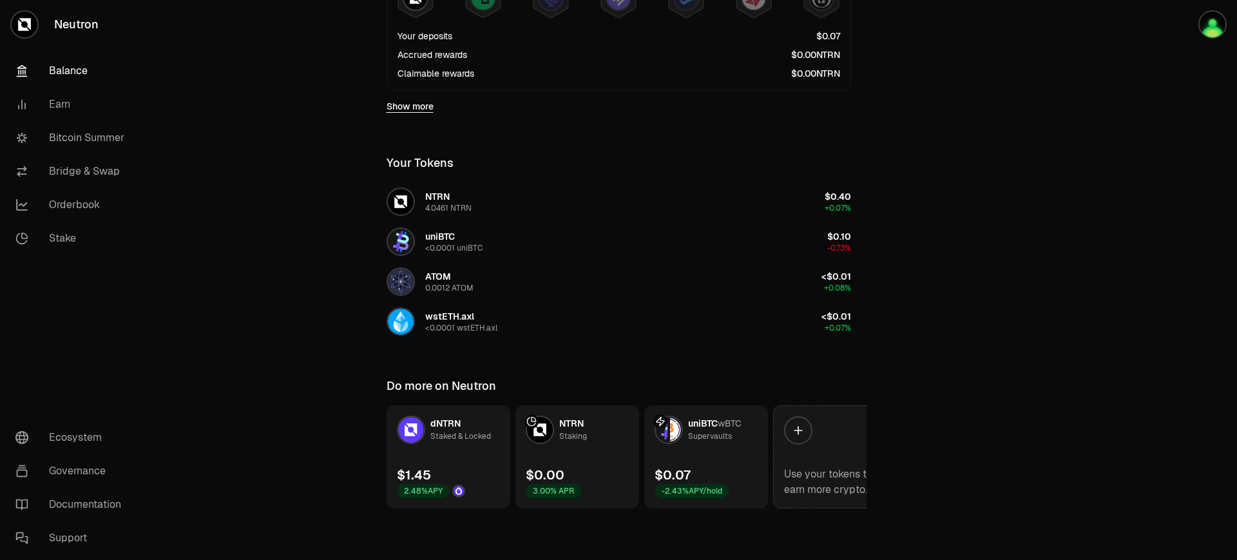
click at [836, 434] on link "Use your tokens to earn more crypto." at bounding box center [835, 456] width 124 height 103
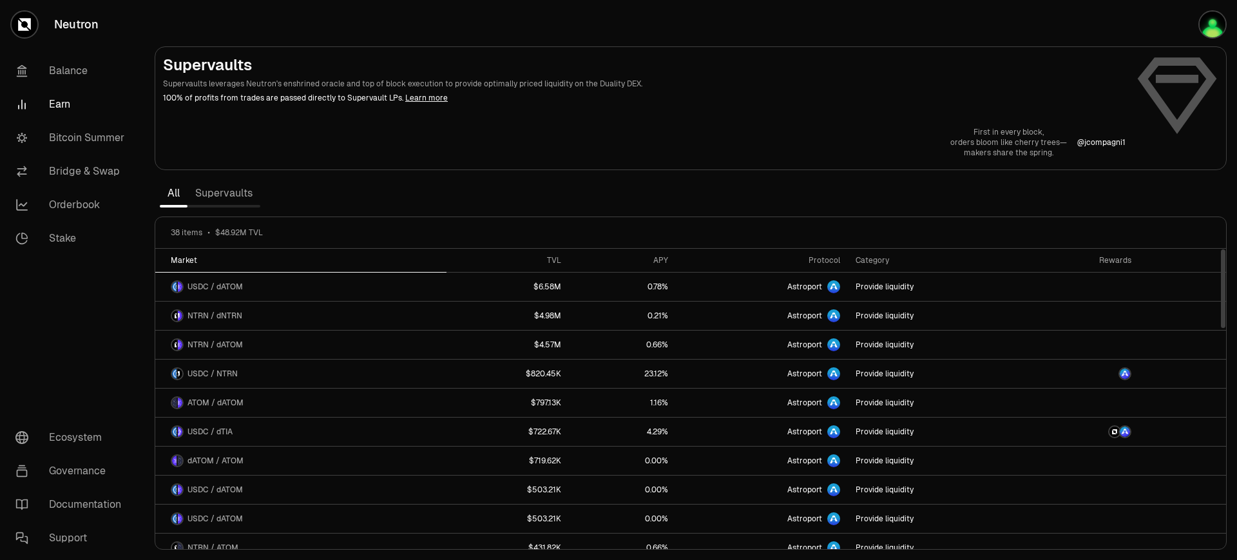
click at [229, 253] on th "Market" at bounding box center [300, 261] width 291 height 24
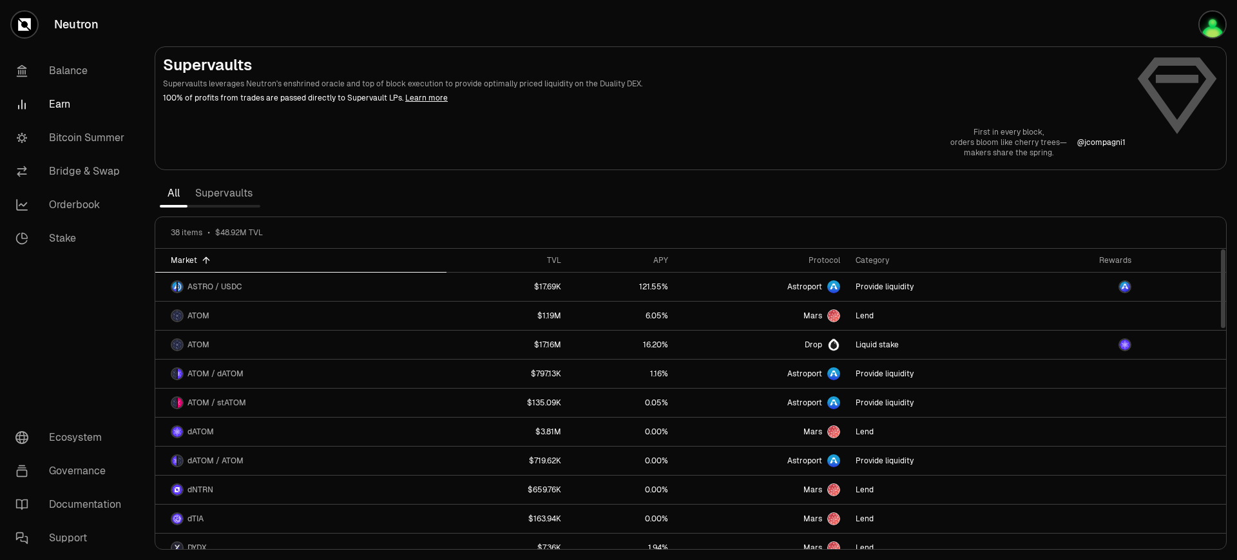
click at [238, 192] on link "Supervaults" at bounding box center [224, 193] width 73 height 26
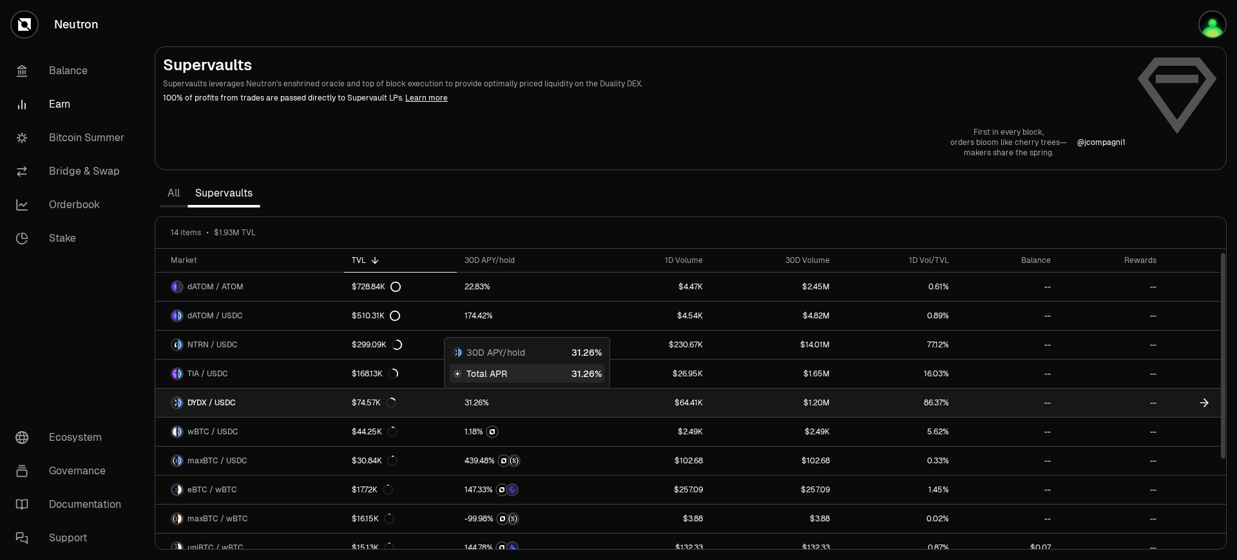
scroll to position [129, 0]
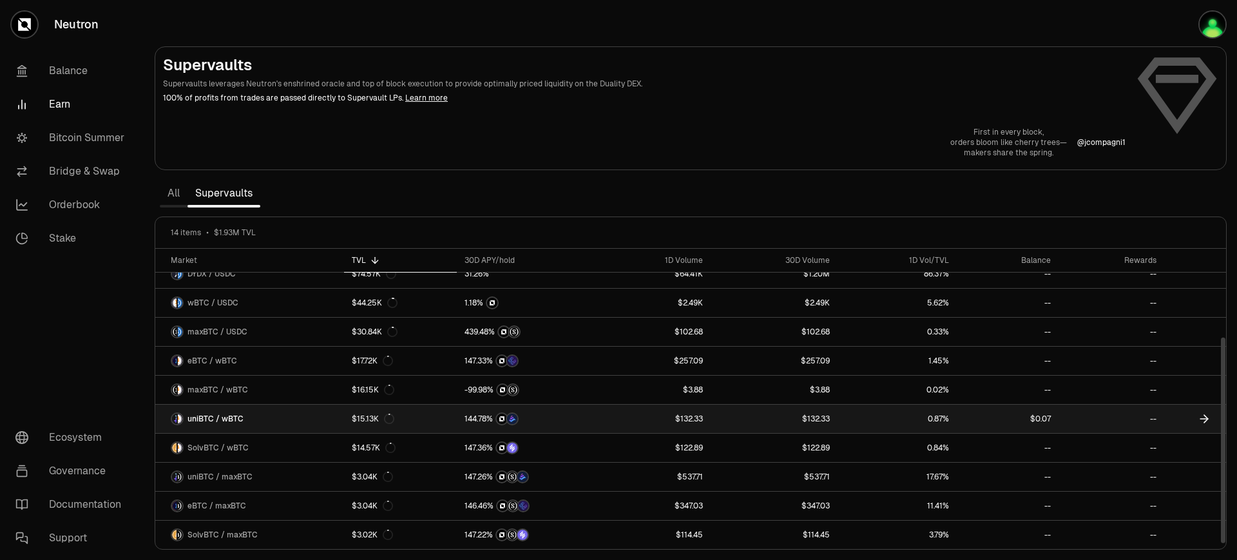
click at [270, 414] on link "uniBTC / wBTC" at bounding box center [249, 419] width 189 height 28
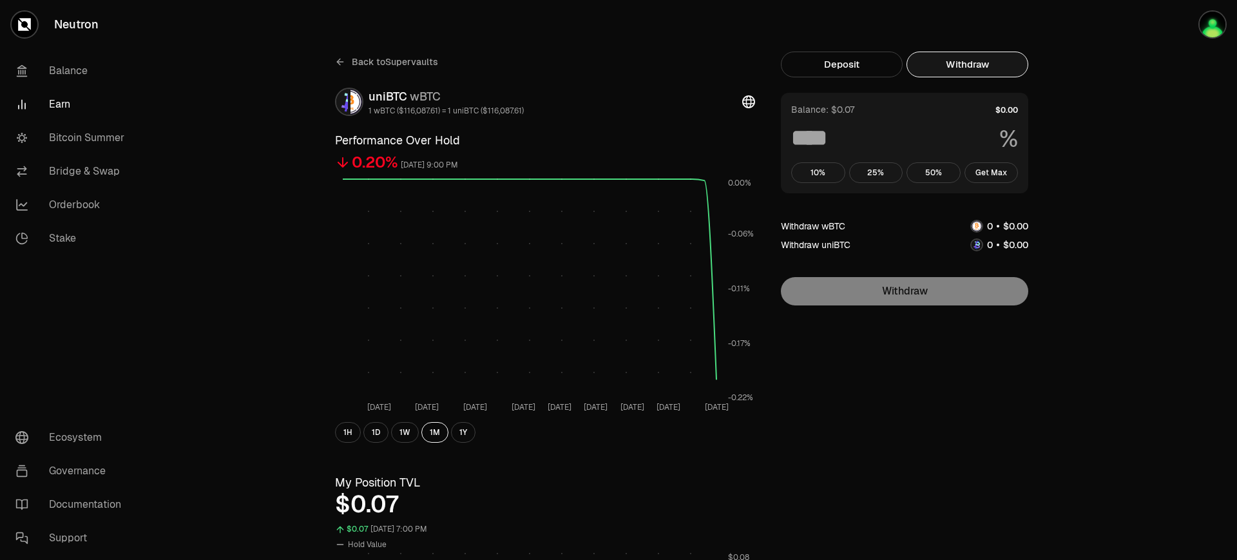
click at [927, 64] on button "Withdraw" at bounding box center [968, 65] width 122 height 26
click at [927, 170] on button "Get Max" at bounding box center [992, 172] width 54 height 21
type input "***"
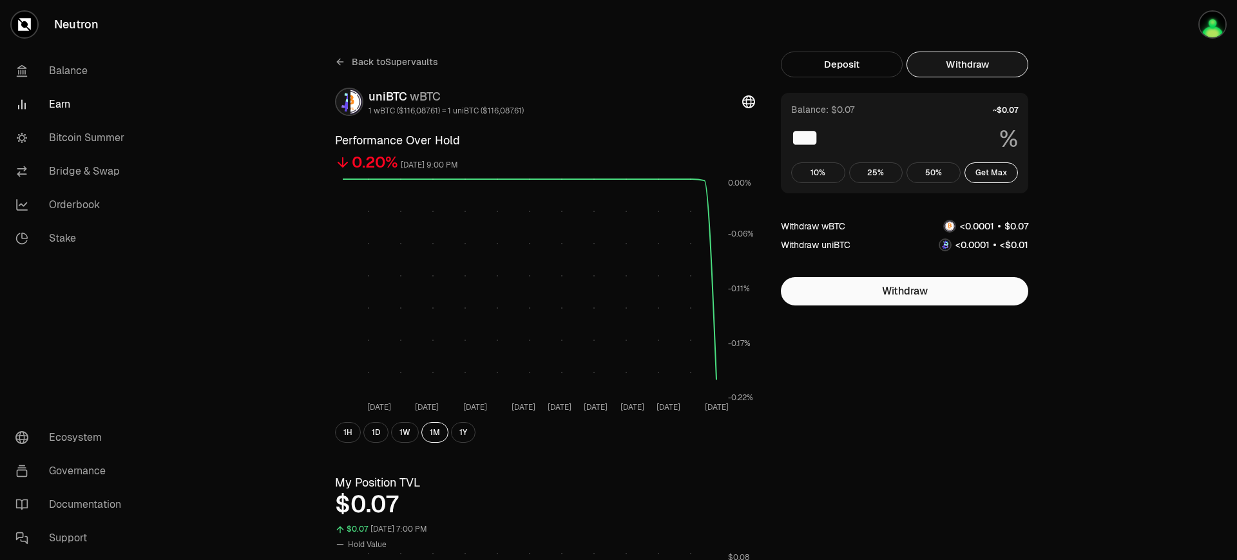
click at [927, 227] on span "0" at bounding box center [976, 226] width 6 height 12
click at [927, 226] on span "0" at bounding box center [976, 226] width 6 height 12
click at [843, 227] on div "Withdraw wBTC" at bounding box center [813, 226] width 64 height 13
click at [842, 227] on div "Withdraw wBTC" at bounding box center [813, 226] width 64 height 13
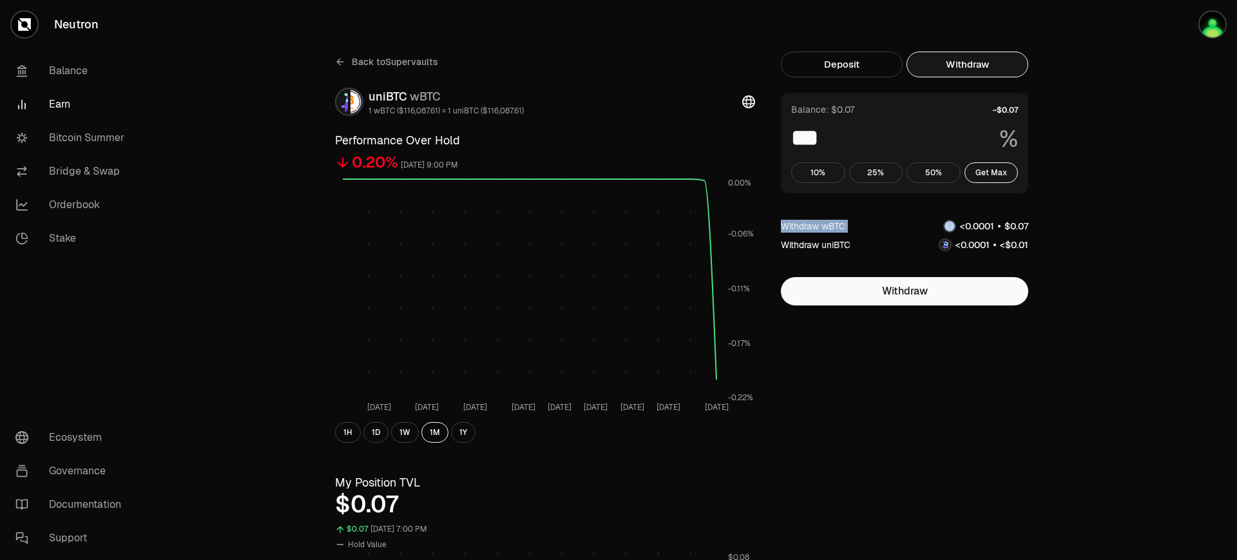
click at [842, 227] on div "Withdraw wBTC" at bounding box center [813, 226] width 64 height 13
click at [927, 257] on fieldset "Balance: $0.07 *** % 10% 25% 50% Get Max Withdraw wBTC Withdraw uniBTC Withdraw" at bounding box center [904, 199] width 247 height 213
drag, startPoint x: 926, startPoint y: 249, endPoint x: 890, endPoint y: 247, distance: 36.1
click at [925, 248] on div "Withdraw uniBTC" at bounding box center [904, 245] width 247 height 14
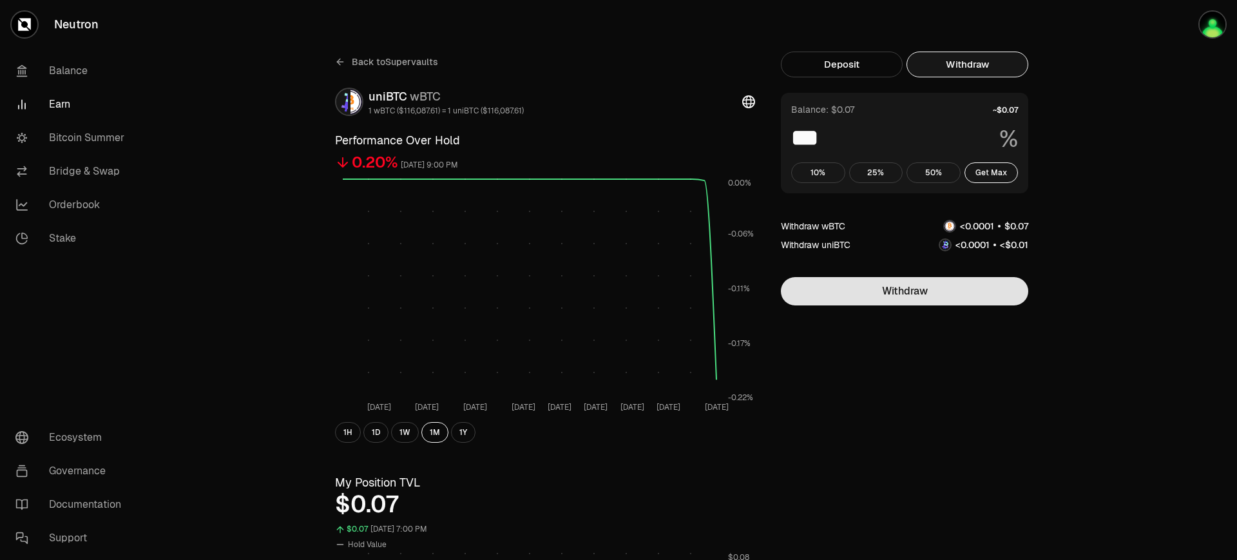
click at [885, 297] on button "Withdraw" at bounding box center [904, 291] width 247 height 28
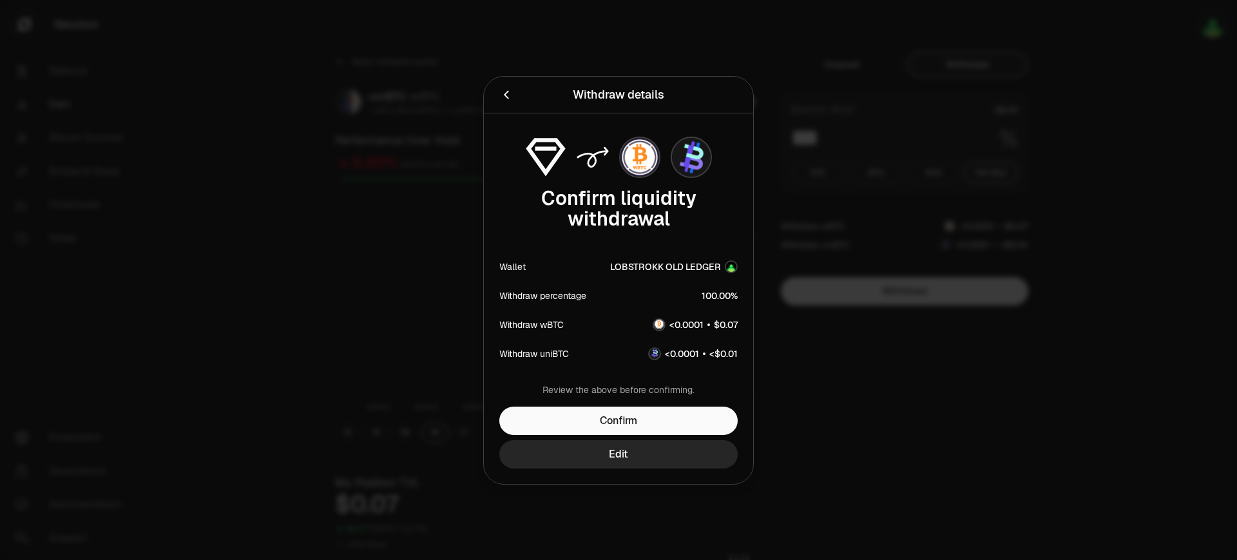
click at [732, 296] on span "%" at bounding box center [734, 295] width 7 height 9
click at [724, 299] on span "0" at bounding box center [722, 295] width 6 height 12
click at [643, 459] on button "Edit" at bounding box center [618, 454] width 238 height 28
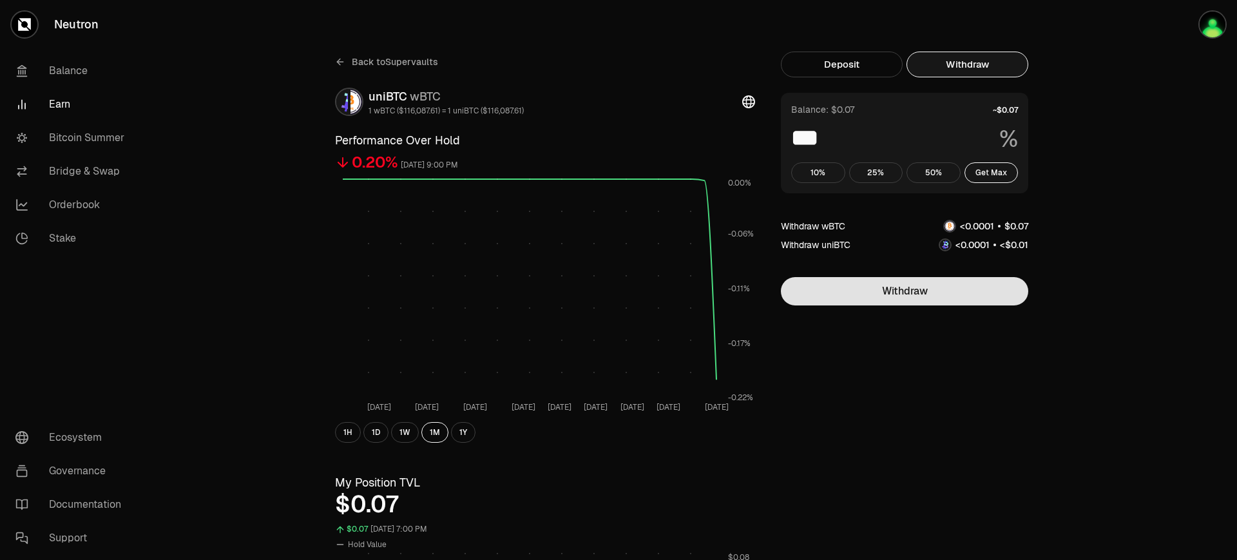
click at [856, 280] on button "Withdraw" at bounding box center [904, 291] width 247 height 28
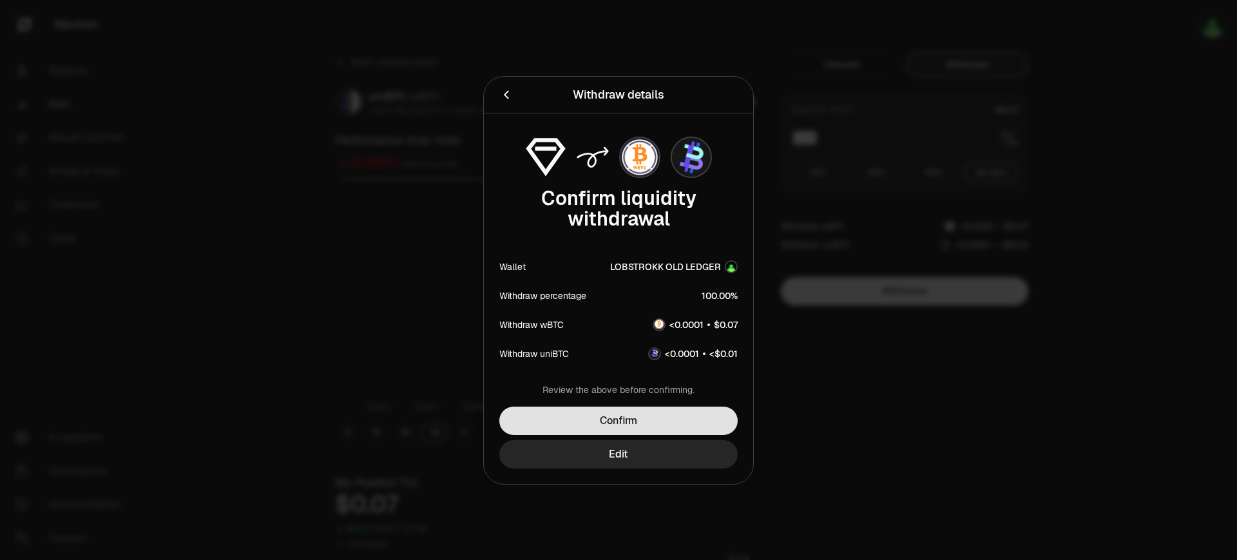
click at [642, 425] on button "Confirm" at bounding box center [618, 421] width 238 height 28
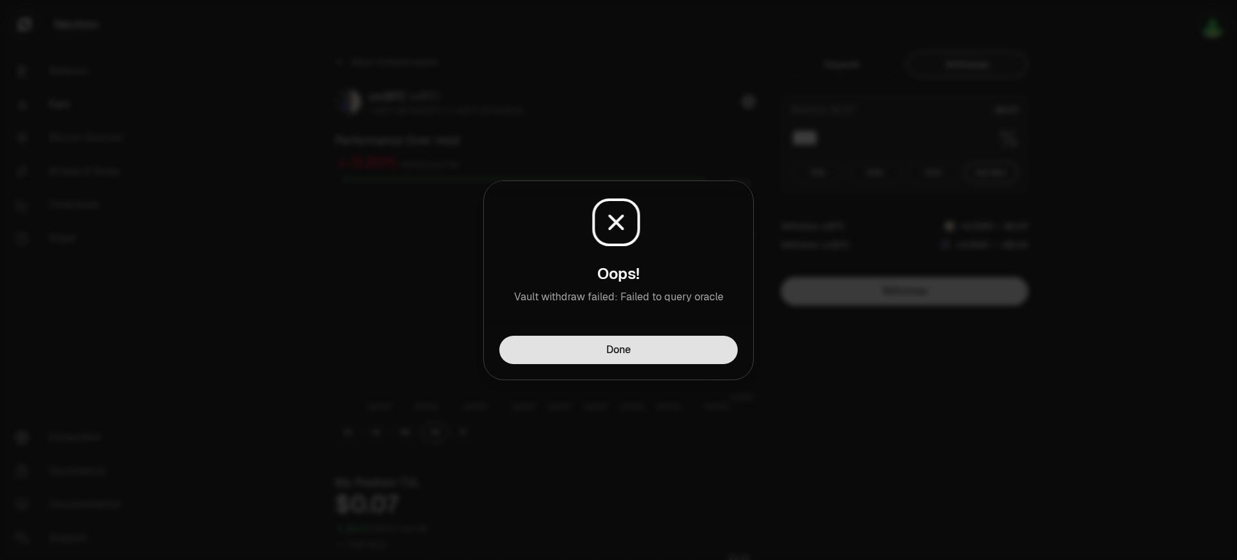
click at [653, 354] on button "Done" at bounding box center [618, 350] width 238 height 28
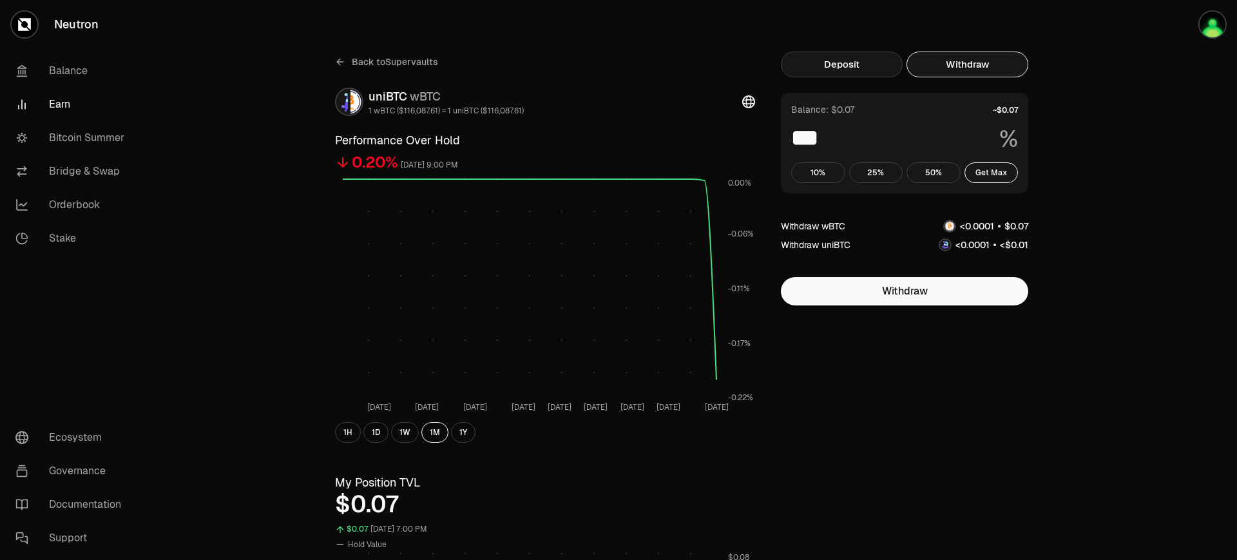
click at [867, 60] on button "Deposit" at bounding box center [842, 65] width 122 height 26
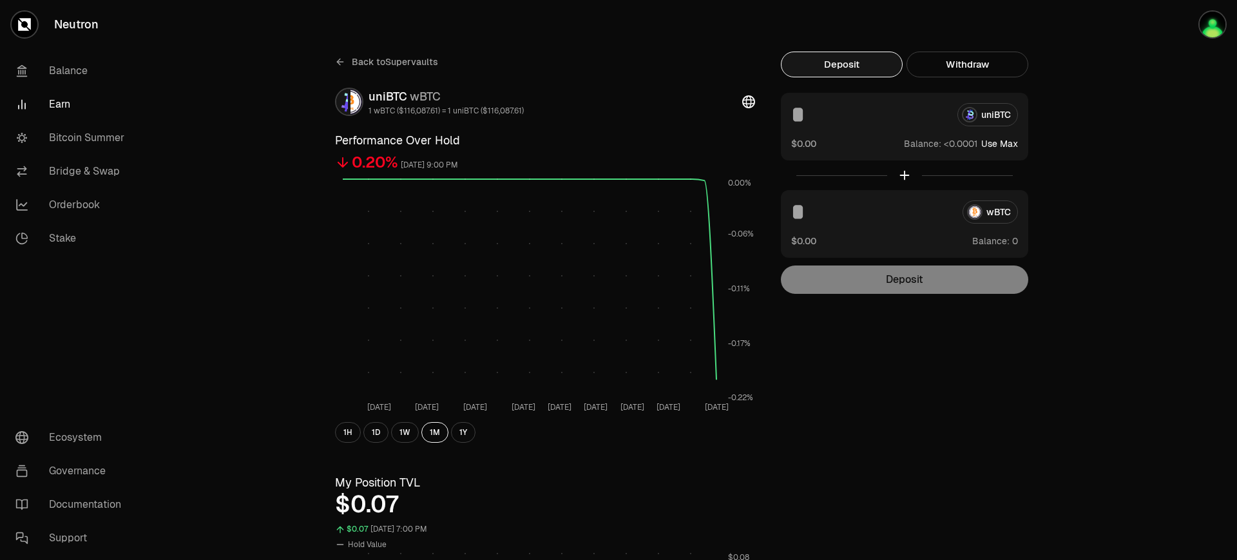
click at [927, 146] on button "Use Max" at bounding box center [999, 143] width 37 height 13
type input "**********"
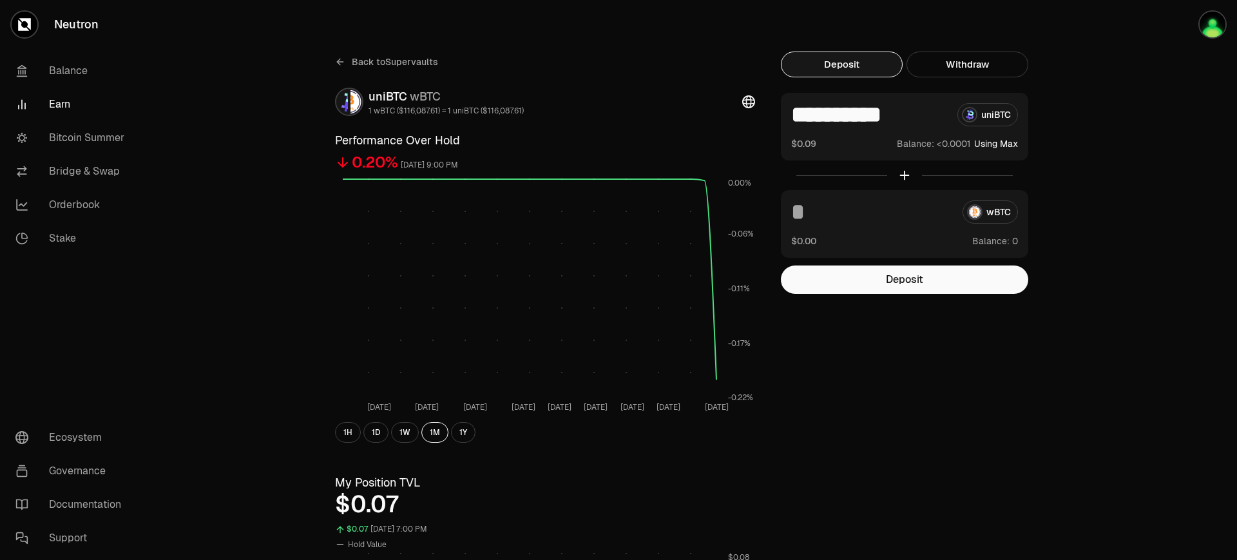
click at [927, 139] on button "Using Max" at bounding box center [996, 143] width 44 height 13
click at [90, 470] on link "Governance" at bounding box center [72, 471] width 134 height 34
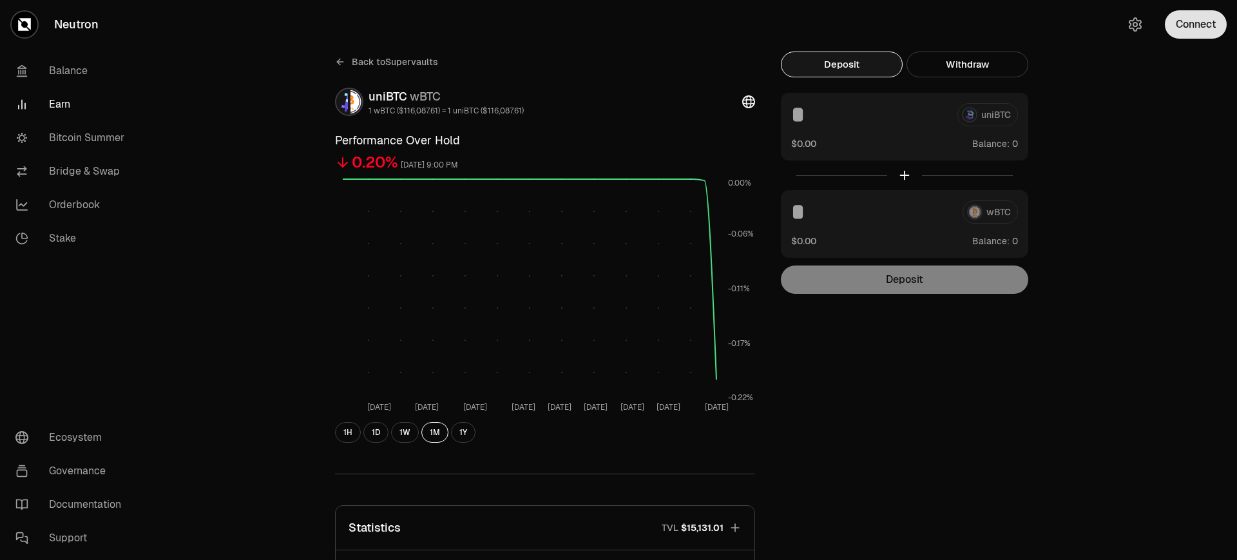
click at [927, 18] on button "Connect" at bounding box center [1196, 24] width 62 height 28
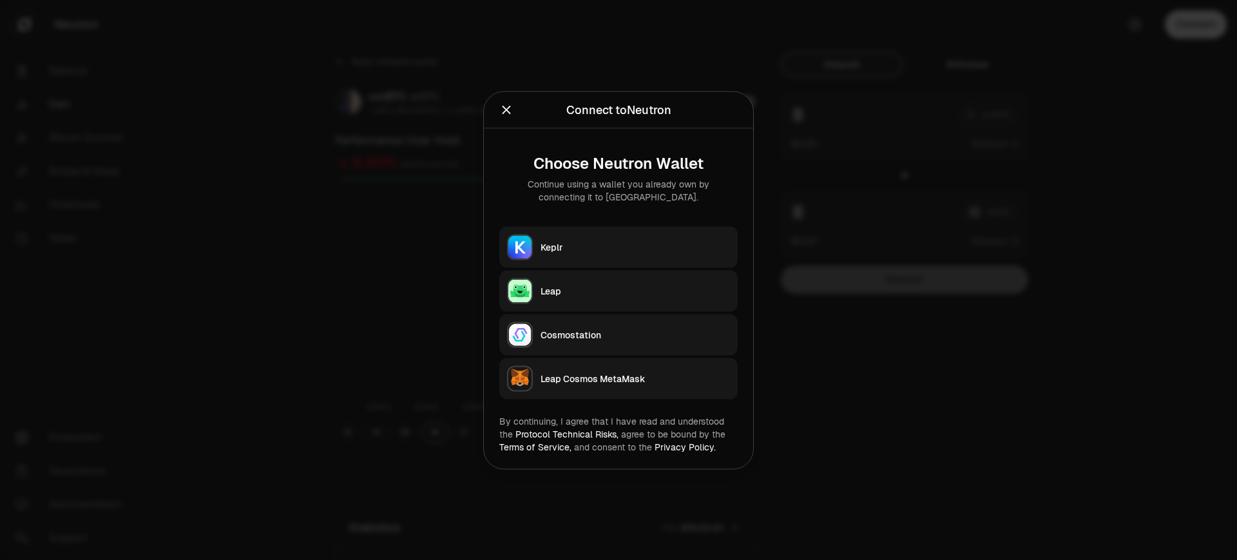
click at [566, 245] on div "Keplr" at bounding box center [635, 246] width 189 height 13
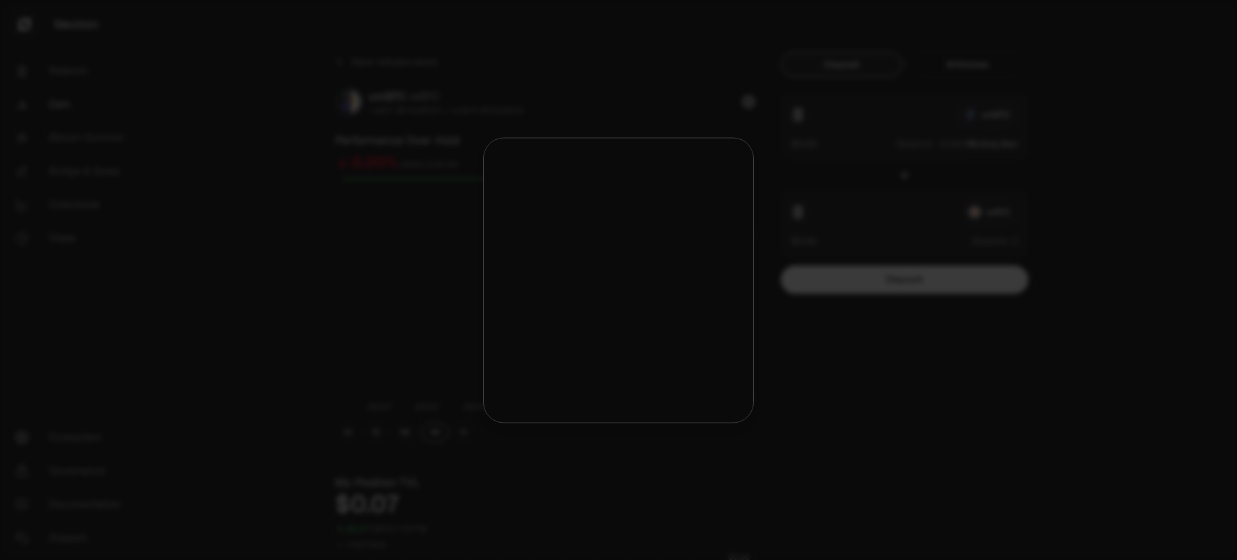
type input "**********"
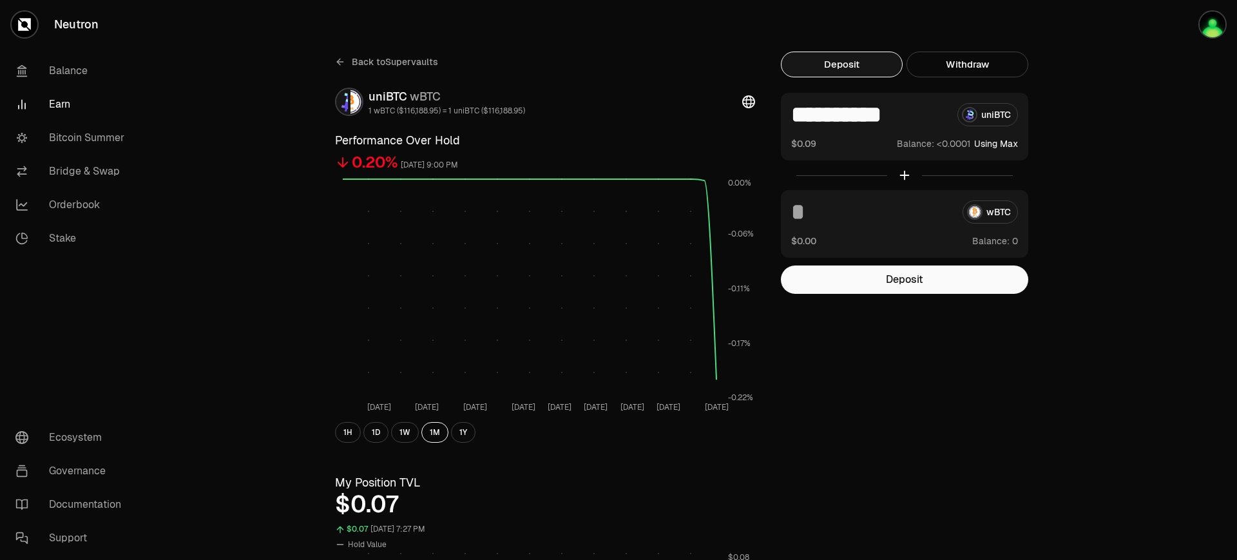
click at [918, 234] on div "$0.00 Balance:" at bounding box center [904, 241] width 227 height 14
click at [847, 228] on div "wBTC $0.00 Balance:" at bounding box center [904, 224] width 247 height 68
click at [839, 209] on input at bounding box center [871, 211] width 161 height 23
click at [927, 242] on span "Balance:" at bounding box center [990, 241] width 37 height 13
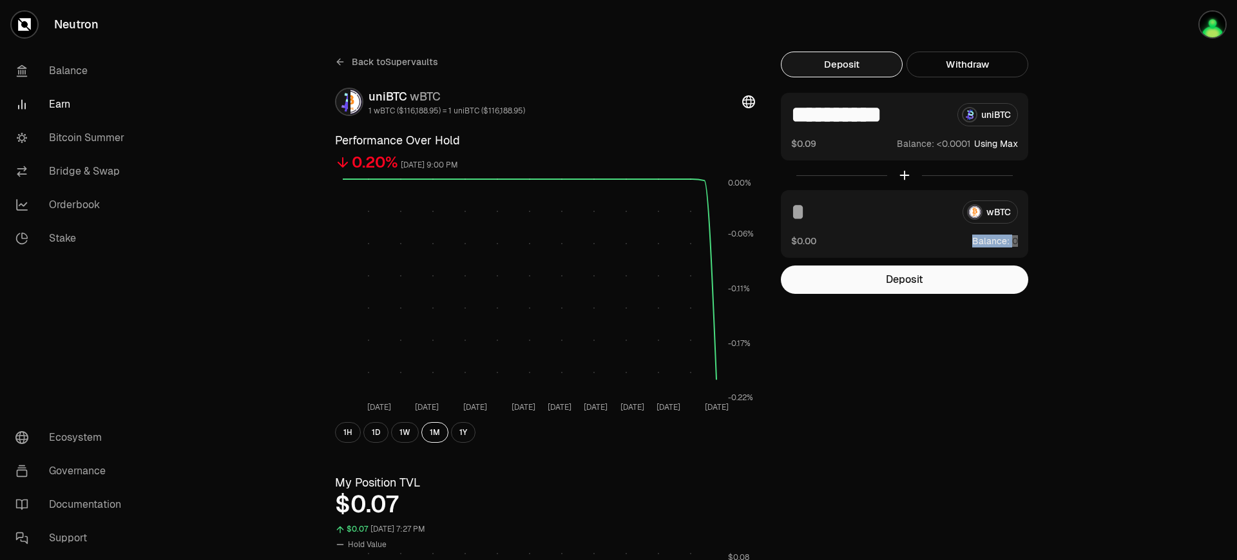
click at [927, 242] on span "Balance:" at bounding box center [990, 241] width 37 height 13
click at [927, 238] on span "Balance:" at bounding box center [990, 241] width 37 height 13
click at [927, 58] on button "Withdraw" at bounding box center [968, 65] width 122 height 26
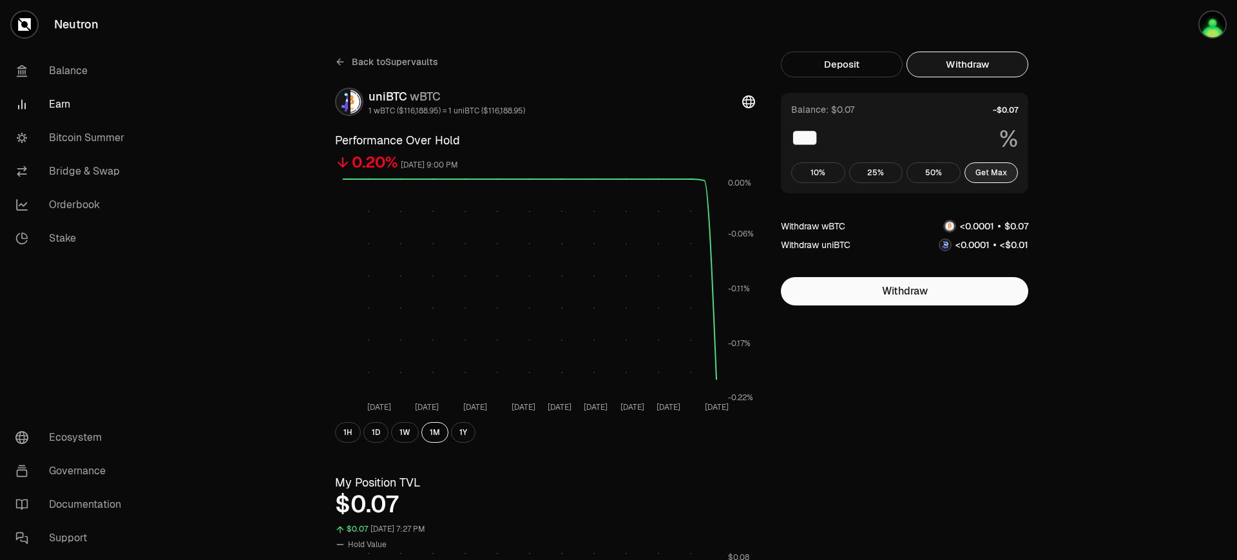
click at [927, 170] on button "Get Max" at bounding box center [992, 172] width 54 height 21
click at [927, 168] on button "Get Max" at bounding box center [992, 172] width 54 height 21
click at [110, 136] on link "Bitcoin Summer" at bounding box center [72, 138] width 134 height 34
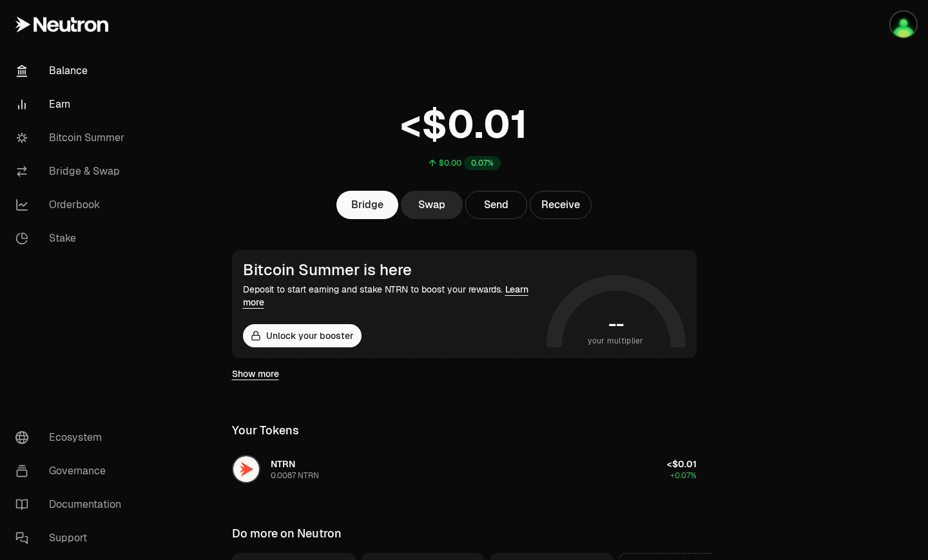
click at [67, 104] on link "Earn" at bounding box center [72, 105] width 134 height 34
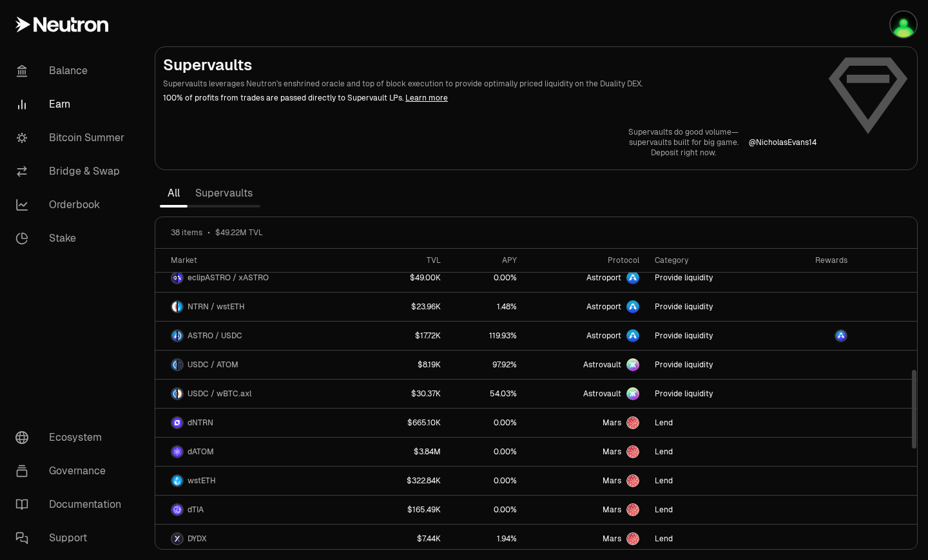
scroll to position [322, 0]
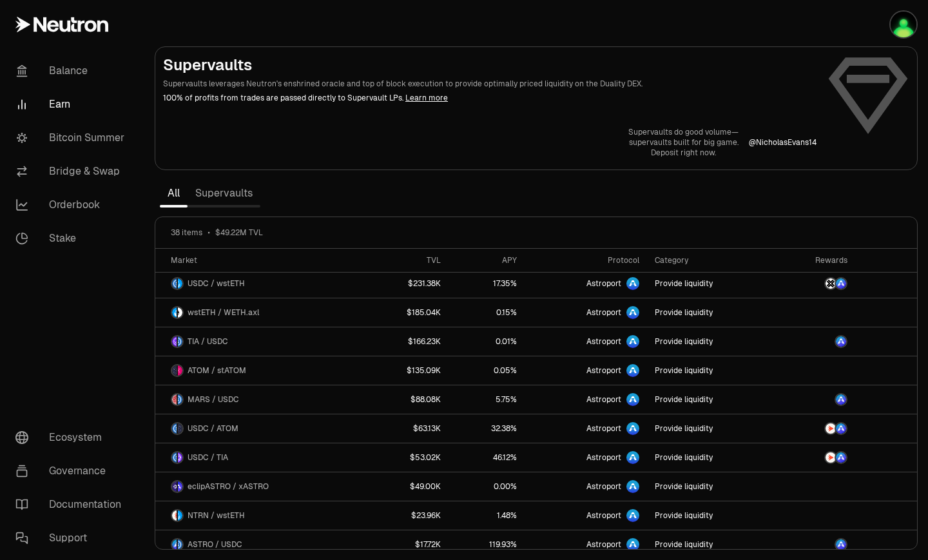
click at [242, 193] on link "Supervaults" at bounding box center [224, 193] width 73 height 26
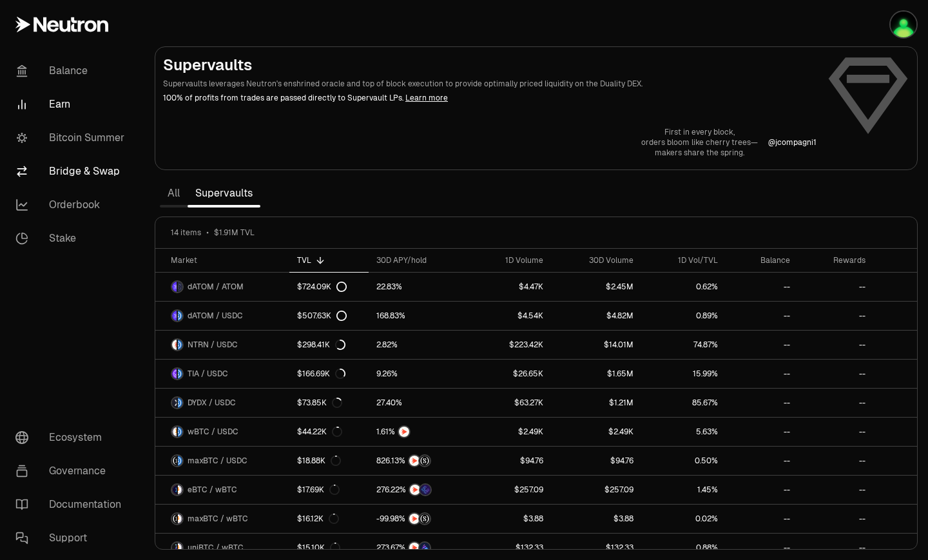
click at [88, 171] on link "Bridge & Swap" at bounding box center [72, 172] width 134 height 34
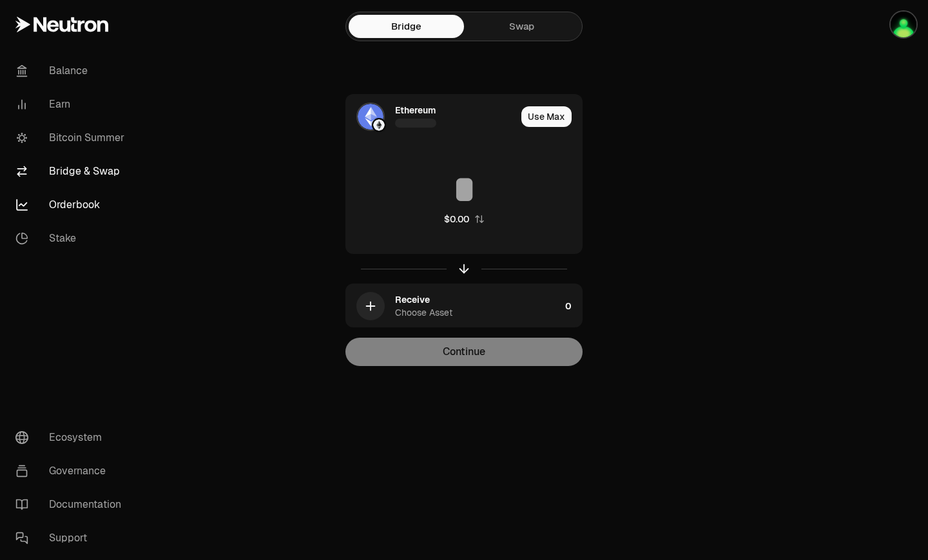
click at [68, 198] on link "Orderbook" at bounding box center [72, 205] width 134 height 34
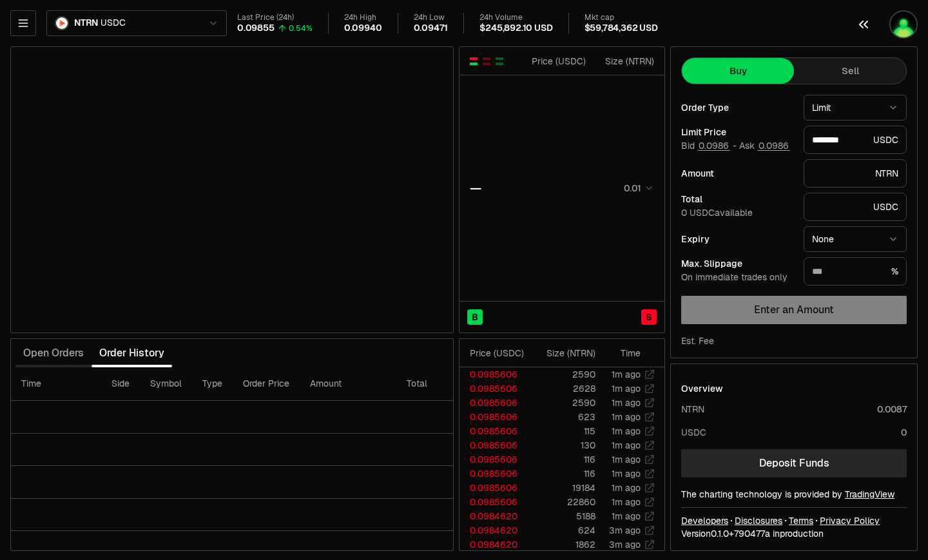
type input "********"
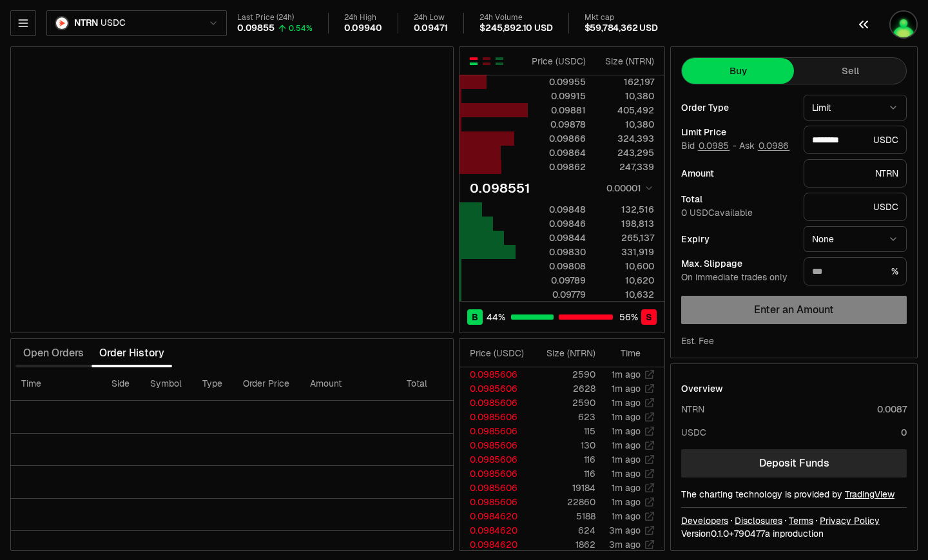
click at [911, 21] on img "button" at bounding box center [904, 25] width 26 height 26
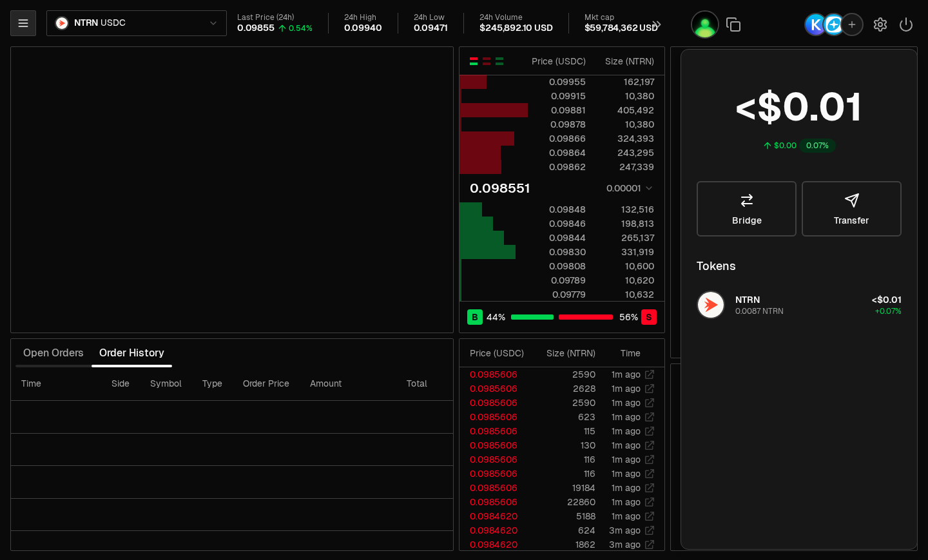
click at [23, 15] on button "button" at bounding box center [23, 23] width 26 height 26
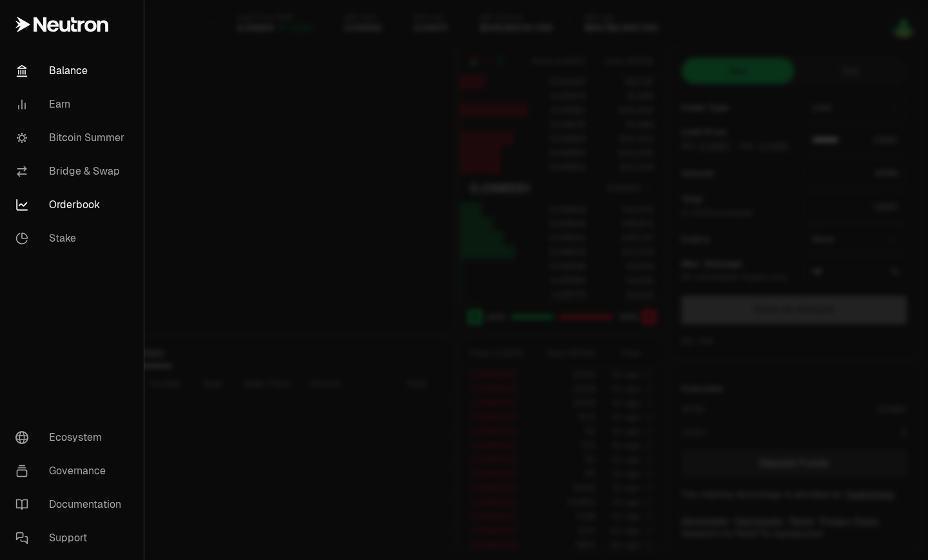
click at [69, 68] on link "Balance" at bounding box center [71, 71] width 133 height 34
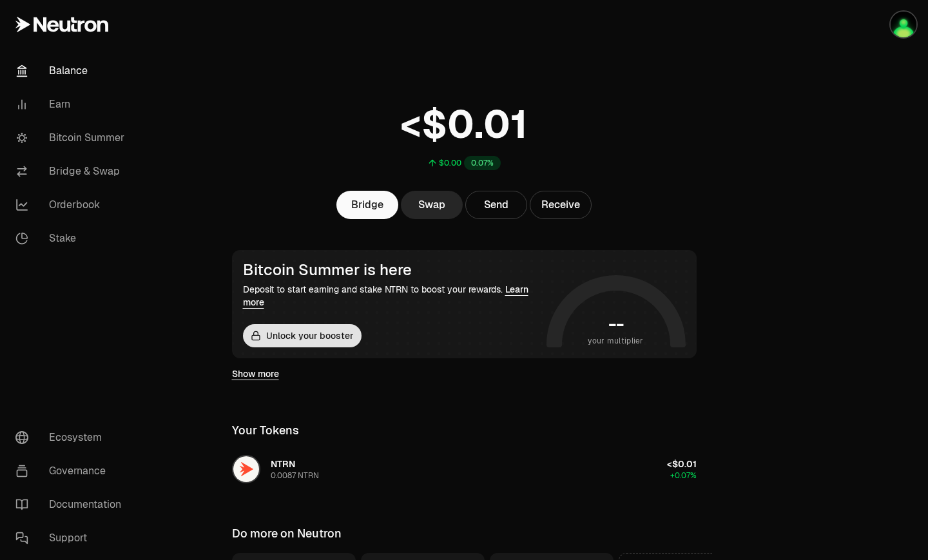
click at [318, 325] on button "Unlock your booster" at bounding box center [302, 335] width 119 height 23
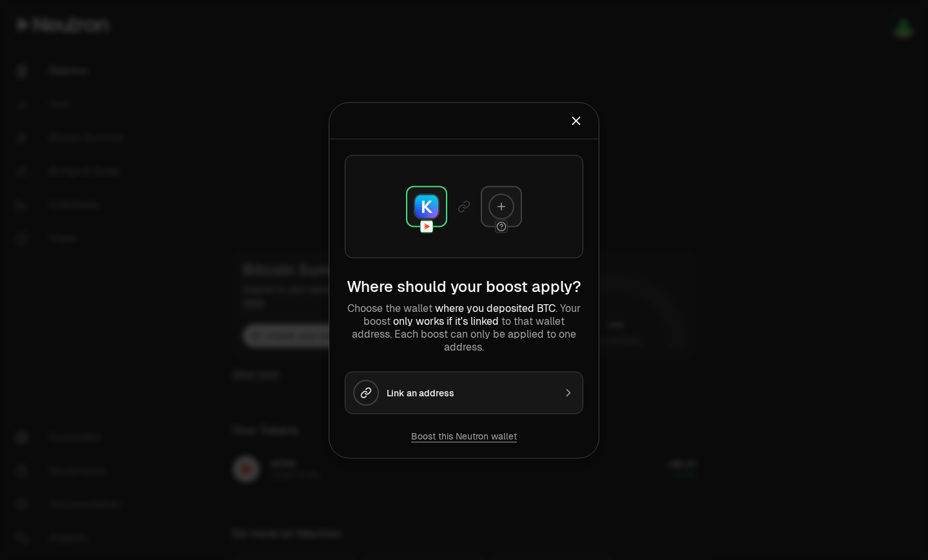
click at [517, 202] on div at bounding box center [501, 206] width 41 height 41
click at [512, 203] on div at bounding box center [501, 206] width 26 height 26
click at [443, 400] on button "Link an address" at bounding box center [464, 392] width 238 height 43
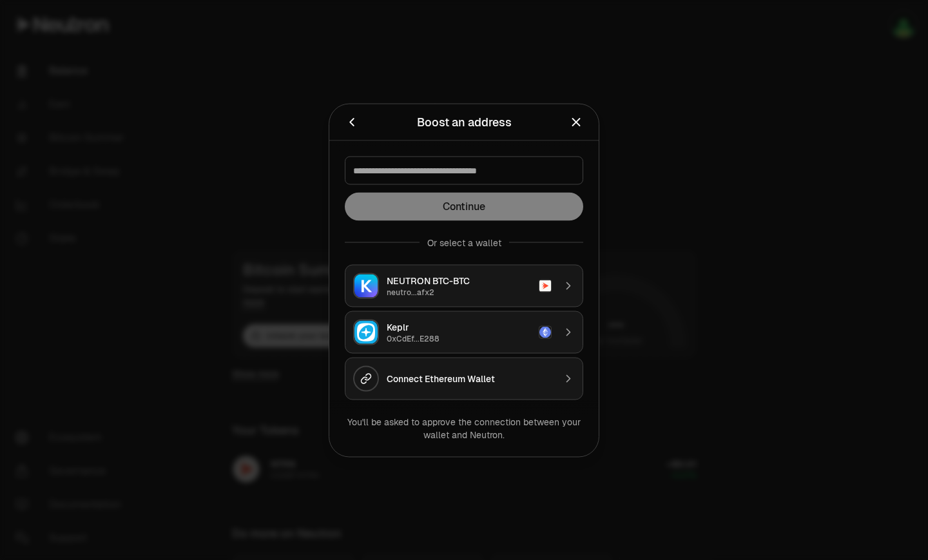
click at [479, 318] on button "Keplr 0xCdEf...E288" at bounding box center [464, 332] width 238 height 43
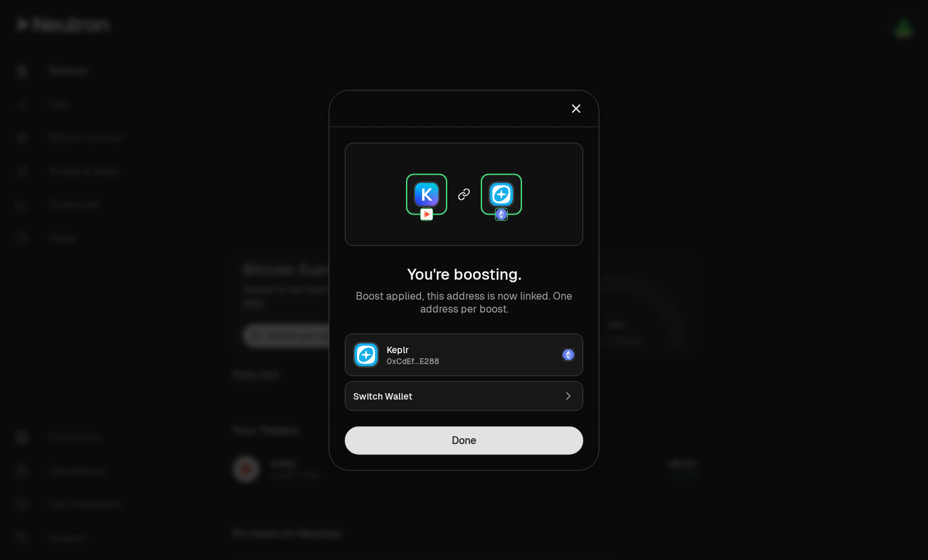
click at [467, 436] on button "Done" at bounding box center [464, 440] width 238 height 28
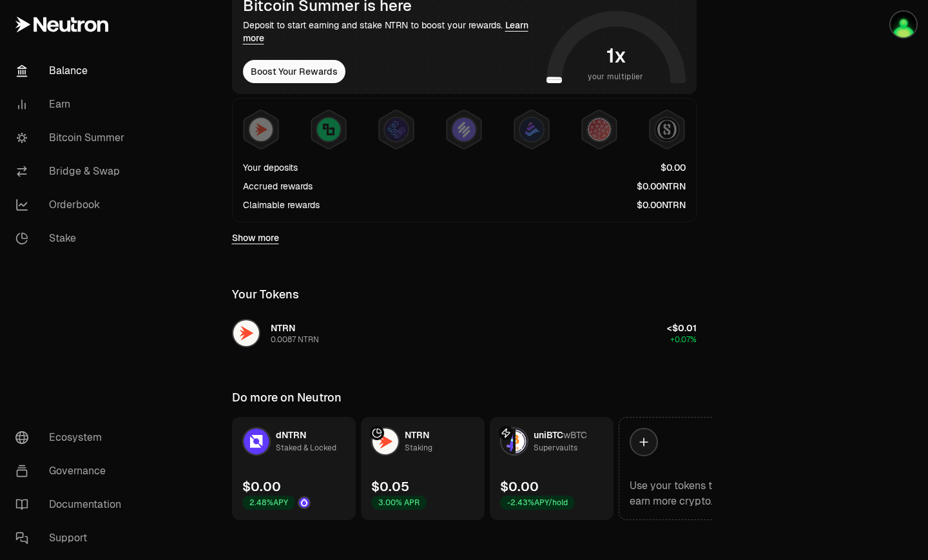
scroll to position [276, 0]
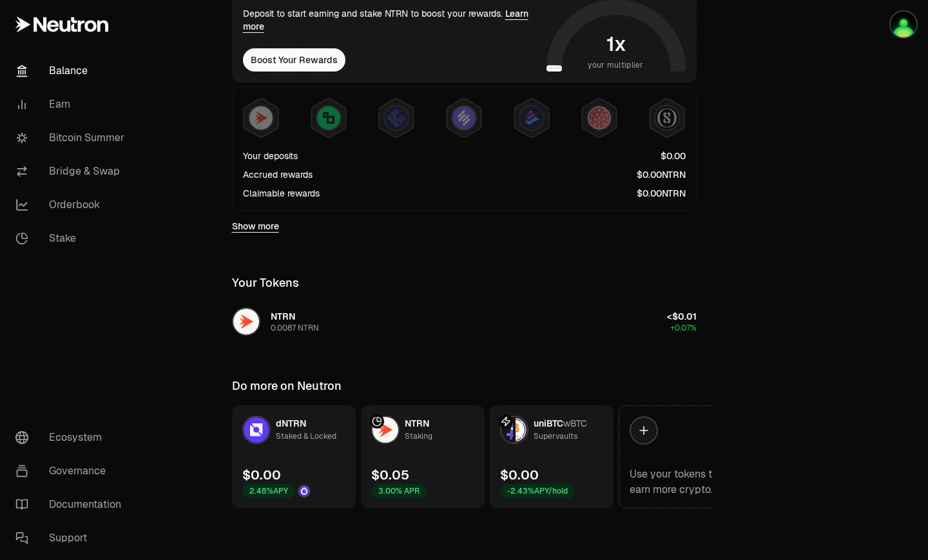
click at [568, 446] on link "uniBTC wBTC Supervaults $0.00 -2.43% APY/hold" at bounding box center [552, 456] width 124 height 103
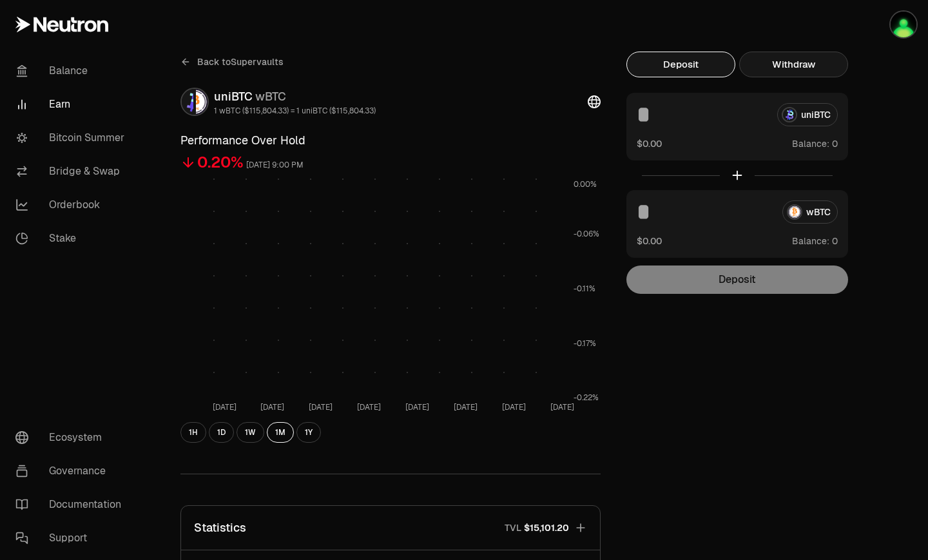
click at [804, 63] on button "Withdraw" at bounding box center [793, 65] width 109 height 26
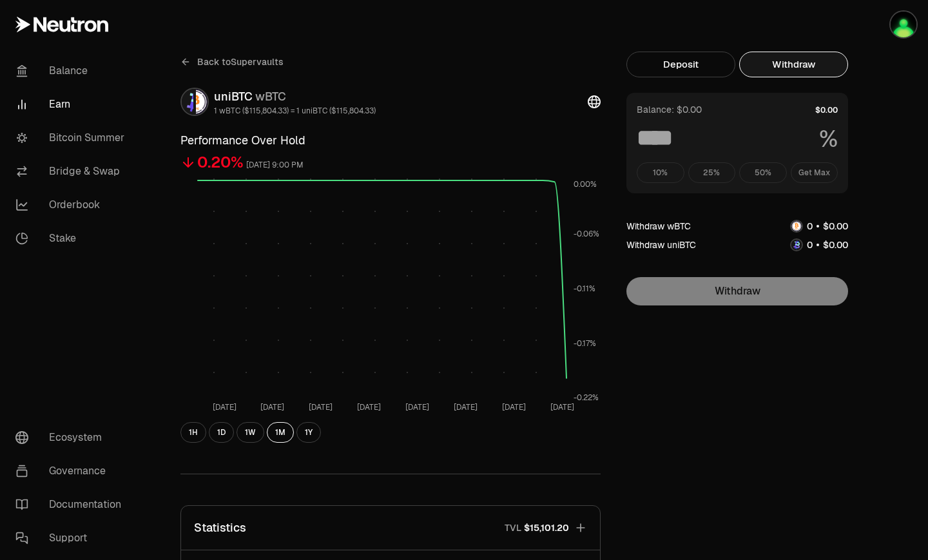
click at [813, 178] on div "10% 25% 50% Get Max" at bounding box center [737, 172] width 201 height 21
drag, startPoint x: 811, startPoint y: 166, endPoint x: 794, endPoint y: 162, distance: 17.8
click at [811, 166] on div "10% 25% 50% Get Max" at bounding box center [737, 172] width 201 height 21
click at [688, 124] on div "Balance: $0.00 % 10% 25% 50% Get Max" at bounding box center [737, 143] width 222 height 101
drag, startPoint x: 618, startPoint y: 130, endPoint x: 631, endPoint y: 124, distance: 14.7
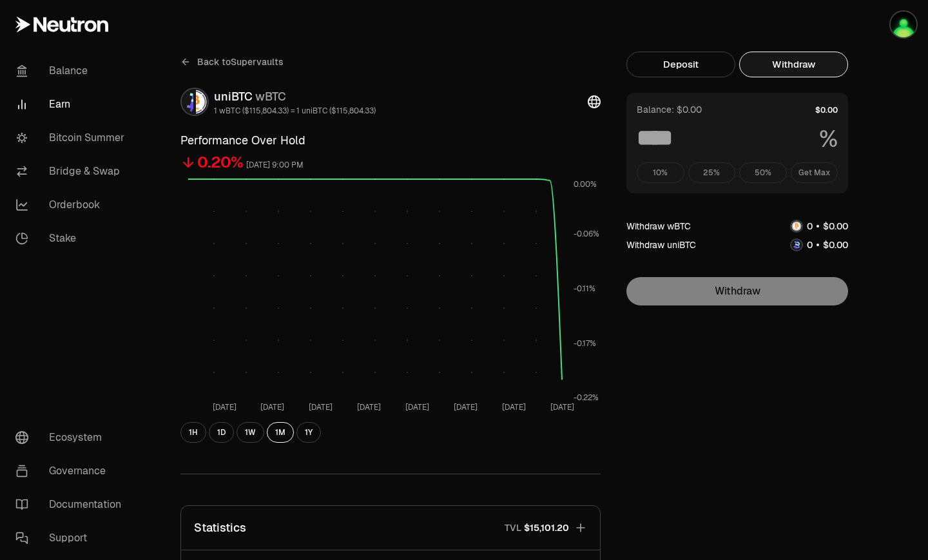
click at [617, 129] on div "Back to Supervaults uniBTC wBTC 1 wBTC ($115,804.33) = 1 uniBTC ($115,804.33) P…" at bounding box center [536, 424] width 742 height 744
click at [691, 61] on button "Deposit" at bounding box center [680, 65] width 109 height 26
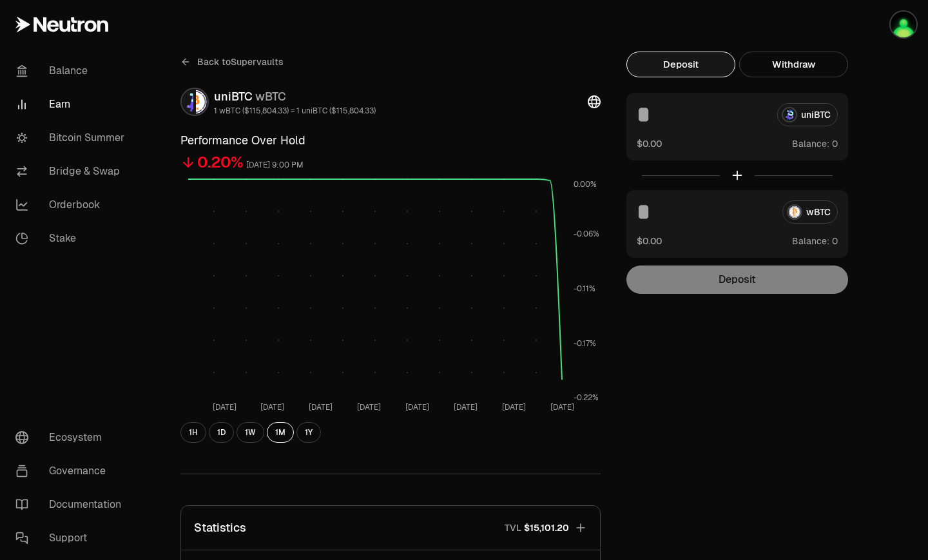
click at [696, 124] on input at bounding box center [702, 114] width 130 height 23
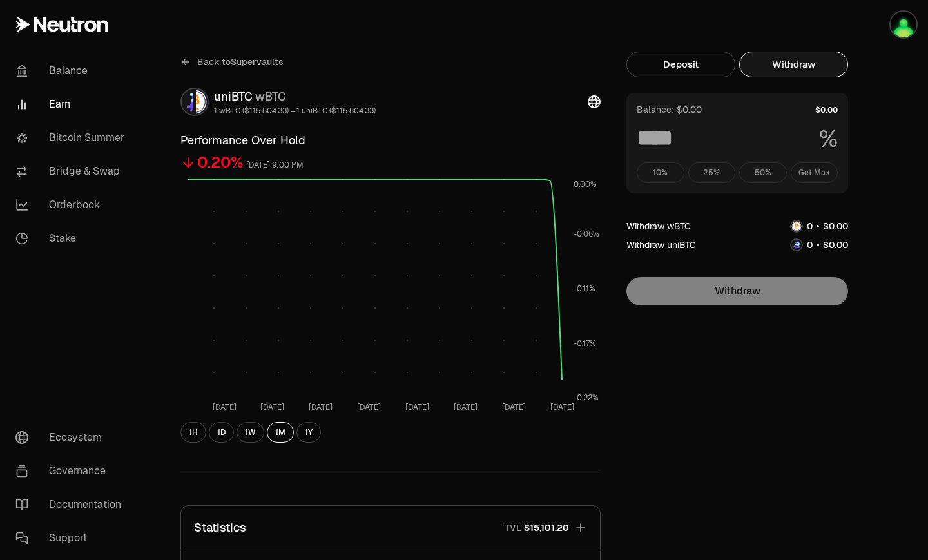
click at [786, 64] on button "Withdraw" at bounding box center [793, 65] width 109 height 26
click at [761, 169] on div "10% 25% 50% Get Max" at bounding box center [737, 172] width 201 height 21
click at [834, 162] on div "Balance: $0.00 % 10% 25% 50% Get Max" at bounding box center [737, 143] width 222 height 101
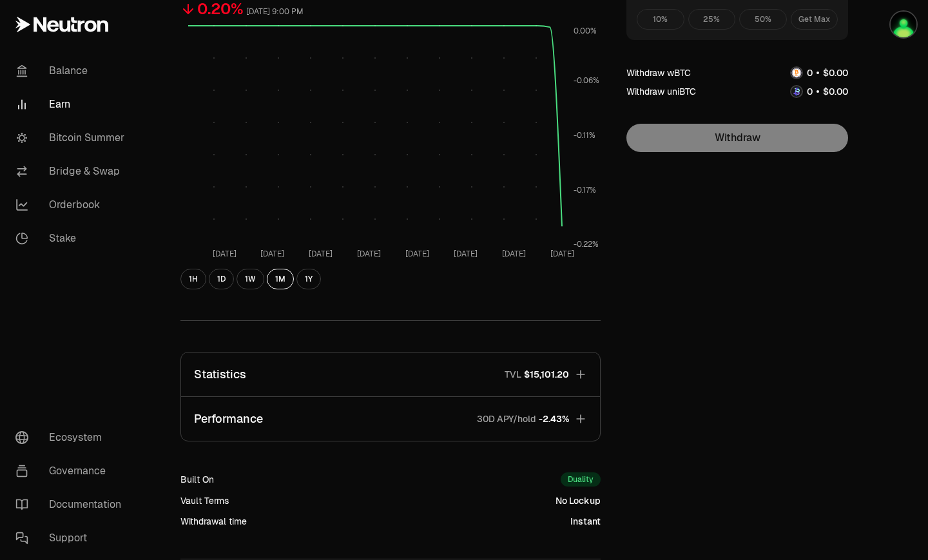
scroll to position [276, 0]
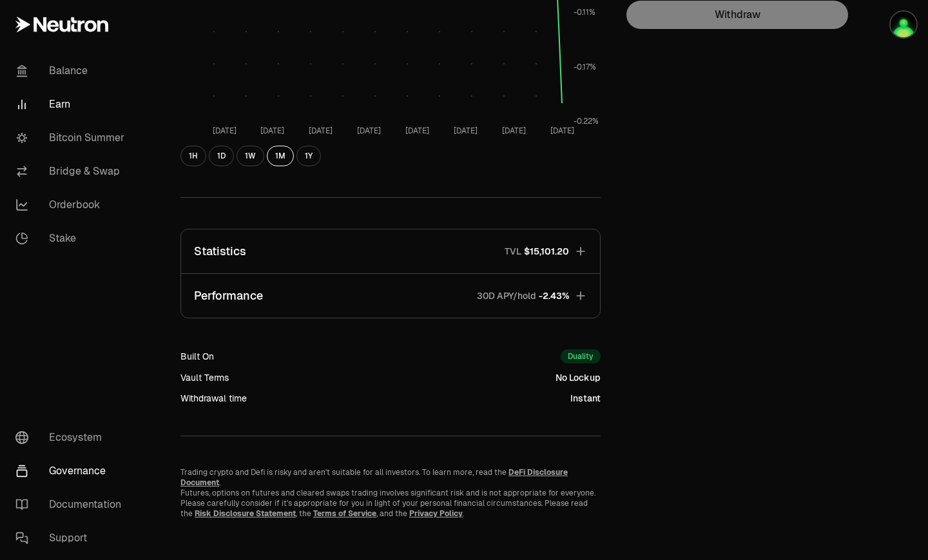
click at [84, 467] on link "Governance" at bounding box center [72, 471] width 134 height 34
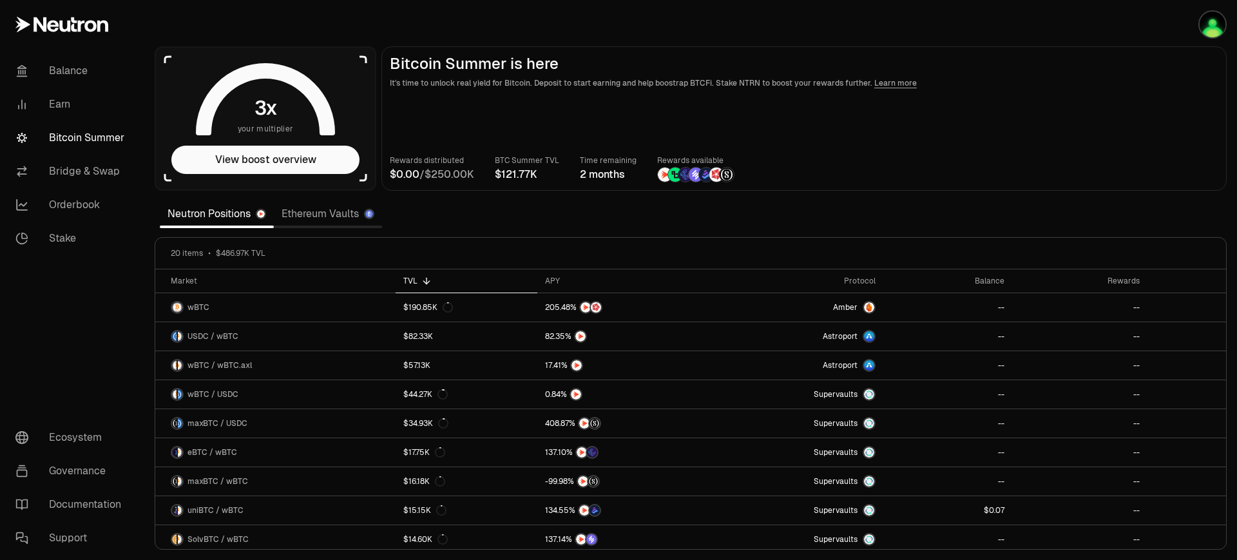
click at [333, 218] on link "Ethereum Vaults" at bounding box center [328, 214] width 108 height 26
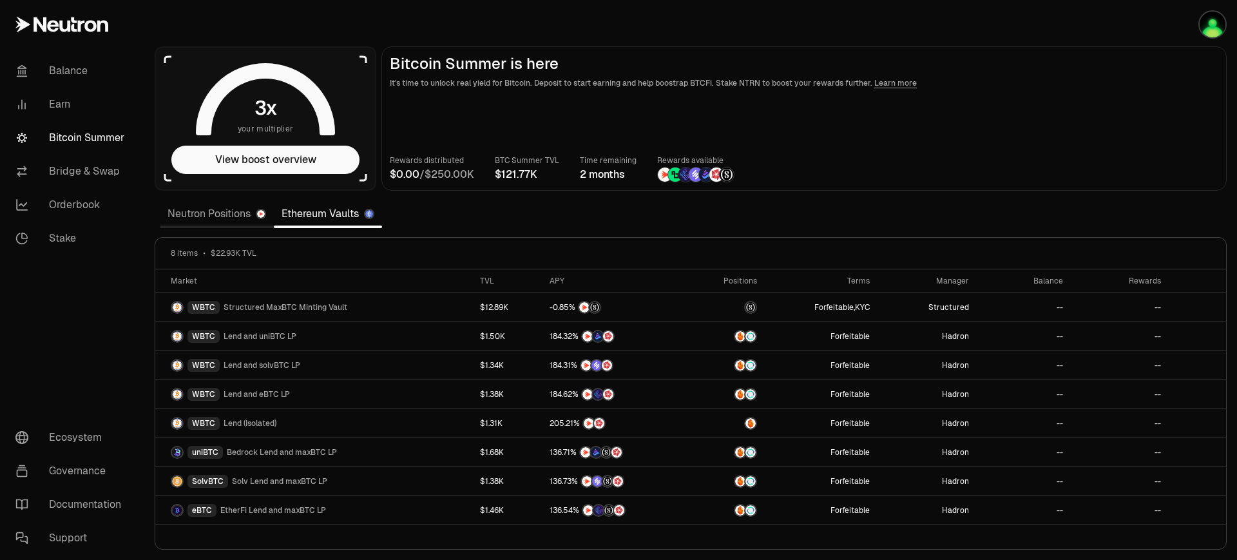
click at [236, 218] on link "Neutron Positions" at bounding box center [217, 214] width 114 height 26
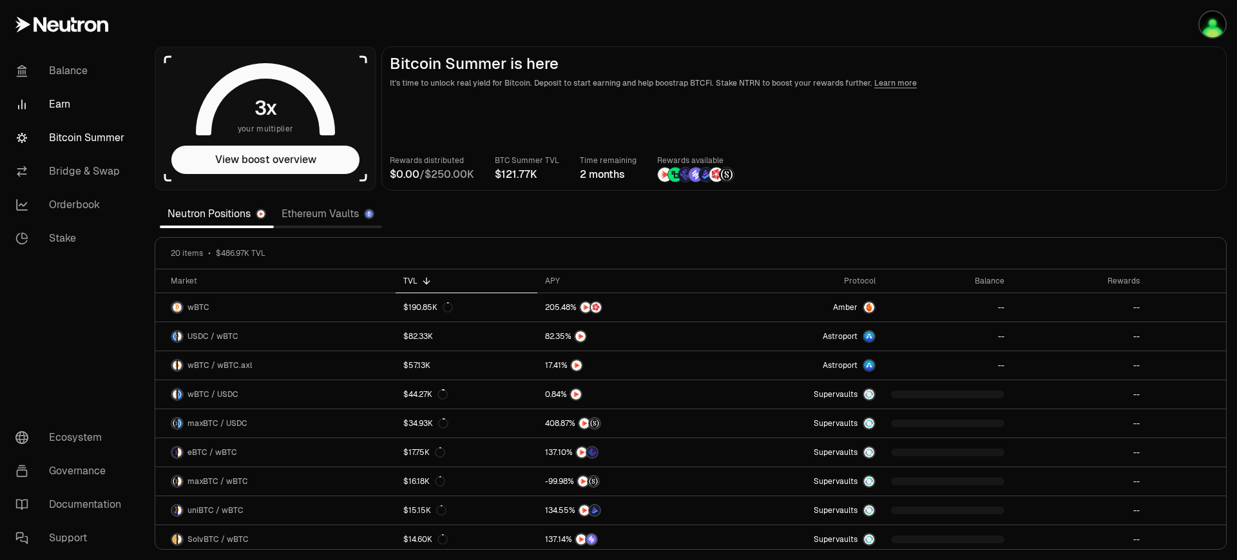
click at [84, 107] on link "Earn" at bounding box center [72, 105] width 134 height 34
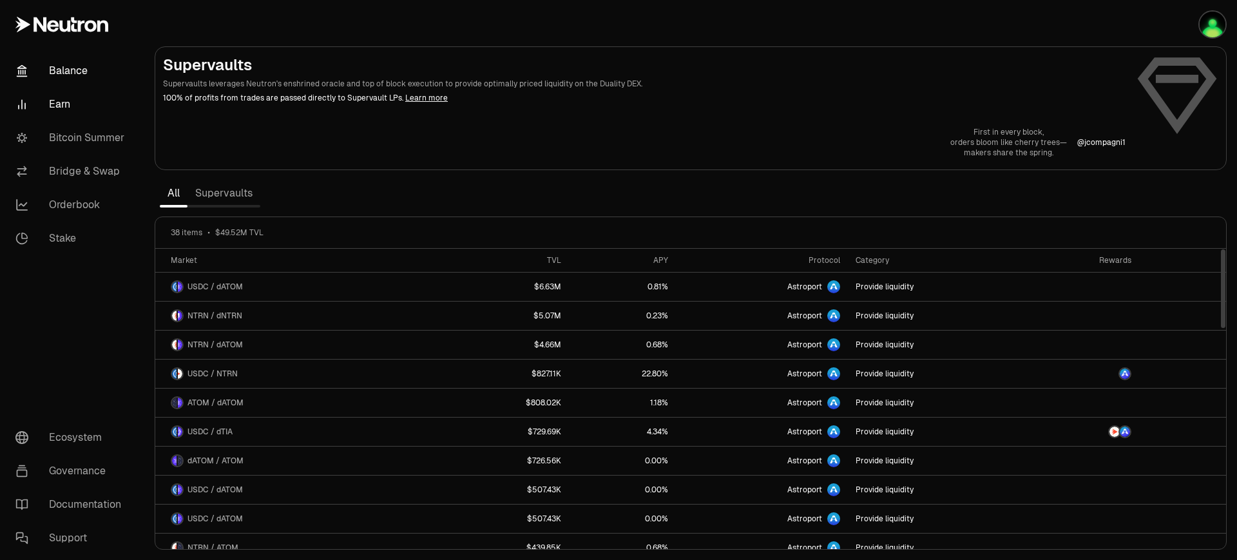
click at [100, 64] on link "Balance" at bounding box center [72, 71] width 134 height 34
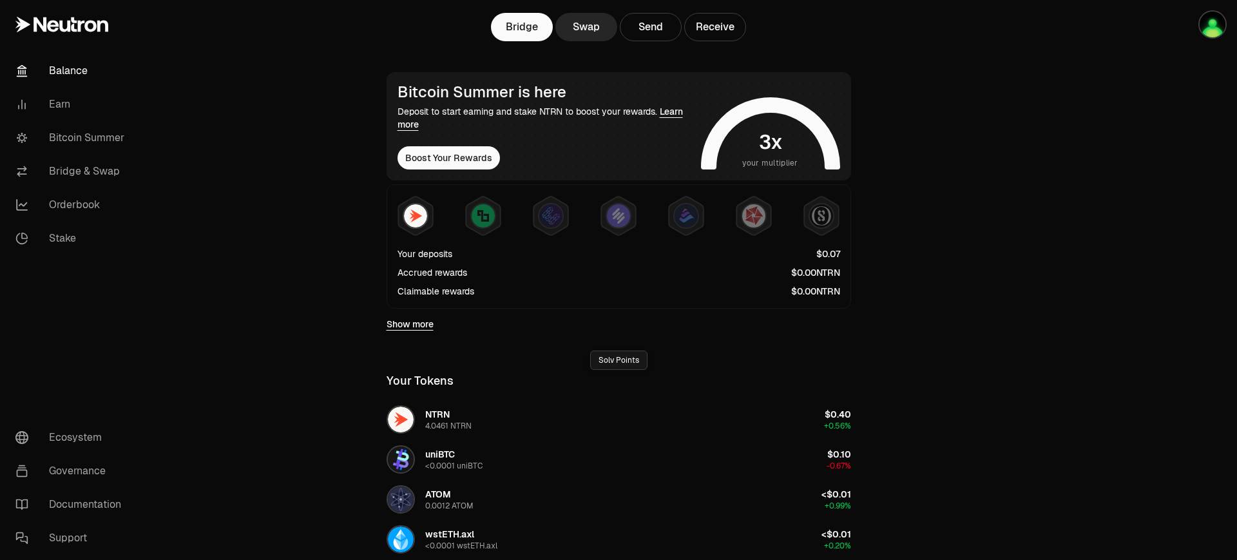
scroll to position [396, 0]
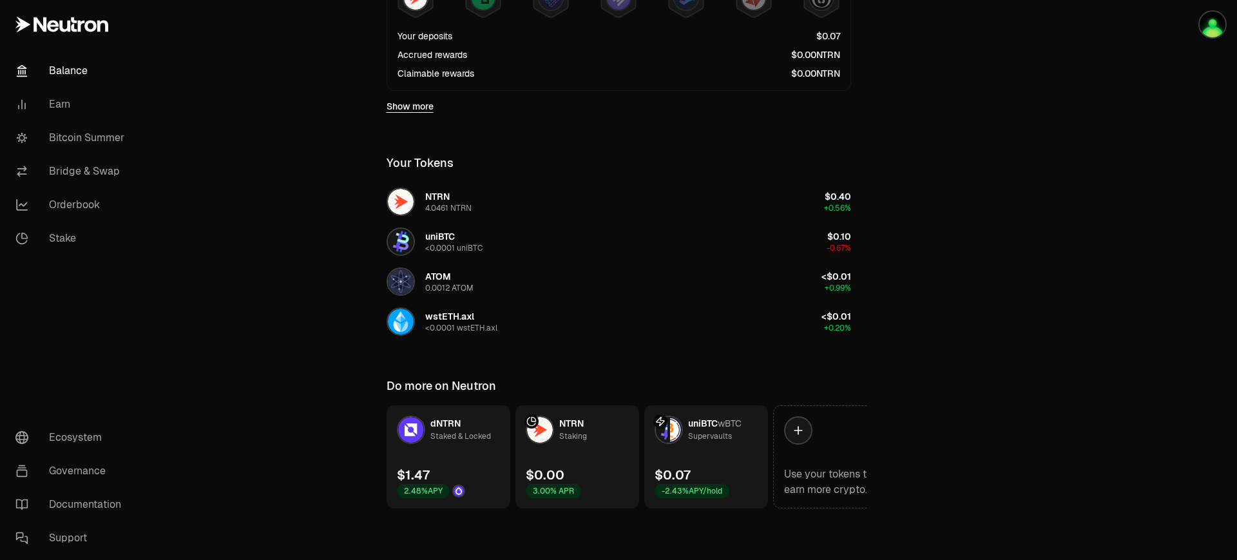
click at [738, 447] on link "uniBTC wBTC Supervaults $0.07 -2.43% APY/hold" at bounding box center [706, 456] width 124 height 103
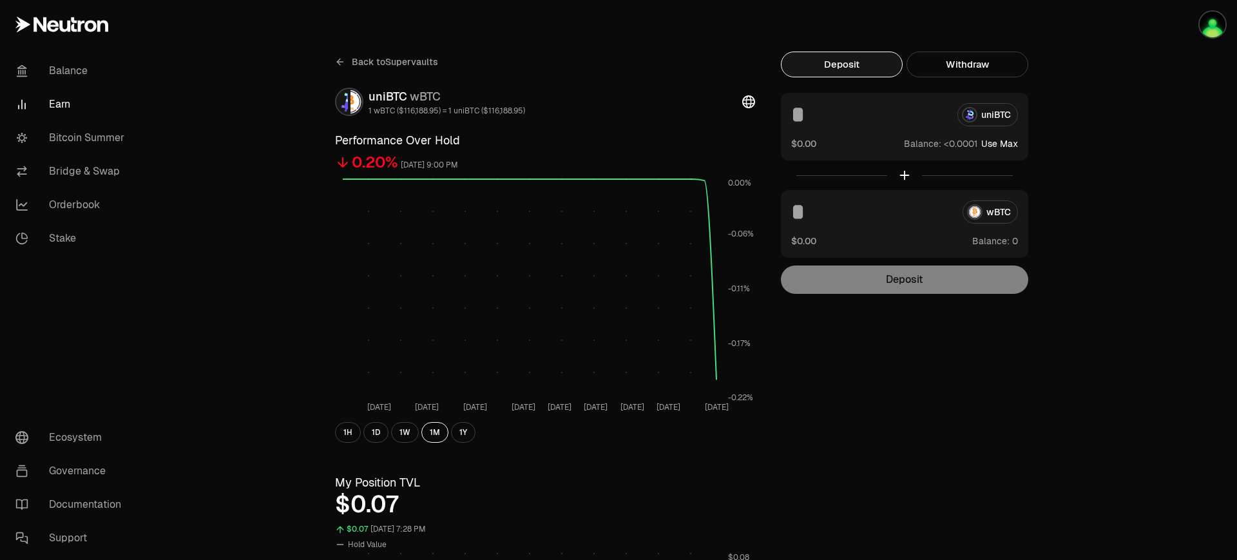
click at [416, 102] on span "wBTC" at bounding box center [425, 96] width 31 height 15
drag, startPoint x: 356, startPoint y: 99, endPoint x: 583, endPoint y: 78, distance: 227.8
click at [357, 99] on img at bounding box center [357, 102] width 12 height 26
click at [742, 102] on icon at bounding box center [748, 101] width 13 height 13
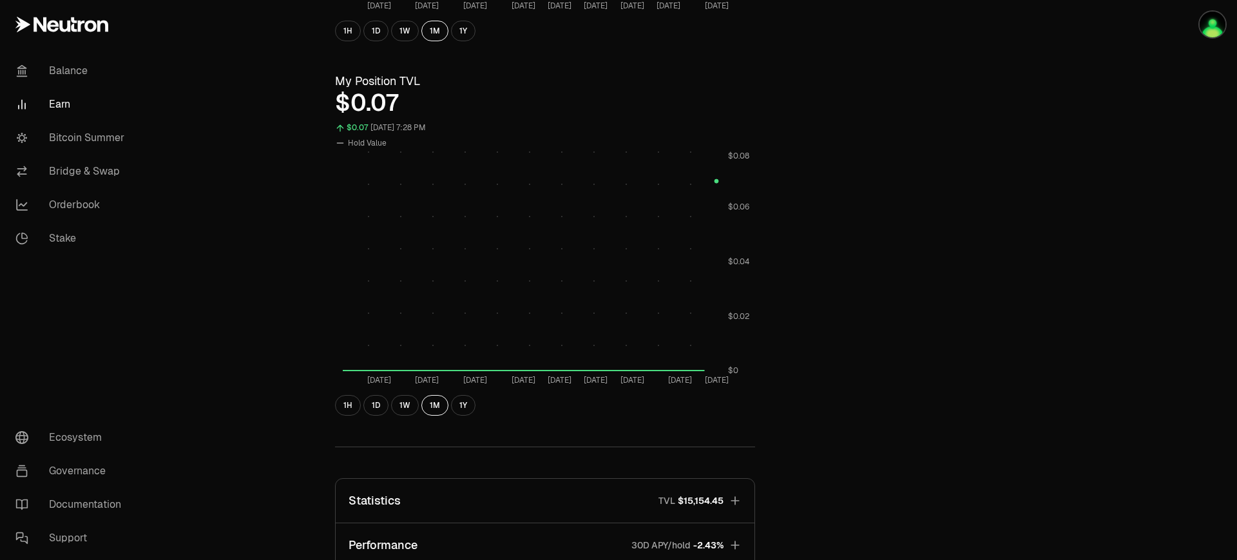
scroll to position [403, 0]
click at [325, 99] on div "Back to Supervaults uniBTC wBTC 1 wBTC ($116,188.95) = 1 uniBTC ($116,188.95) P…" at bounding box center [545, 208] width 451 height 1118
click at [351, 107] on div "$0.07" at bounding box center [545, 102] width 420 height 26
click at [385, 108] on div "$0.07" at bounding box center [545, 102] width 420 height 26
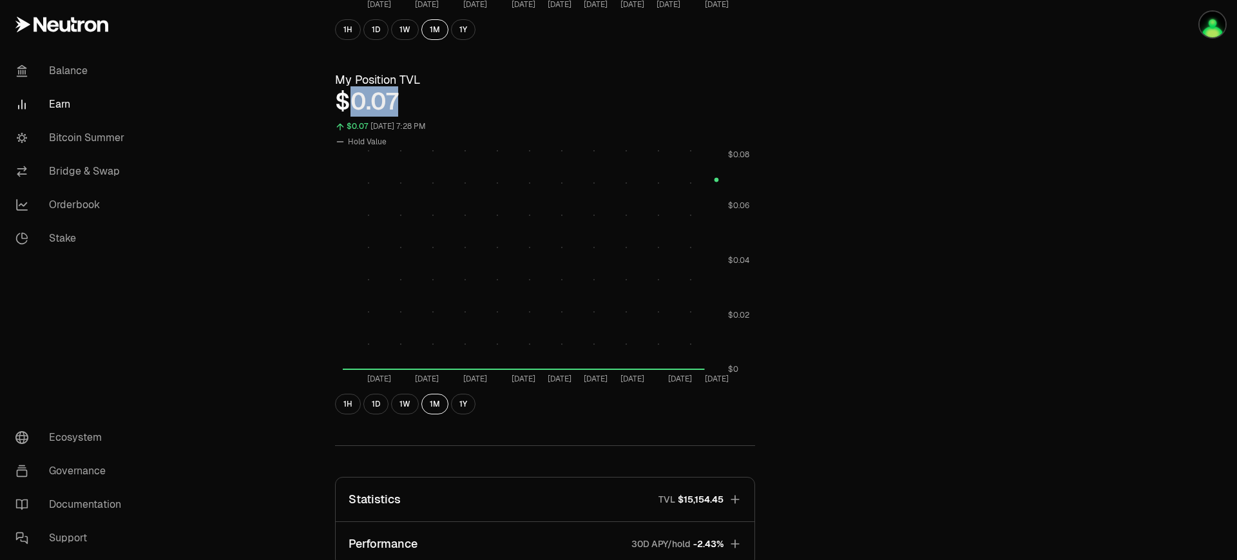
click at [385, 108] on div "$0.07" at bounding box center [545, 102] width 420 height 26
click at [459, 402] on button "1Y" at bounding box center [463, 404] width 24 height 21
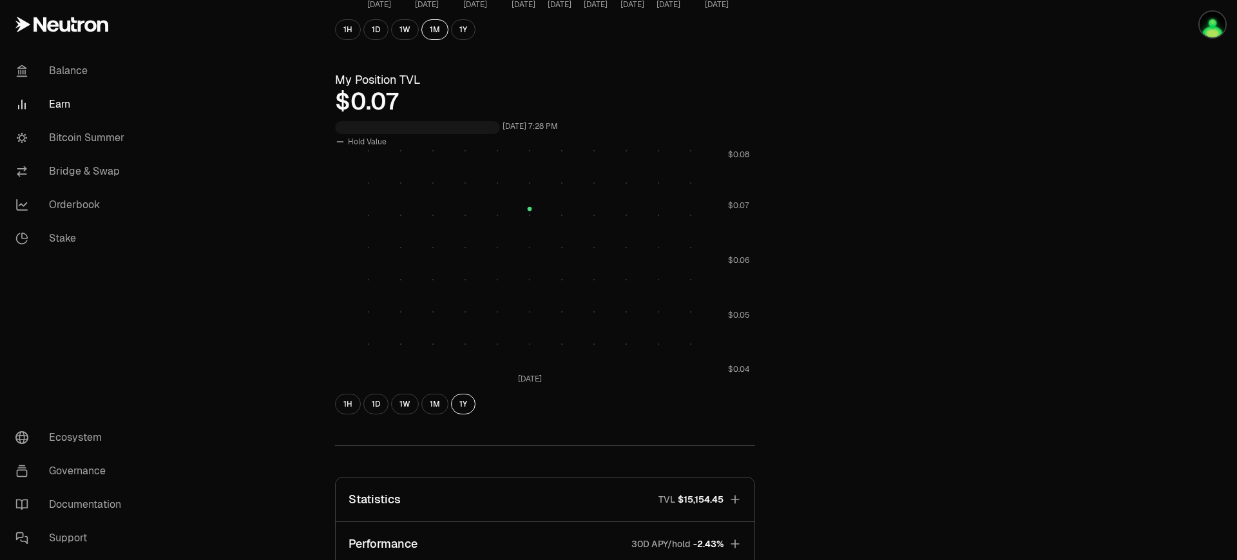
click at [325, 404] on div "Back to Supervaults uniBTC wBTC 1 wBTC ($116,188.95) = 1 uniBTC ($116,188.95) P…" at bounding box center [545, 208] width 451 height 1118
click at [334, 406] on div "Back to Supervaults uniBTC wBTC 1 wBTC ($116,188.95) = 1 uniBTC ($116,188.95) P…" at bounding box center [545, 208] width 451 height 1118
click at [338, 406] on button "1H" at bounding box center [348, 404] width 26 height 21
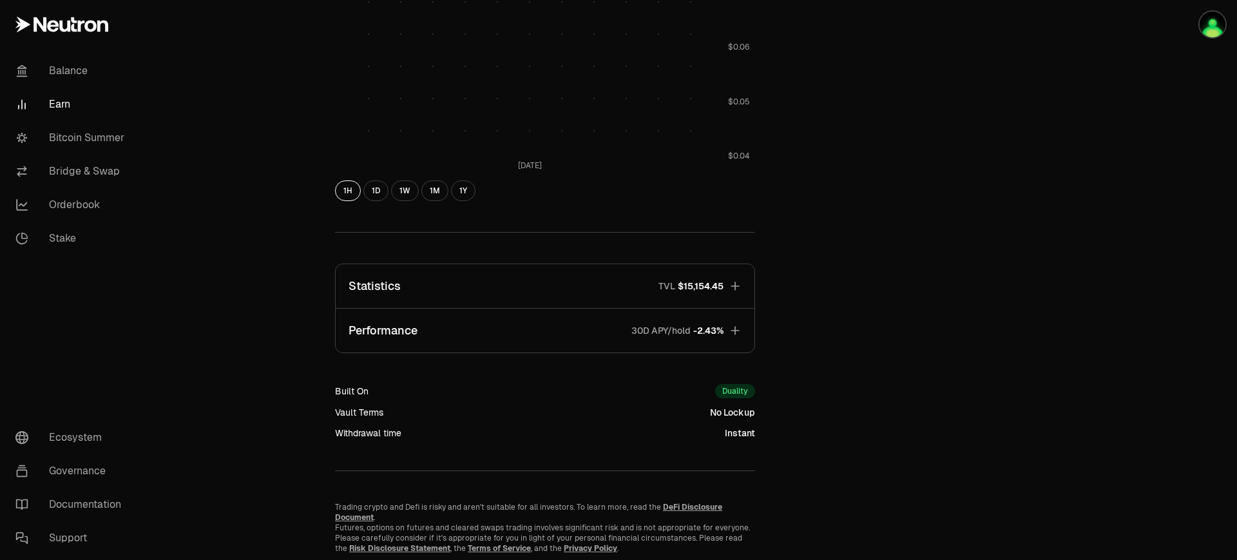
scroll to position [651, 0]
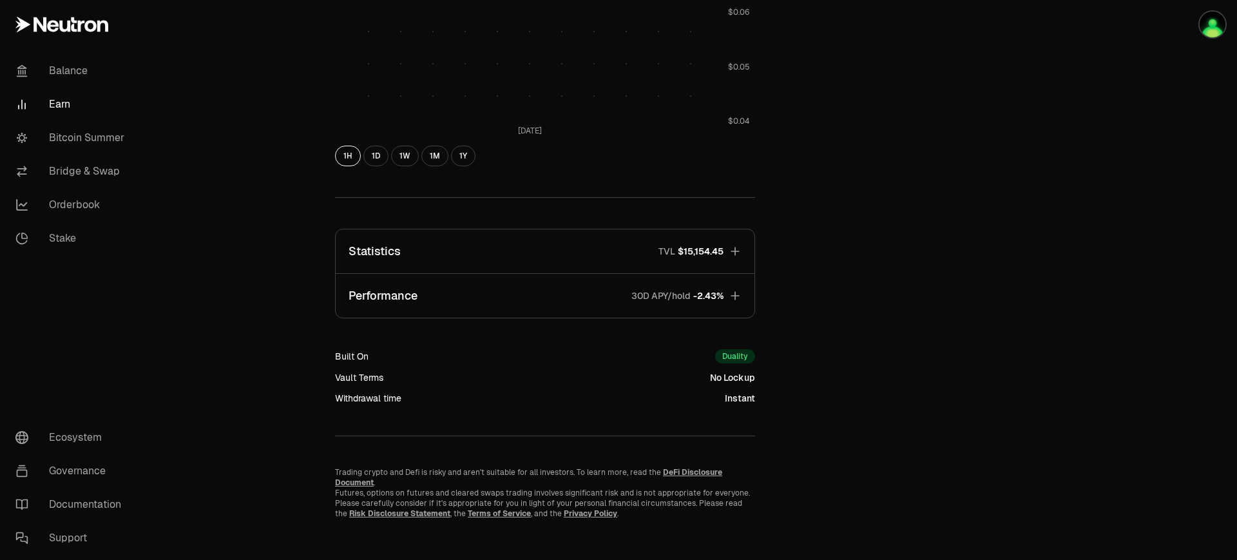
click at [738, 295] on icon "button" at bounding box center [735, 295] width 8 height 8
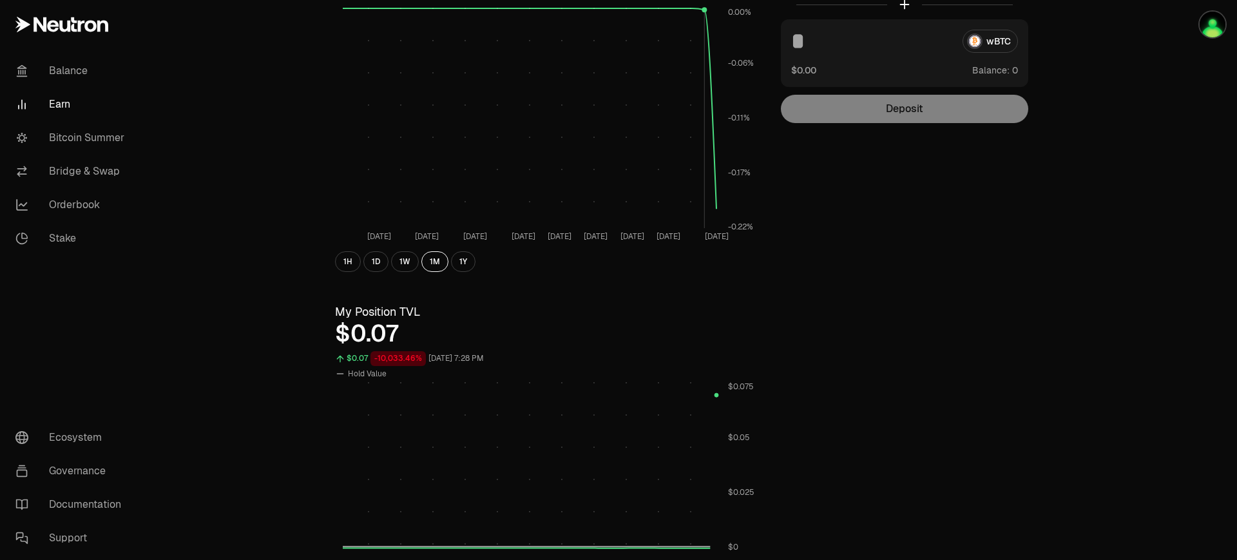
scroll to position [0, 0]
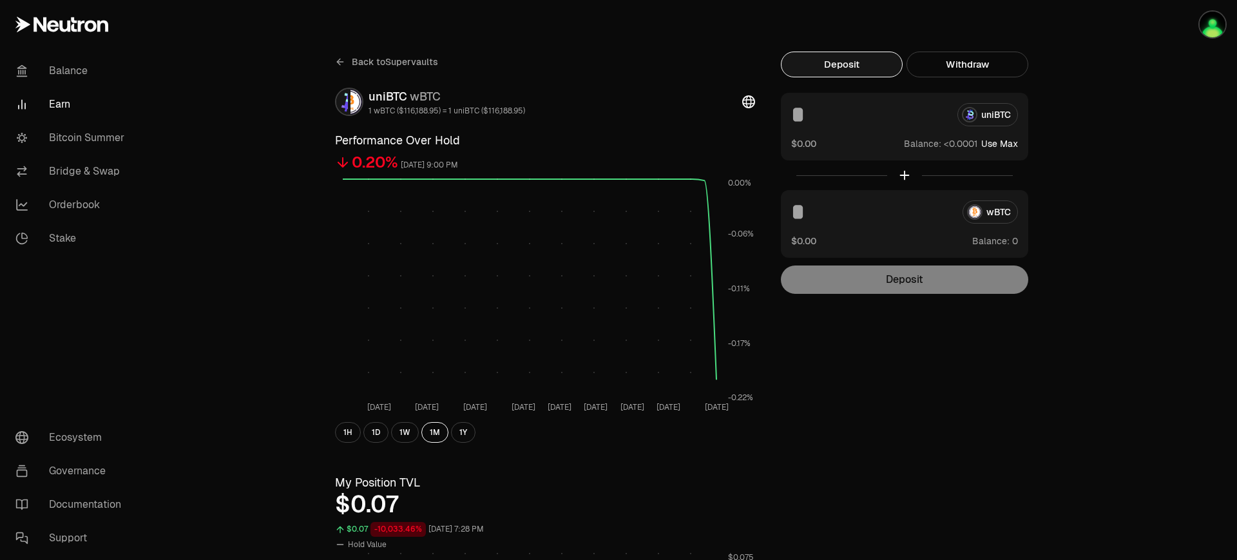
click at [988, 118] on div "uniBTC" at bounding box center [904, 114] width 227 height 23
click at [992, 147] on button "Use Max" at bounding box center [999, 143] width 37 height 13
type input "**********"
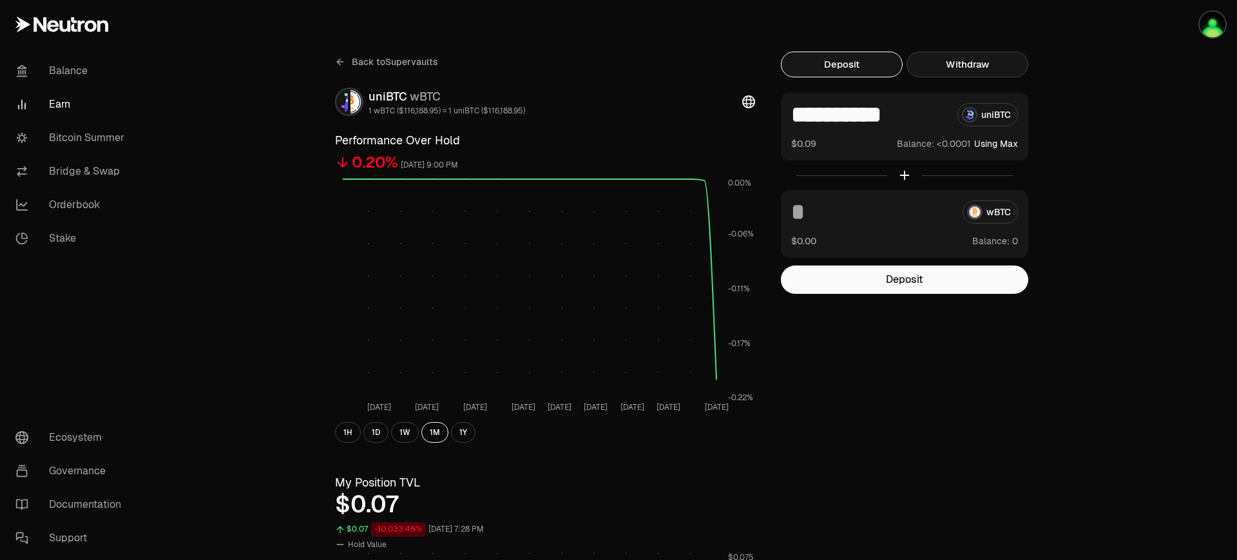
click at [983, 67] on button "Withdraw" at bounding box center [968, 65] width 122 height 26
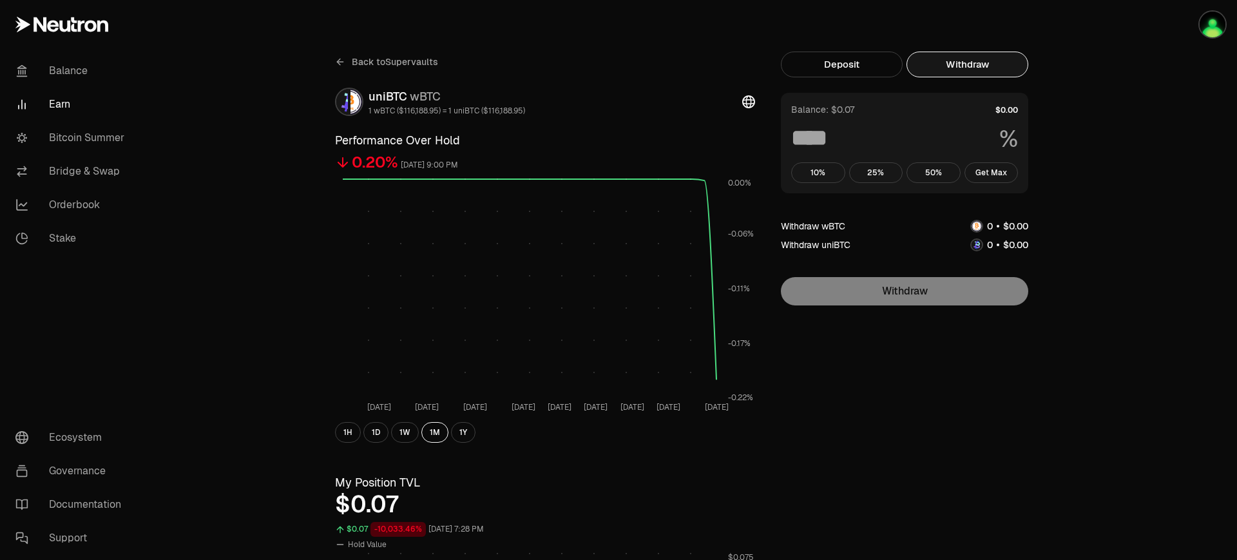
click at [889, 125] on div "Balance: $0.07 % 10% 25% 50% Get Max" at bounding box center [904, 143] width 247 height 101
click at [860, 140] on input at bounding box center [890, 137] width 198 height 23
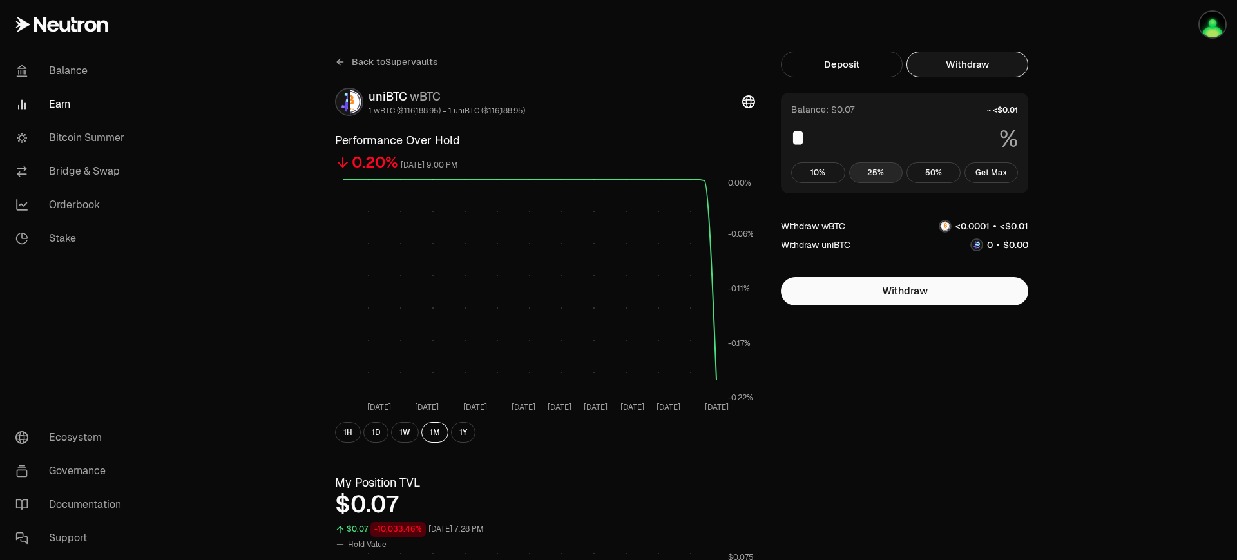
click at [881, 171] on button "25%" at bounding box center [876, 172] width 54 height 21
click at [942, 173] on button "50%" at bounding box center [934, 172] width 54 height 21
click at [989, 175] on button "Get Max" at bounding box center [992, 172] width 54 height 21
type input "***"
click at [73, 203] on link "Orderbook" at bounding box center [72, 205] width 134 height 34
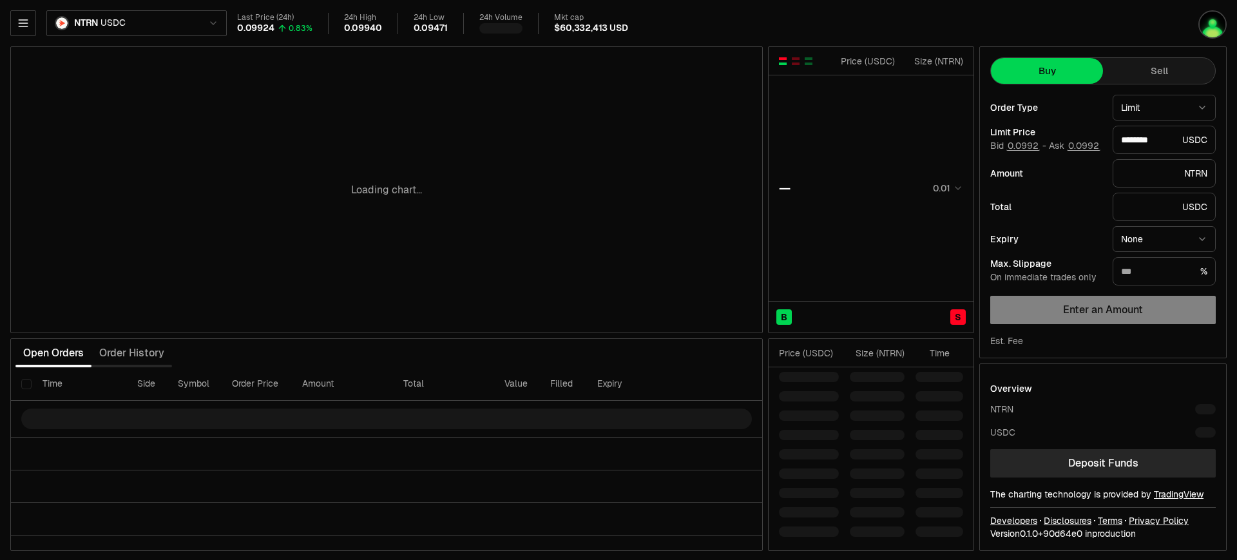
type input "********"
